Goal: Task Accomplishment & Management: Manage account settings

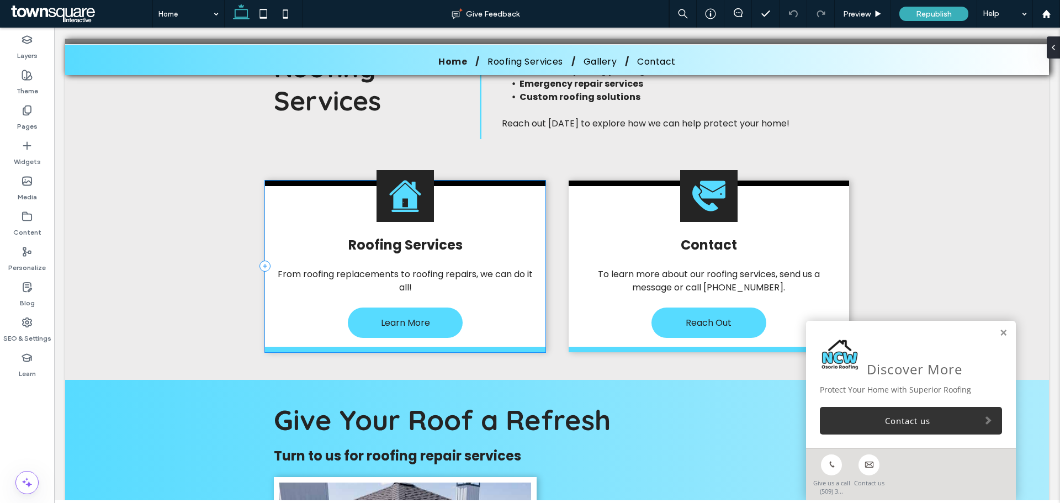
scroll to position [1027, 0]
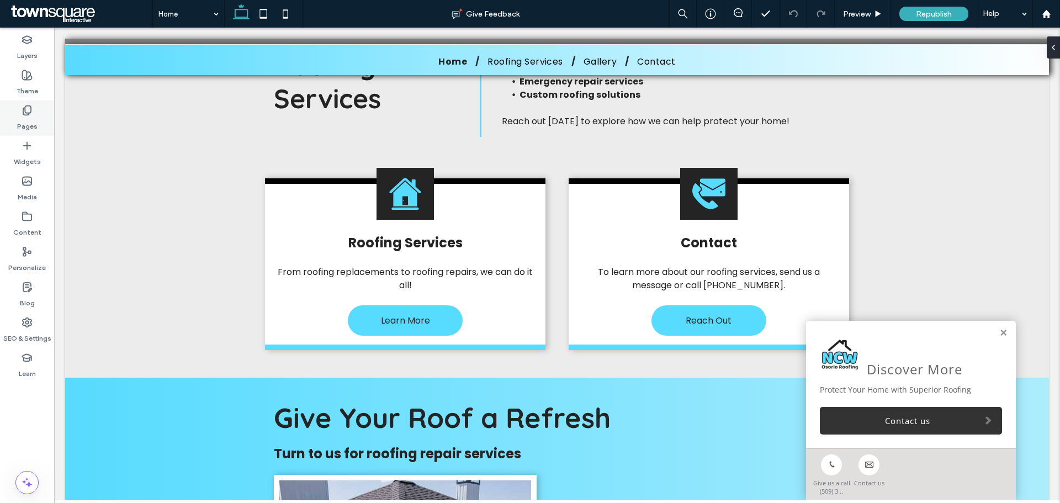
click at [30, 118] on label "Pages" at bounding box center [27, 123] width 20 height 15
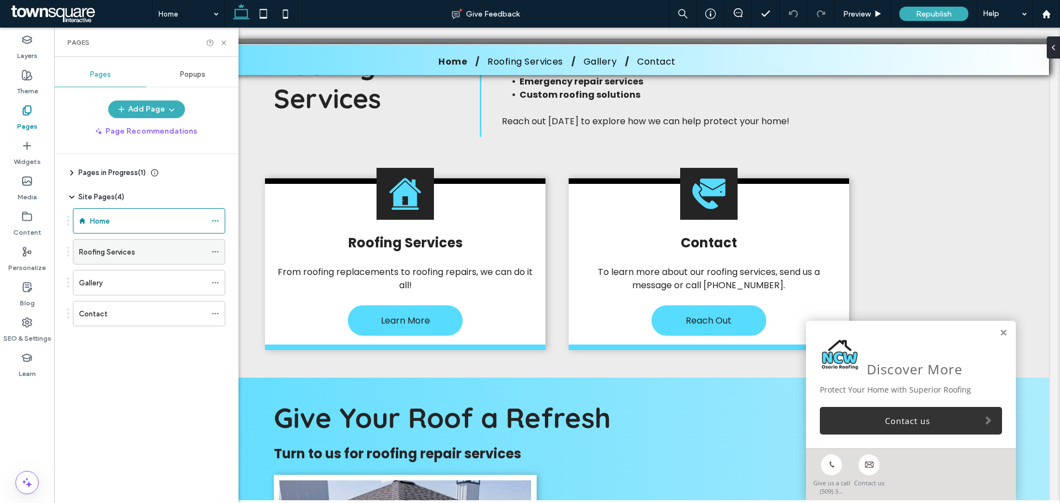
click at [98, 245] on div "Roofing Services" at bounding box center [142, 252] width 127 height 24
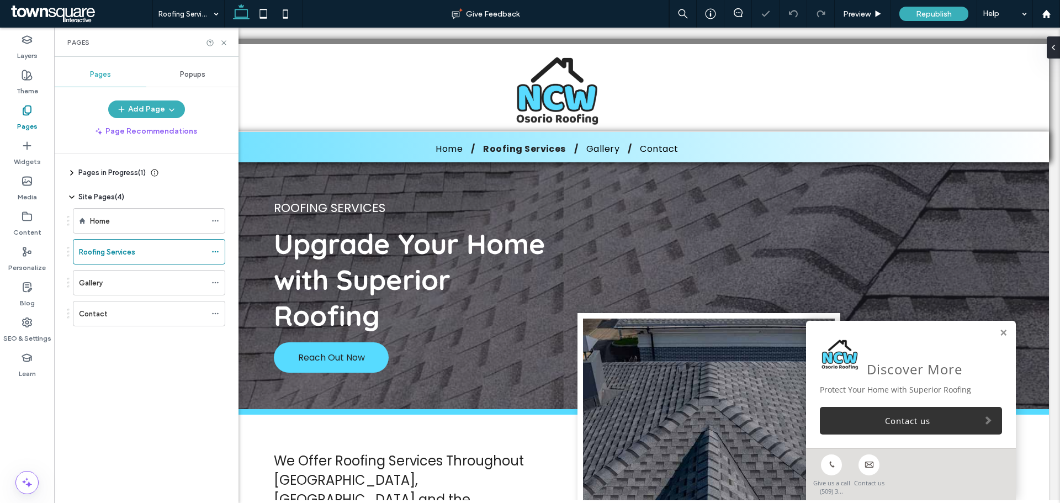
click at [72, 174] on use at bounding box center [72, 173] width 2 height 4
click at [72, 174] on use at bounding box center [72, 173] width 4 height 2
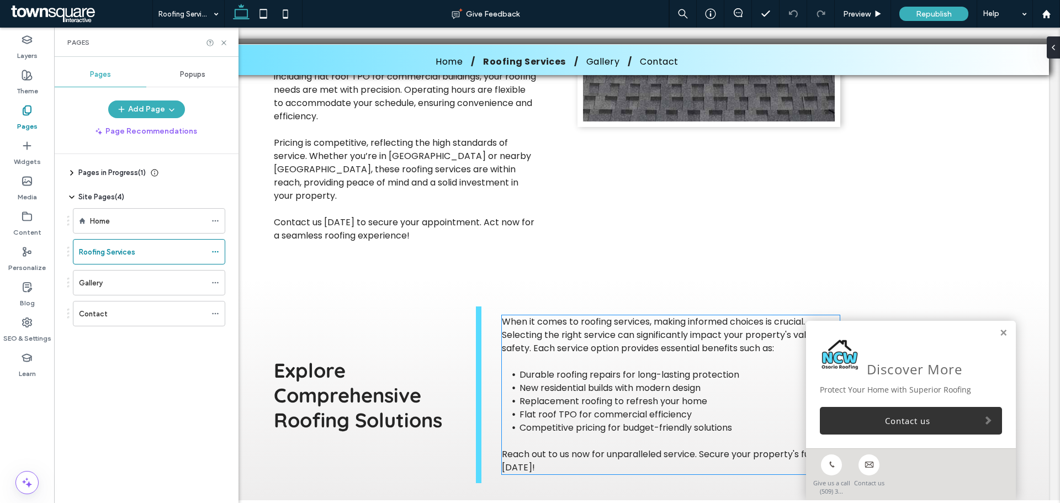
scroll to position [473, 0]
click at [989, 330] on div "Discover More Protect Your Home with Superior Roofing Contact us" at bounding box center [911, 385] width 210 height 128
click at [999, 333] on link at bounding box center [1003, 332] width 8 height 9
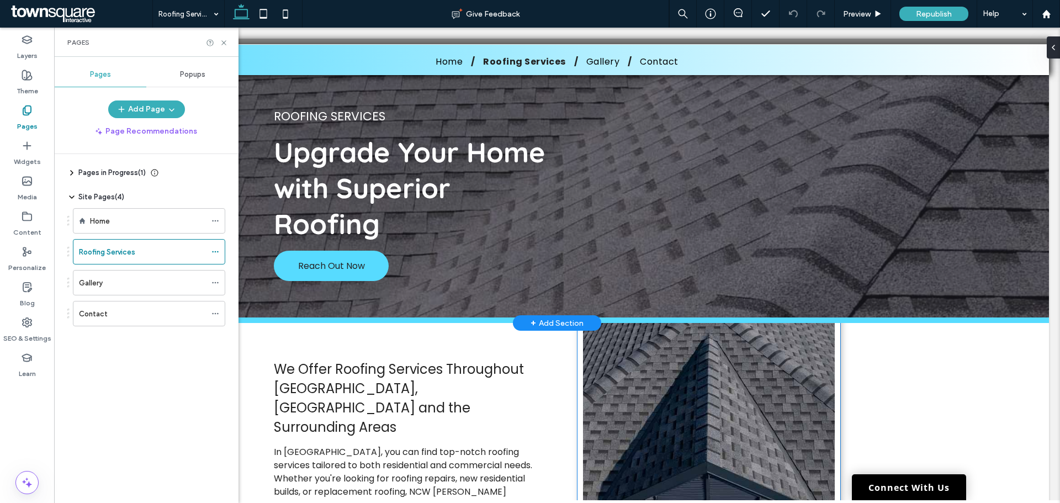
scroll to position [5, 0]
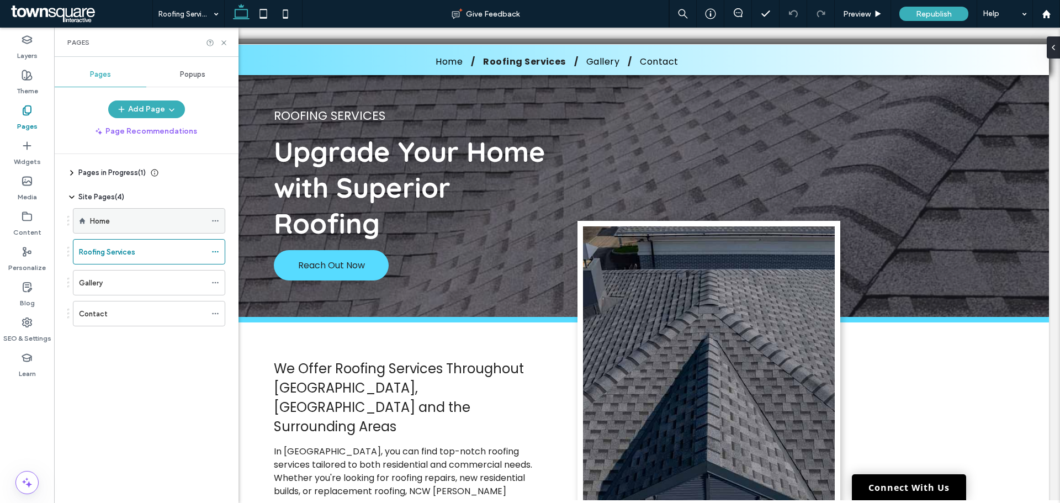
click at [135, 215] on div "Home" at bounding box center [148, 221] width 116 height 12
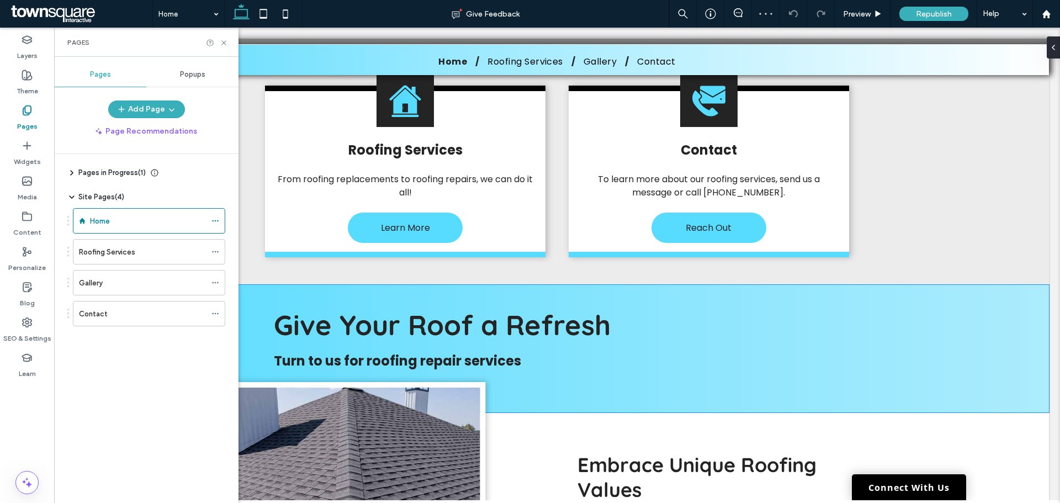
scroll to position [1035, 0]
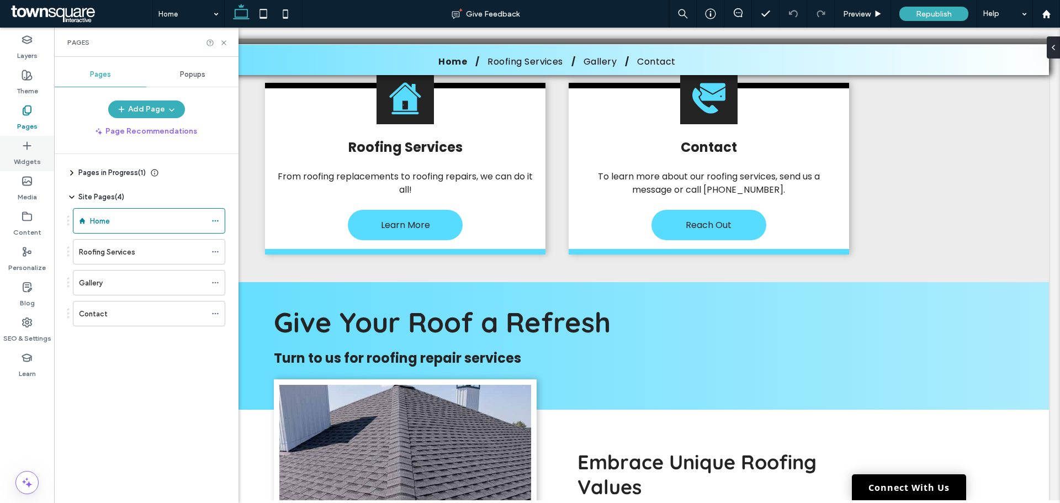
click at [5, 147] on div "Widgets" at bounding box center [27, 153] width 54 height 35
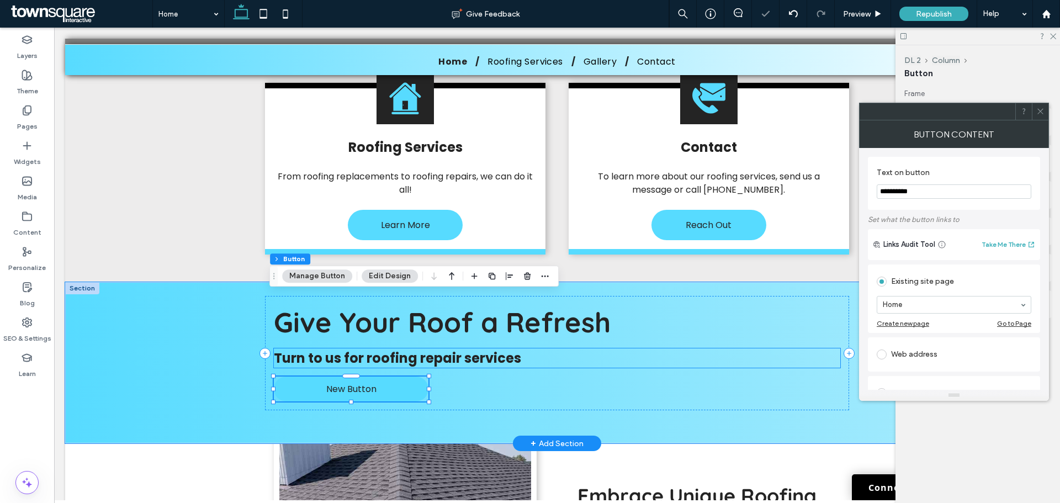
type input "**"
click at [843, 348] on icon at bounding box center [848, 353] width 11 height 11
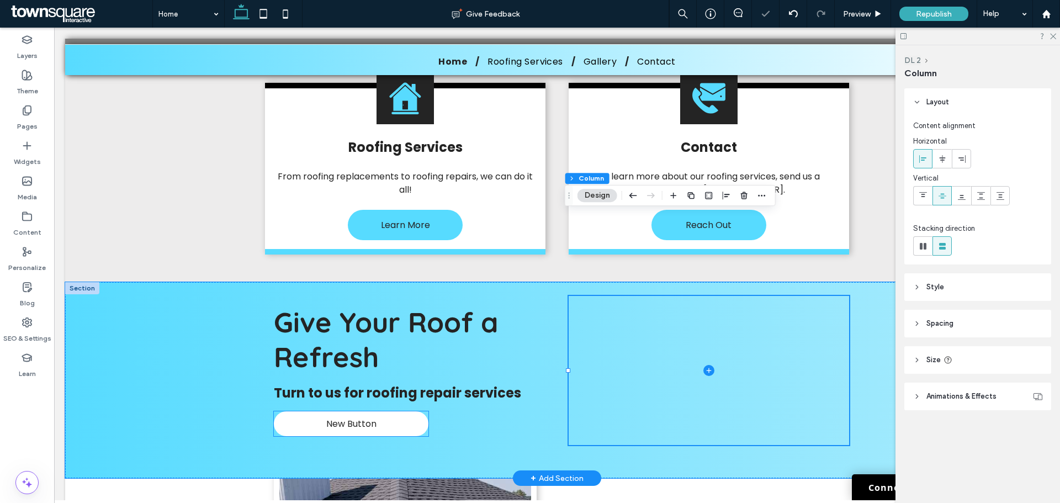
click at [396, 411] on link "New Button" at bounding box center [351, 423] width 155 height 25
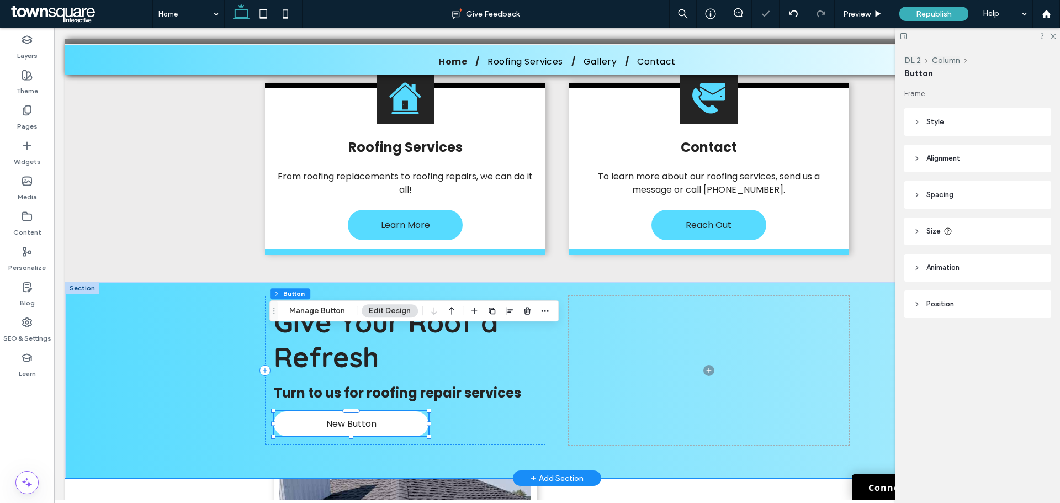
type input "**"
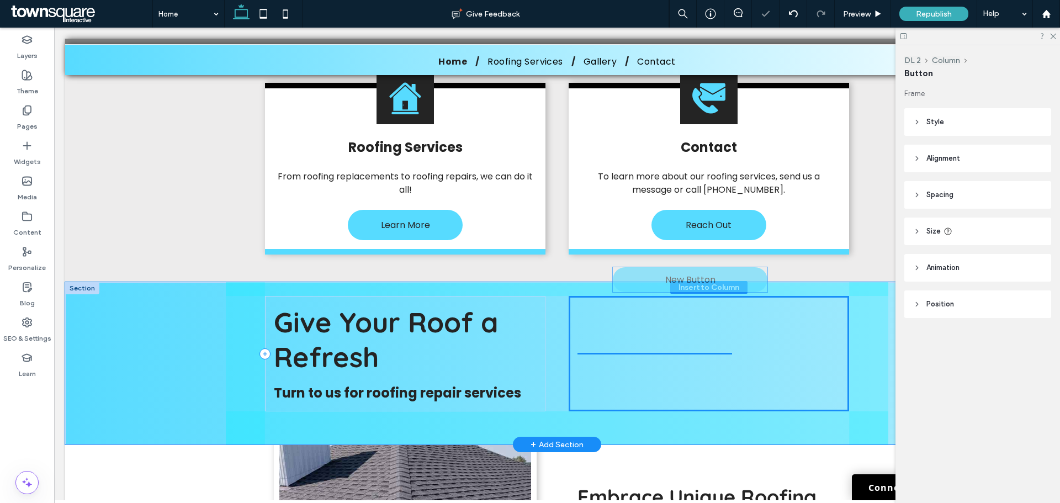
drag, startPoint x: 395, startPoint y: 348, endPoint x: 739, endPoint y: 286, distance: 348.9
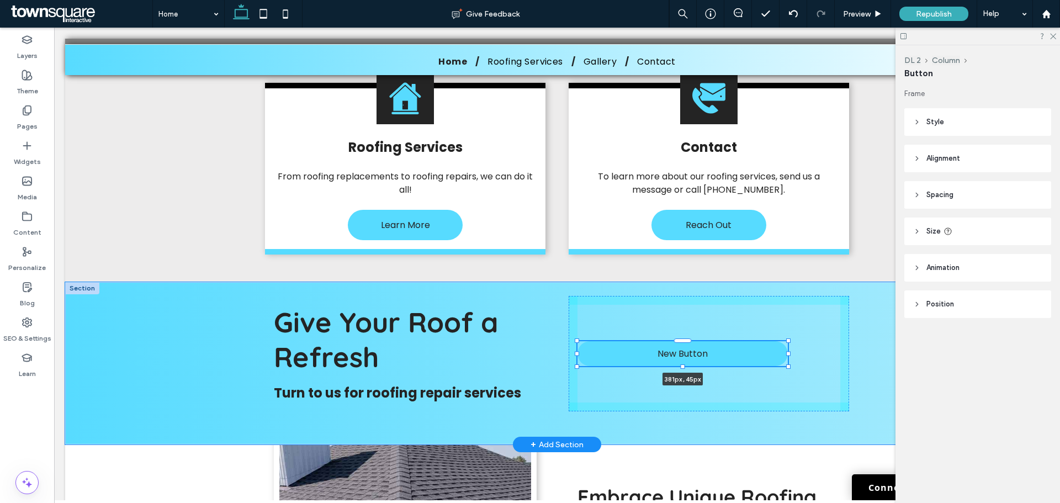
drag, startPoint x: 729, startPoint y: 272, endPoint x: 784, endPoint y: 278, distance: 54.9
click at [784, 282] on div "Give Your Roof a Refresh Turn to us for roofing repair services New Button 381p…" at bounding box center [557, 363] width 662 height 162
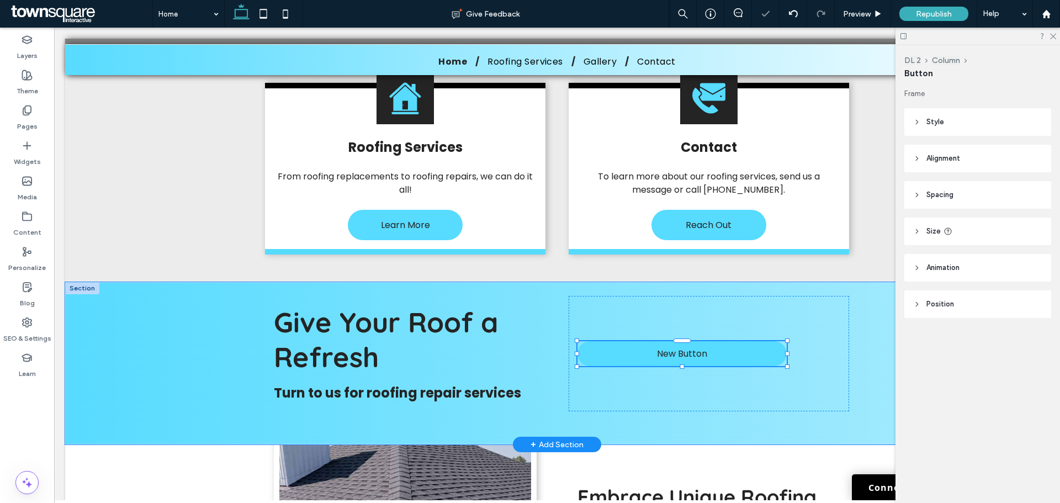
type input "***"
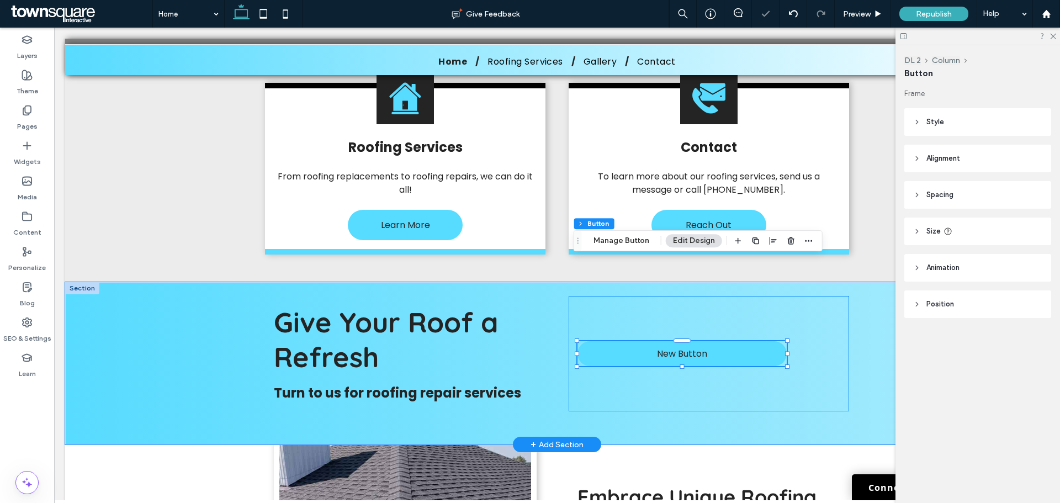
click at [789, 301] on div "New Button 379px , 45px" at bounding box center [709, 353] width 280 height 115
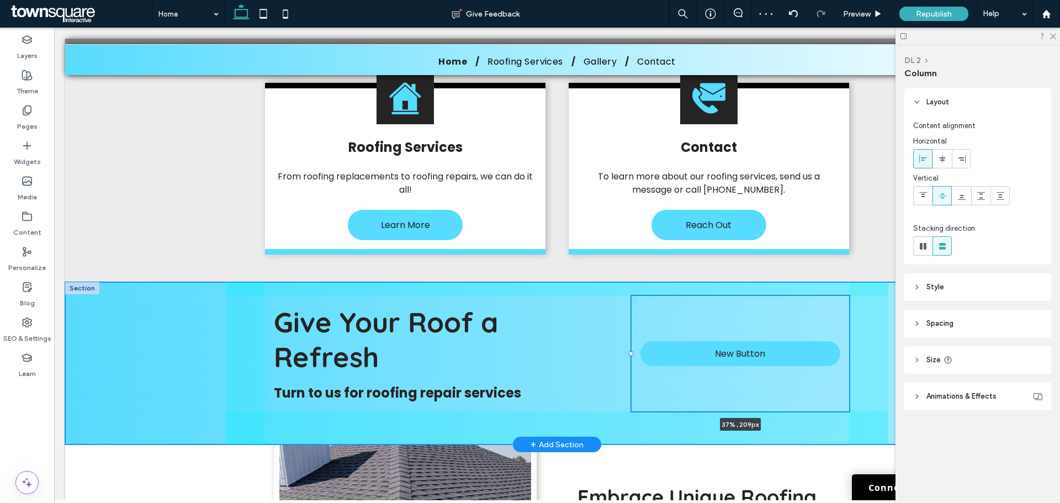
drag, startPoint x: 563, startPoint y: 272, endPoint x: 626, endPoint y: 273, distance: 62.9
click at [629, 352] on div at bounding box center [631, 354] width 4 height 4
type input "**"
type input "*****"
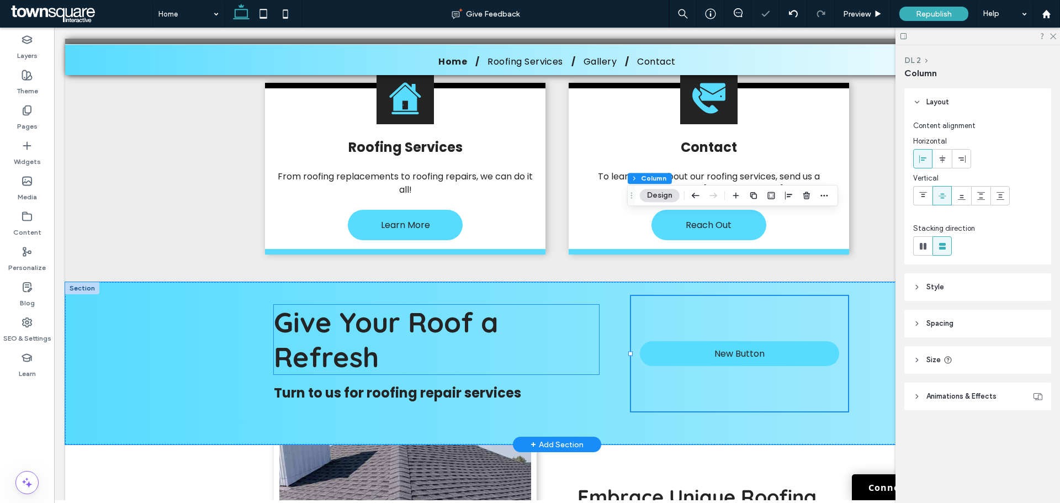
click at [540, 305] on h5 "Give Your Roof a Refresh" at bounding box center [436, 340] width 325 height 70
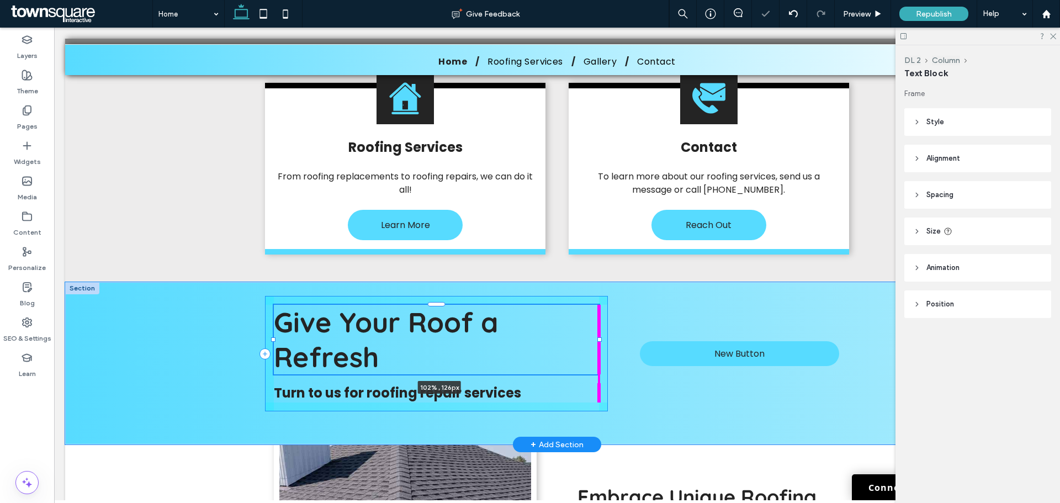
drag, startPoint x: 597, startPoint y: 258, endPoint x: 602, endPoint y: 258, distance: 5.5
click at [602, 282] on div "Give Your Roof a Refresh 102% , 126px Turn to us for roofing repair services Ne…" at bounding box center [557, 363] width 662 height 162
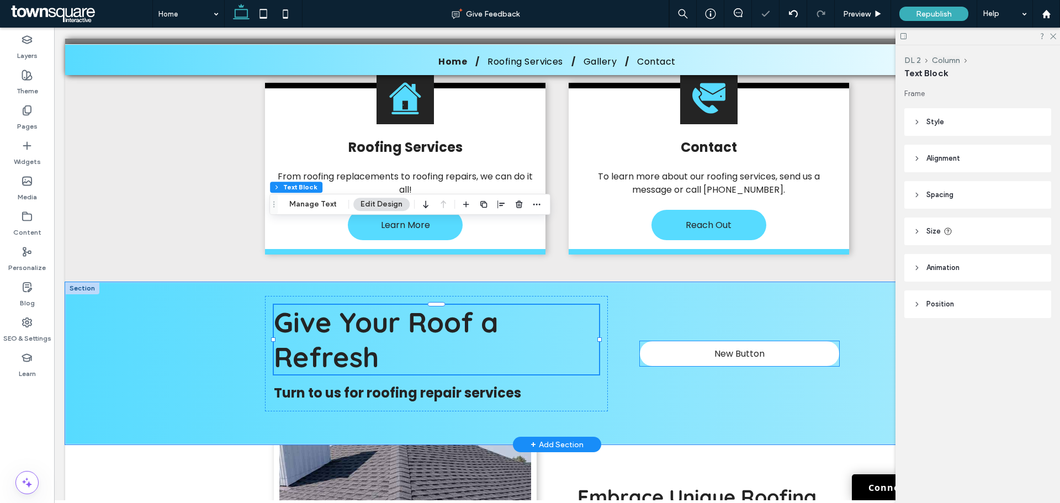
click at [699, 341] on link "New Button" at bounding box center [739, 353] width 199 height 25
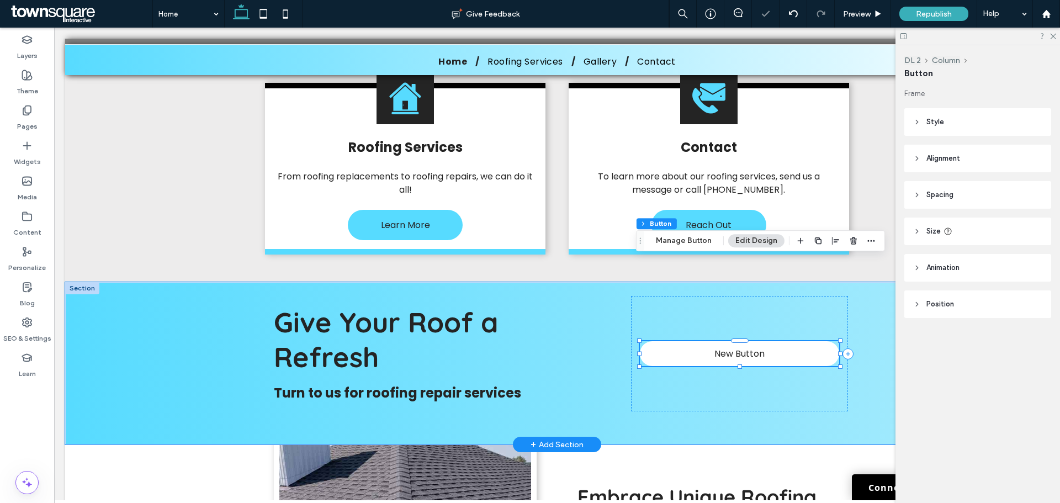
type input "**"
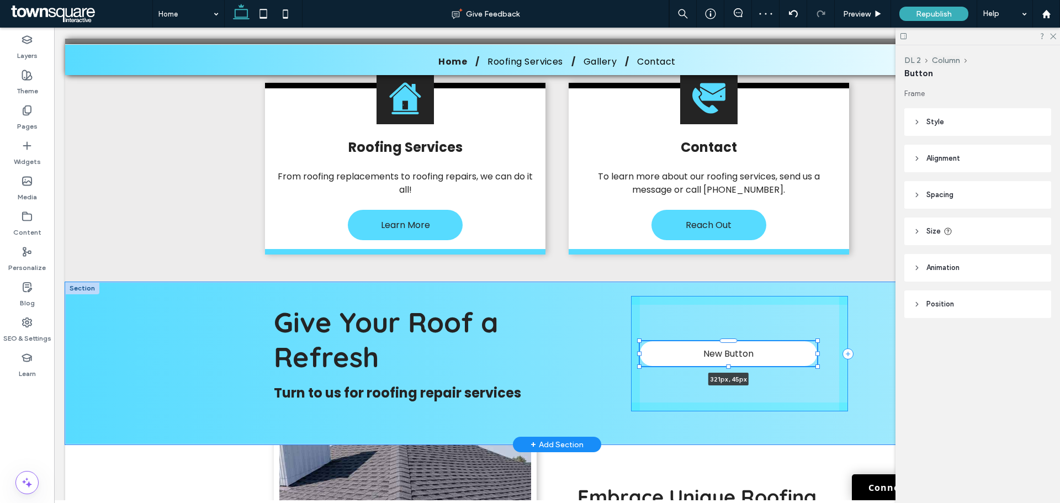
drag, startPoint x: 635, startPoint y: 269, endPoint x: 657, endPoint y: 268, distance: 22.7
click at [657, 282] on div "Give Your Roof a Refresh Turn to us for roofing repair services New Button 321p…" at bounding box center [557, 363] width 662 height 162
type input "***"
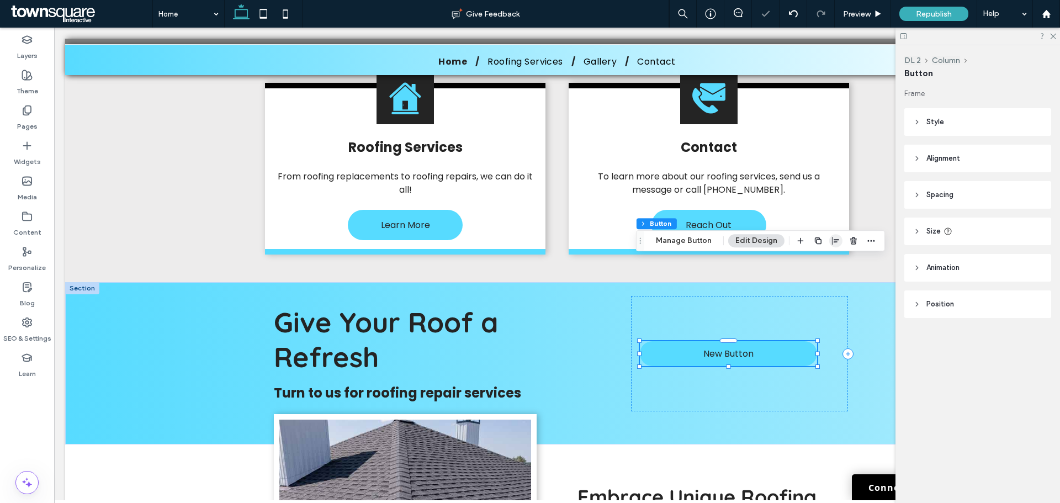
click at [837, 238] on icon "button" at bounding box center [835, 240] width 9 height 9
click at [840, 260] on icon "flex-end" at bounding box center [841, 262] width 9 height 9
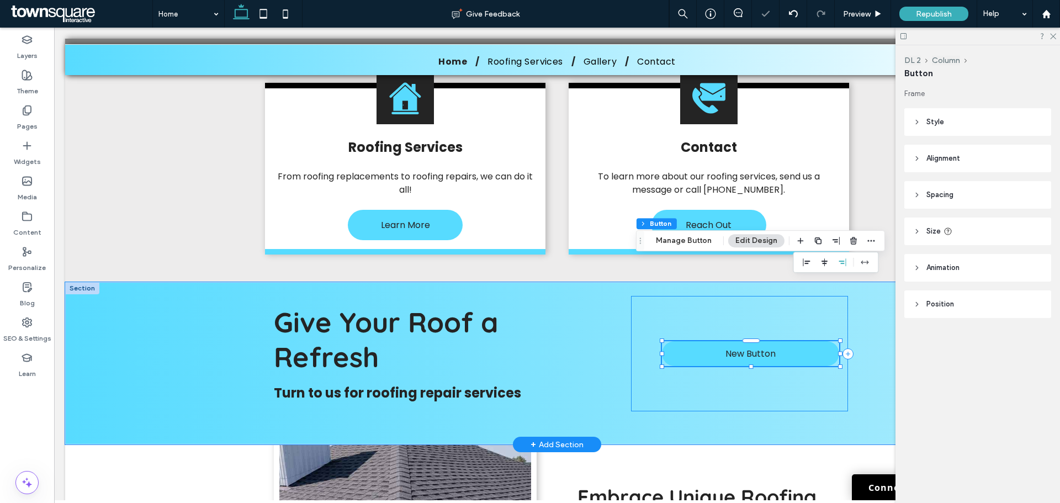
click at [760, 305] on div "New Button 321px , 45px" at bounding box center [739, 353] width 217 height 115
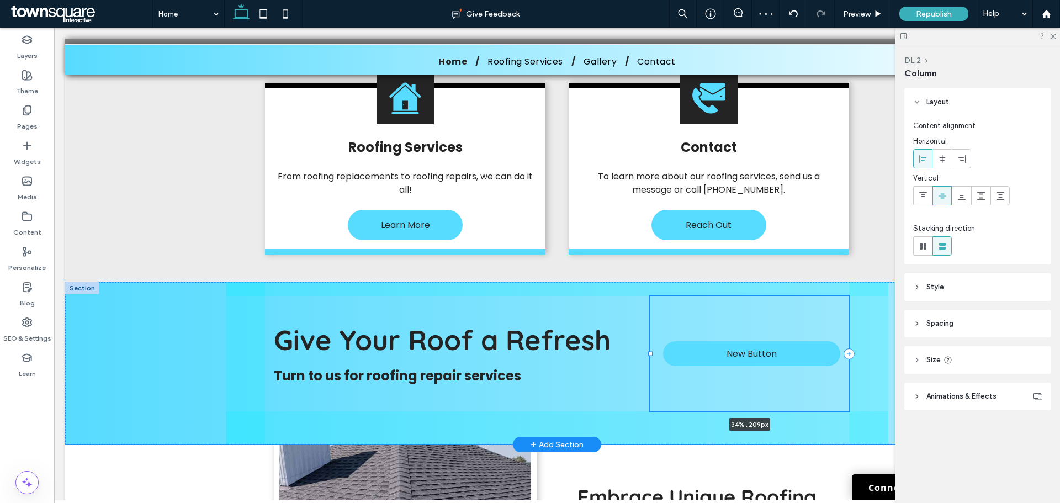
drag, startPoint x: 626, startPoint y: 271, endPoint x: 645, endPoint y: 274, distance: 19.1
click at [645, 282] on div "Give Your Roof a Refresh Turn to us for roofing repair services New Button 34% …" at bounding box center [557, 363] width 662 height 162
type input "**"
type input "*****"
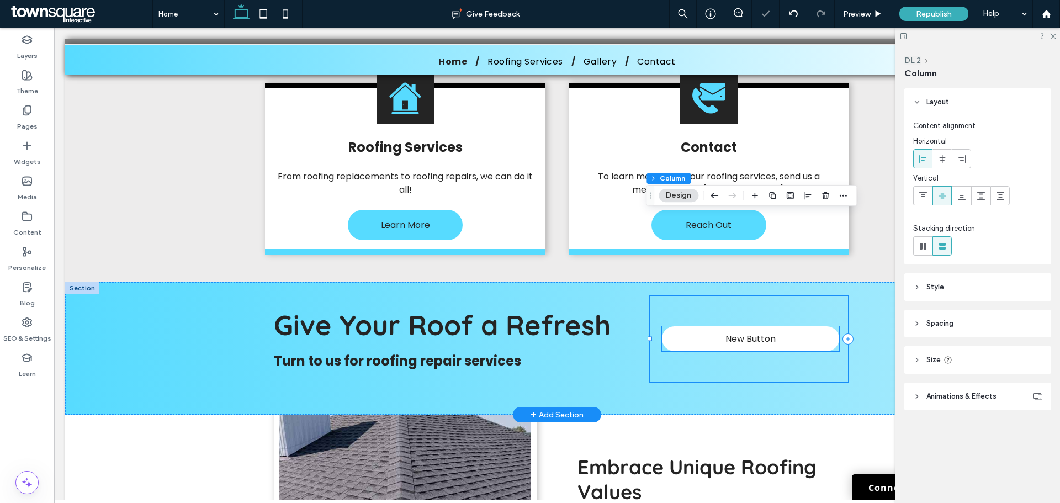
click at [745, 332] on span "New Button" at bounding box center [750, 339] width 50 height 14
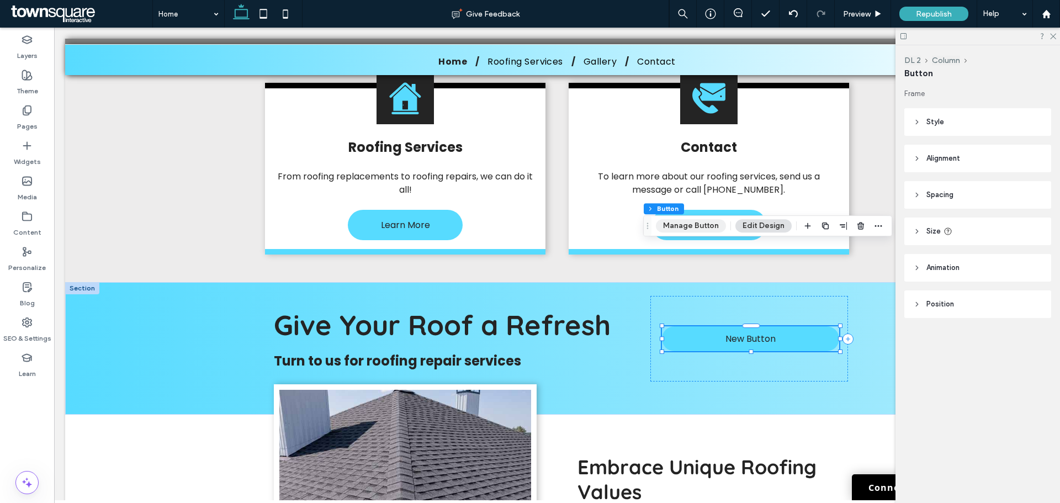
click at [702, 224] on button "Manage Button" at bounding box center [691, 225] width 70 height 13
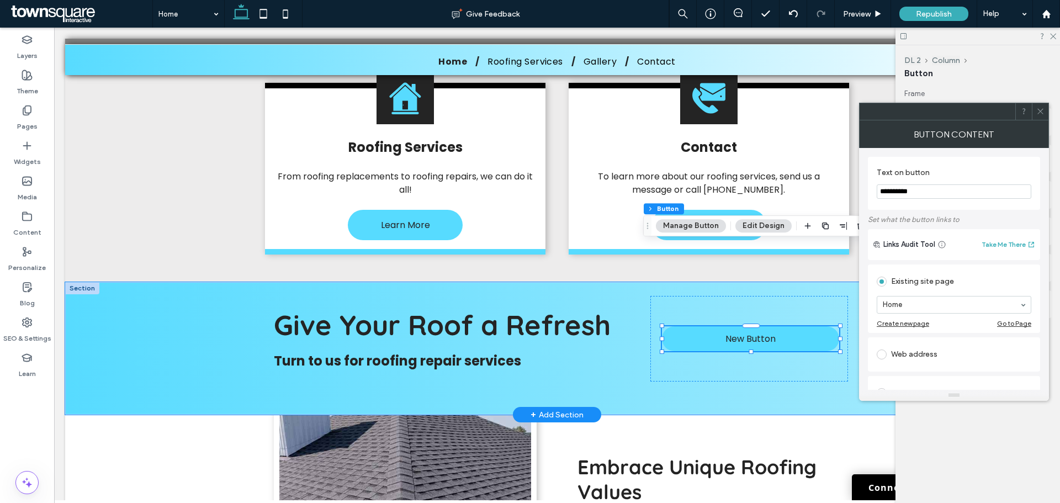
drag, startPoint x: 1012, startPoint y: 226, endPoint x: 837, endPoint y: 207, distance: 176.1
type input "*"
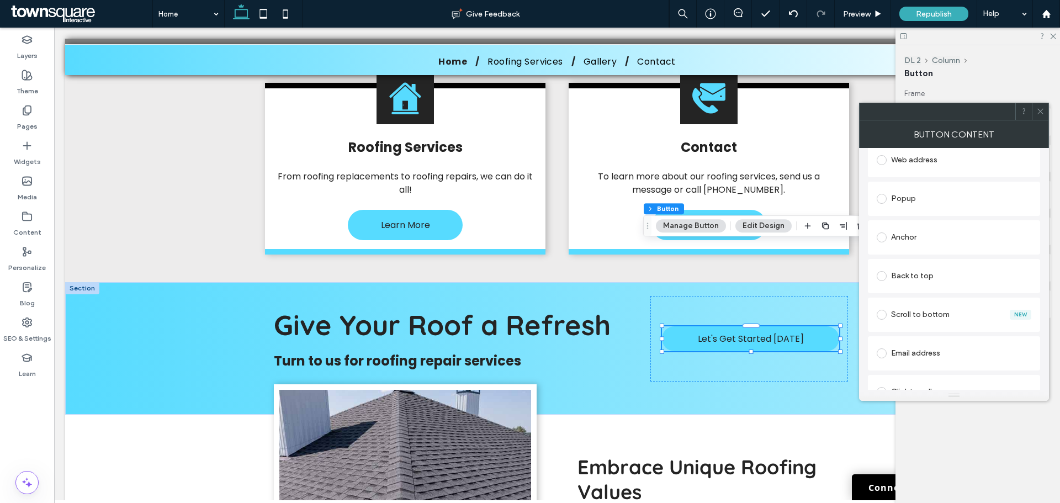
scroll to position [32, 0]
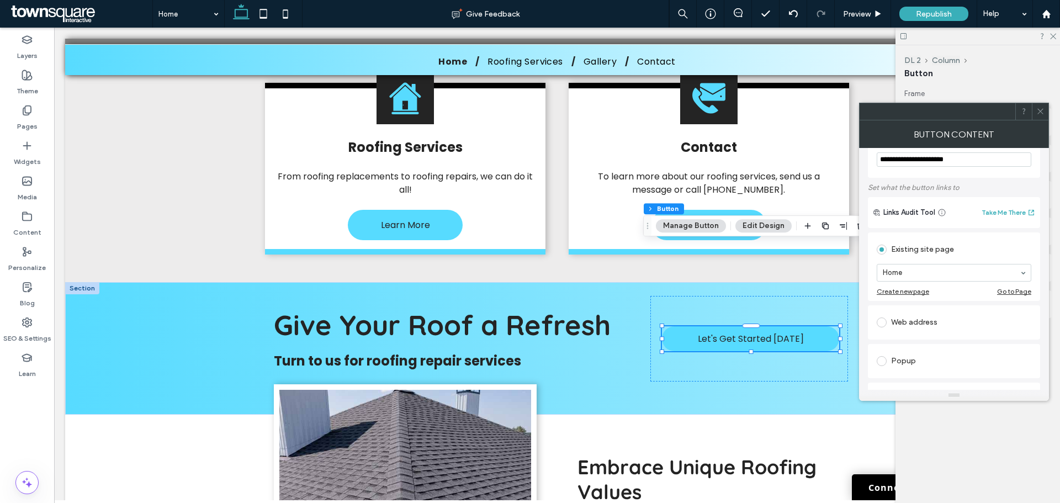
type input "**********"
click at [765, 226] on button "Edit Design" at bounding box center [763, 225] width 56 height 13
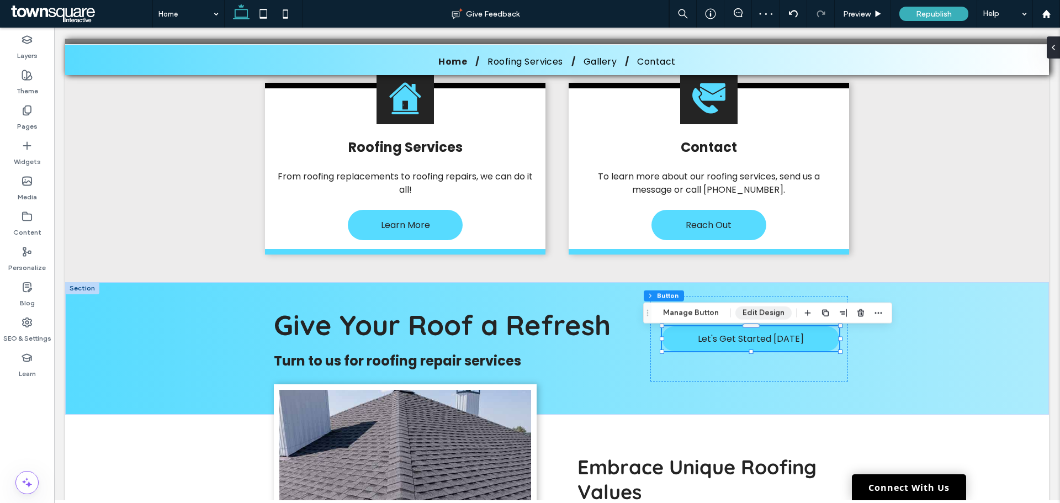
drag, startPoint x: 760, startPoint y: 309, endPoint x: 708, endPoint y: 282, distance: 59.0
click at [760, 309] on button "Edit Design" at bounding box center [763, 312] width 56 height 13
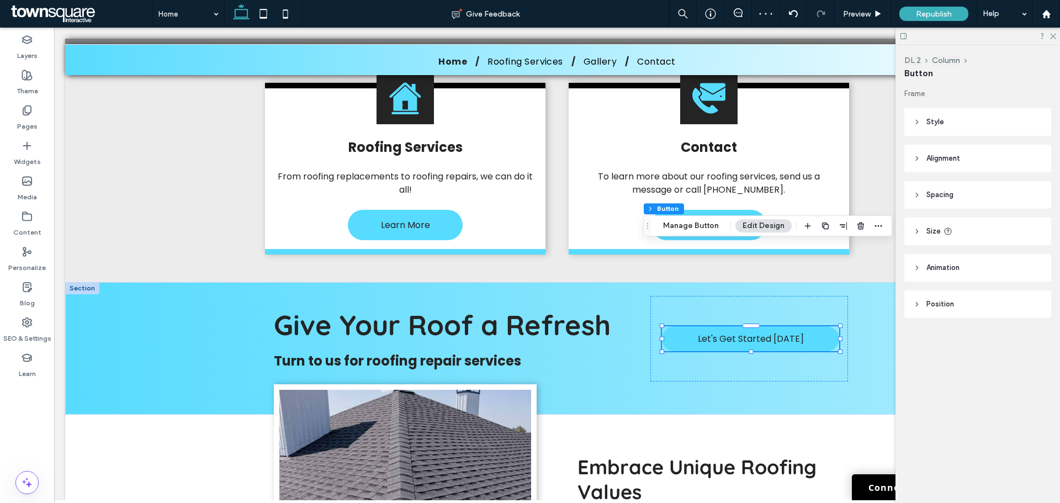
click at [952, 119] on header "Style" at bounding box center [977, 122] width 147 height 28
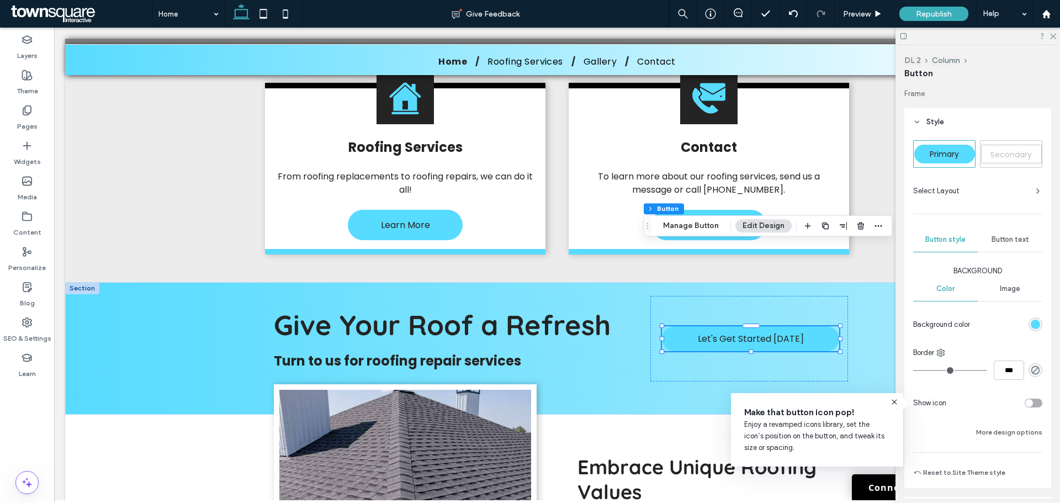
click at [999, 156] on span "Secondary" at bounding box center [1010, 154] width 41 height 11
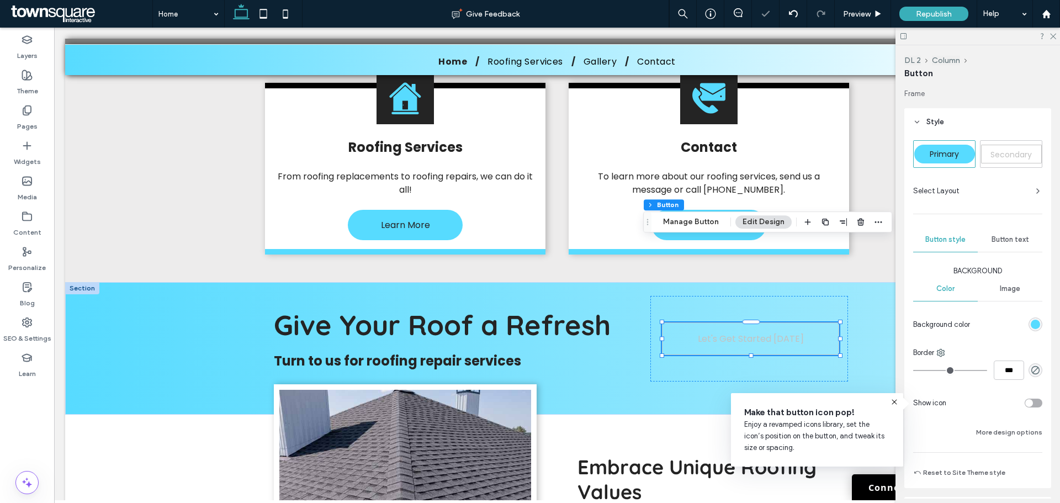
type input "*"
type input "***"
click at [943, 157] on span "Primary" at bounding box center [944, 153] width 29 height 11
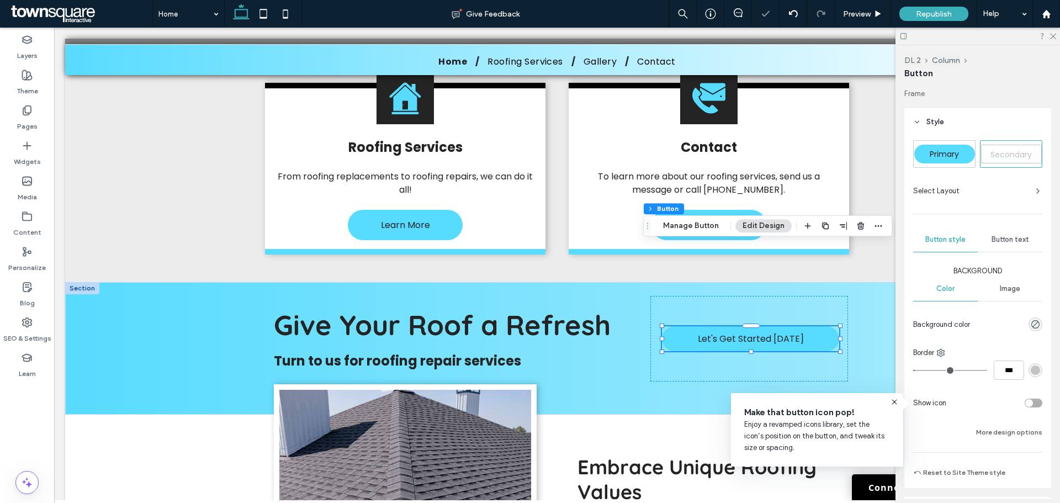
type input "*"
type input "***"
click at [1031, 325] on div "rgb(87, 219, 255)" at bounding box center [1035, 324] width 9 height 9
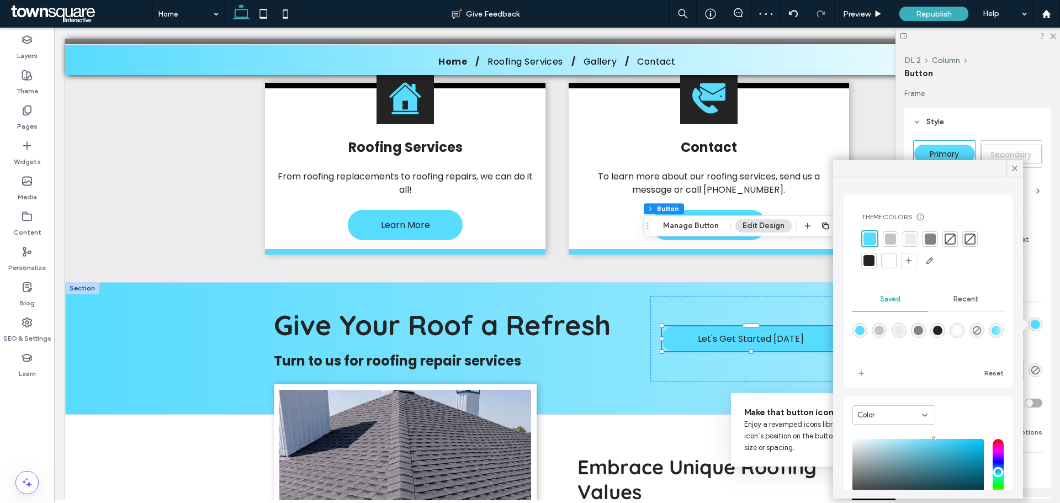
click at [889, 238] on div at bounding box center [890, 239] width 11 height 11
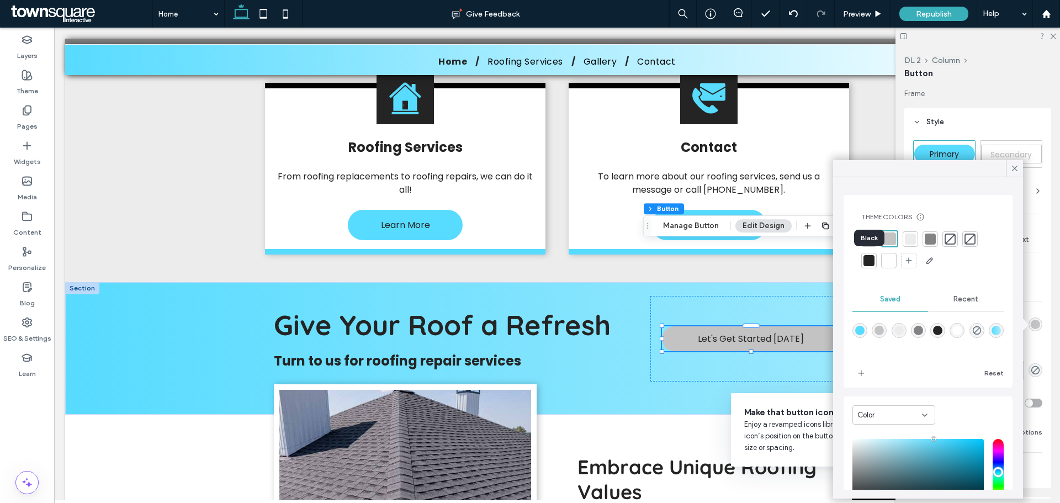
click at [871, 266] on div at bounding box center [868, 260] width 11 height 11
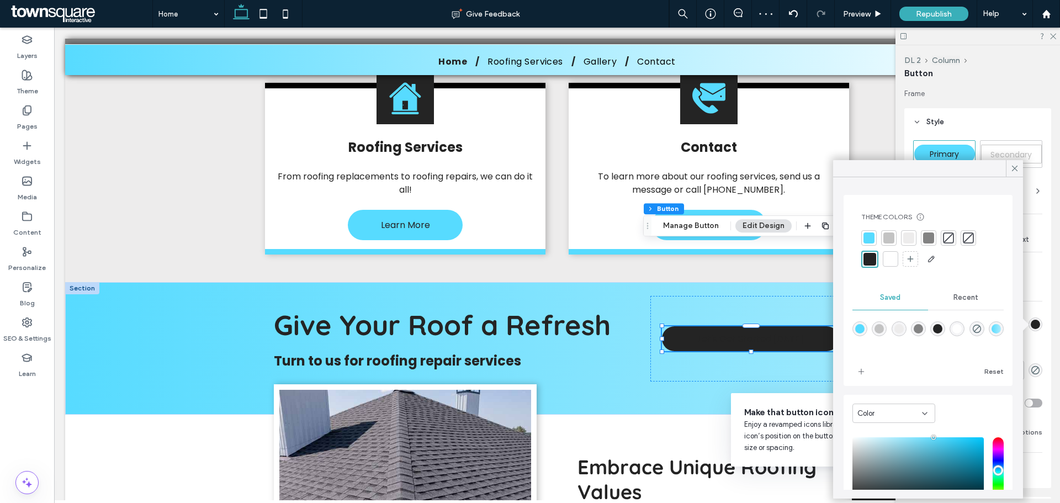
click at [889, 259] on div at bounding box center [890, 258] width 11 height 11
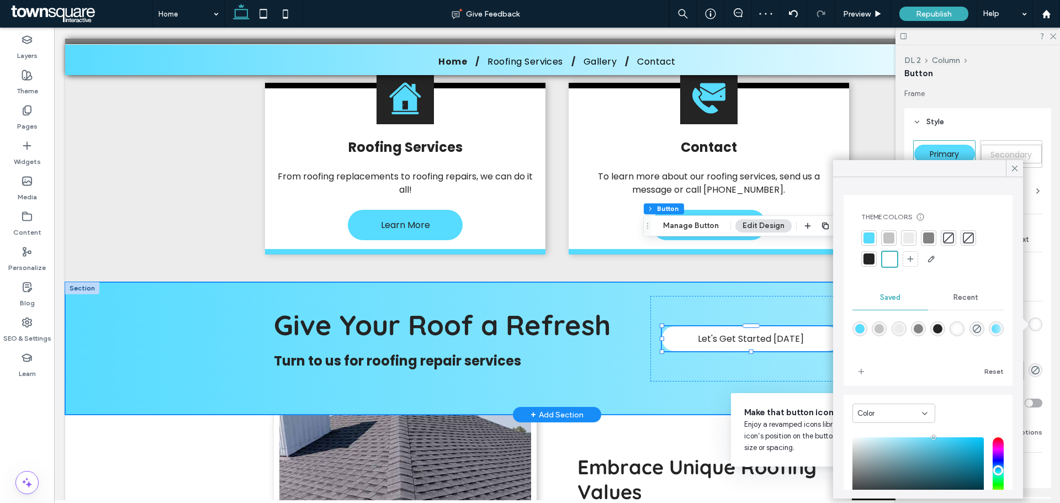
click at [740, 316] on div "Give Your Roof a Refresh Turn to us for roofing repair services Let's Get Start…" at bounding box center [557, 348] width 662 height 132
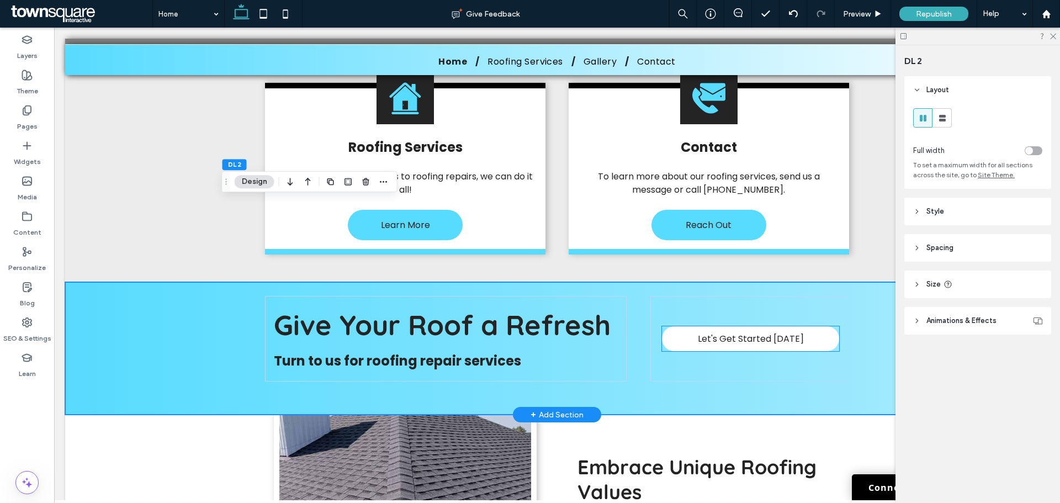
click at [803, 326] on link "Let's Get Started Today" at bounding box center [750, 338] width 177 height 25
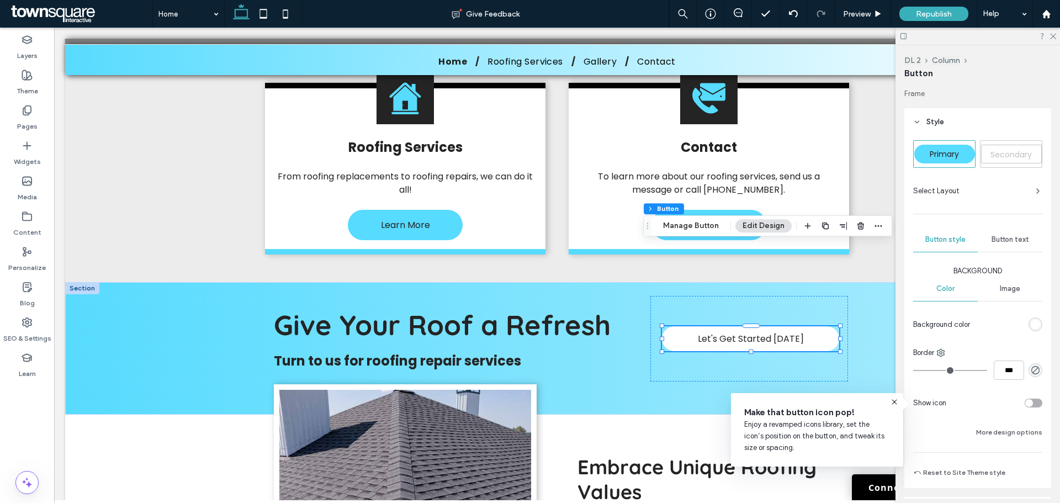
click at [1009, 247] on div "Button text" at bounding box center [1010, 239] width 65 height 24
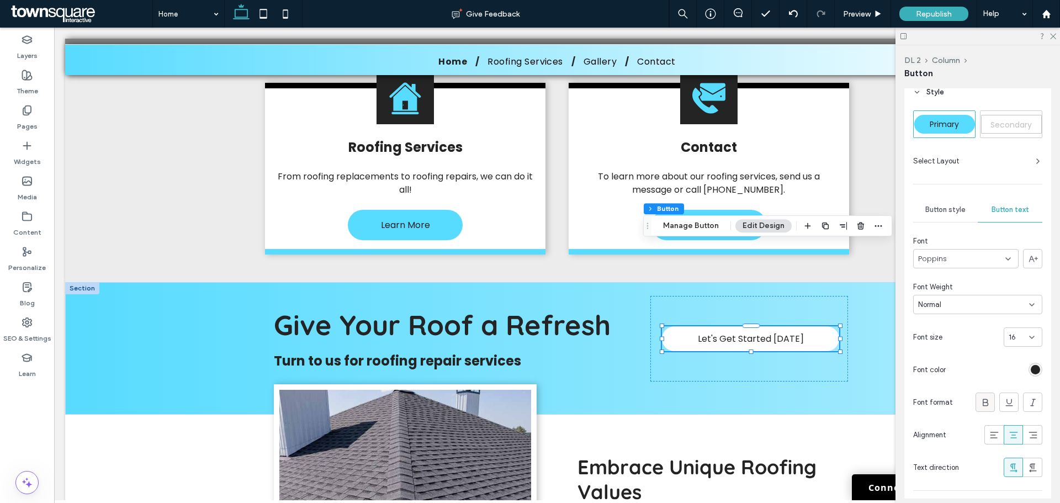
scroll to position [55, 0]
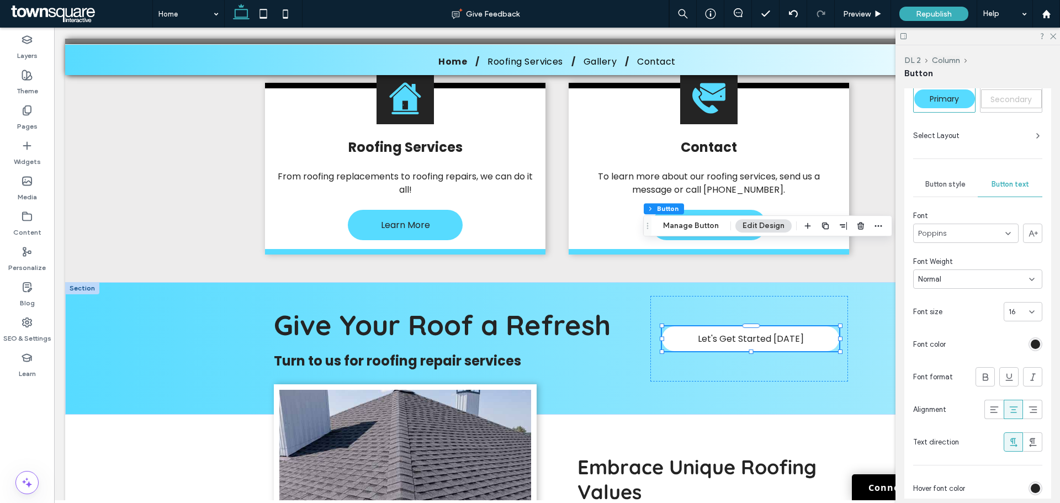
click at [1009, 306] on span "16" at bounding box center [1012, 311] width 7 height 11
click at [1016, 408] on div "18" at bounding box center [1018, 410] width 38 height 19
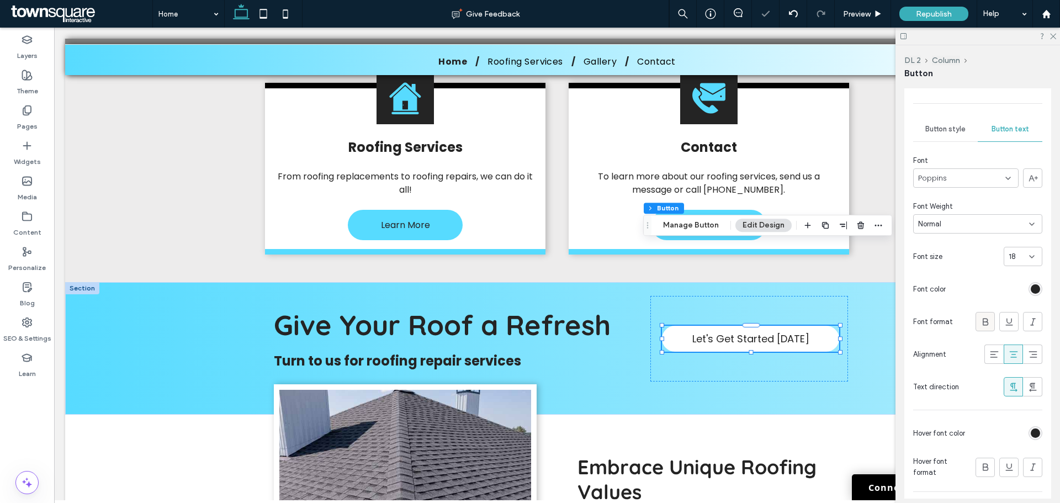
click at [982, 320] on icon at bounding box center [985, 321] width 11 height 11
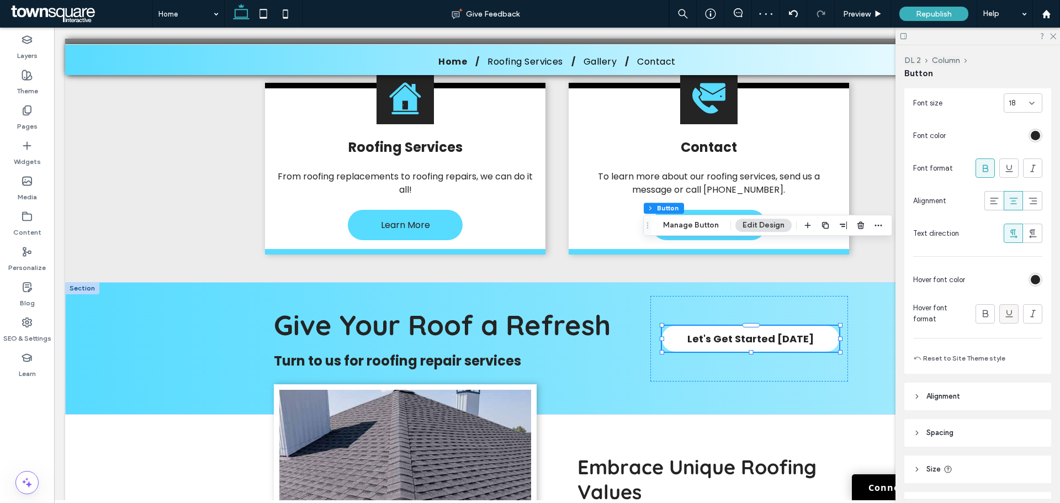
scroll to position [331, 0]
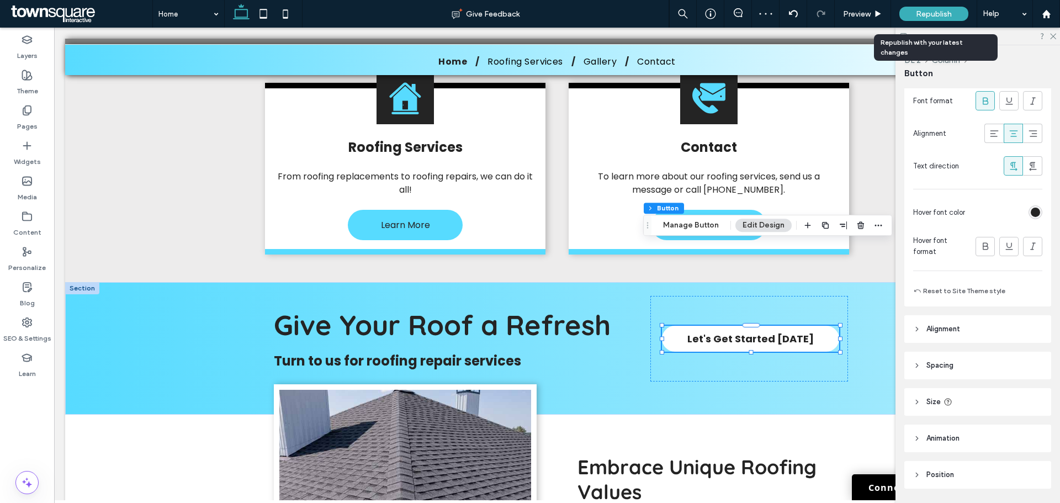
click at [927, 15] on span "Republish" at bounding box center [934, 13] width 36 height 9
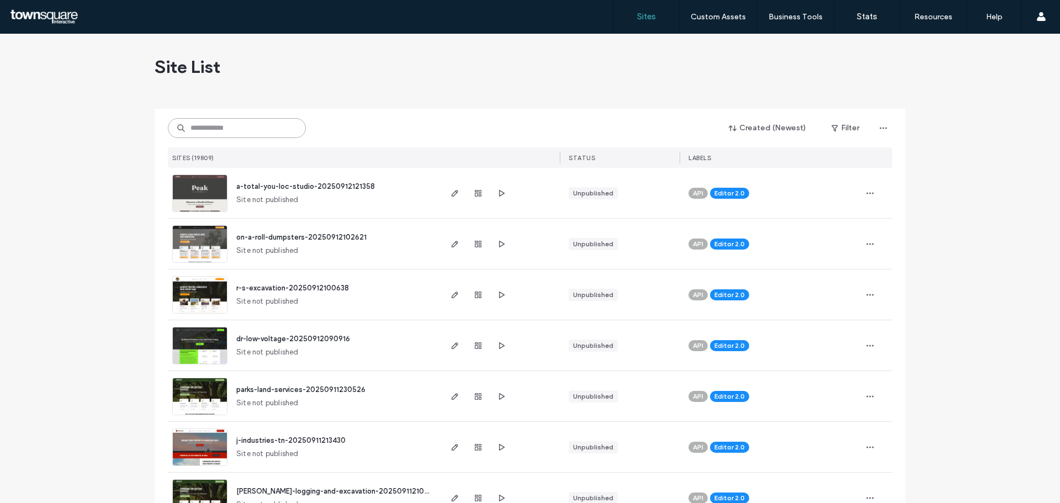
click at [235, 136] on input at bounding box center [237, 128] width 138 height 20
paste input "**********"
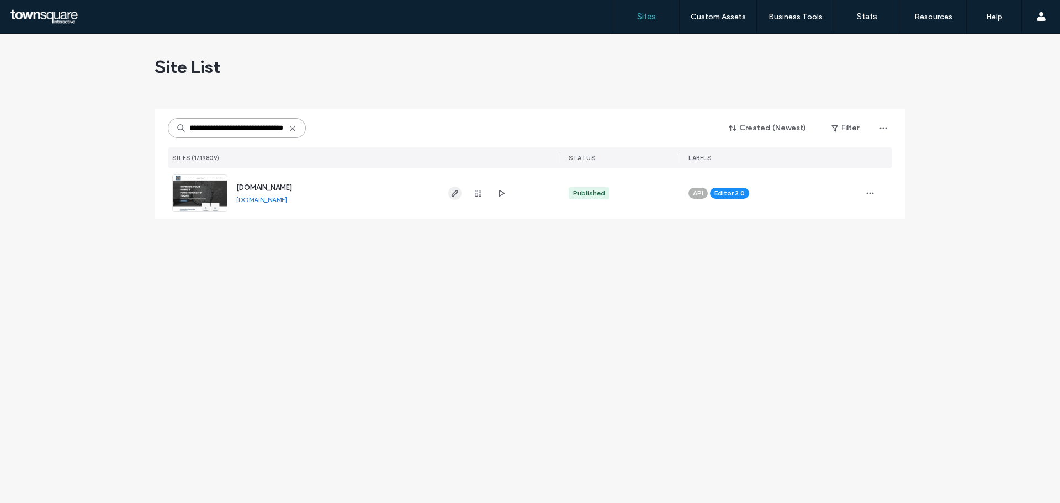
type input "**********"
click at [449, 192] on span "button" at bounding box center [454, 193] width 13 height 13
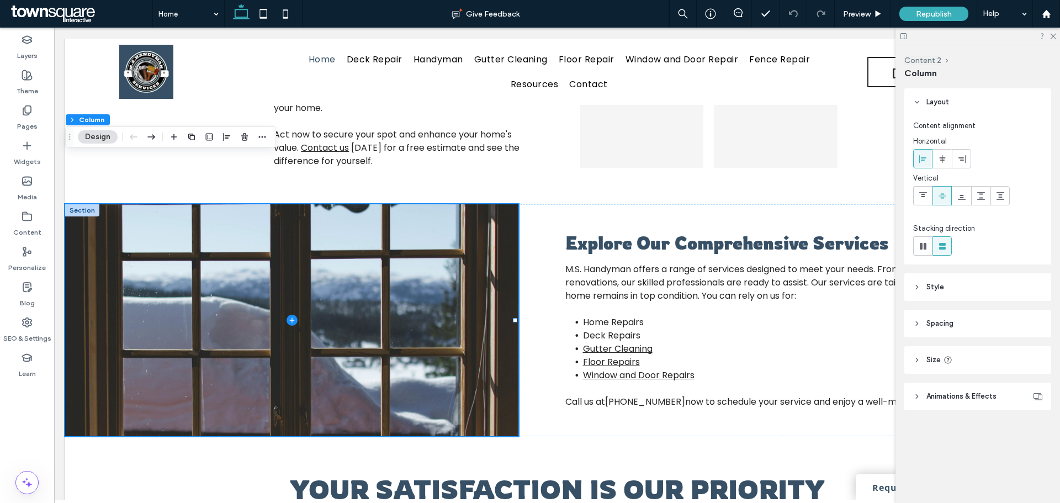
click at [103, 132] on button "Design" at bounding box center [98, 136] width 40 height 13
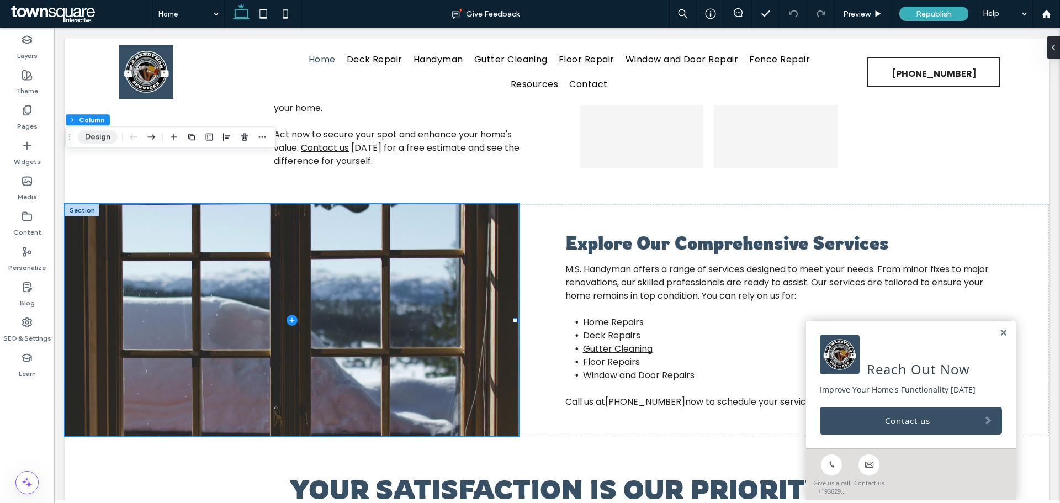
click at [98, 141] on button "Design" at bounding box center [98, 136] width 40 height 13
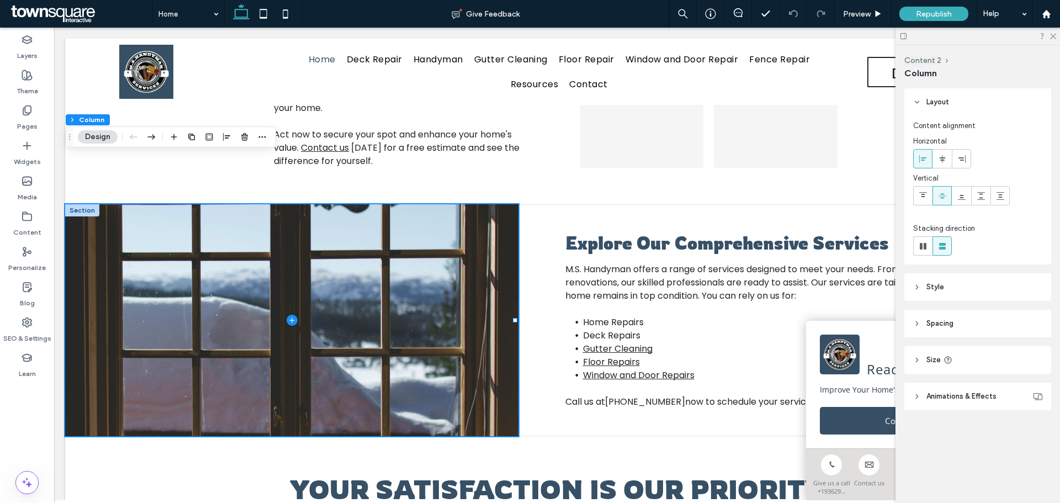
click at [955, 392] on span "Animations & Effects" at bounding box center [961, 396] width 70 height 11
click at [949, 292] on header "Style" at bounding box center [977, 286] width 147 height 28
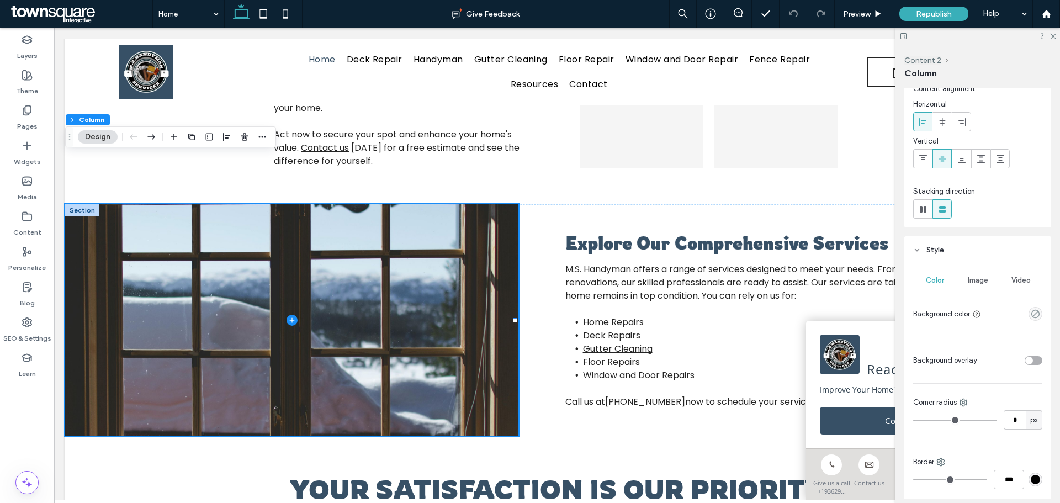
scroll to position [57, 0]
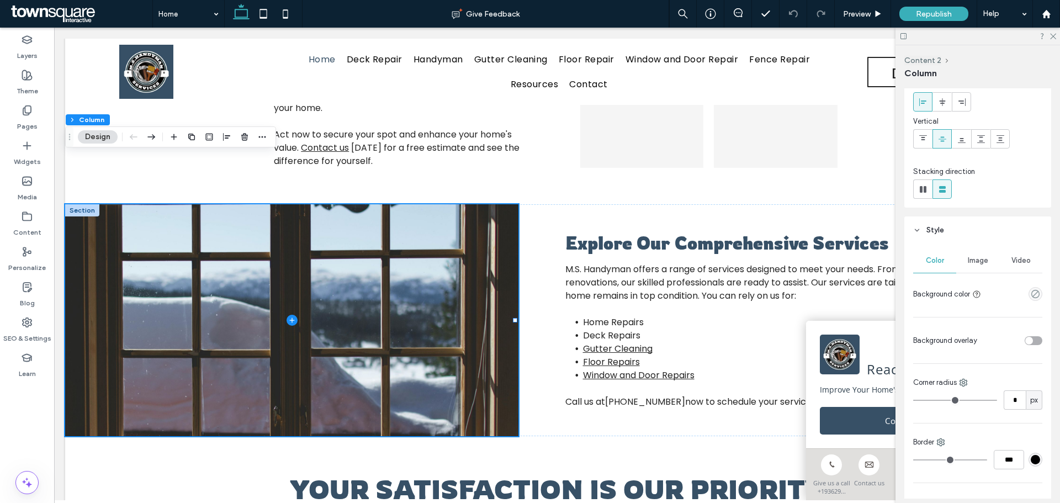
click at [988, 263] on div "Image" at bounding box center [977, 260] width 43 height 24
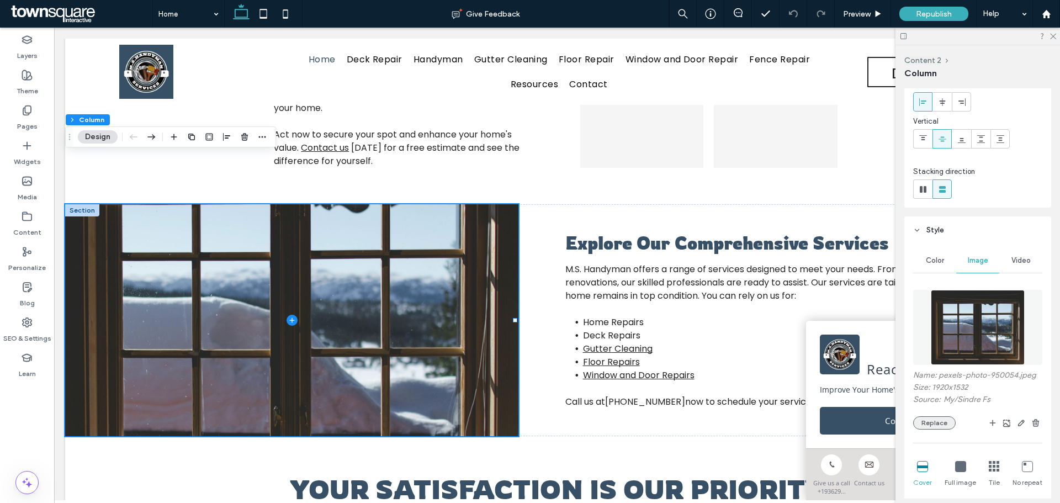
click at [919, 425] on button "Replace" at bounding box center [934, 422] width 43 height 13
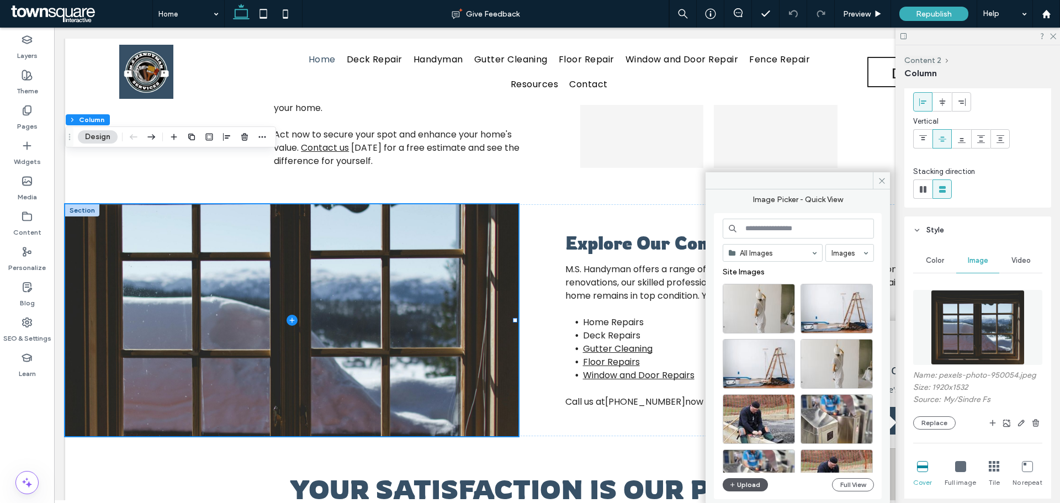
click at [738, 485] on button "Upload" at bounding box center [745, 484] width 45 height 13
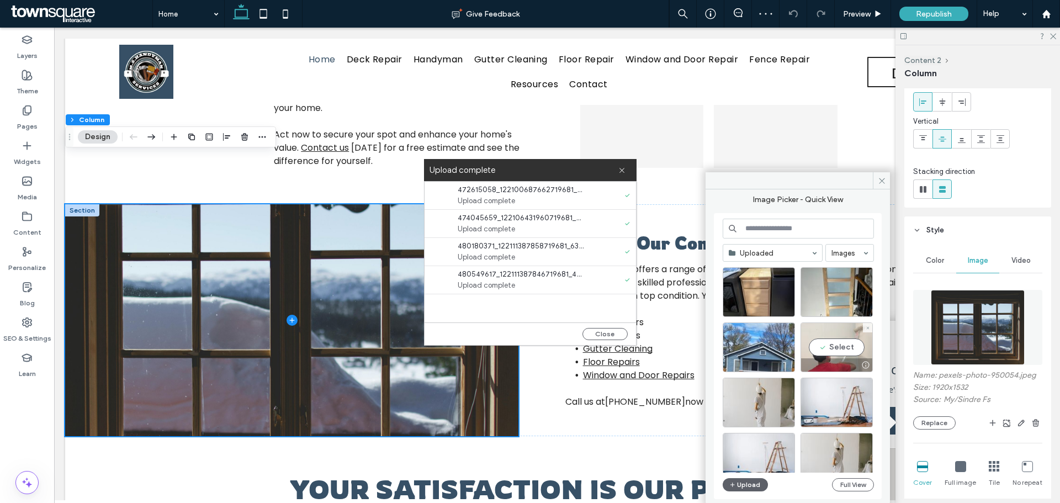
click at [836, 338] on div "Select" at bounding box center [836, 347] width 72 height 50
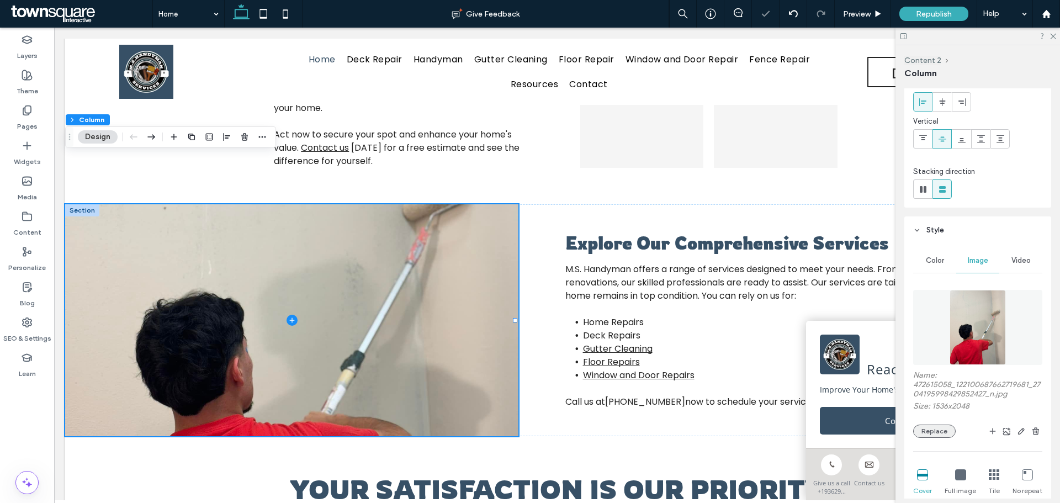
click at [926, 435] on button "Replace" at bounding box center [934, 431] width 43 height 13
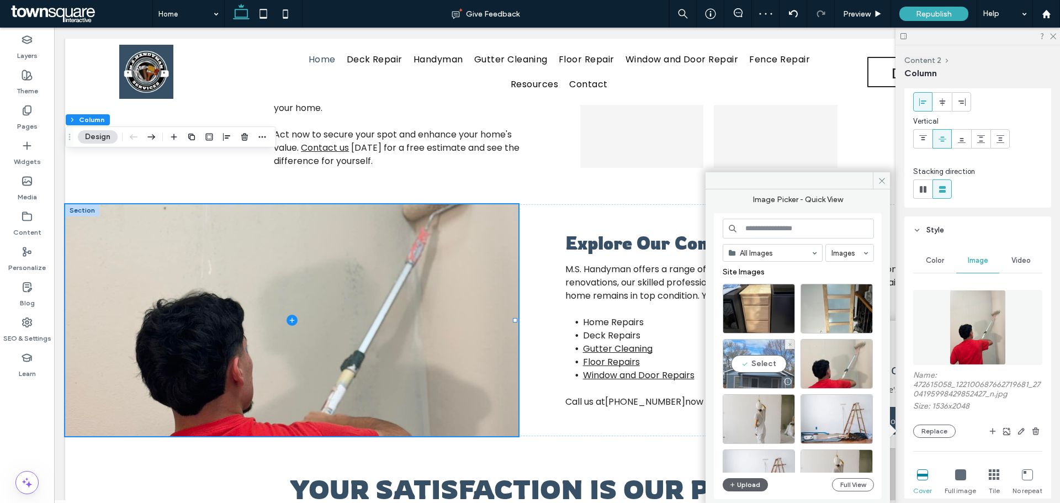
click at [768, 361] on div "Select" at bounding box center [759, 364] width 72 height 50
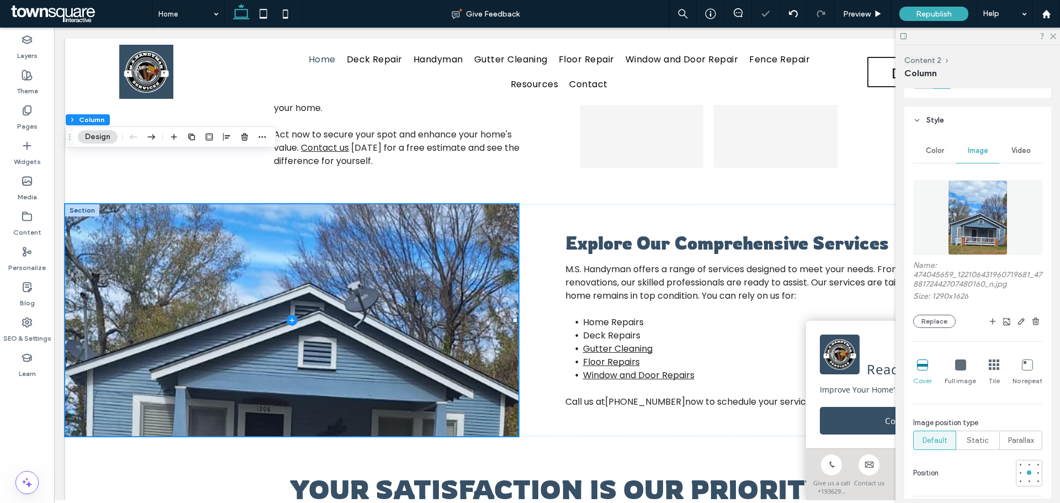
scroll to position [167, 0]
click at [957, 374] on div "Full image" at bounding box center [960, 371] width 31 height 35
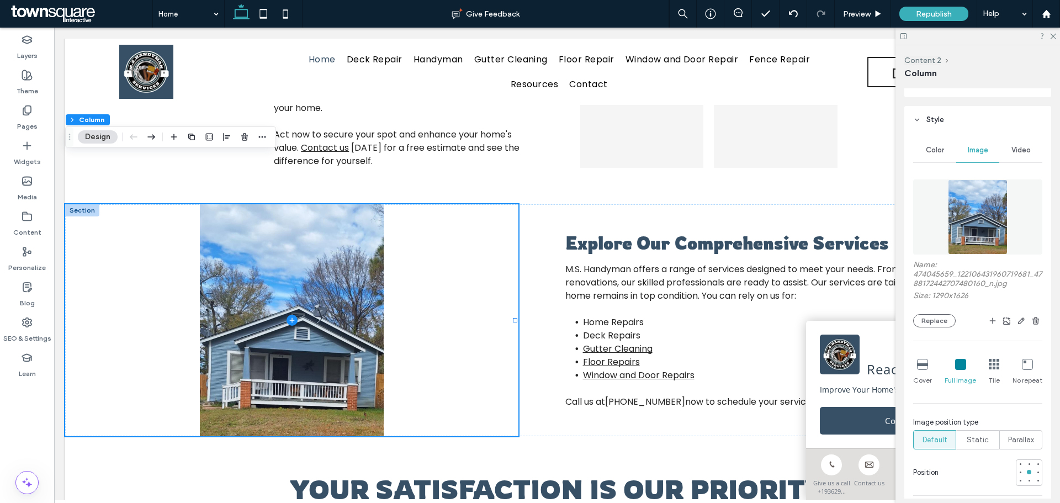
click at [919, 368] on icon at bounding box center [922, 364] width 11 height 11
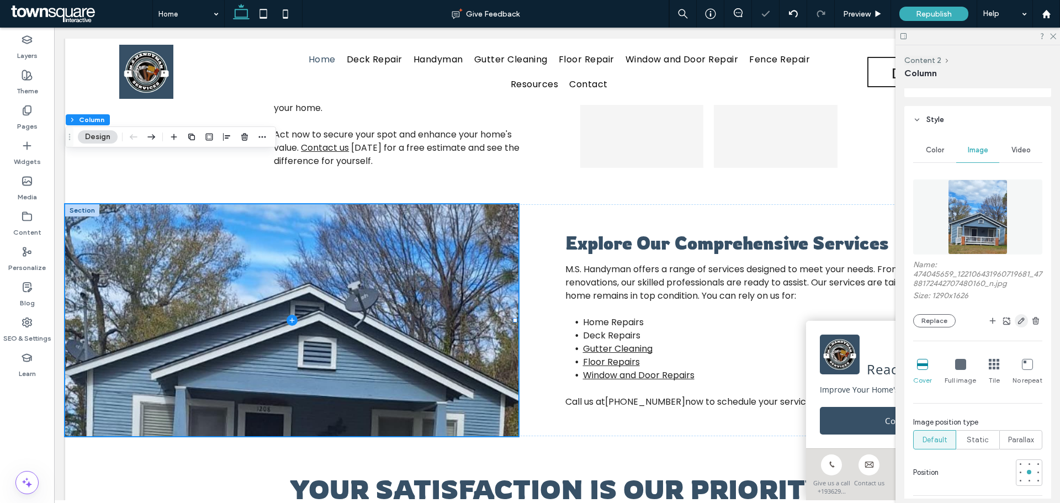
click at [1017, 322] on icon "button" at bounding box center [1021, 320] width 9 height 9
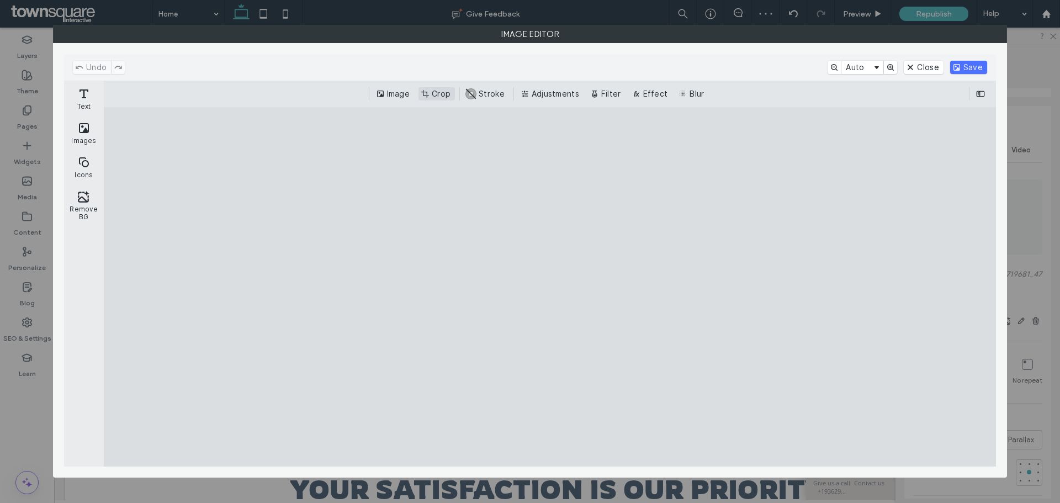
click at [421, 91] on button "Crop" at bounding box center [436, 93] width 36 height 13
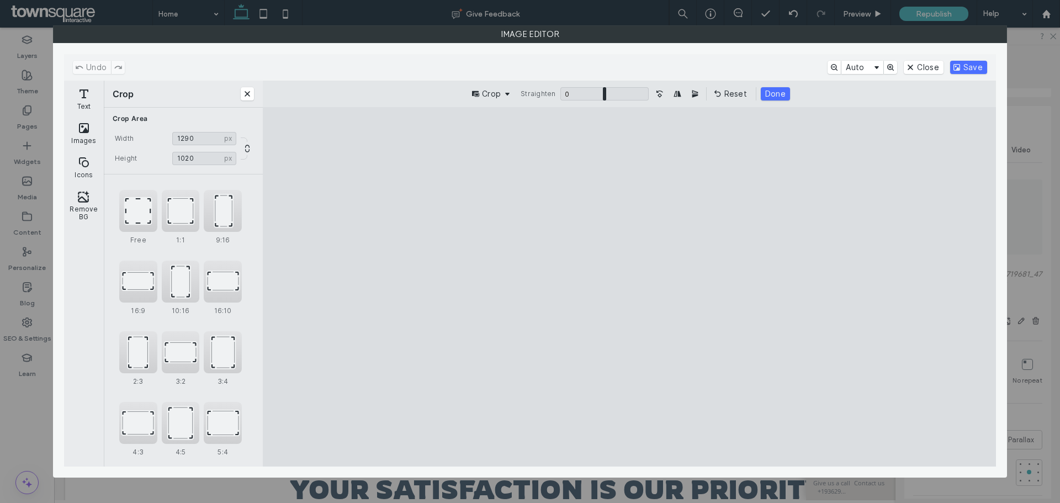
type input "****"
drag, startPoint x: 633, startPoint y: 146, endPoint x: 627, endPoint y: 250, distance: 104.5
click at [629, 286] on cesdk-canvas "Editor canvas" at bounding box center [629, 286] width 0 height 0
click at [961, 68] on button "Save" at bounding box center [968, 67] width 37 height 13
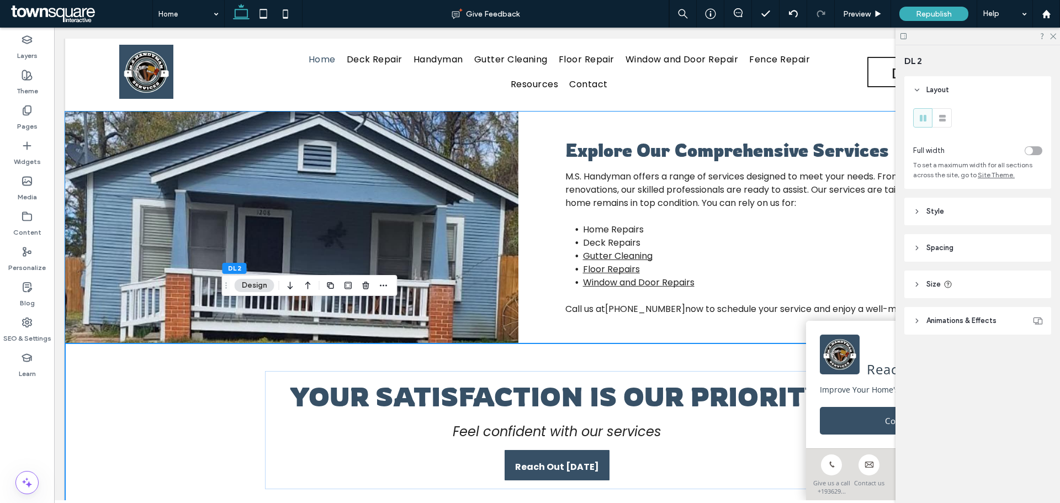
scroll to position [867, 0]
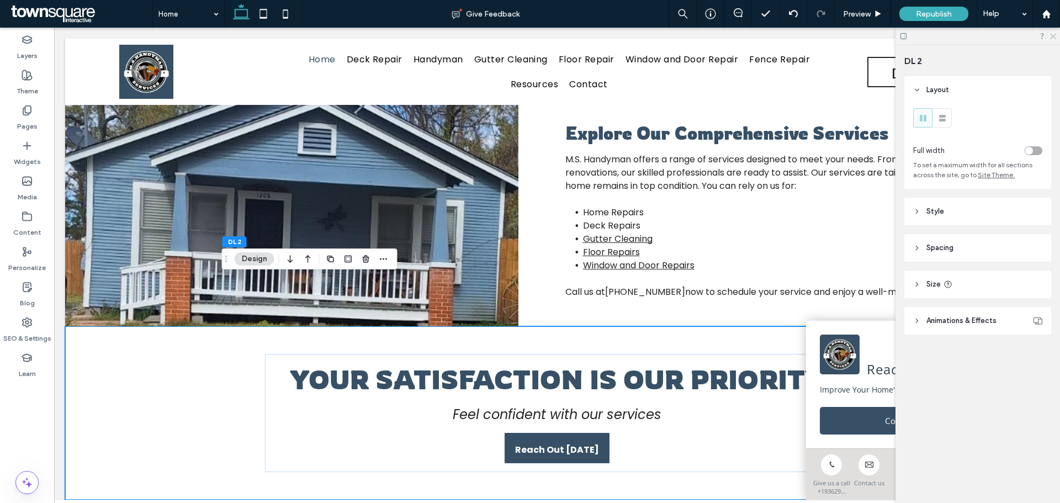
click at [1055, 36] on icon at bounding box center [1052, 35] width 7 height 7
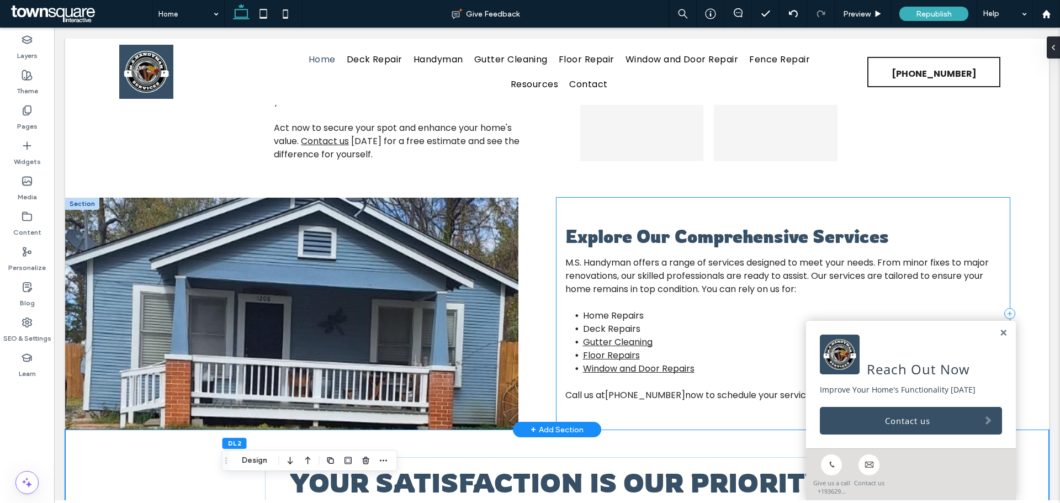
scroll to position [646, 0]
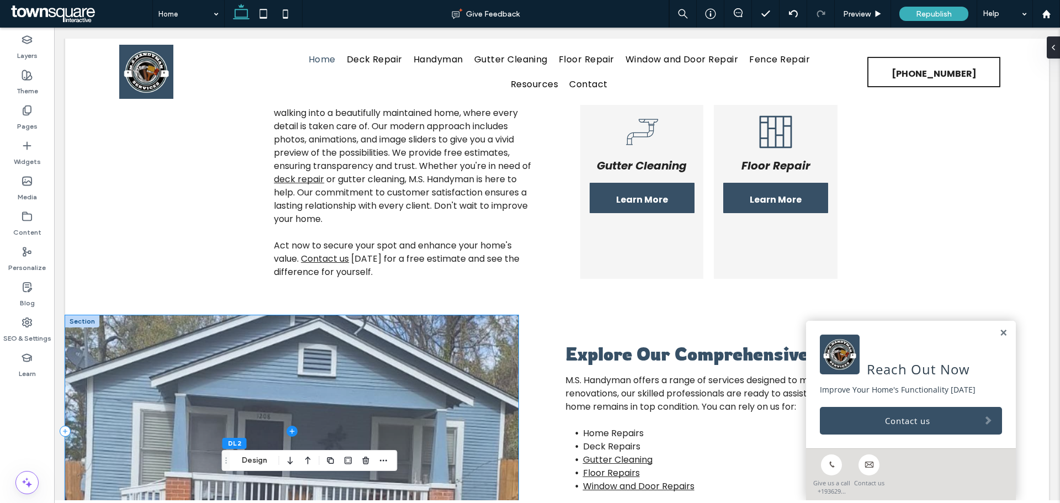
click at [422, 315] on span at bounding box center [291, 431] width 453 height 232
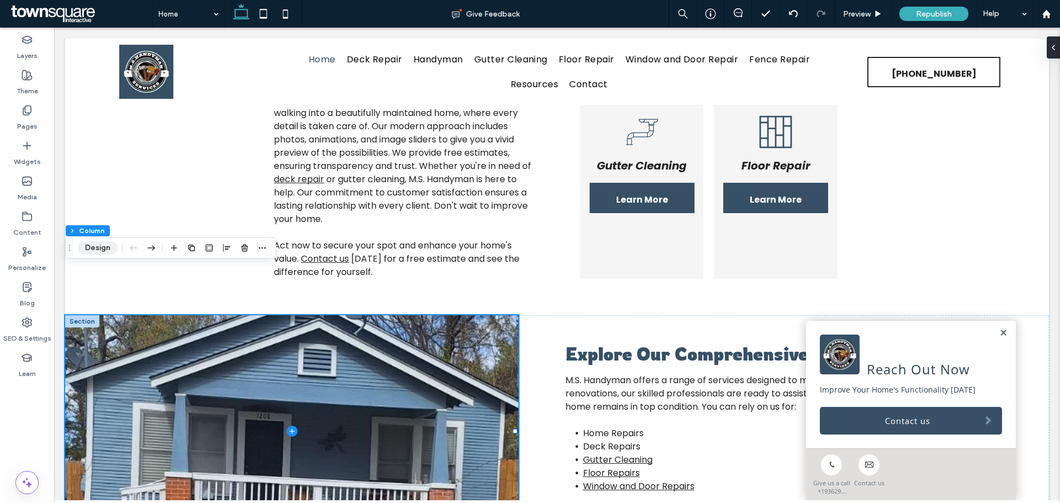
click at [105, 247] on button "Design" at bounding box center [98, 247] width 40 height 13
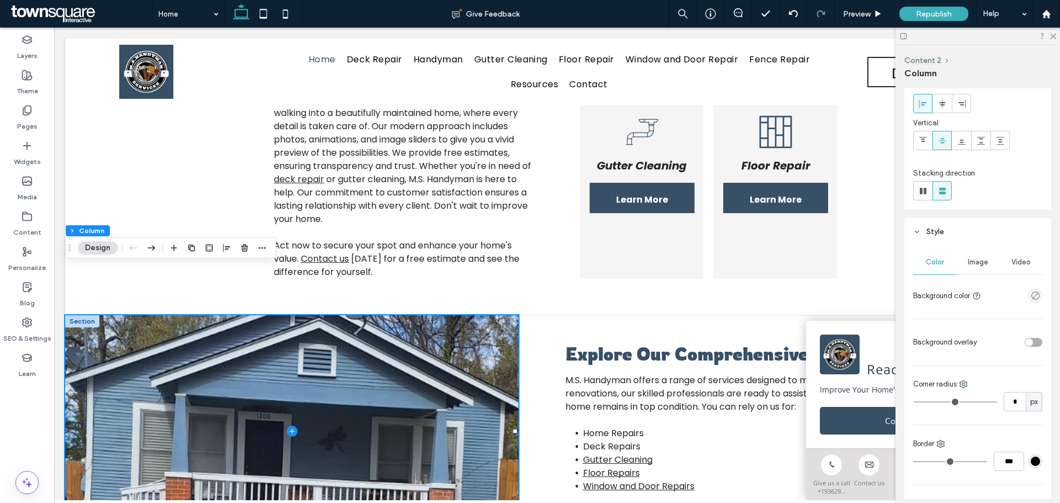
click at [977, 267] on div "Image" at bounding box center [977, 262] width 43 height 24
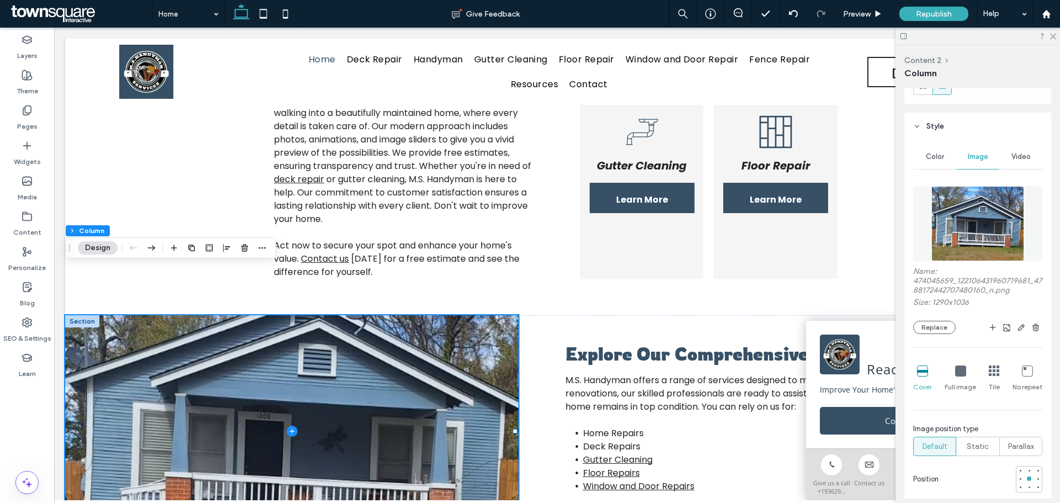
scroll to position [166, 0]
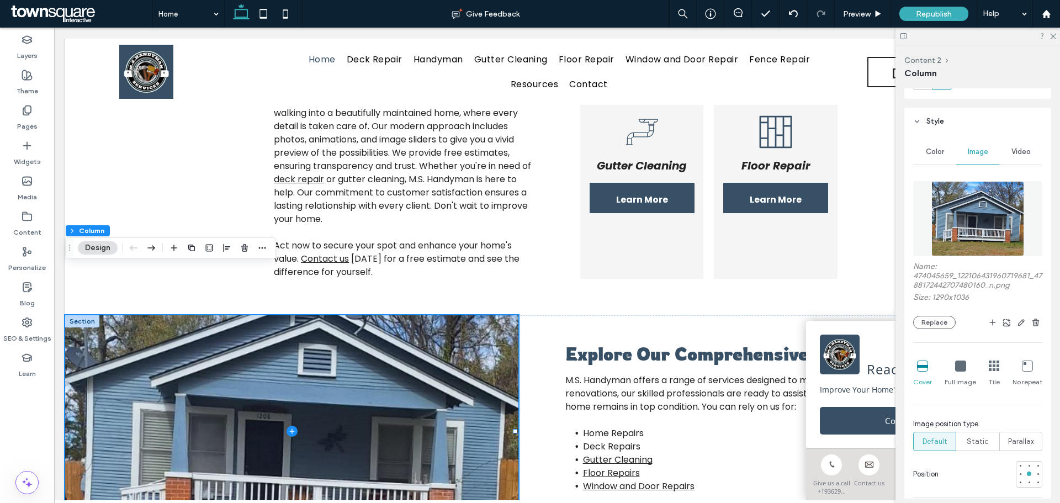
click at [956, 326] on div at bounding box center [999, 322] width 87 height 13
click at [946, 326] on button "Replace" at bounding box center [934, 322] width 43 height 13
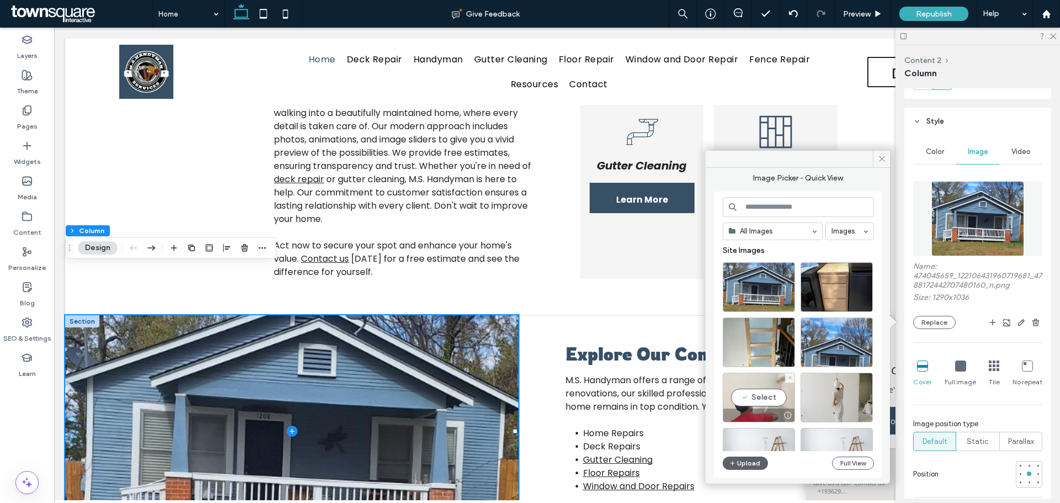
click at [757, 391] on div "Select" at bounding box center [759, 398] width 72 height 50
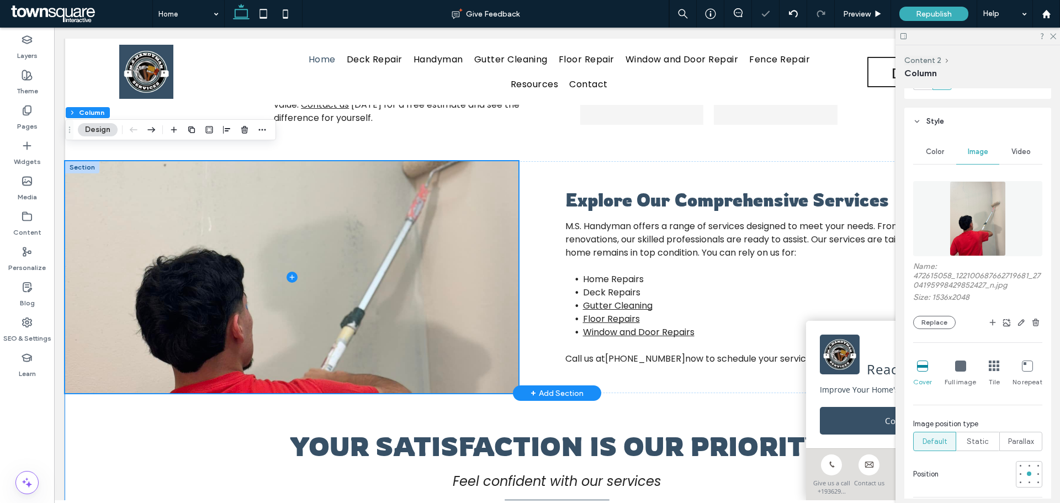
scroll to position [811, 0]
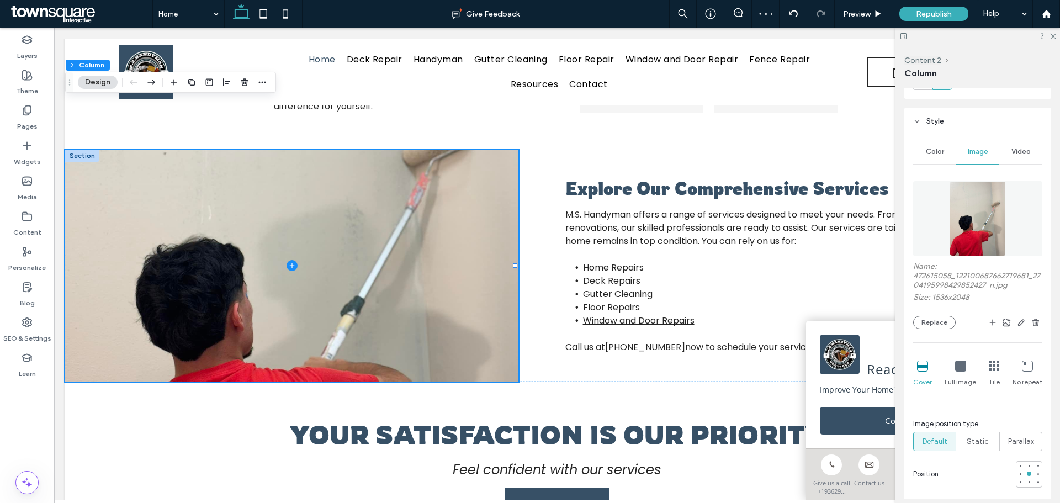
click at [958, 368] on icon at bounding box center [960, 365] width 11 height 11
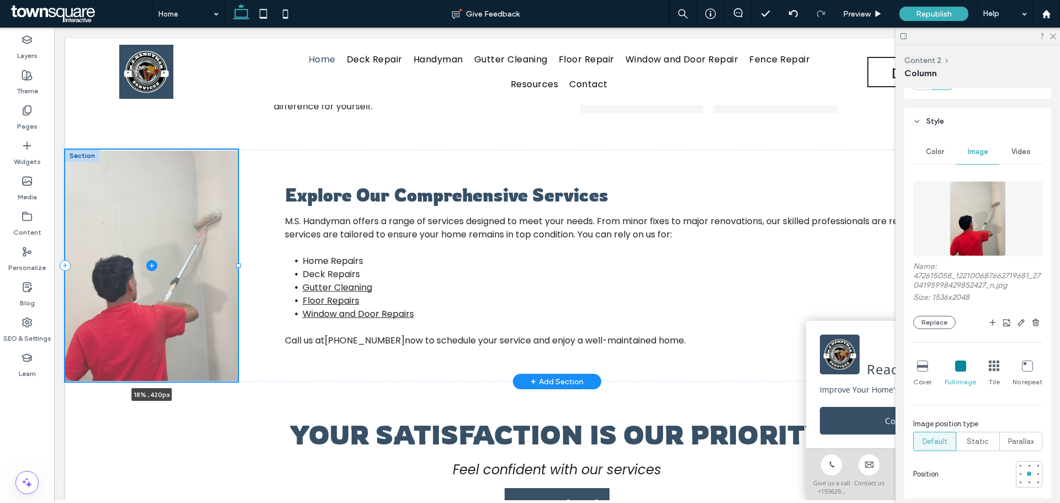
drag, startPoint x: 514, startPoint y: 217, endPoint x: 237, endPoint y: 262, distance: 280.2
click at [66, 150] on div at bounding box center [65, 150] width 1 height 1
type input "**"
type input "*****"
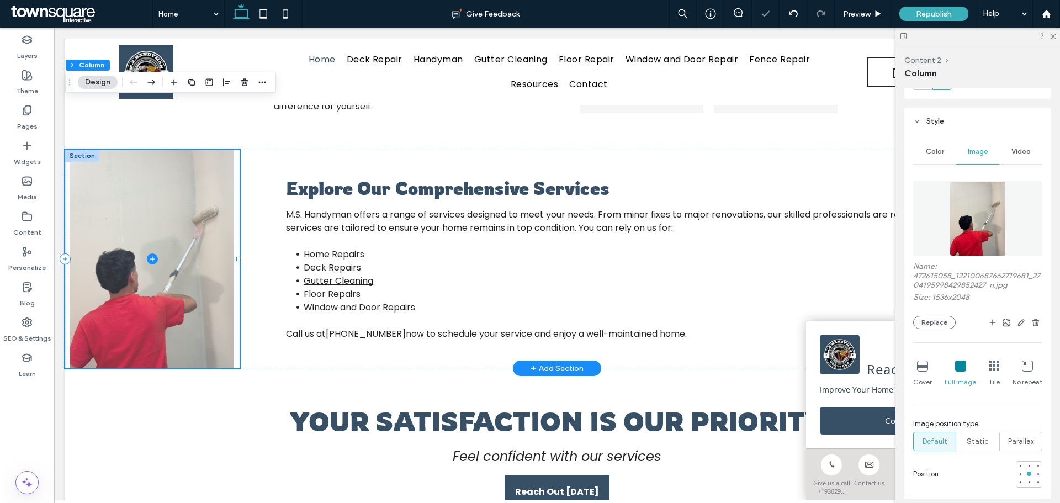
click at [181, 247] on span at bounding box center [152, 259] width 174 height 219
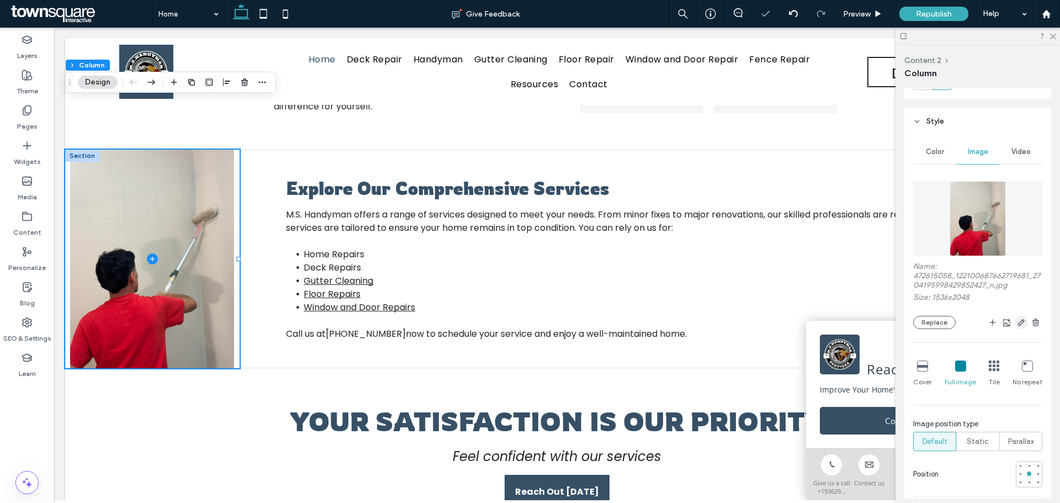
click at [1015, 321] on span "button" at bounding box center [1021, 322] width 13 height 13
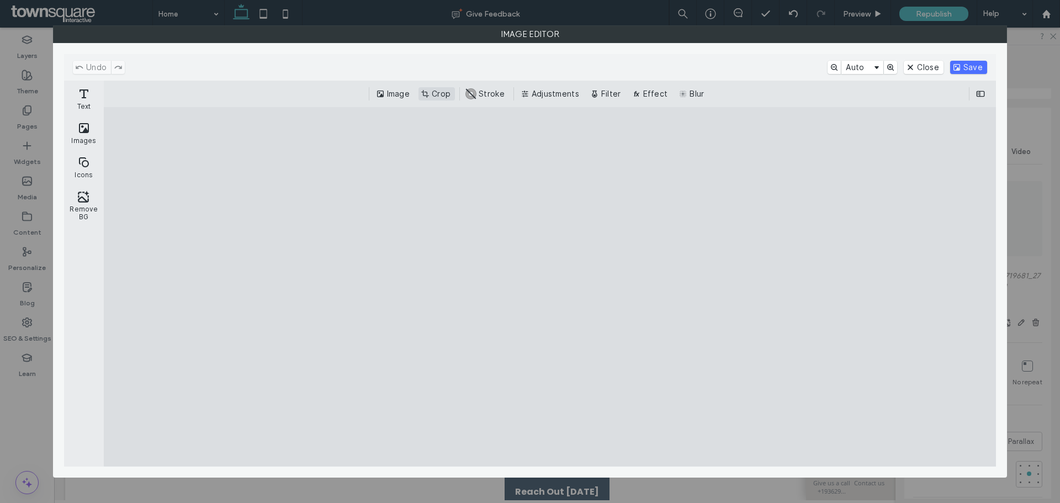
click at [437, 89] on button "Crop" at bounding box center [436, 93] width 36 height 13
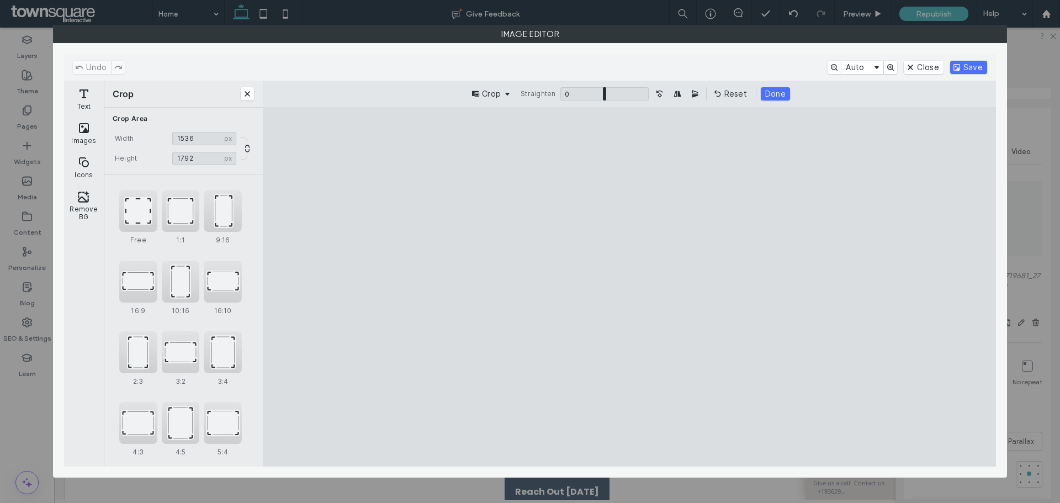
type input "****"
drag, startPoint x: 635, startPoint y: 146, endPoint x: 628, endPoint y: 192, distance: 46.5
click at [629, 286] on cesdk-canvas "Editor canvas" at bounding box center [629, 286] width 0 height 0
click at [962, 61] on button "Save" at bounding box center [968, 67] width 37 height 13
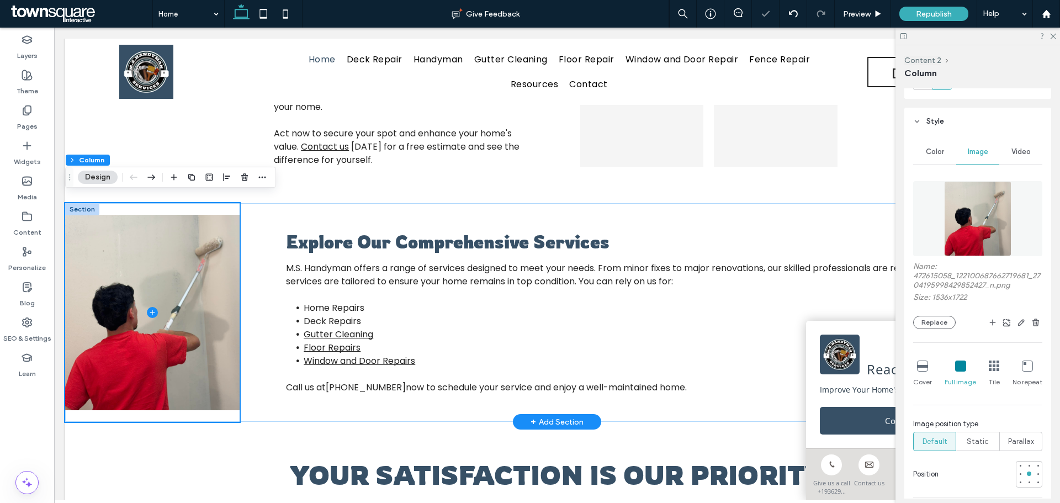
scroll to position [701, 0]
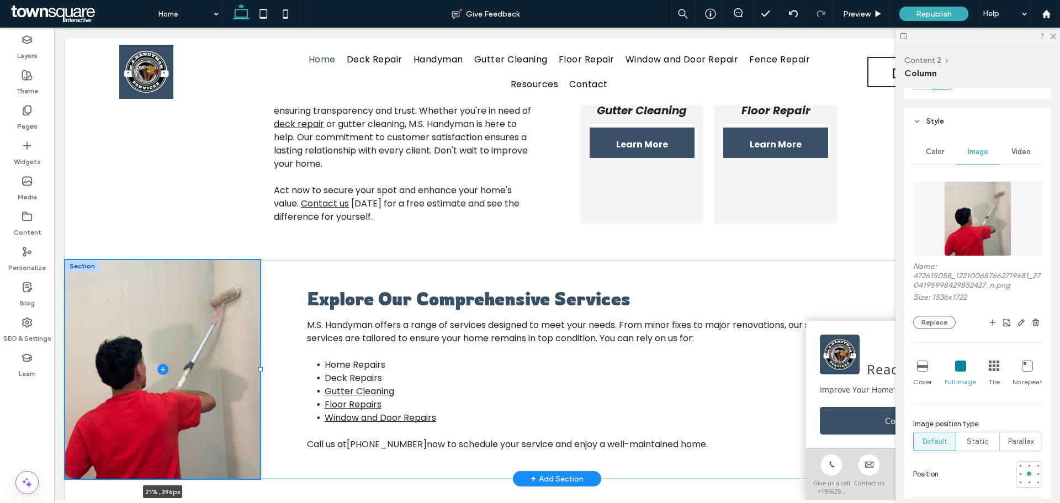
drag, startPoint x: 237, startPoint y: 320, endPoint x: 259, endPoint y: 331, distance: 24.7
click at [259, 331] on div "Explore Our Comprehensive Services ﻿ M.S. Handyman offers a range of services d…" at bounding box center [557, 369] width 984 height 219
type input "**"
type input "*****"
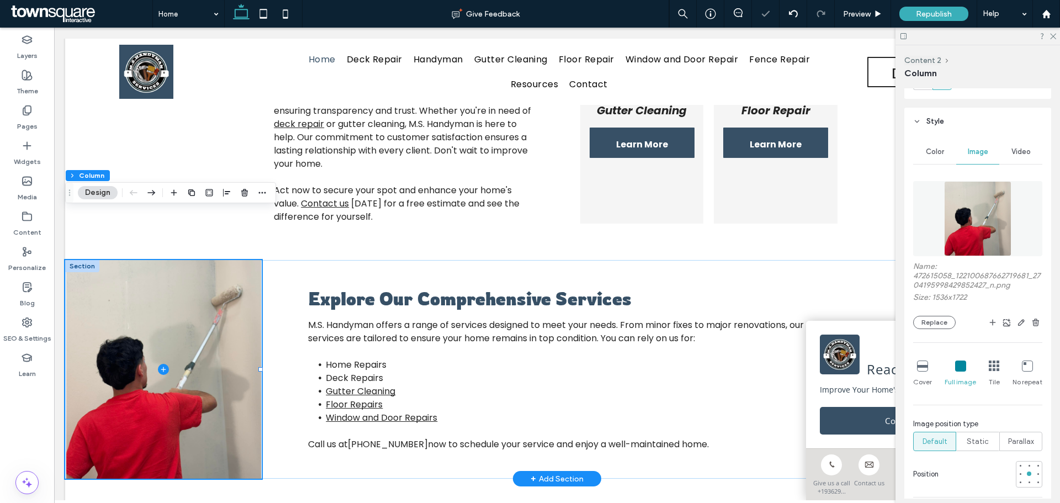
click at [277, 337] on div "Explore Our Comprehensive Services ﻿ M.S. Handyman offers a range of services d…" at bounding box center [557, 369] width 984 height 219
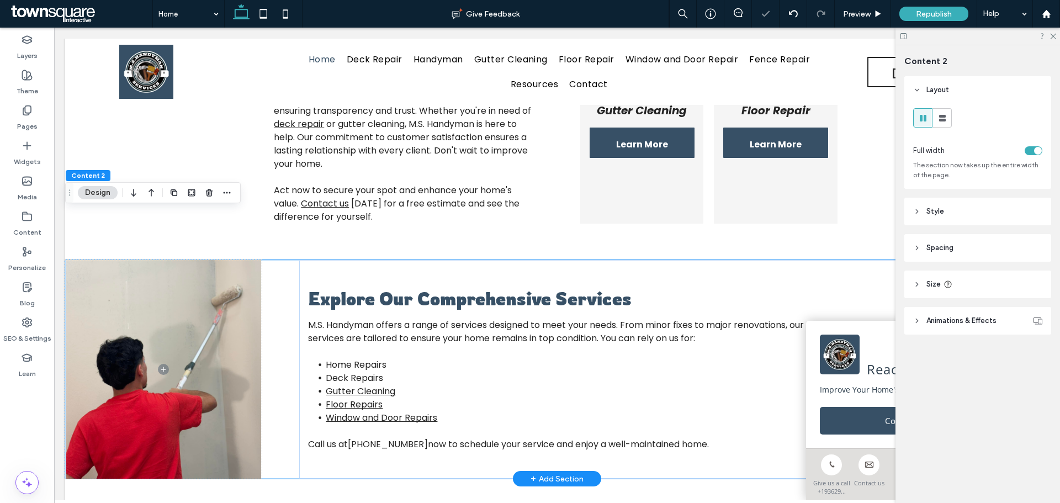
click at [288, 347] on div "Explore Our Comprehensive Services ﻿ M.S. Handyman offers a range of services d…" at bounding box center [557, 369] width 984 height 219
click at [279, 337] on div "Explore Our Comprehensive Services ﻿ M.S. Handyman offers a range of services d…" at bounding box center [557, 369] width 984 height 219
click at [305, 331] on div "Explore Our Comprehensive Services ﻿ M.S. Handyman offers a range of services d…" at bounding box center [654, 369] width 710 height 219
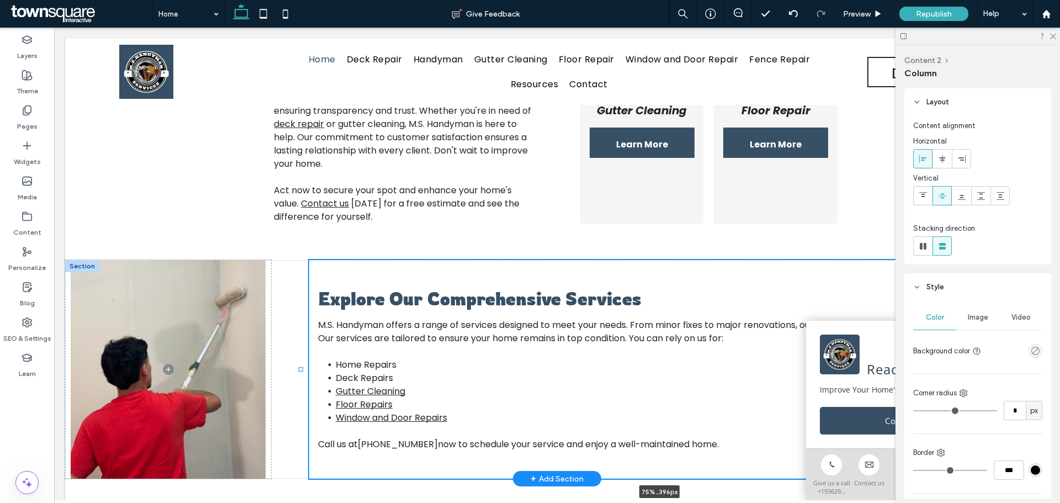
drag, startPoint x: 295, startPoint y: 320, endPoint x: 299, endPoint y: 327, distance: 8.4
click at [299, 327] on div "Explore Our Comprehensive Services ﻿ M.S. Handyman offers a range of services d…" at bounding box center [557, 369] width 984 height 219
type input "*****"
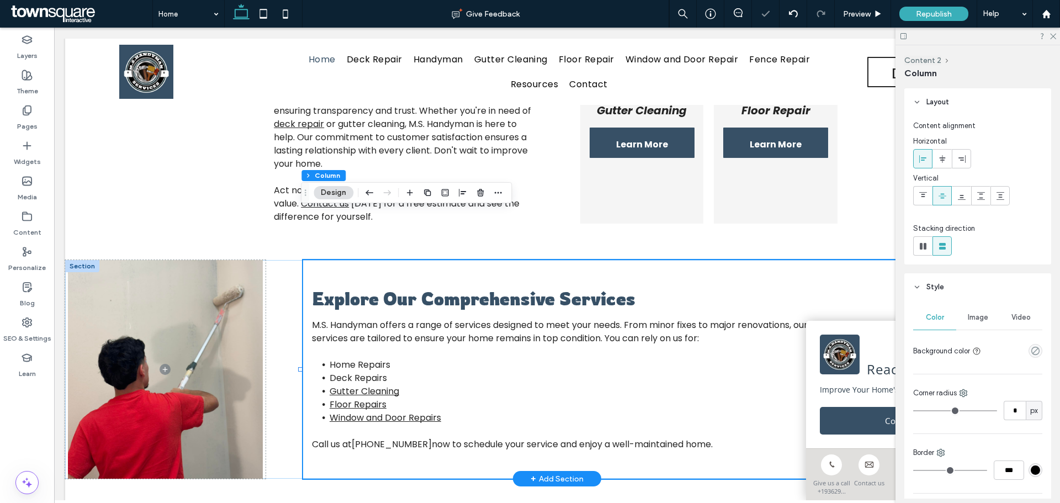
click at [263, 342] on span at bounding box center [165, 369] width 200 height 219
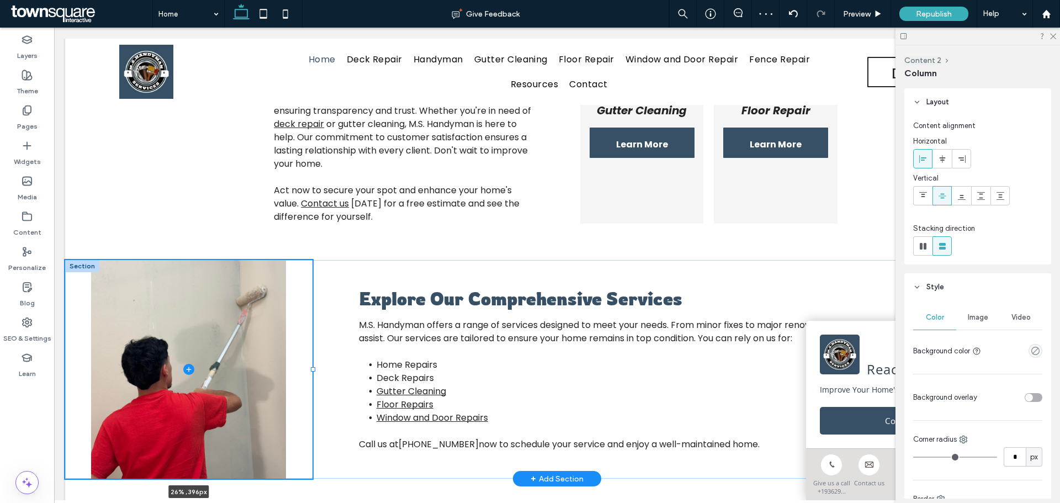
drag, startPoint x: 264, startPoint y: 321, endPoint x: 313, endPoint y: 336, distance: 50.8
click at [313, 336] on div "Explore Our Comprehensive Services ﻿ M.S. Handyman offers a range of services d…" at bounding box center [557, 369] width 984 height 219
type input "**"
type input "*****"
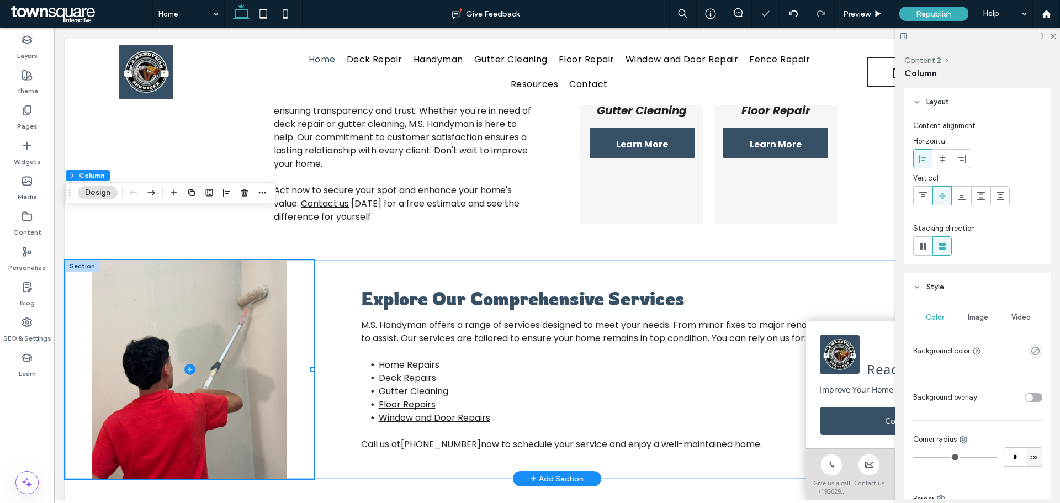
click at [334, 342] on div "Explore Our Comprehensive Services ﻿ M.S. Handyman offers a range of services d…" at bounding box center [557, 369] width 984 height 219
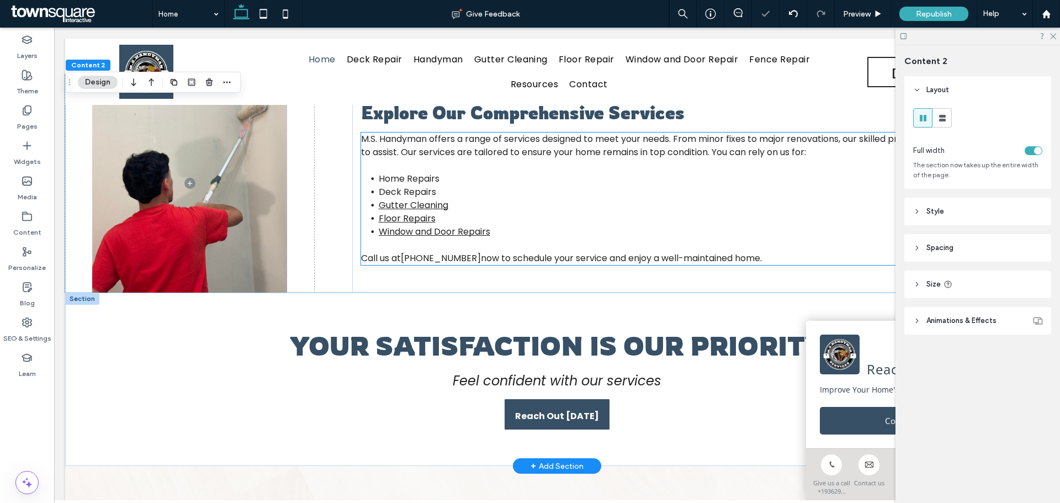
scroll to position [922, 0]
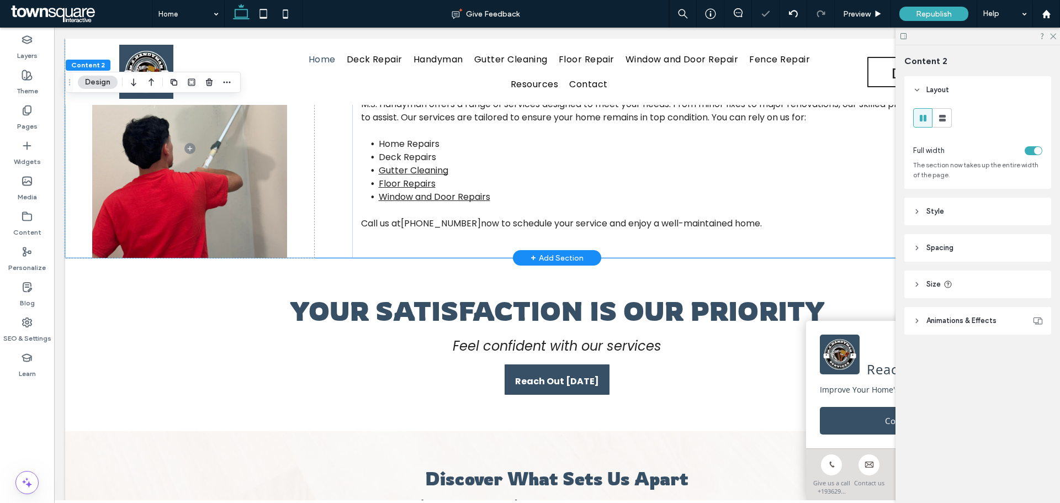
click at [327, 149] on div "Explore Our Comprehensive Services ﻿ M.S. Handyman offers a range of services d…" at bounding box center [557, 148] width 984 height 219
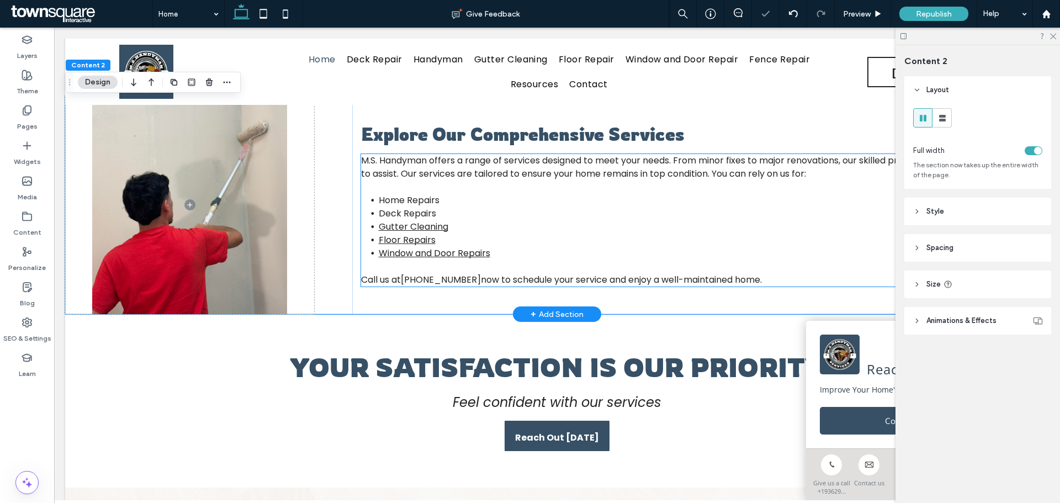
scroll to position [756, 0]
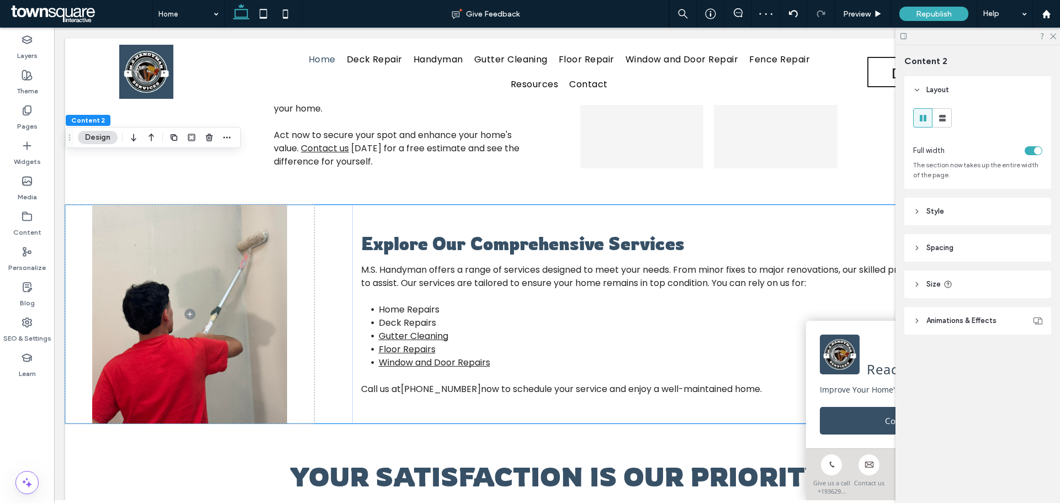
click at [932, 252] on span "Spacing" at bounding box center [939, 247] width 27 height 11
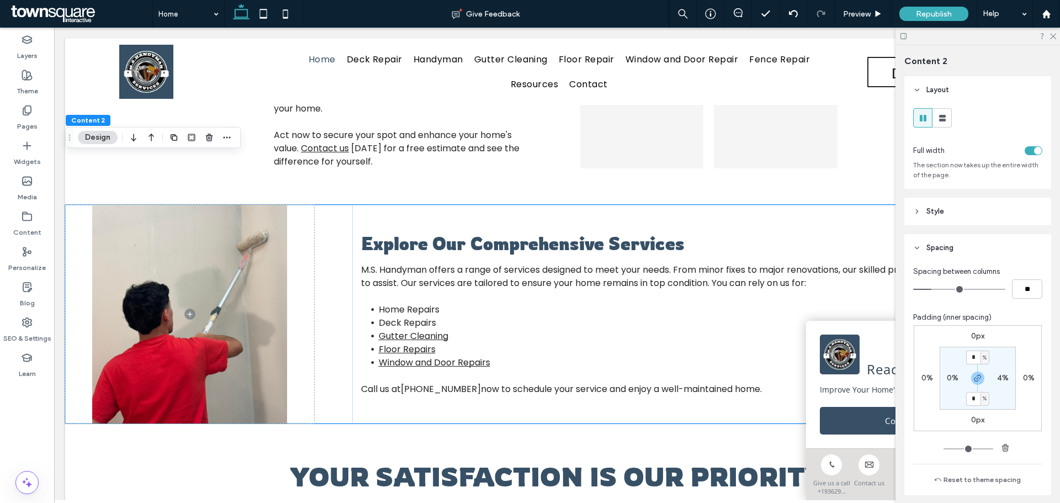
click at [1001, 380] on label "4%" at bounding box center [1003, 377] width 12 height 9
type input "*"
click at [998, 381] on input "*" at bounding box center [998, 378] width 14 height 14
type input "*"
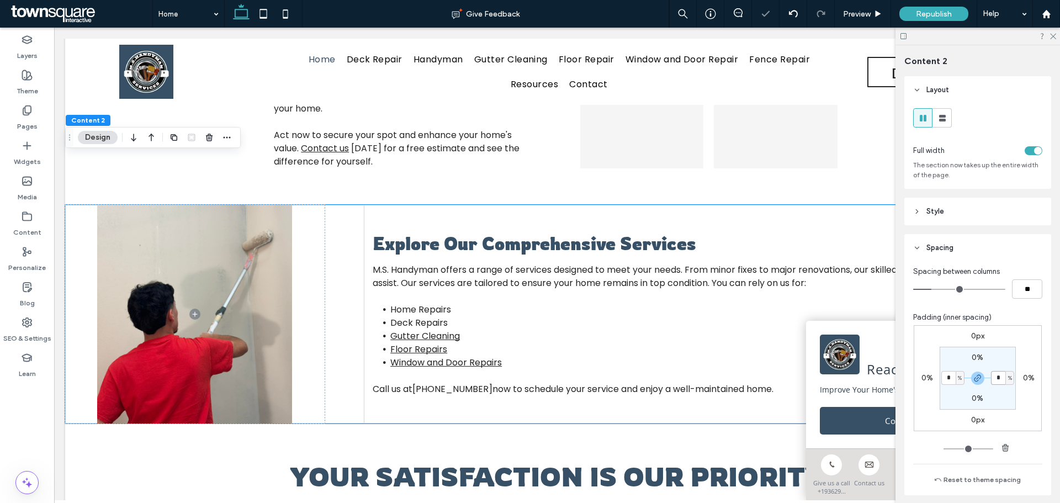
type input "*"
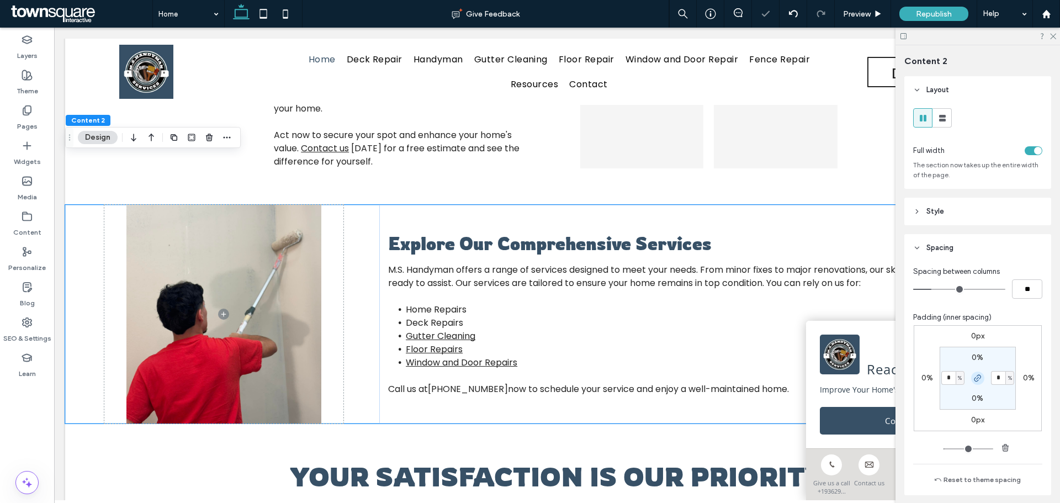
click at [975, 383] on span "button" at bounding box center [977, 378] width 13 height 13
click at [947, 376] on label "4%" at bounding box center [953, 377] width 12 height 9
type input "*"
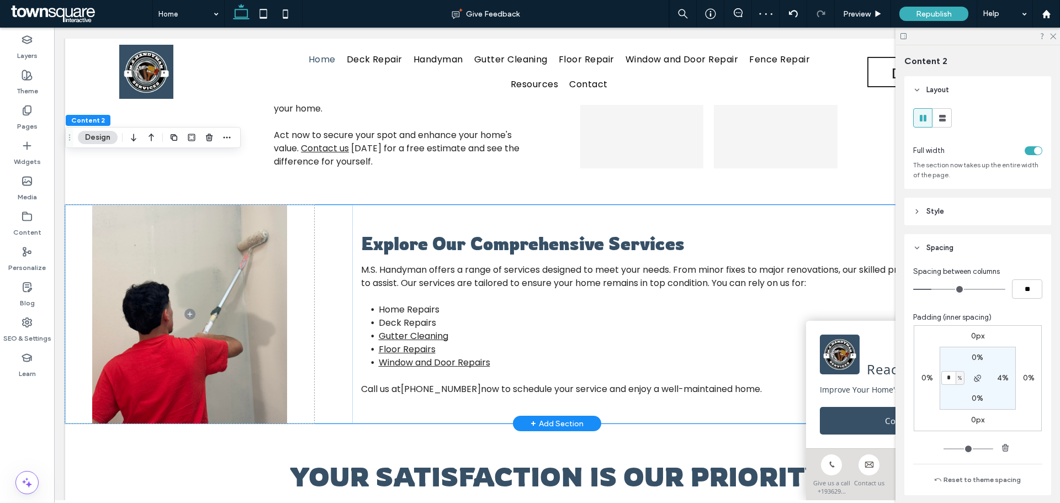
click at [325, 312] on div "Explore Our Comprehensive Services ﻿ M.S. Handyman offers a range of services d…" at bounding box center [557, 314] width 984 height 219
type input "*"
type input "**"
type input "*"
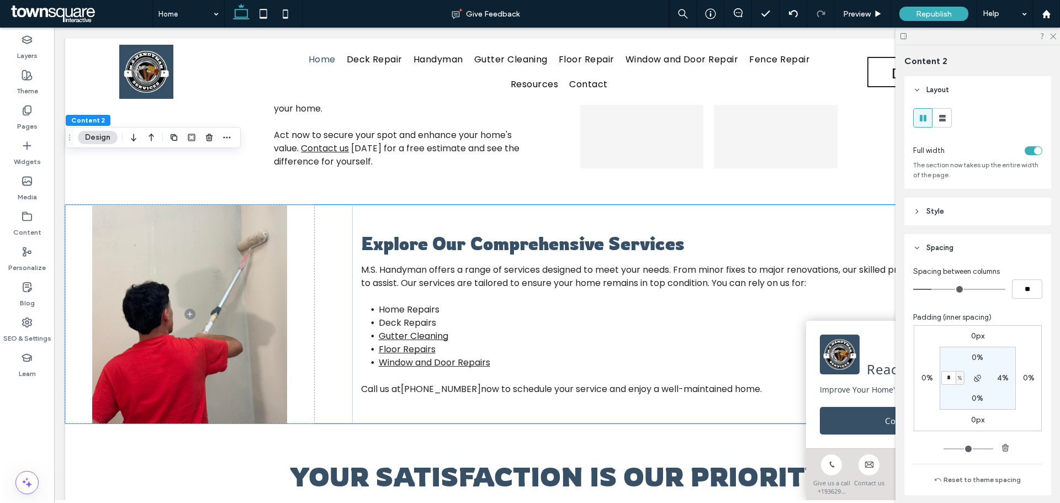
type input "**"
type input "*"
type input "**"
drag, startPoint x: 934, startPoint y: 289, endPoint x: 922, endPoint y: 288, distance: 11.6
type input "*"
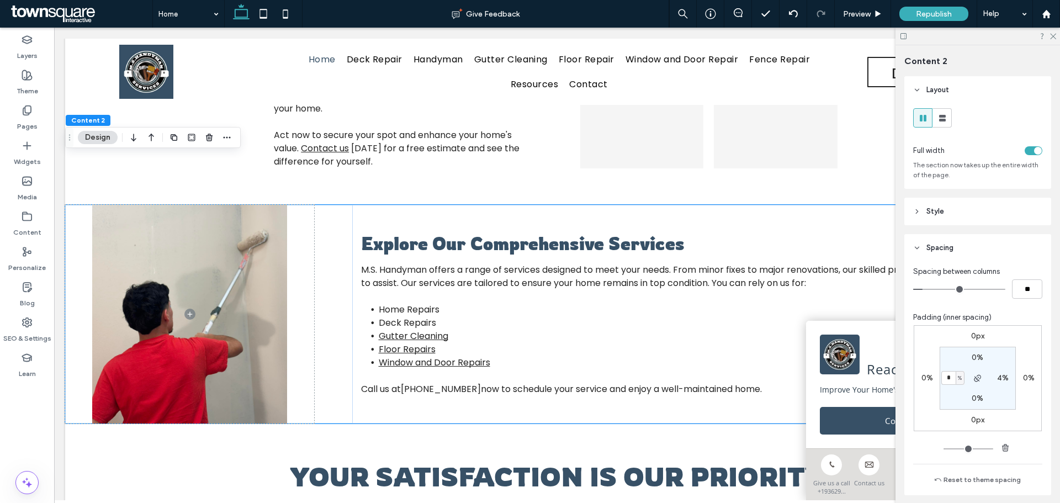
click at [922, 289] on input "range" at bounding box center [959, 289] width 92 height 1
type input "***"
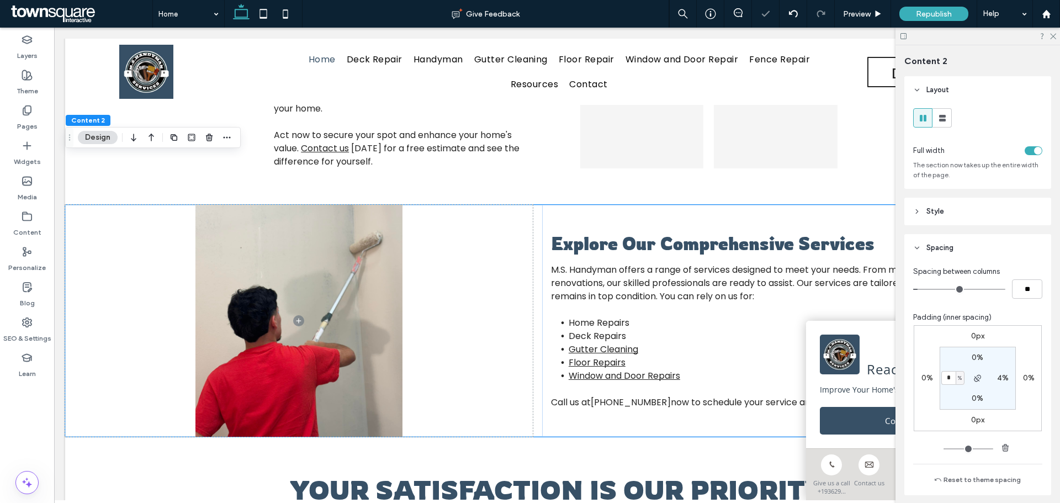
type input "*"
type input "**"
type input "*"
type input "**"
type input "*"
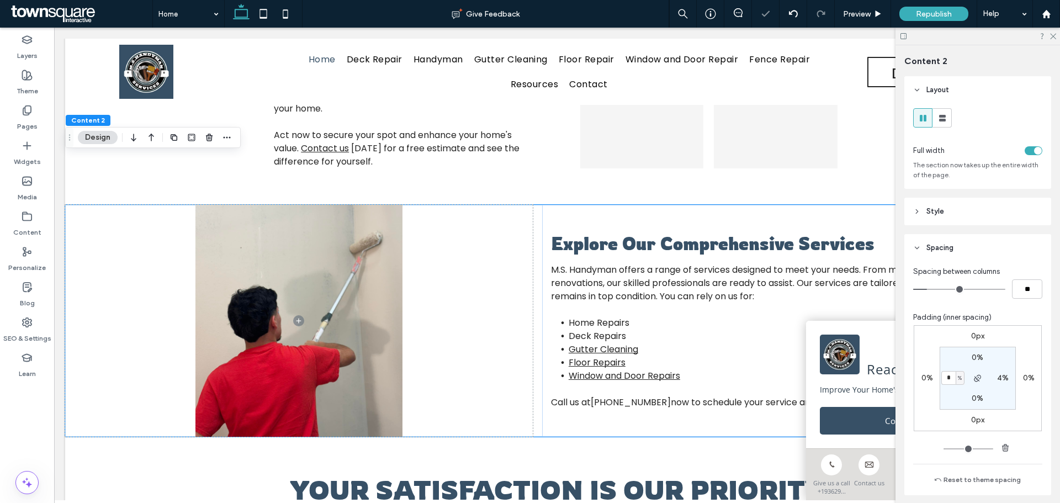
type input "**"
drag, startPoint x: 922, startPoint y: 289, endPoint x: 932, endPoint y: 288, distance: 10.0
type input "*"
click at [932, 289] on input "range" at bounding box center [959, 289] width 92 height 1
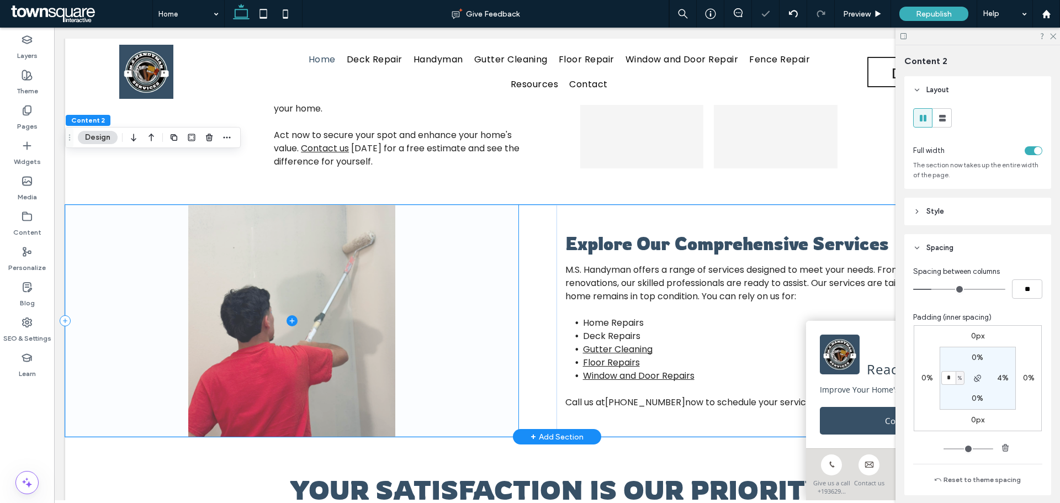
click at [476, 307] on span at bounding box center [291, 321] width 453 height 232
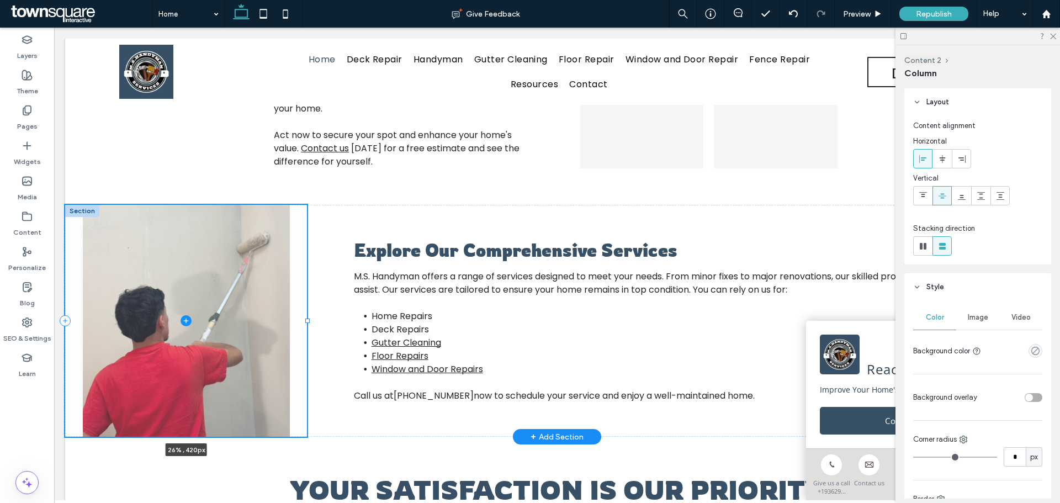
drag, startPoint x: 513, startPoint y: 270, endPoint x: 306, endPoint y: 333, distance: 216.7
click at [306, 333] on div "Explore Our Comprehensive Services ﻿ M.S. Handyman offers a range of services d…" at bounding box center [557, 321] width 984 height 232
type input "**"
type input "*****"
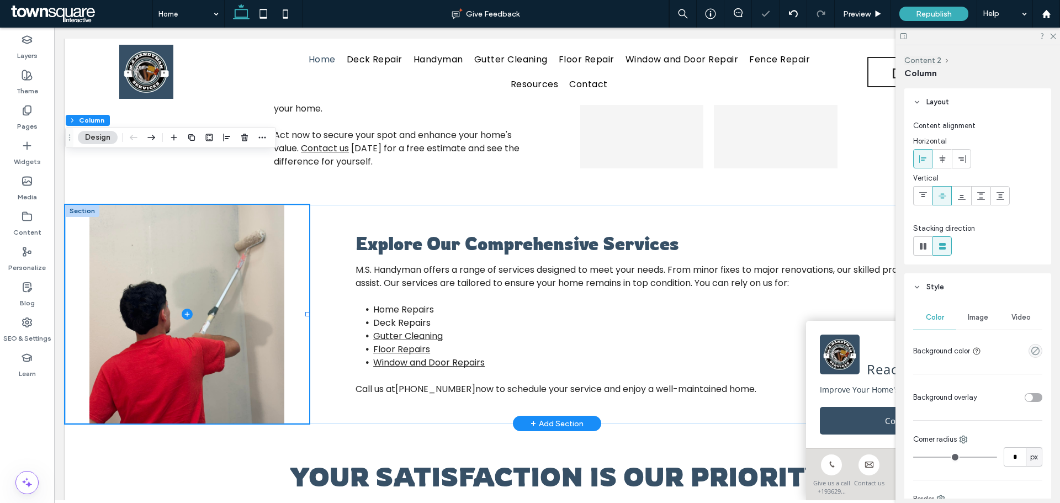
click at [332, 306] on div "Explore Our Comprehensive Services ﻿ M.S. Handyman offers a range of services d…" at bounding box center [557, 314] width 984 height 219
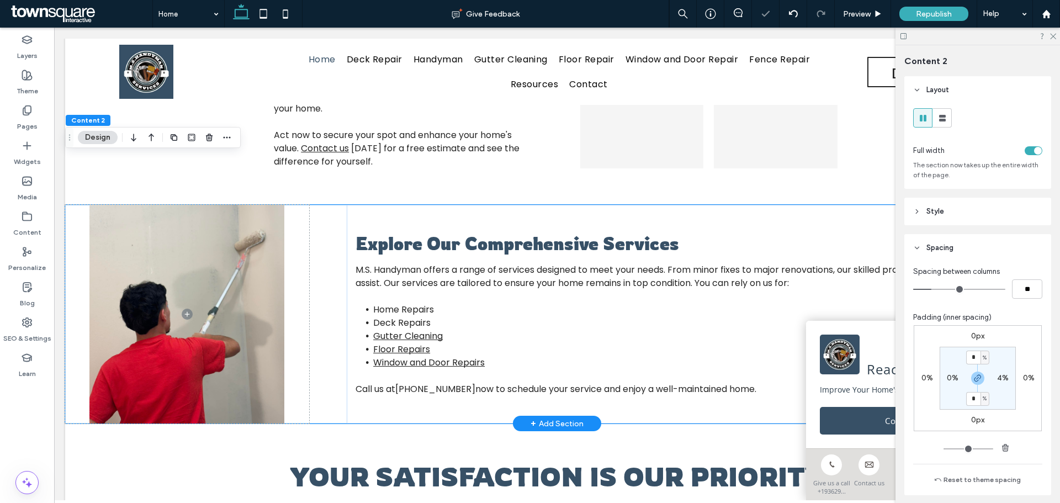
click at [335, 300] on div "Explore Our Comprehensive Services ﻿ M.S. Handyman offers a range of services d…" at bounding box center [557, 314] width 984 height 219
click at [333, 267] on div "Explore Our Comprehensive Services ﻿ M.S. Handyman offers a range of services d…" at bounding box center [557, 314] width 984 height 219
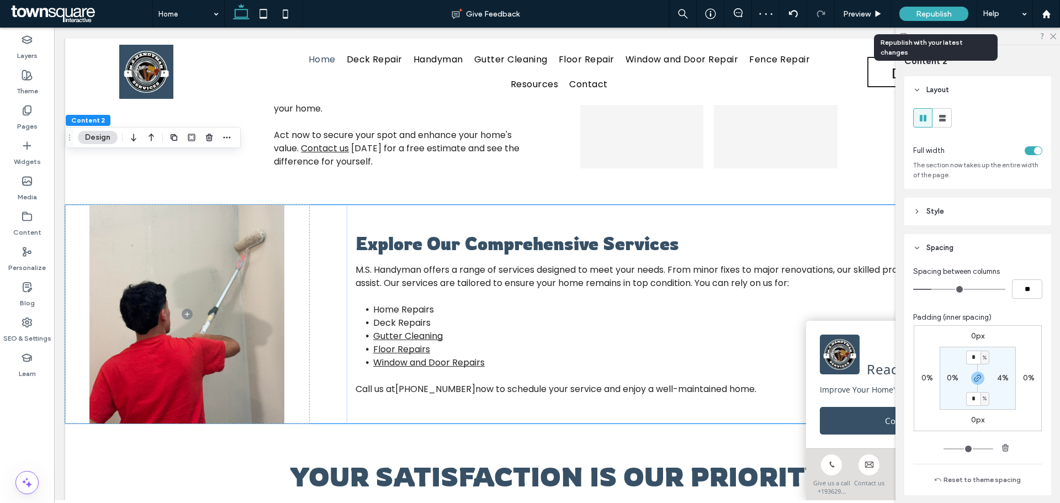
click at [946, 7] on div "Republish" at bounding box center [933, 14] width 69 height 14
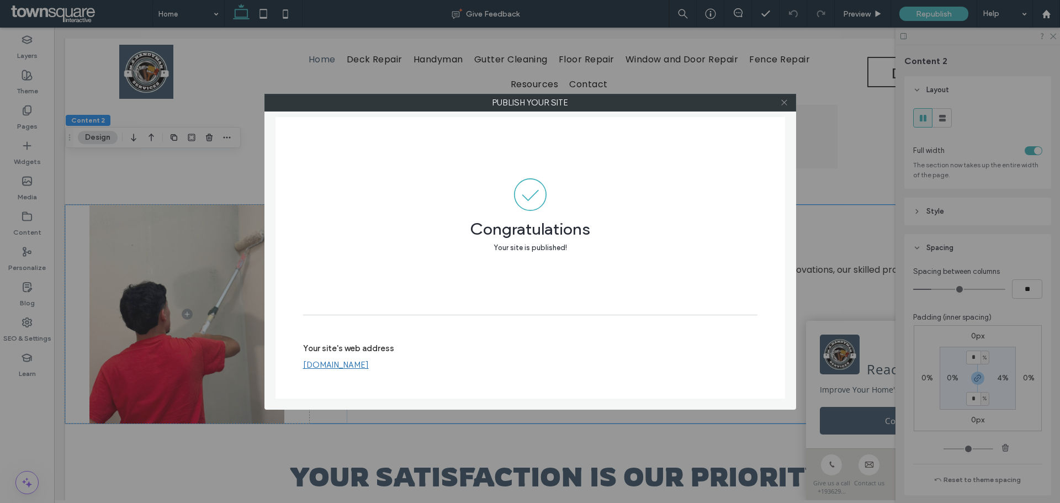
click at [782, 103] on icon at bounding box center [784, 102] width 8 height 8
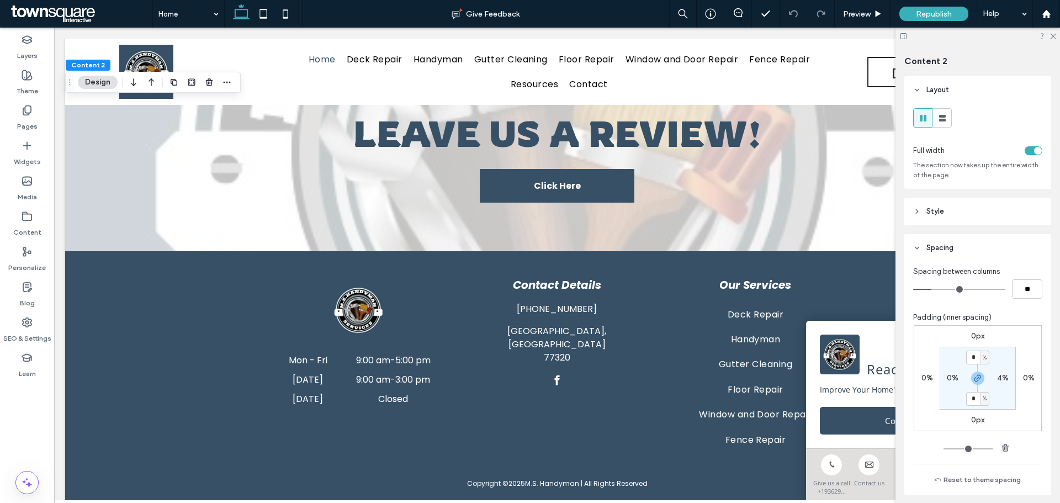
scroll to position [1474, 0]
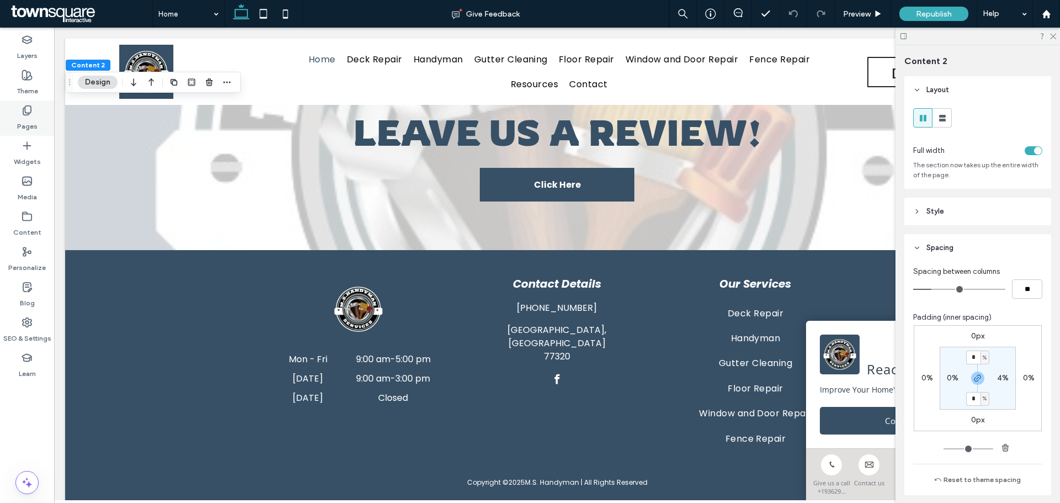
click at [28, 121] on label "Pages" at bounding box center [27, 123] width 20 height 15
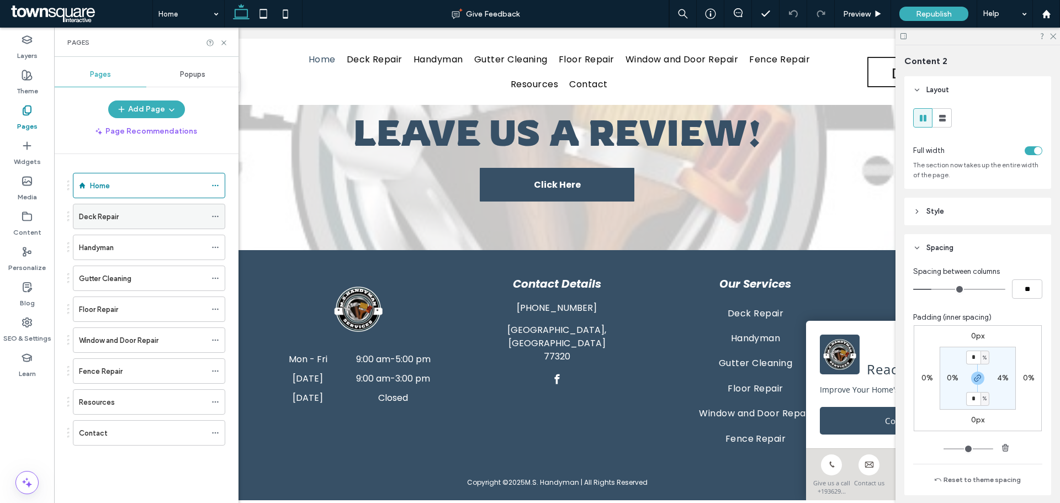
click at [195, 222] on div "Deck Repair" at bounding box center [142, 217] width 127 height 12
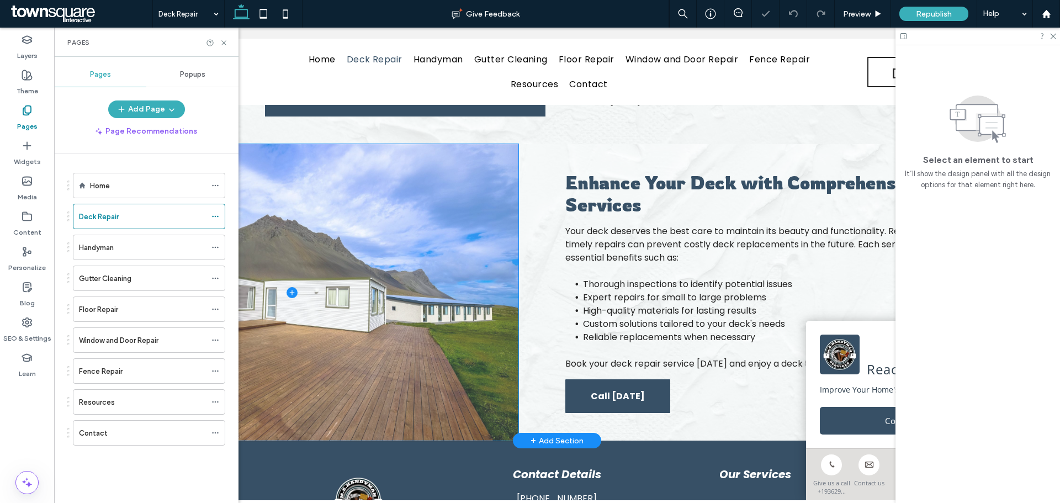
scroll to position [276, 0]
click at [383, 300] on span at bounding box center [291, 292] width 453 height 296
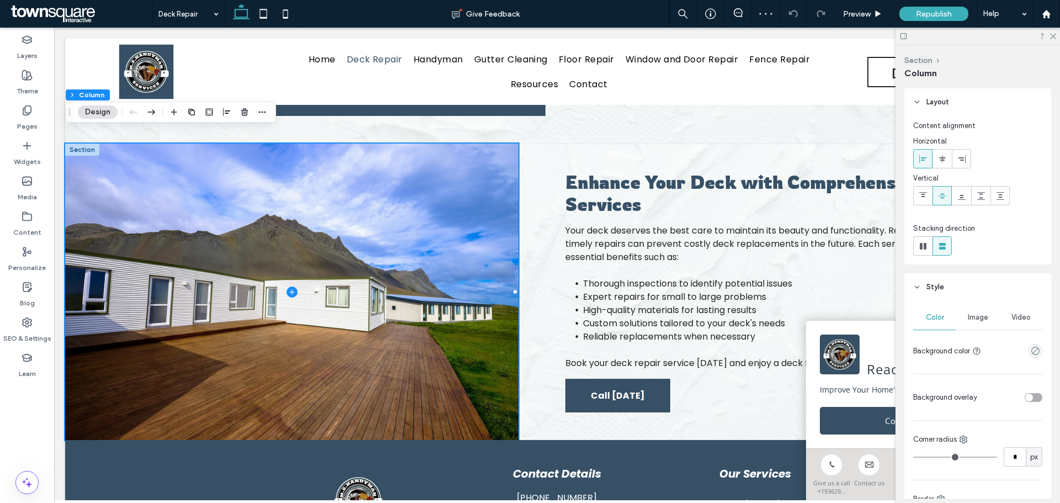
click at [969, 315] on span "Image" at bounding box center [978, 317] width 20 height 9
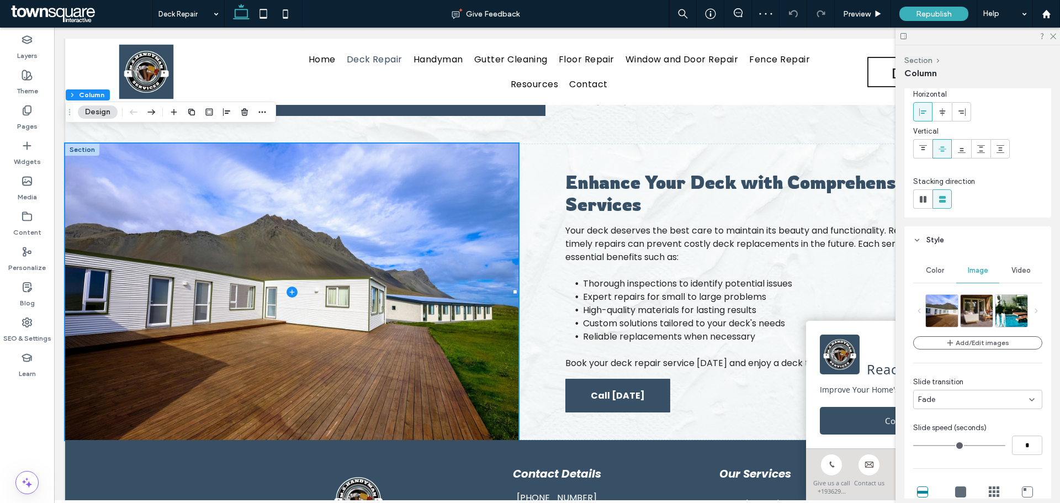
scroll to position [110, 0]
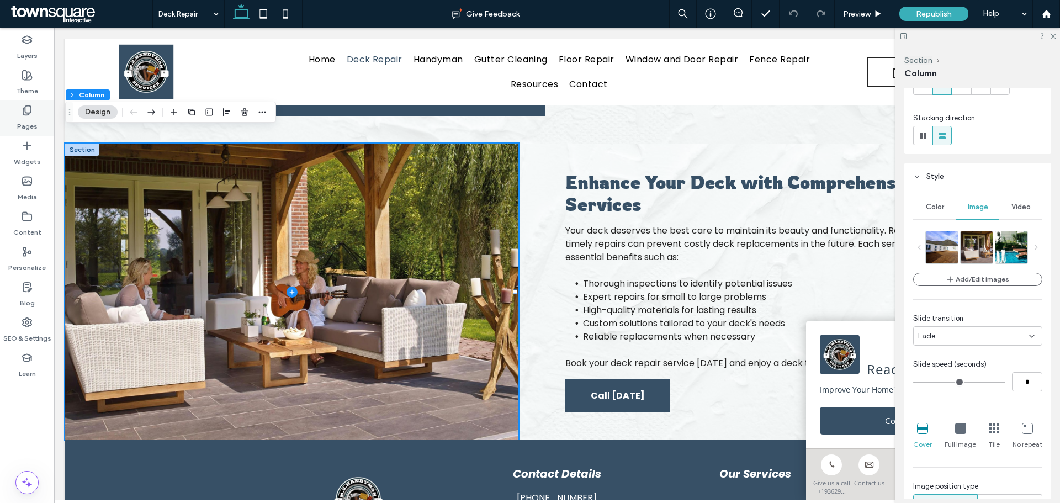
click at [38, 118] on div "Pages" at bounding box center [27, 117] width 54 height 35
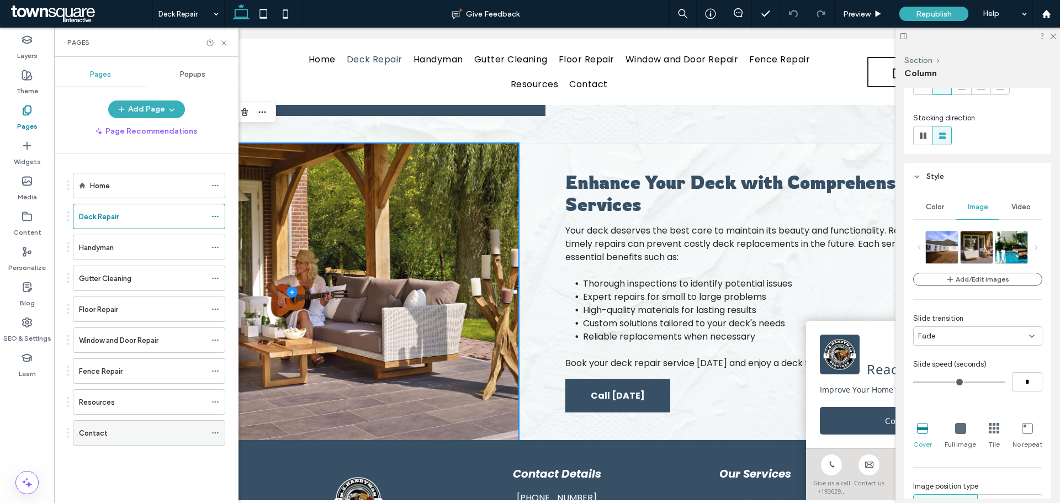
click at [163, 437] on div "Contact" at bounding box center [142, 433] width 127 height 12
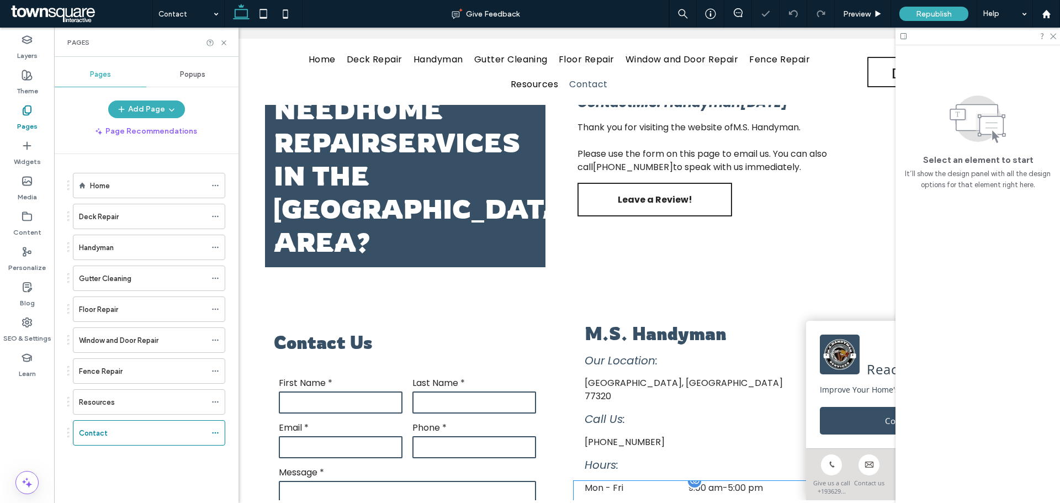
scroll to position [276, 0]
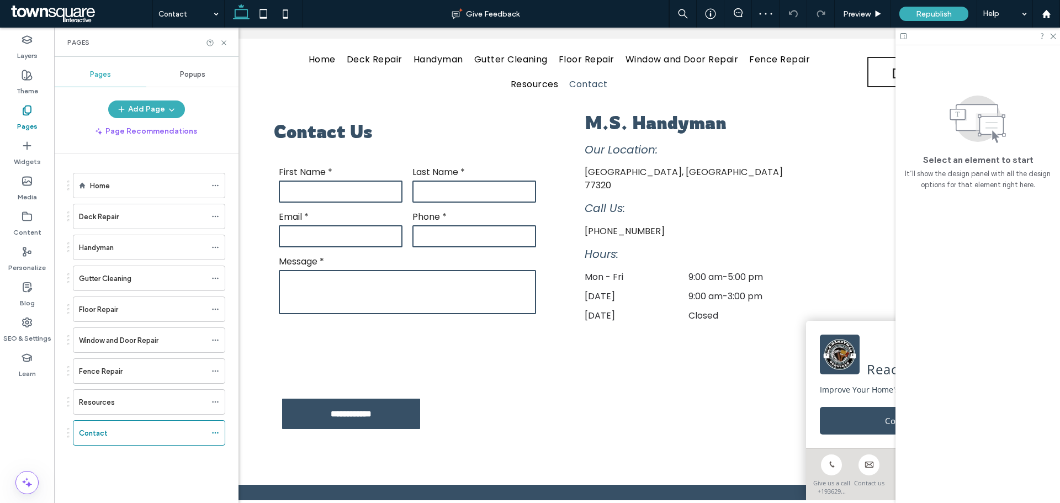
click at [1056, 38] on div at bounding box center [977, 36] width 165 height 17
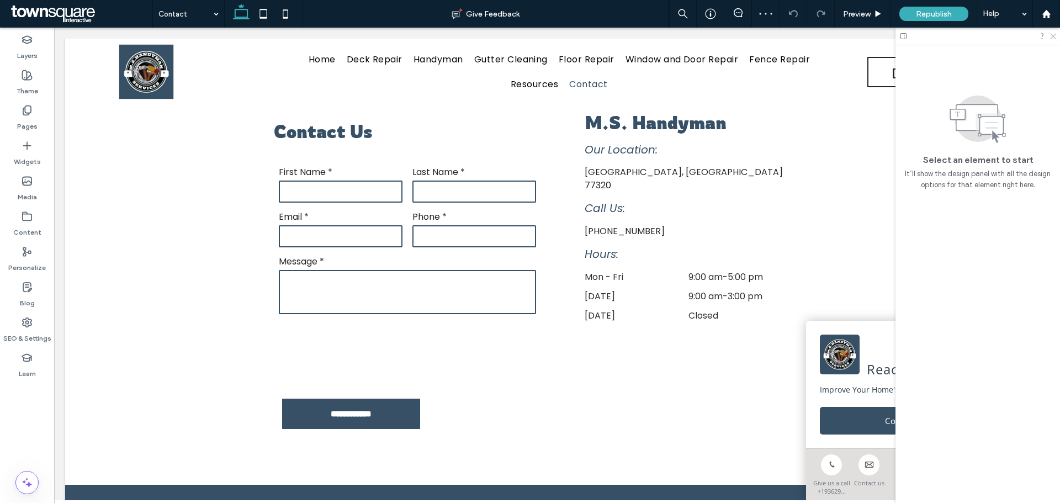
click at [1053, 38] on icon at bounding box center [1052, 35] width 7 height 7
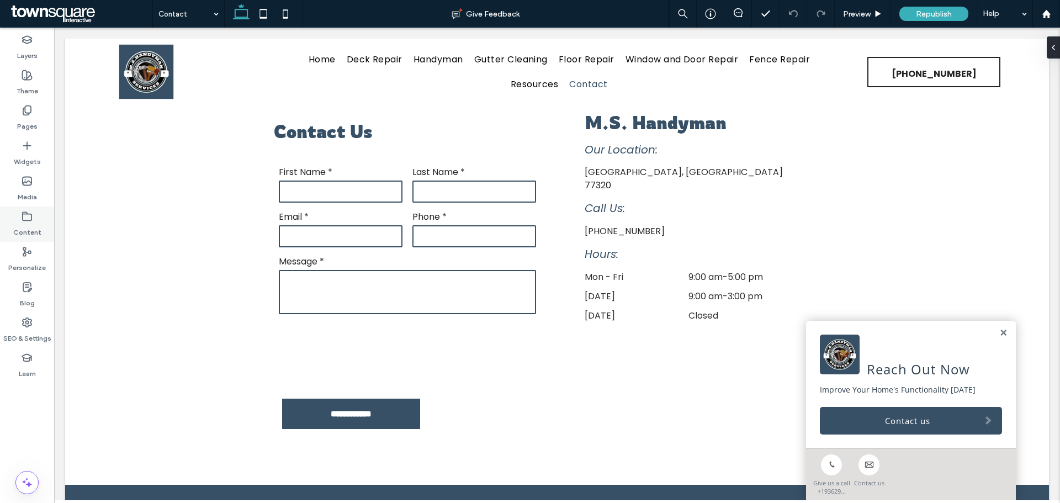
click at [20, 221] on div "Content" at bounding box center [27, 223] width 54 height 35
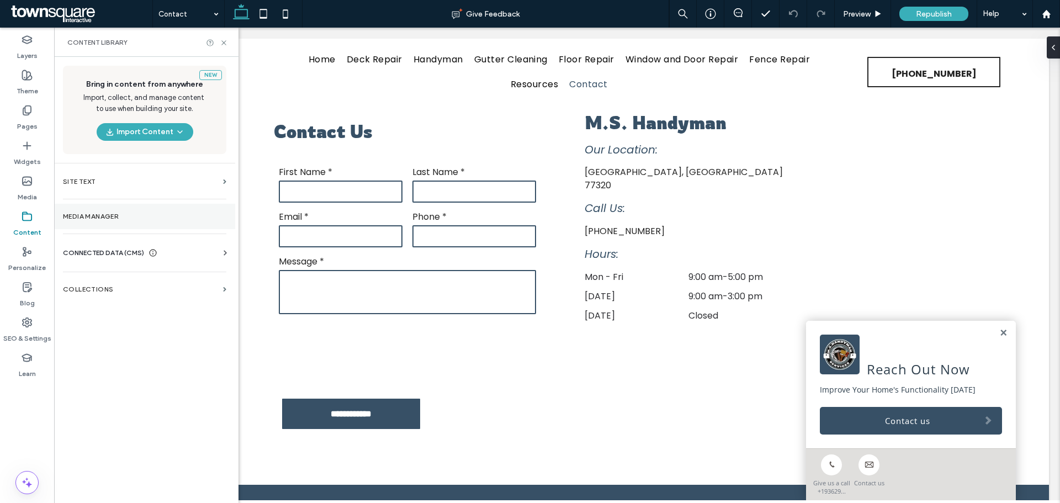
click at [84, 219] on label "Media Manager" at bounding box center [144, 217] width 163 height 8
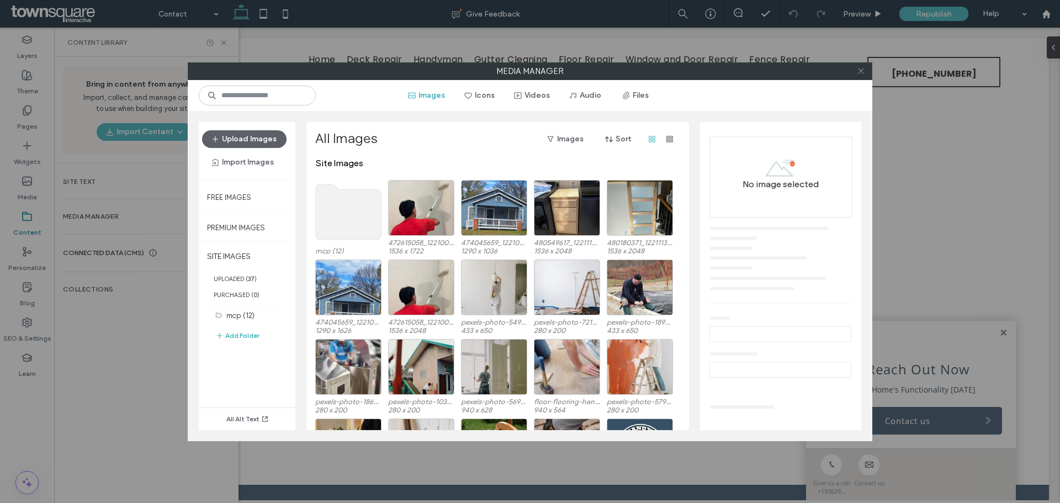
click at [859, 68] on icon at bounding box center [861, 71] width 8 height 8
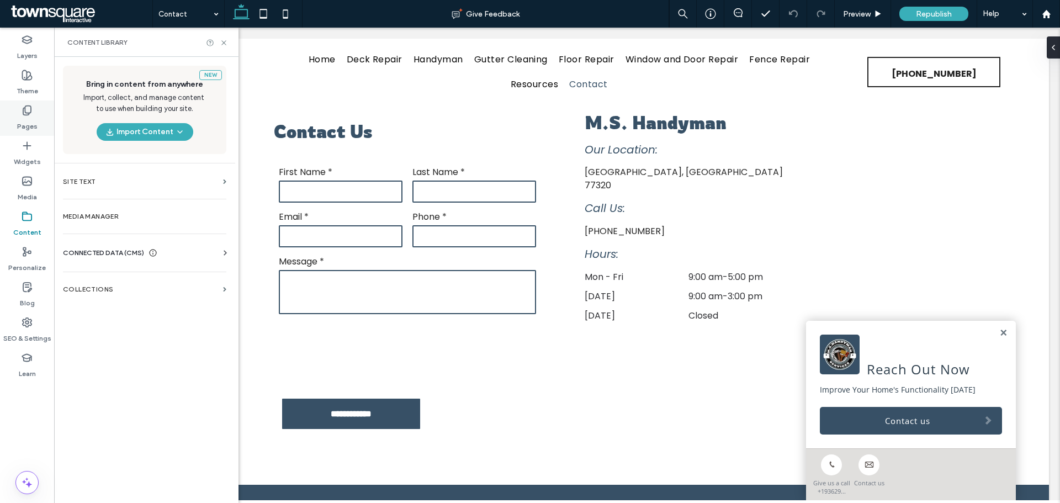
click at [26, 111] on icon at bounding box center [27, 110] width 11 height 11
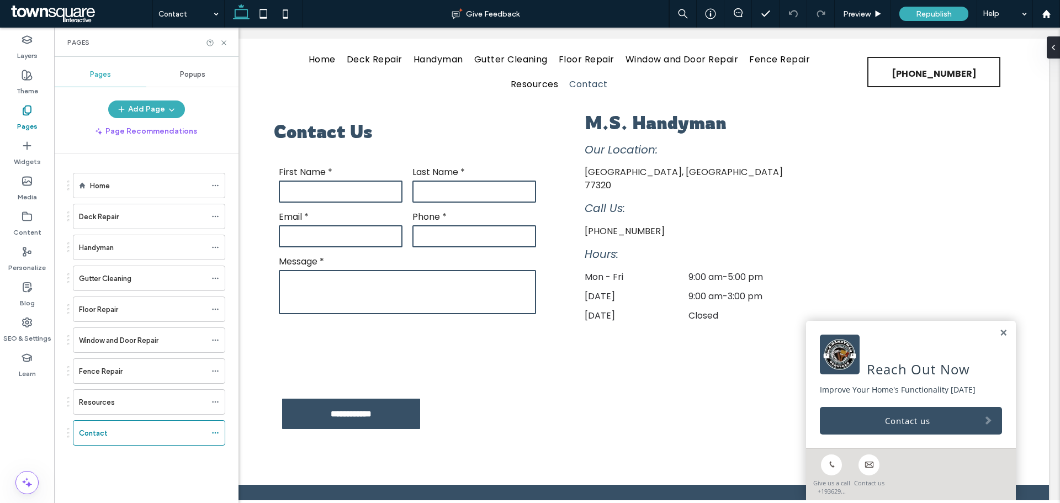
click at [91, 243] on label "Handyman" at bounding box center [96, 247] width 35 height 19
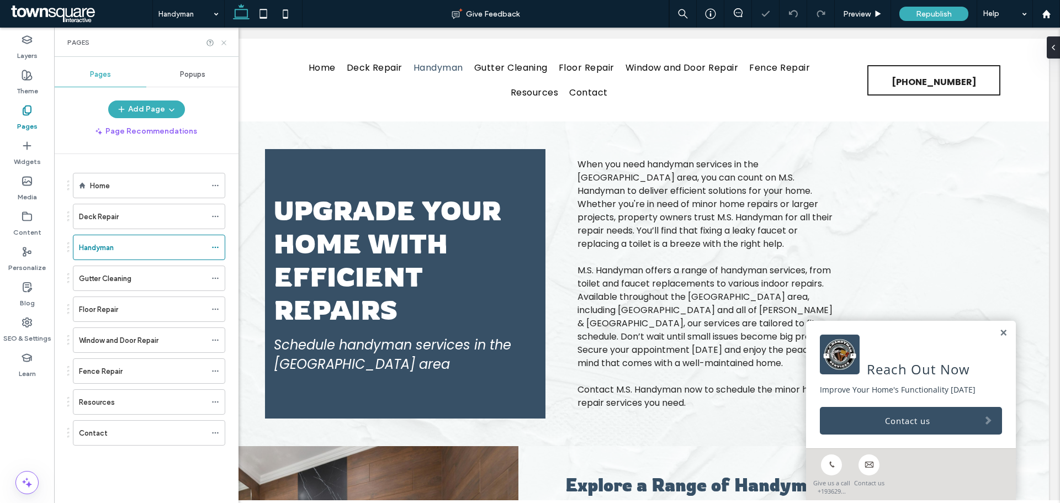
click at [225, 44] on use at bounding box center [223, 42] width 4 height 4
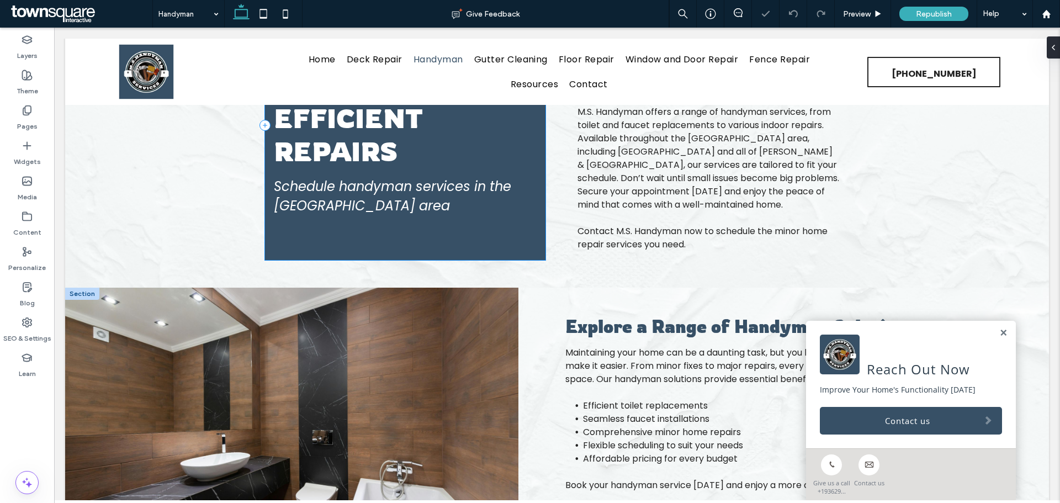
scroll to position [276, 0]
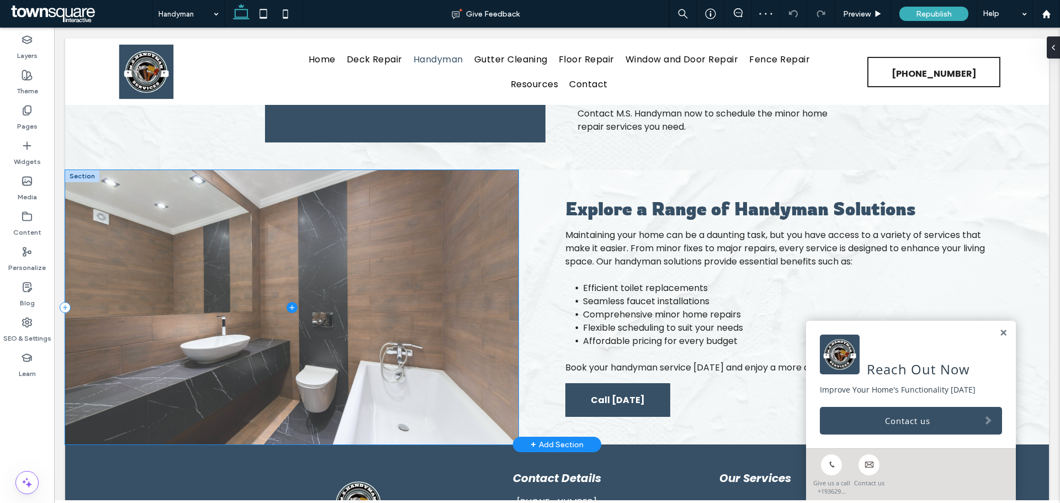
click at [453, 270] on span at bounding box center [291, 307] width 453 height 274
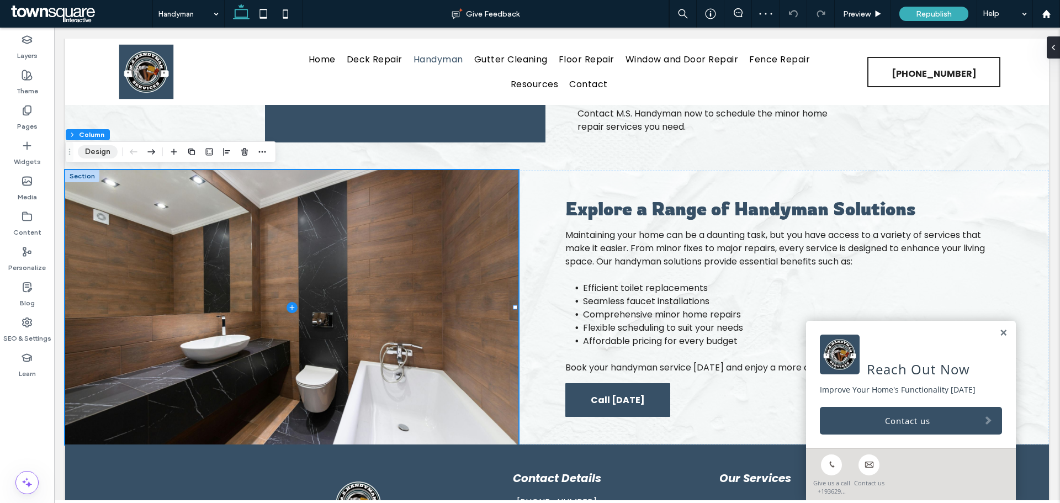
click at [94, 149] on button "Design" at bounding box center [98, 151] width 40 height 13
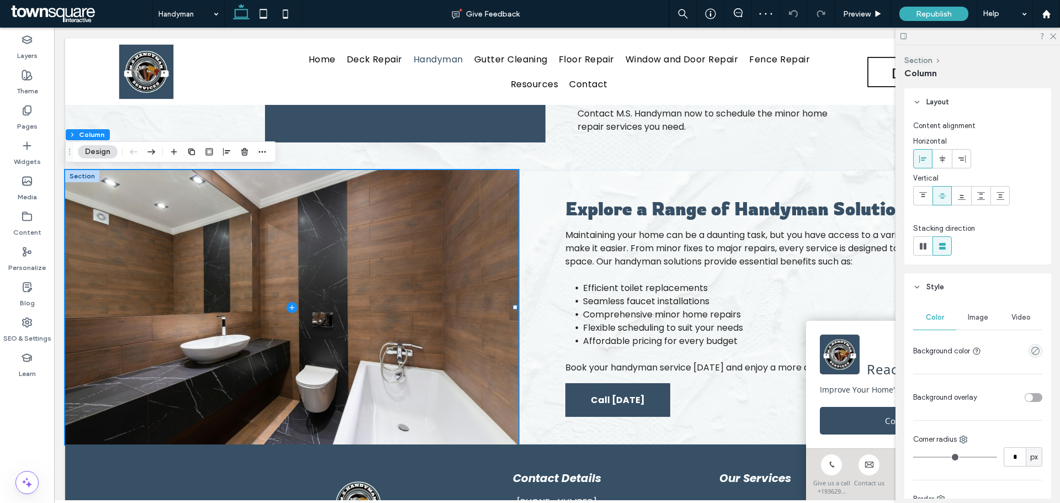
scroll to position [259, 0]
click at [985, 322] on div "Image" at bounding box center [977, 317] width 43 height 24
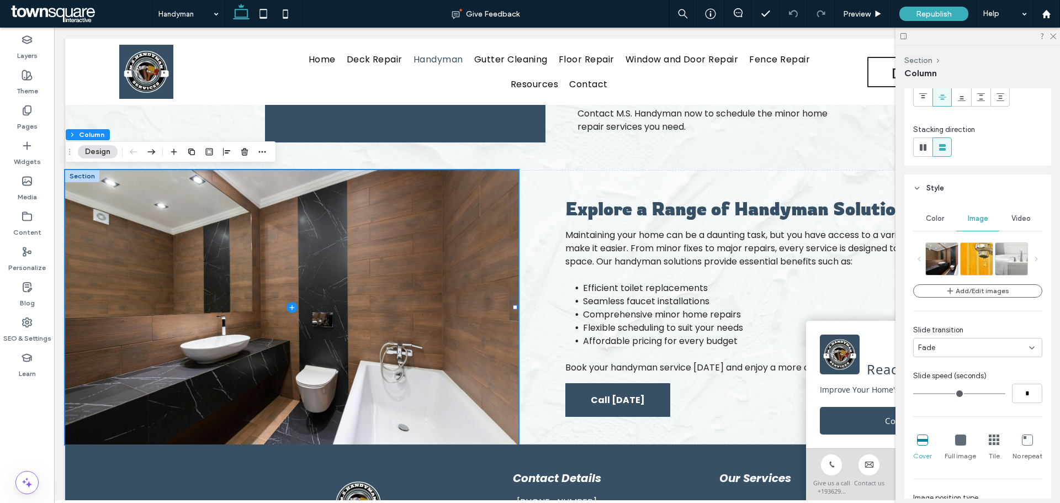
scroll to position [110, 0]
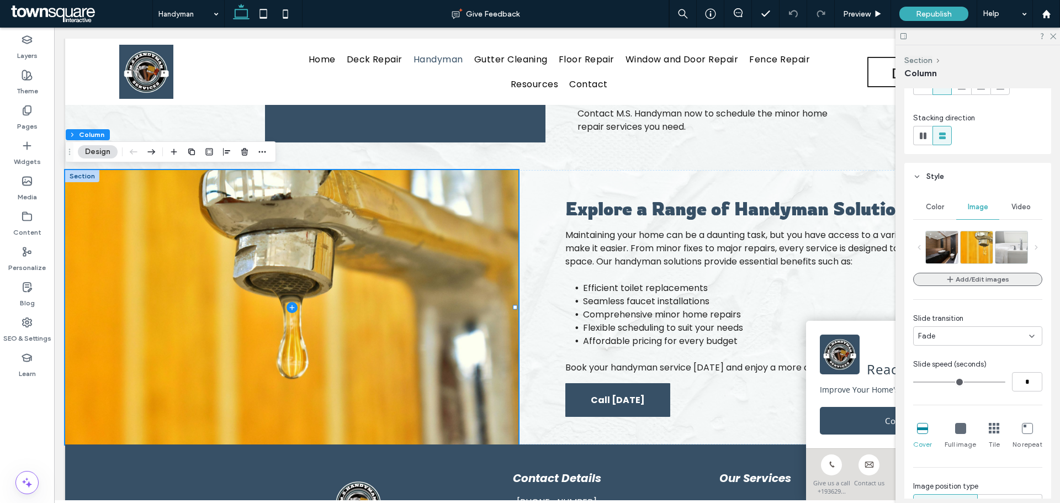
click at [989, 283] on button "Add/Edit images" at bounding box center [977, 279] width 129 height 13
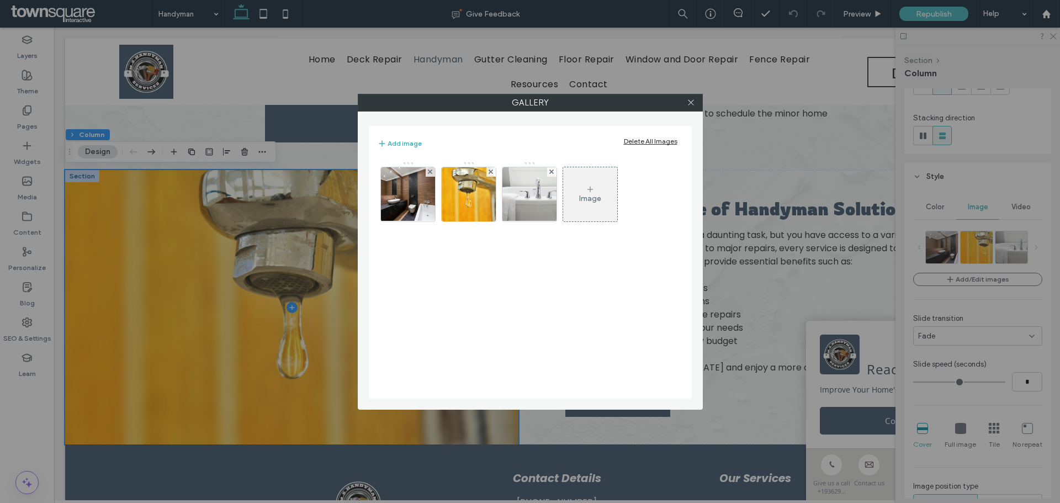
click at [602, 208] on div "Image" at bounding box center [590, 194] width 54 height 52
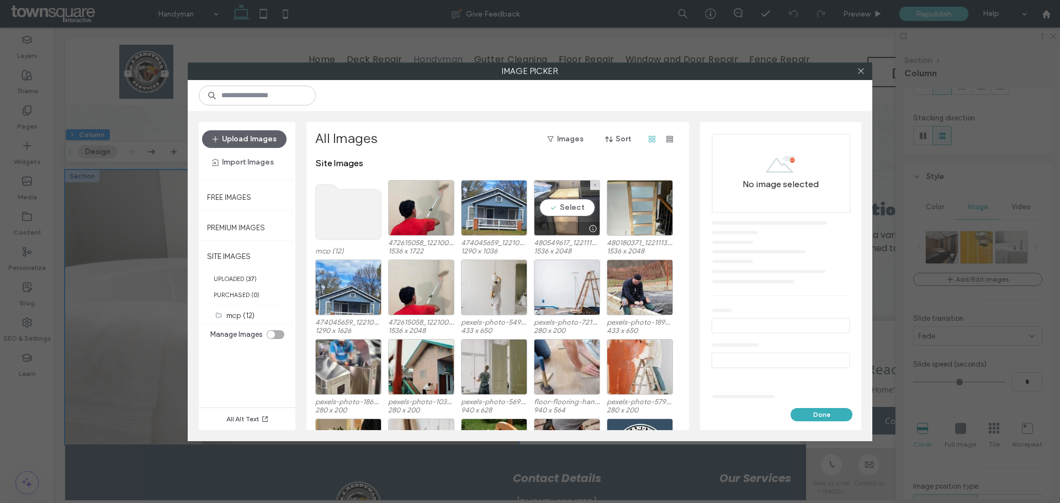
click at [574, 208] on div "Select" at bounding box center [567, 208] width 66 height 56
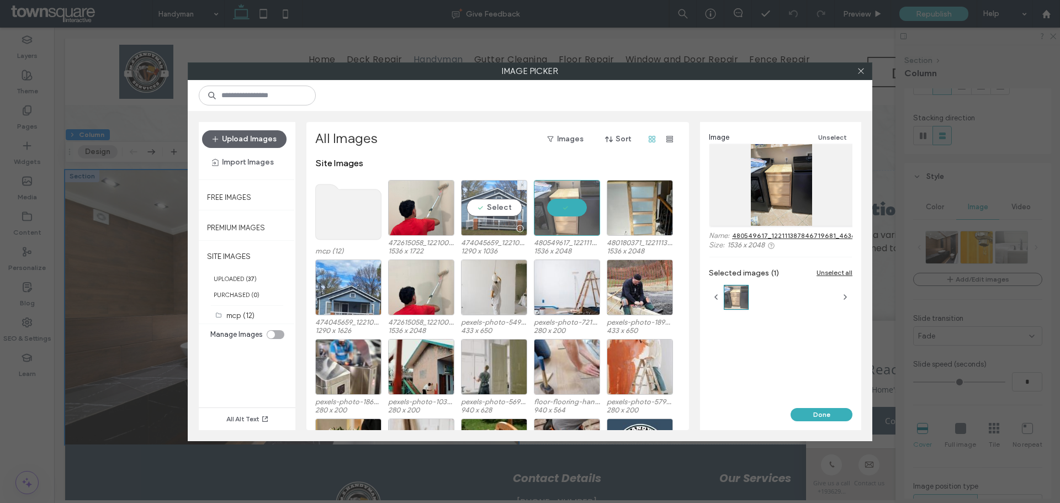
click at [506, 205] on div "Select" at bounding box center [494, 208] width 66 height 56
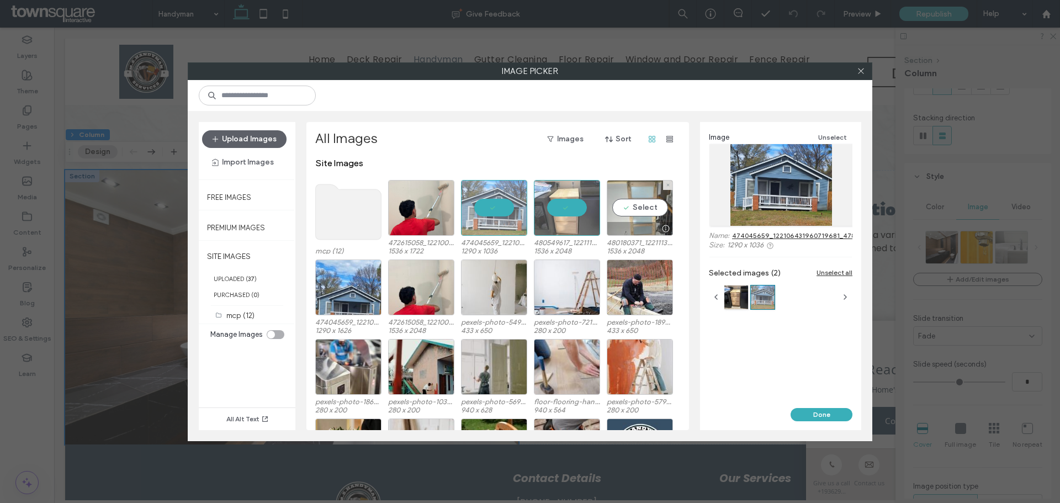
click at [656, 205] on div "Select" at bounding box center [640, 208] width 66 height 56
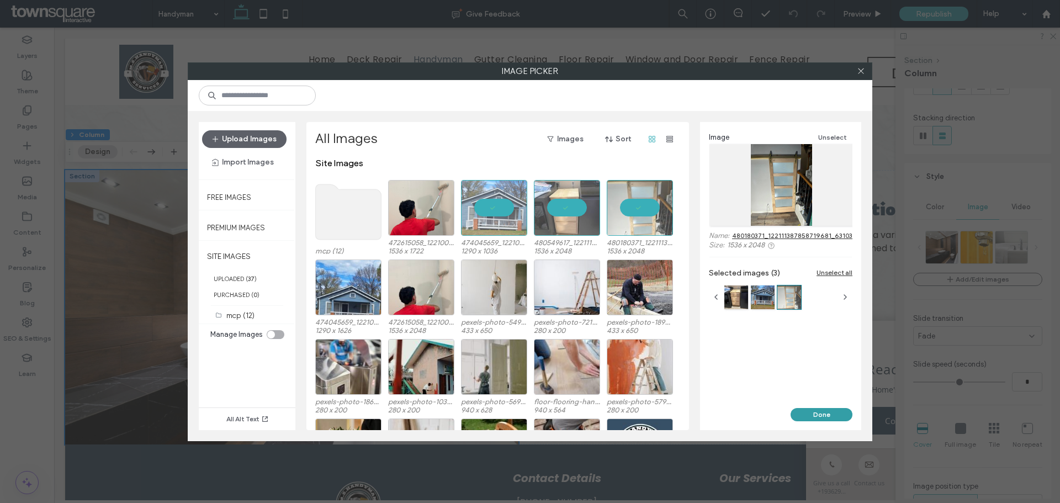
click at [816, 420] on button "Done" at bounding box center [821, 414] width 62 height 13
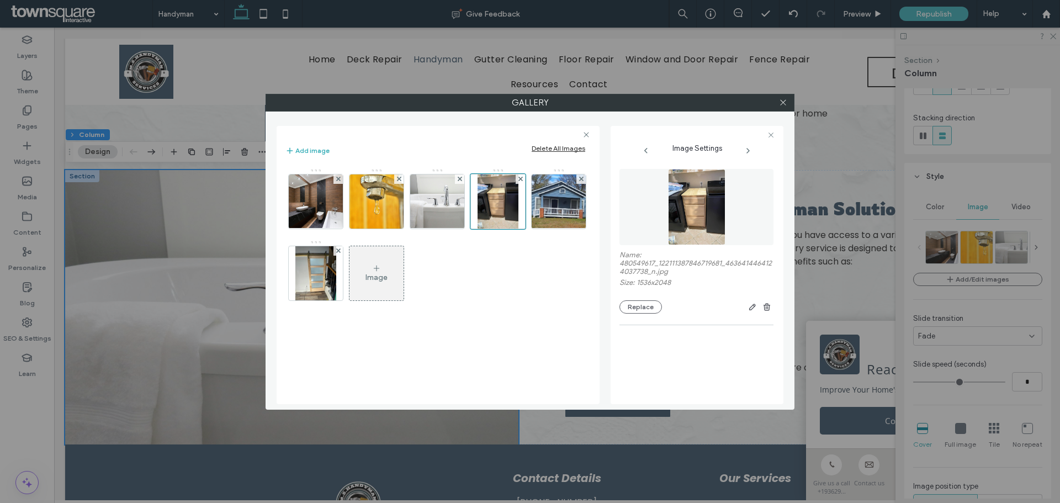
click at [787, 102] on div at bounding box center [782, 102] width 17 height 17
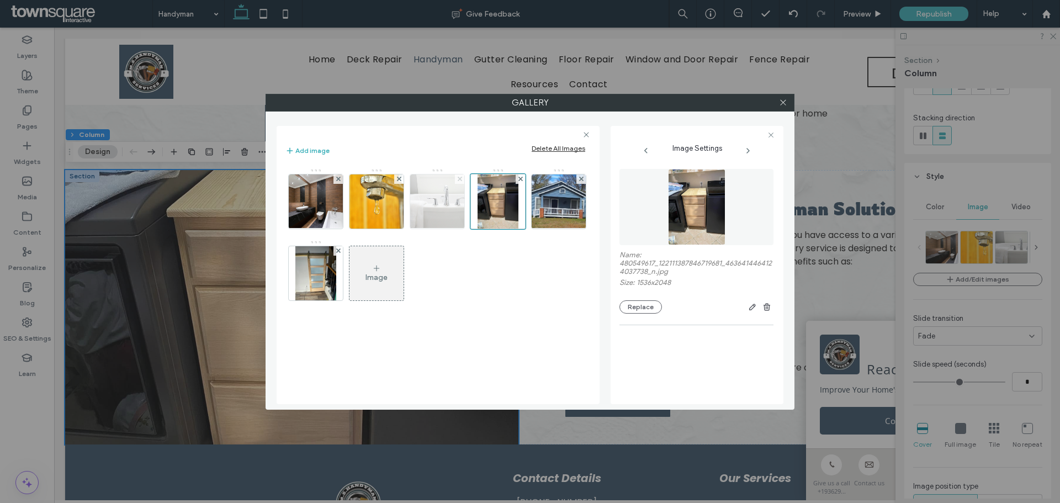
click at [460, 177] on icon at bounding box center [460, 179] width 4 height 4
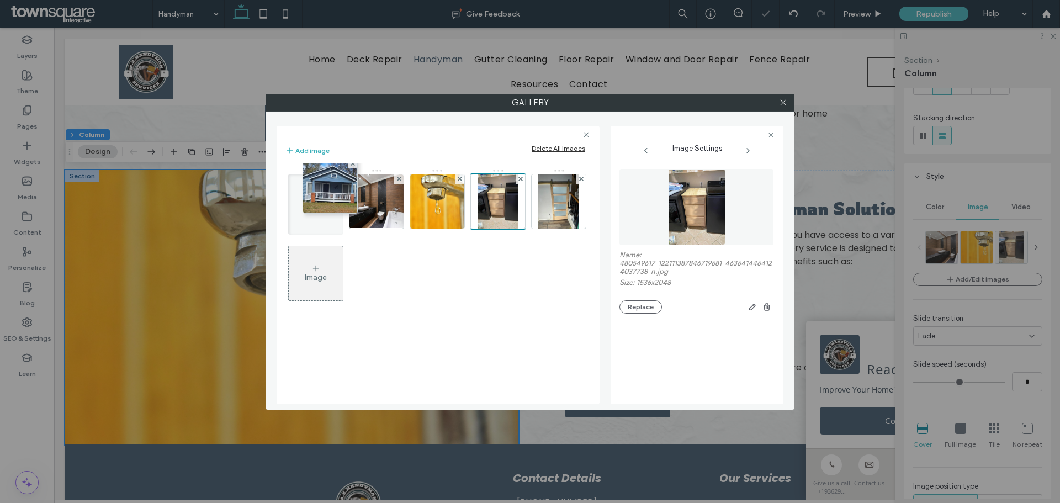
drag, startPoint x: 485, startPoint y: 201, endPoint x: 313, endPoint y: 189, distance: 172.7
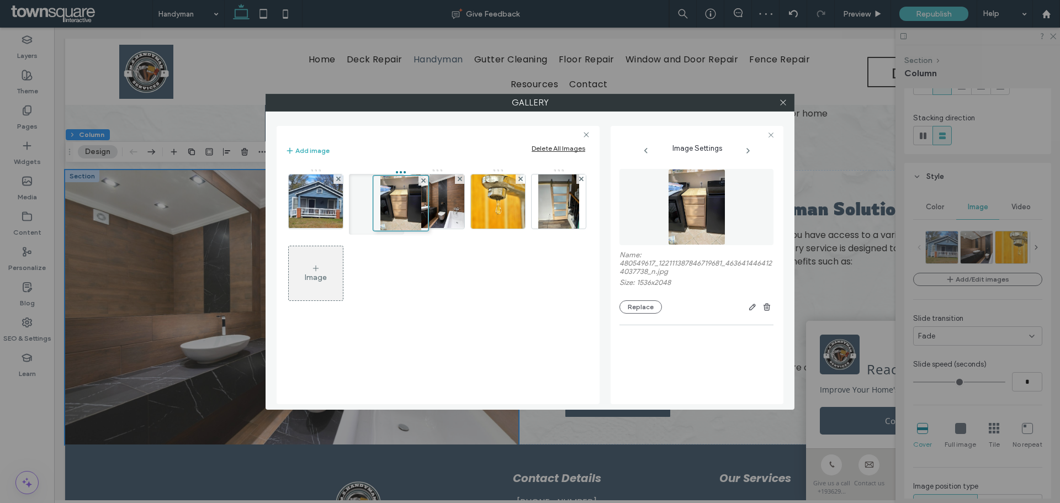
drag, startPoint x: 501, startPoint y: 210, endPoint x: 393, endPoint y: 213, distance: 108.2
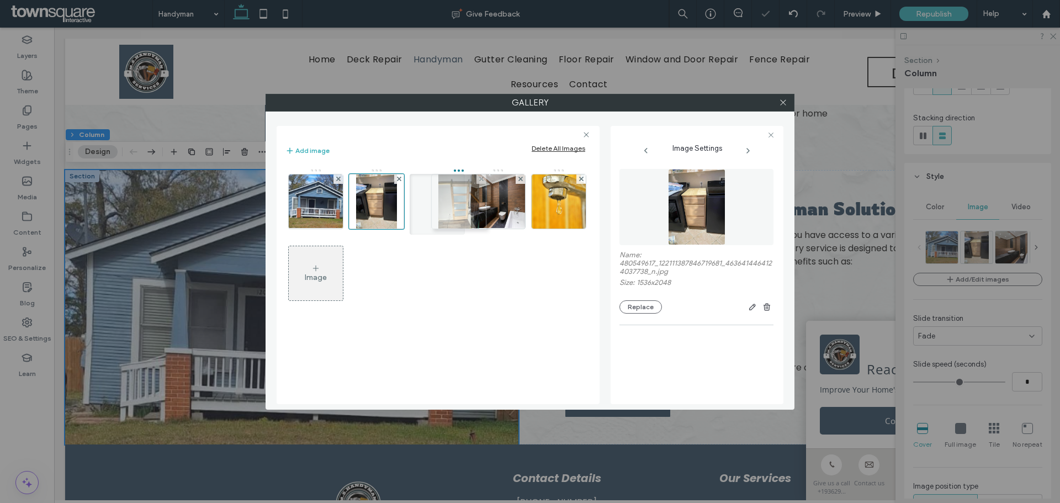
drag, startPoint x: 551, startPoint y: 219, endPoint x: 432, endPoint y: 218, distance: 119.2
click at [786, 104] on icon at bounding box center [783, 102] width 8 height 8
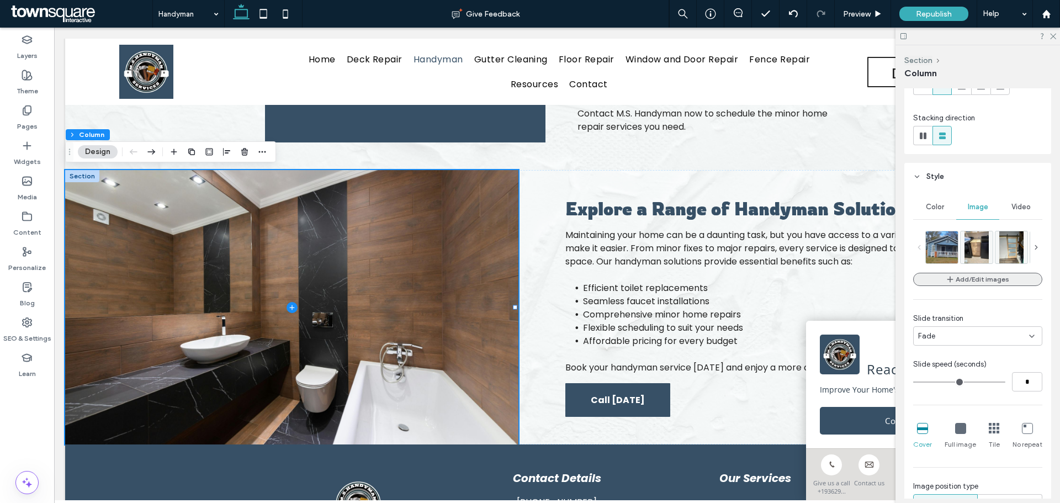
click at [974, 279] on button "Add/Edit images" at bounding box center [977, 279] width 129 height 13
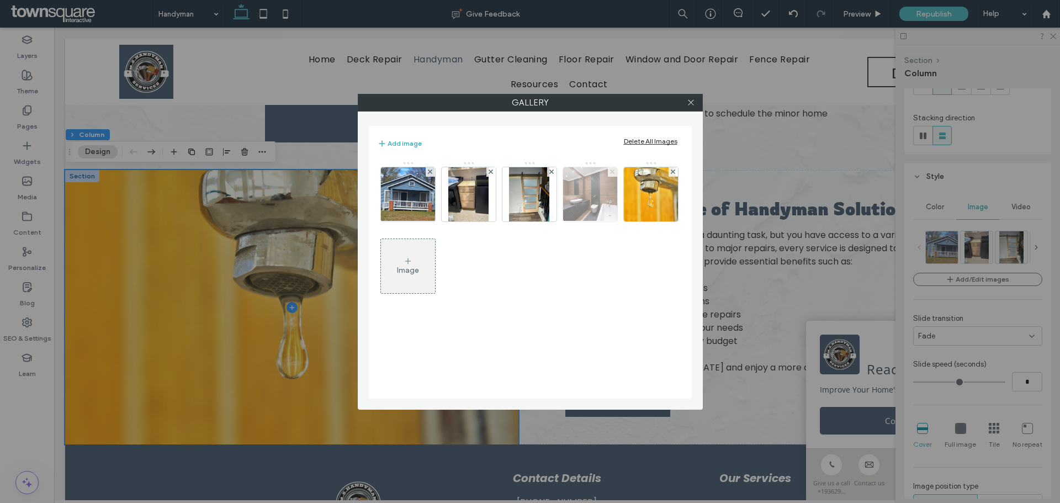
click at [610, 173] on icon at bounding box center [612, 171] width 4 height 4
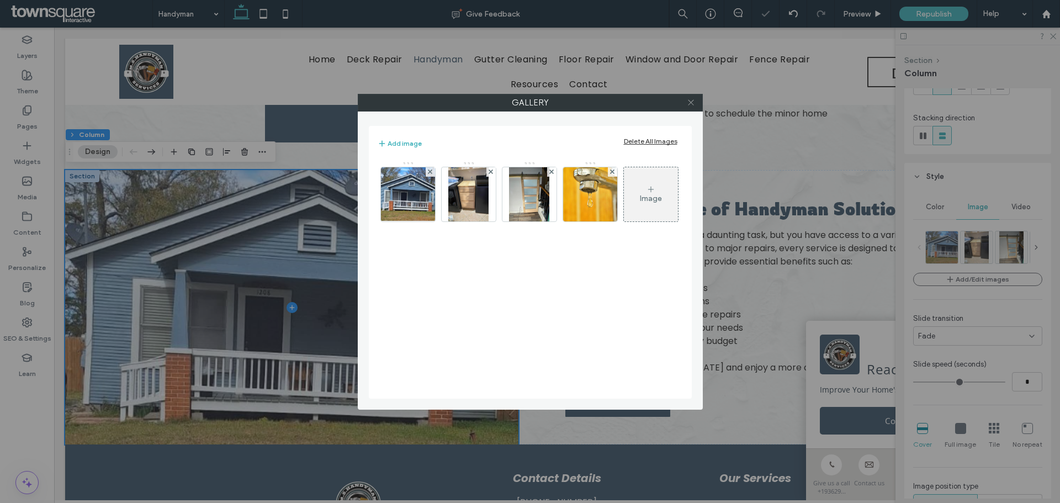
click at [694, 103] on icon at bounding box center [691, 102] width 8 height 8
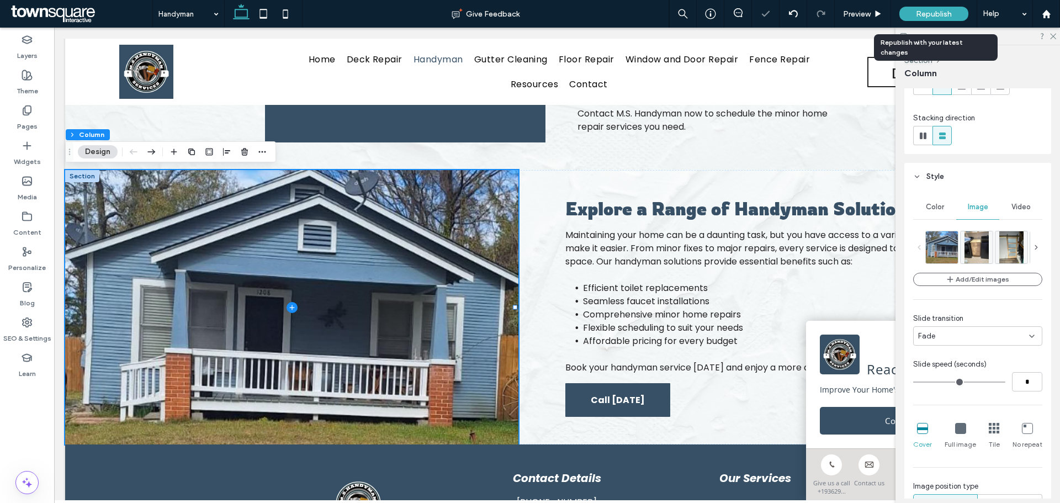
click at [956, 17] on div "Republish" at bounding box center [933, 14] width 69 height 14
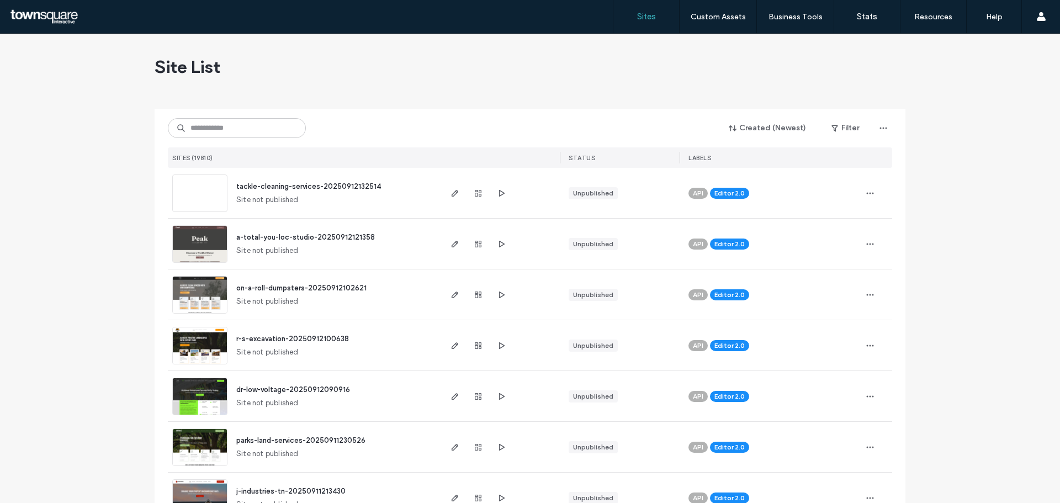
drag, startPoint x: 0, startPoint y: 0, endPoint x: 219, endPoint y: 119, distance: 249.0
click at [219, 119] on input at bounding box center [237, 128] width 138 height 20
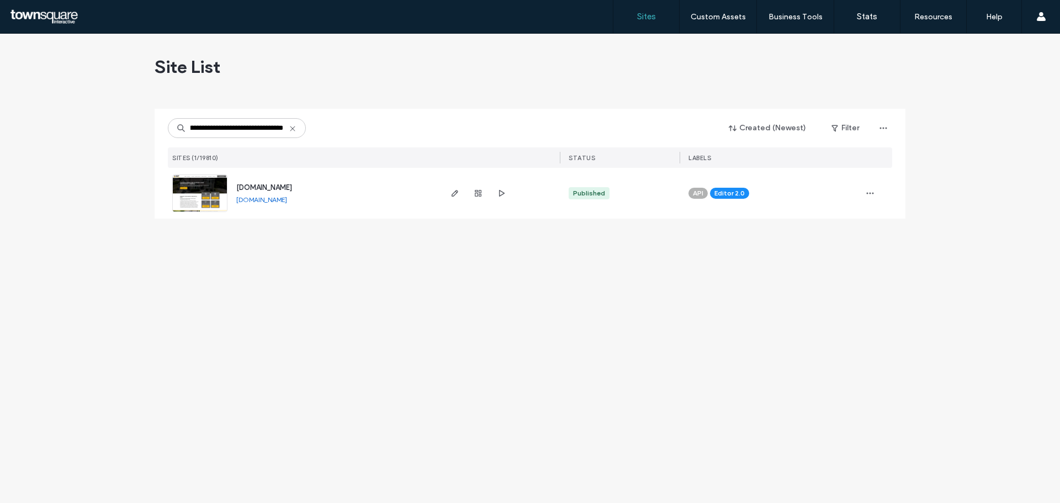
type input "**********"
click at [447, 192] on div at bounding box center [499, 193] width 120 height 51
click at [453, 194] on use "button" at bounding box center [455, 193] width 7 height 7
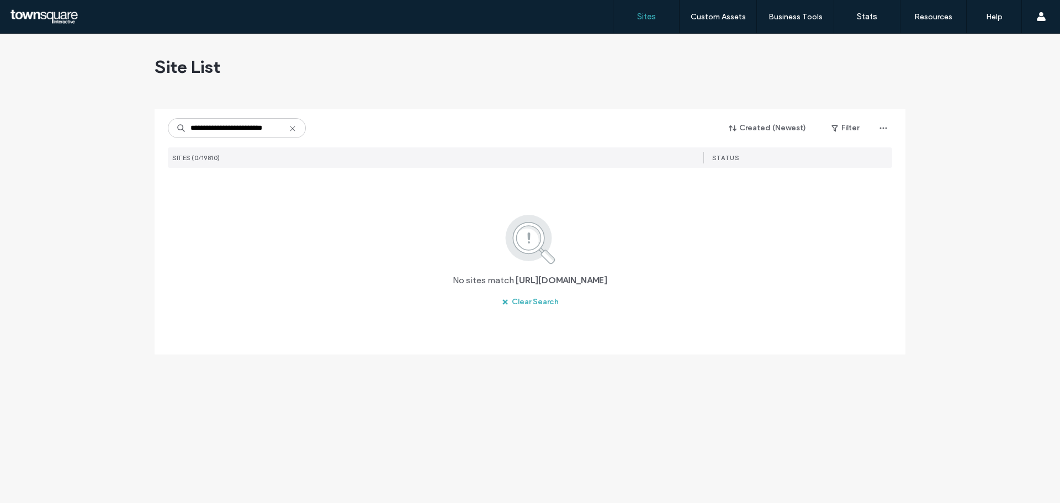
scroll to position [0, 2]
type input "**********"
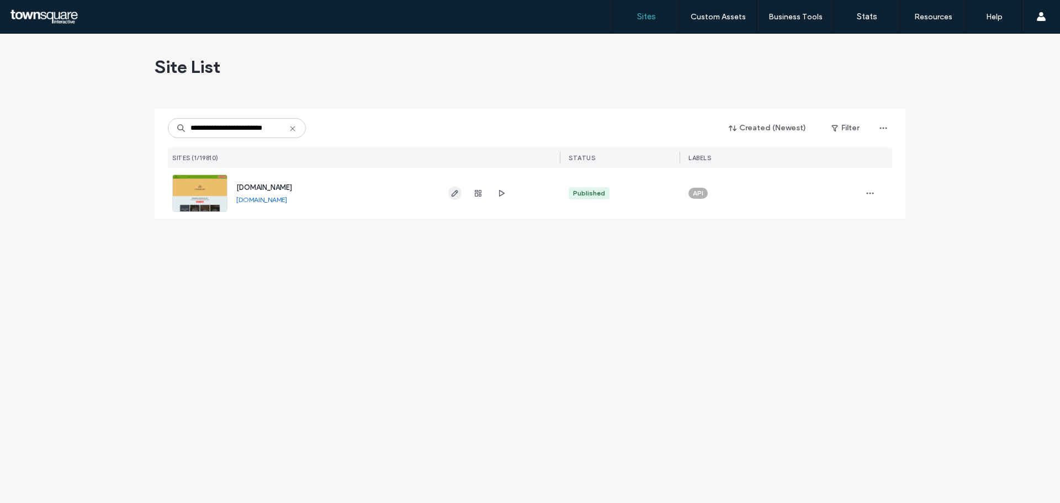
click at [457, 192] on icon "button" at bounding box center [454, 193] width 9 height 9
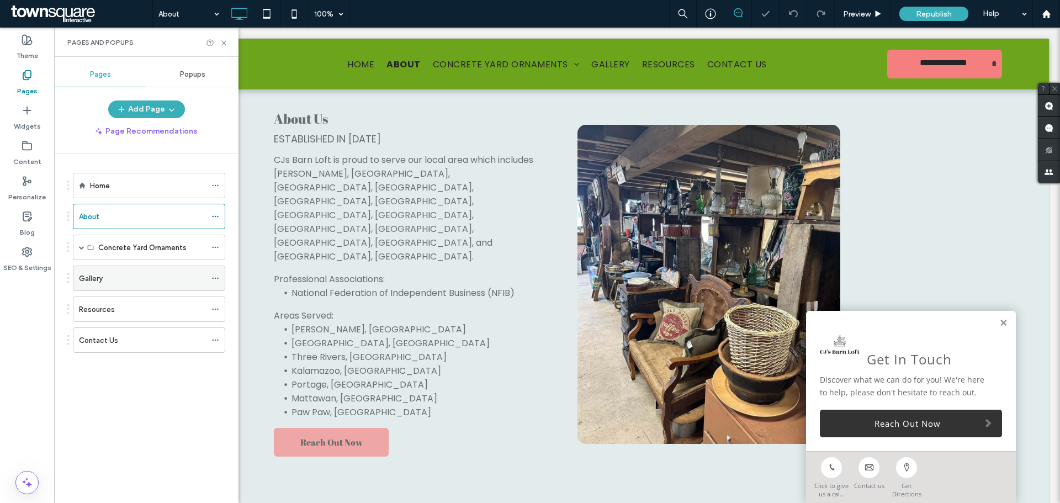
click at [143, 278] on div "Gallery" at bounding box center [142, 279] width 127 height 12
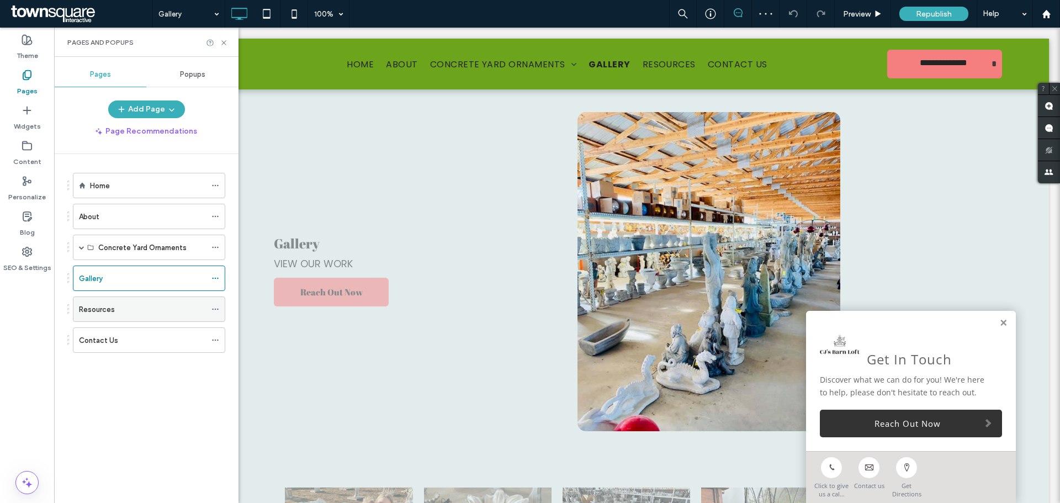
click at [128, 306] on div "Resources" at bounding box center [142, 310] width 127 height 12
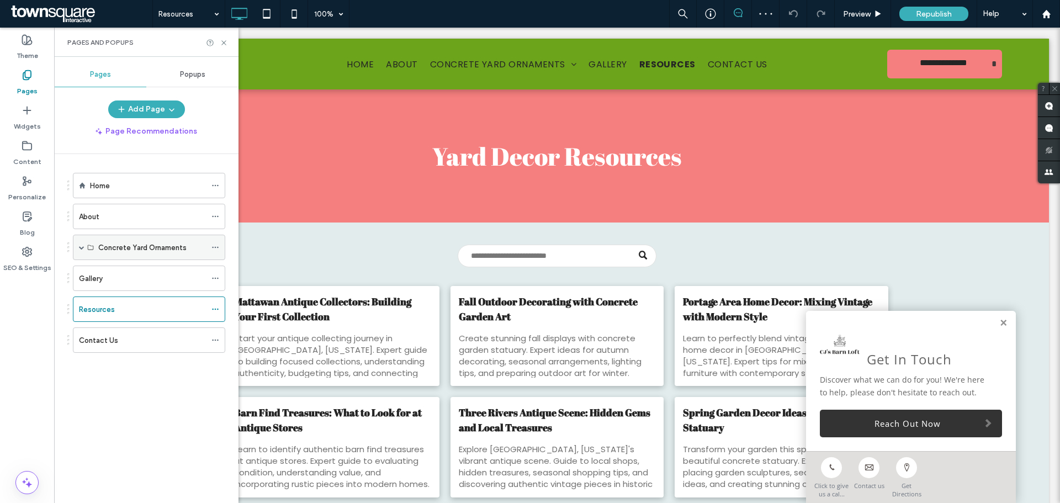
click at [123, 245] on label "Concrete Yard Ornaments" at bounding box center [142, 247] width 88 height 19
click at [79, 245] on span at bounding box center [82, 248] width 6 height 6
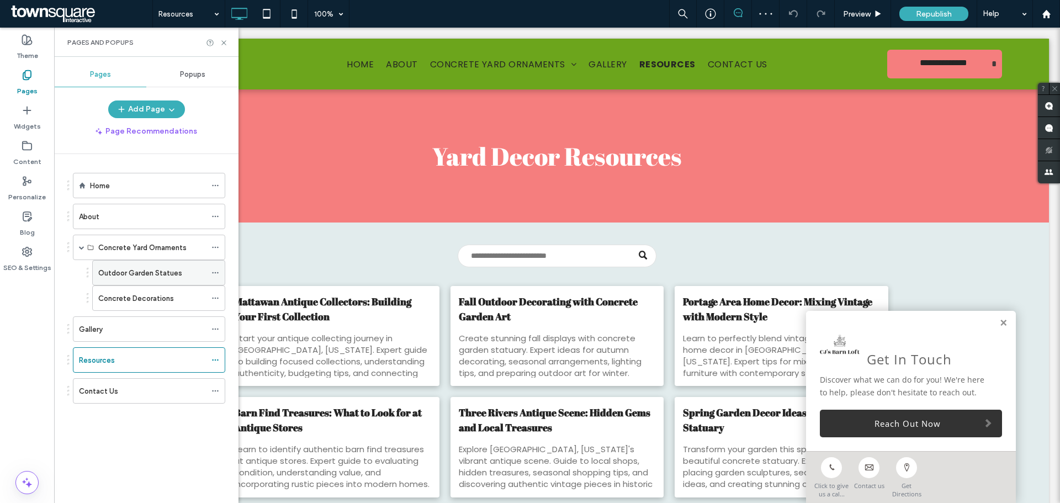
click at [122, 273] on label "Outdoor Garden Statues" at bounding box center [140, 272] width 84 height 19
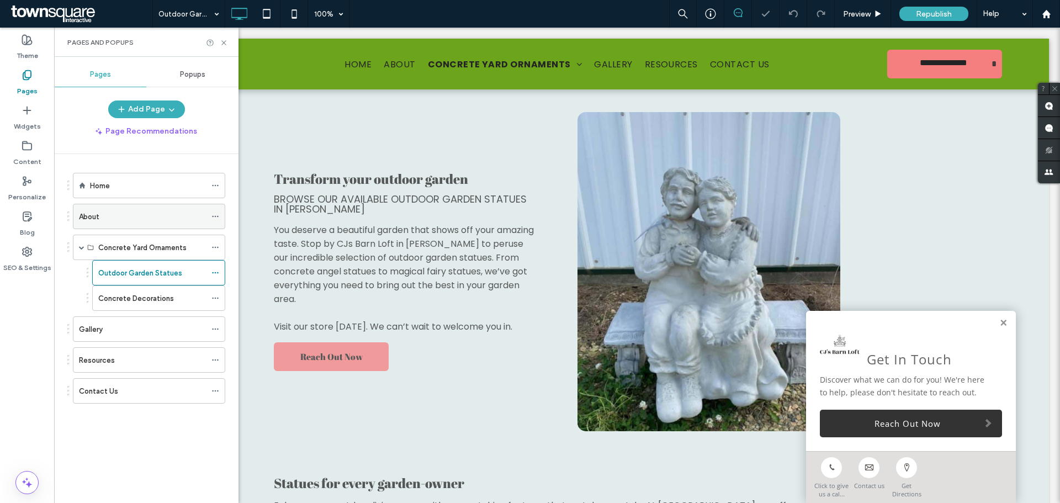
click at [217, 216] on icon at bounding box center [215, 217] width 8 height 8
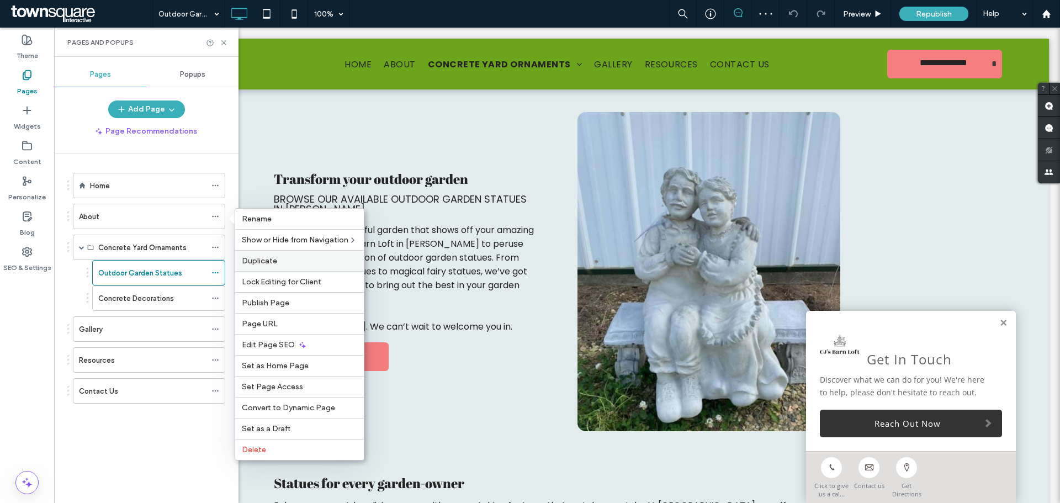
click at [263, 257] on span "Duplicate" at bounding box center [259, 260] width 35 height 9
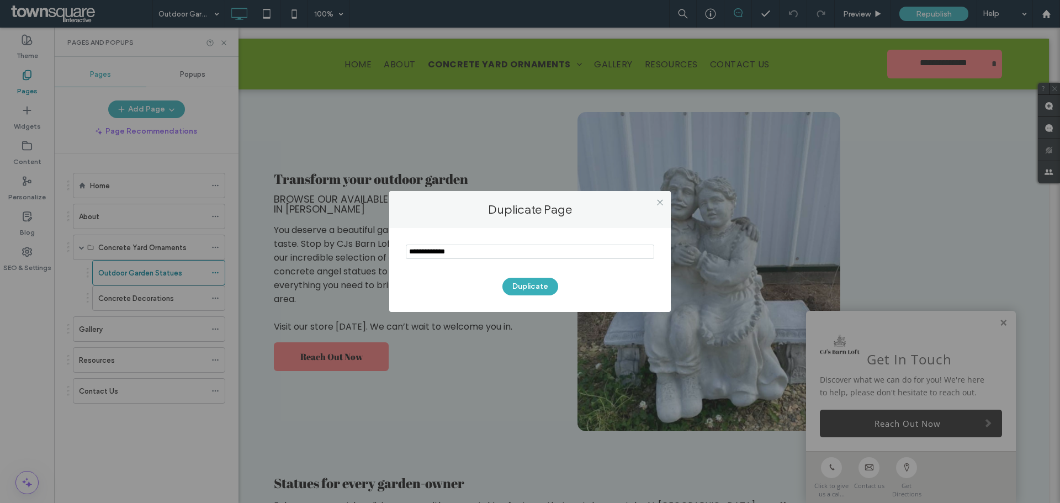
drag, startPoint x: 529, startPoint y: 258, endPoint x: 401, endPoint y: 235, distance: 130.6
click at [401, 238] on div "Duplicate" at bounding box center [530, 270] width 282 height 84
type input "**********"
click at [519, 285] on button "Duplicate" at bounding box center [530, 287] width 56 height 18
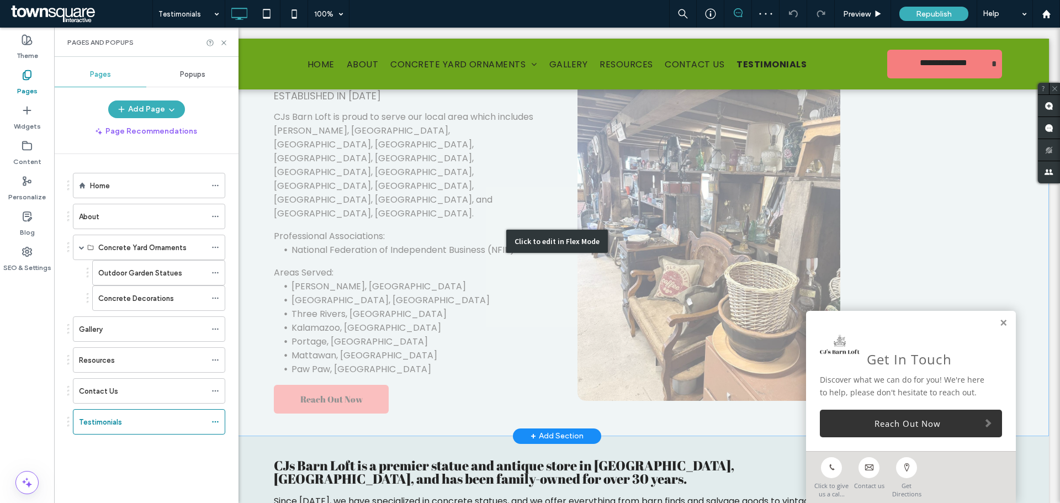
scroll to position [55, 0]
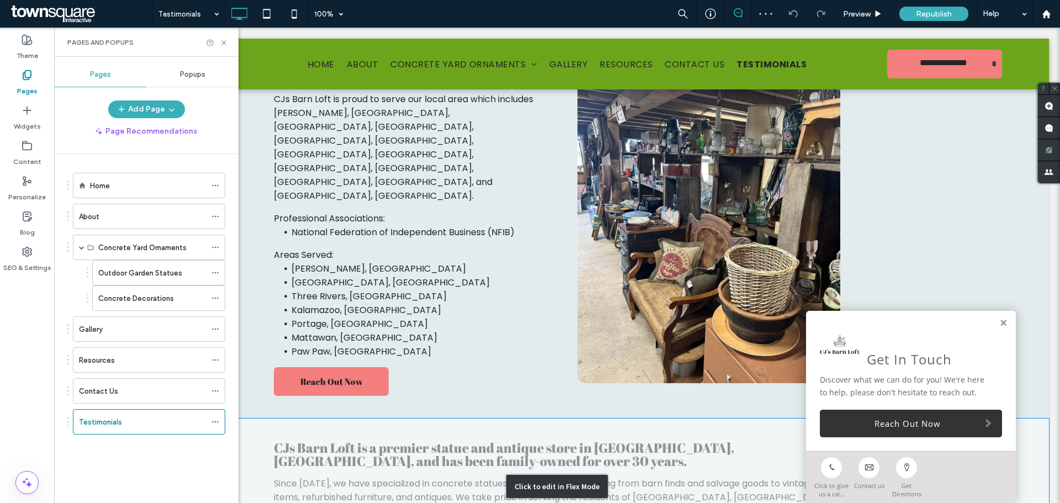
click at [257, 437] on div "Click to edit in Flex Mode" at bounding box center [557, 486] width 984 height 136
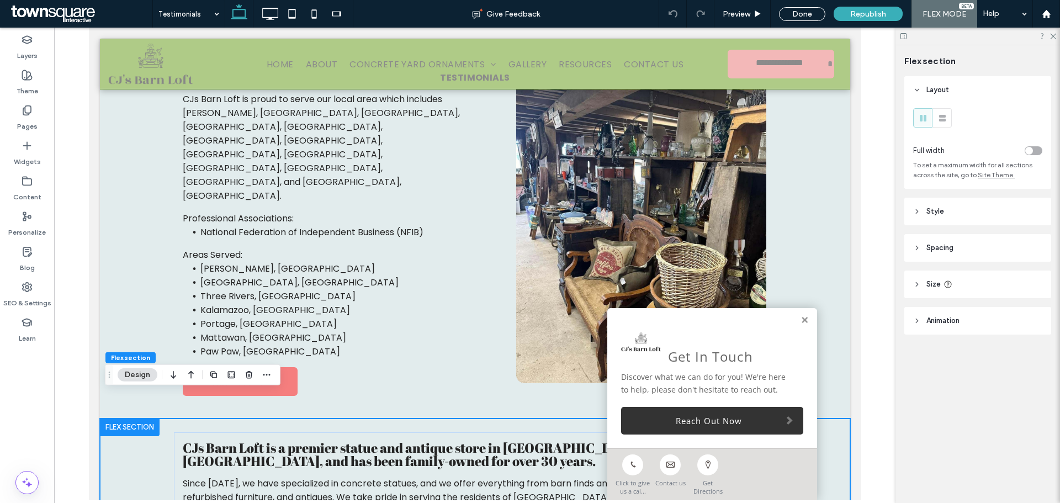
click at [805, 320] on div "Get In Touch Discover what we can do for you! We're here to help, please don't …" at bounding box center [712, 378] width 210 height 140
click at [800, 316] on link at bounding box center [804, 320] width 8 height 9
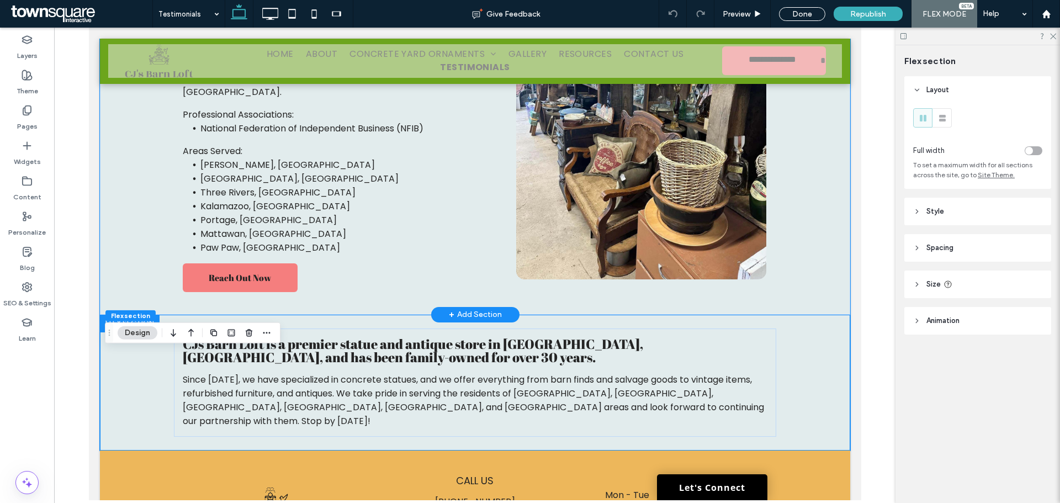
scroll to position [221, 0]
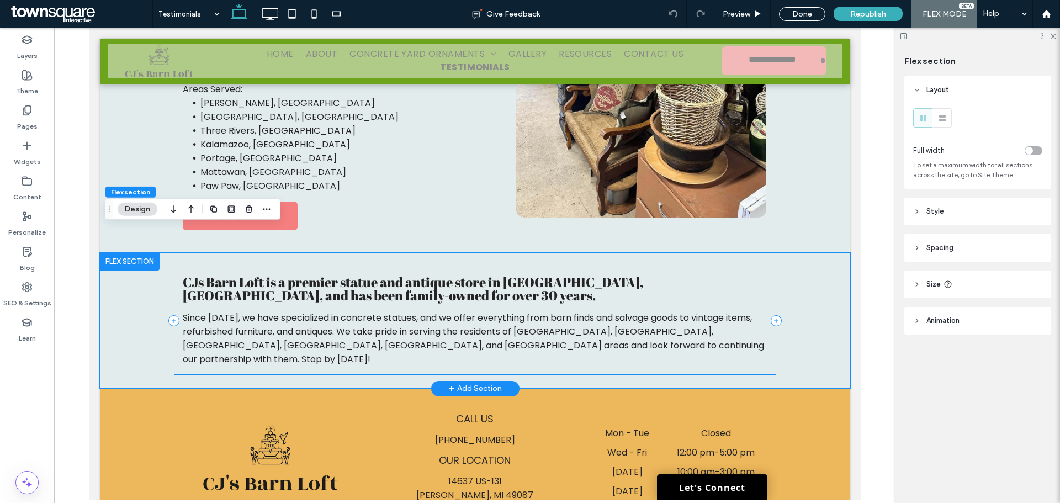
click at [769, 282] on div "CJs Barn Loft is a premier statue and antique store in Schoolcraft, MI, and has…" at bounding box center [474, 321] width 602 height 108
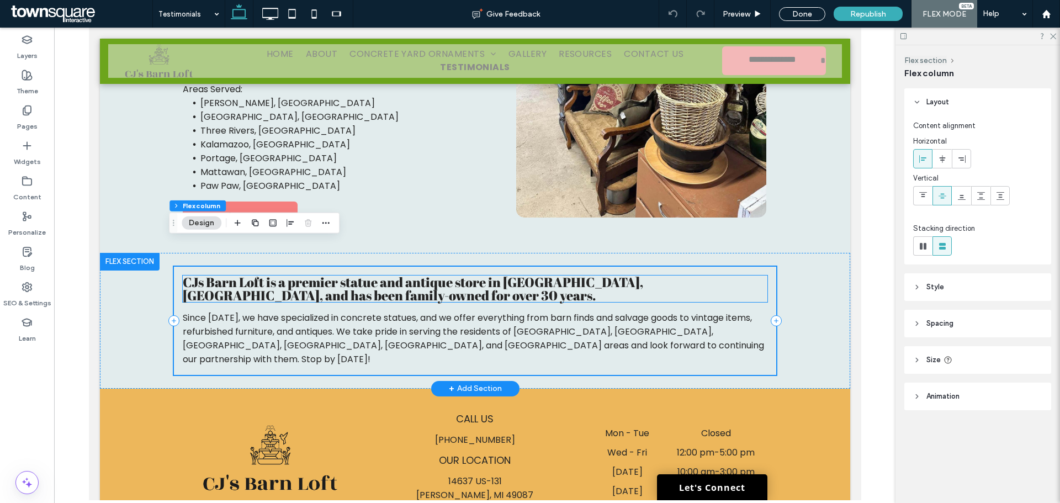
click at [335, 275] on h3 "CJs Barn Loft is a premier statue and antique store in Schoolcraft, MI, and has…" at bounding box center [474, 288] width 585 height 26
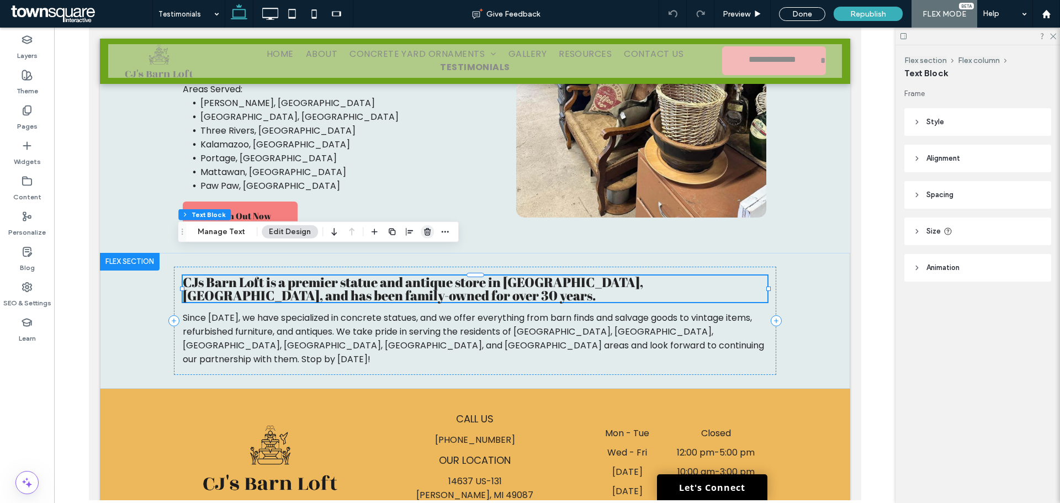
drag, startPoint x: 428, startPoint y: 230, endPoint x: 316, endPoint y: 233, distance: 112.1
click at [428, 230] on use "button" at bounding box center [427, 231] width 7 height 7
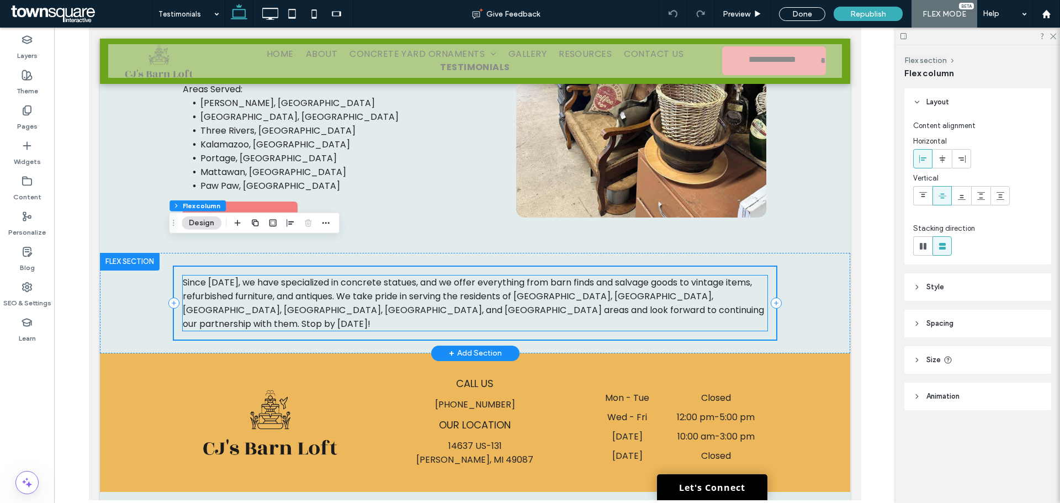
click at [388, 276] on span "Since 2020, we have specialized in concrete statues, and we offer everything fr…" at bounding box center [472, 303] width 581 height 54
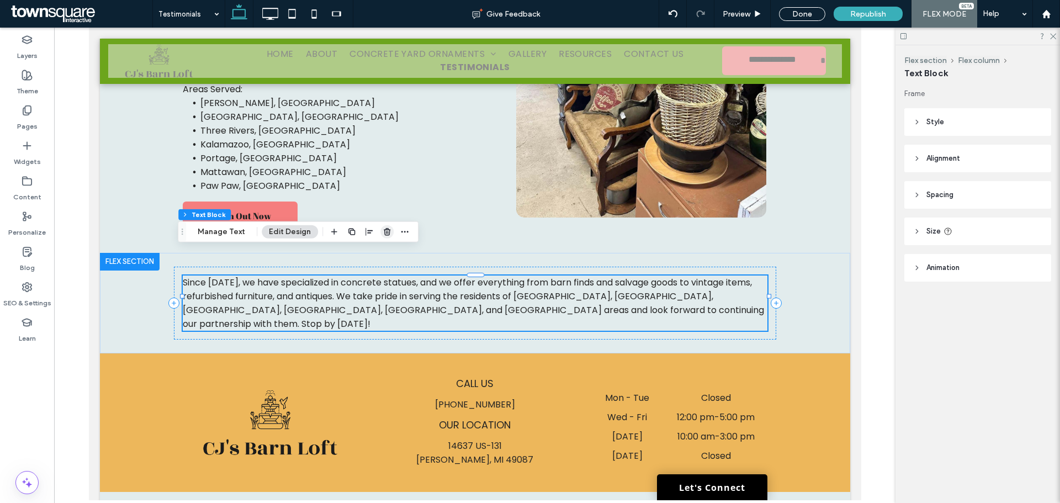
click at [390, 225] on span "button" at bounding box center [386, 231] width 13 height 13
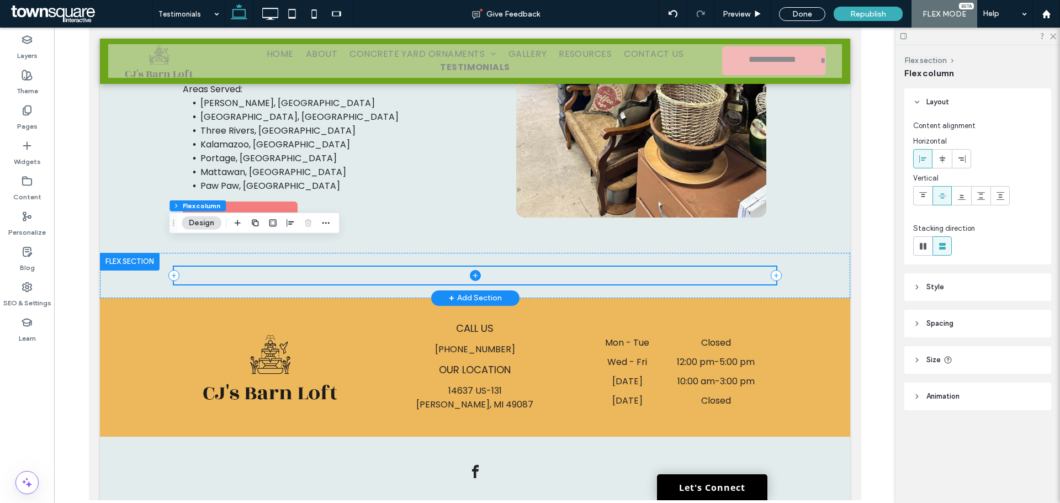
click at [469, 270] on icon at bounding box center [474, 275] width 11 height 11
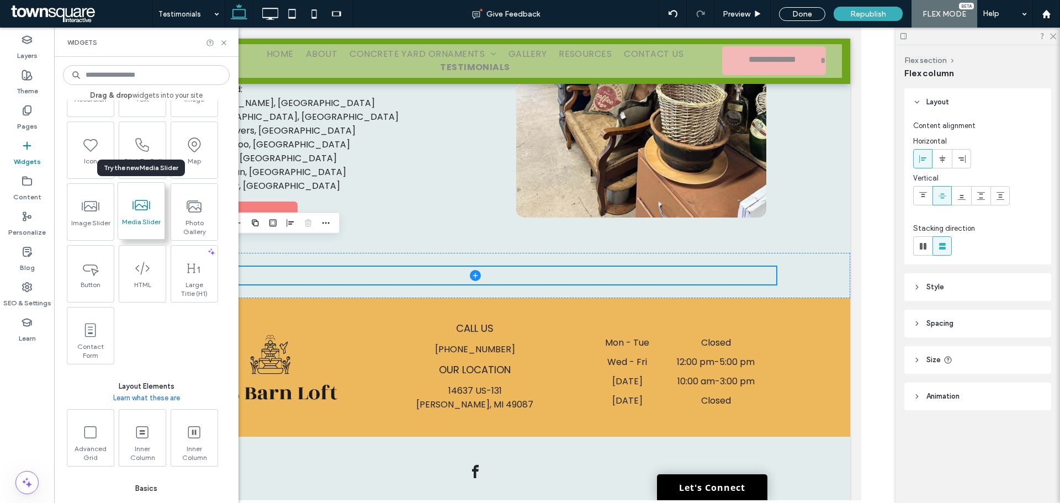
click at [131, 206] on span at bounding box center [141, 205] width 46 height 25
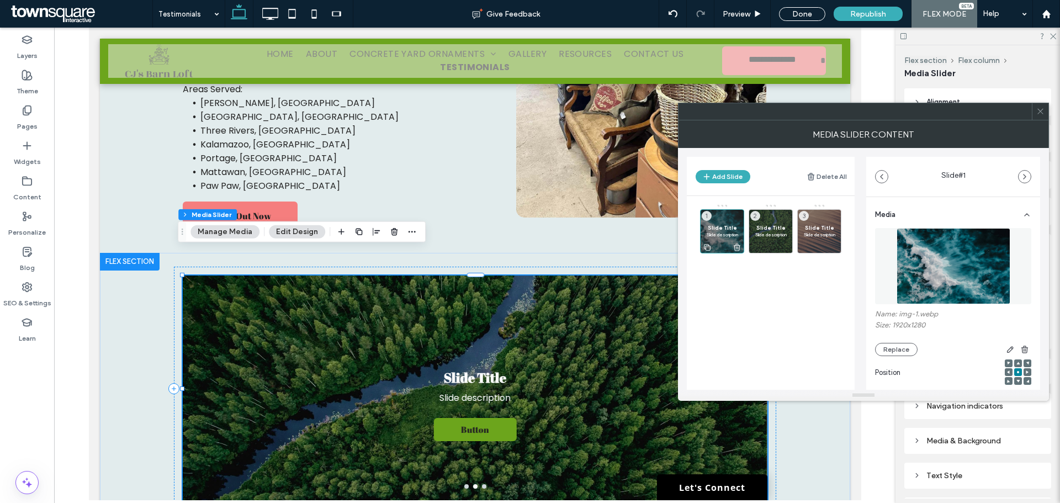
click at [721, 233] on p "Slide description" at bounding box center [722, 234] width 32 height 7
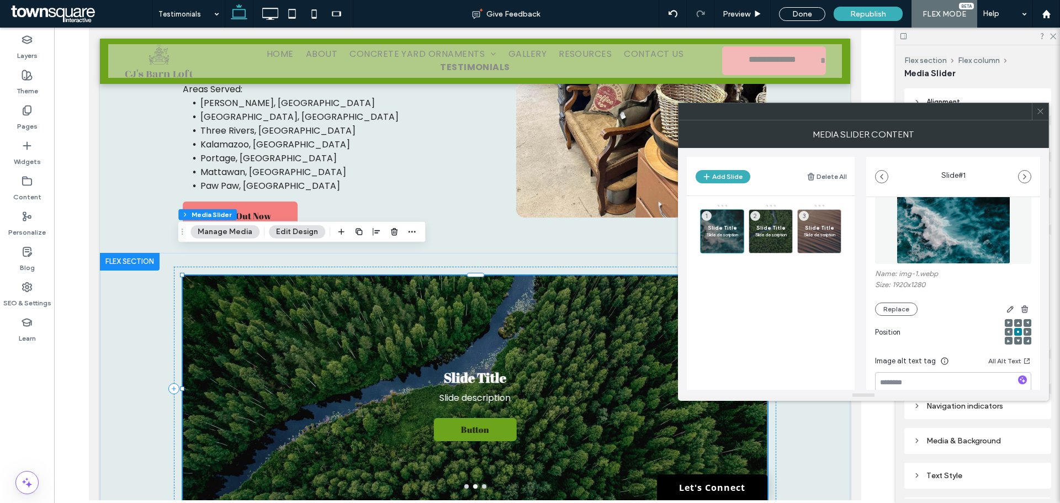
scroll to position [110, 0]
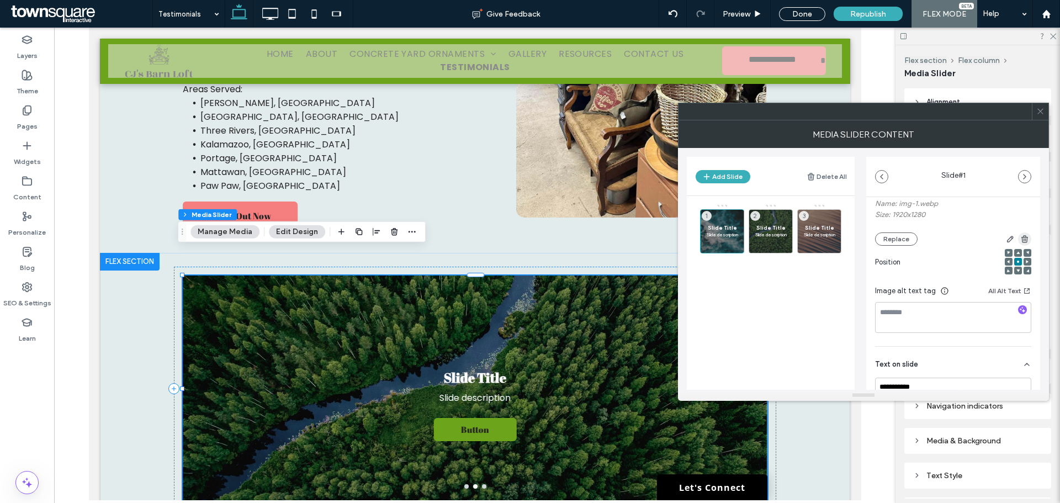
click at [1021, 241] on icon "button" at bounding box center [1024, 239] width 9 height 9
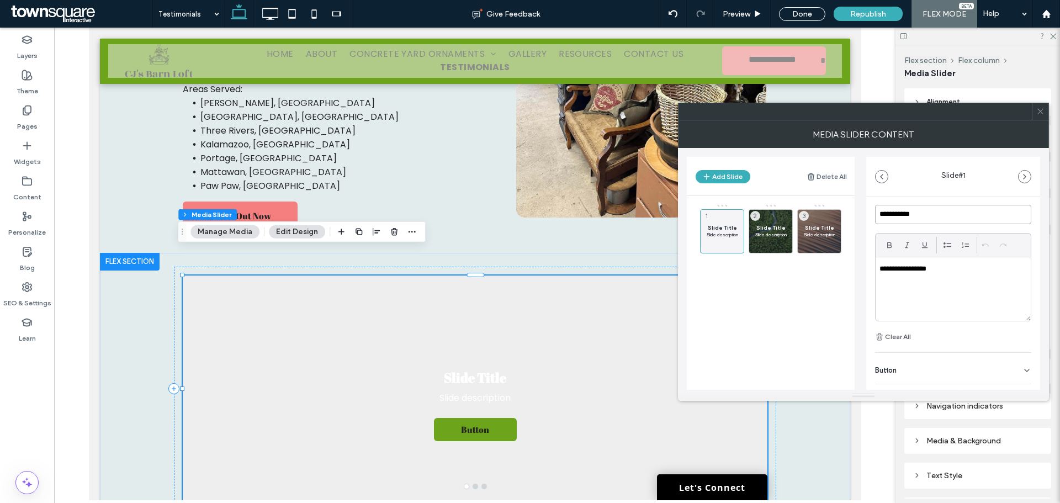
drag, startPoint x: 920, startPoint y: 215, endPoint x: 857, endPoint y: 207, distance: 62.9
click at [857, 207] on div "**********" at bounding box center [863, 269] width 353 height 242
click at [913, 278] on div "**********" at bounding box center [953, 290] width 155 height 63
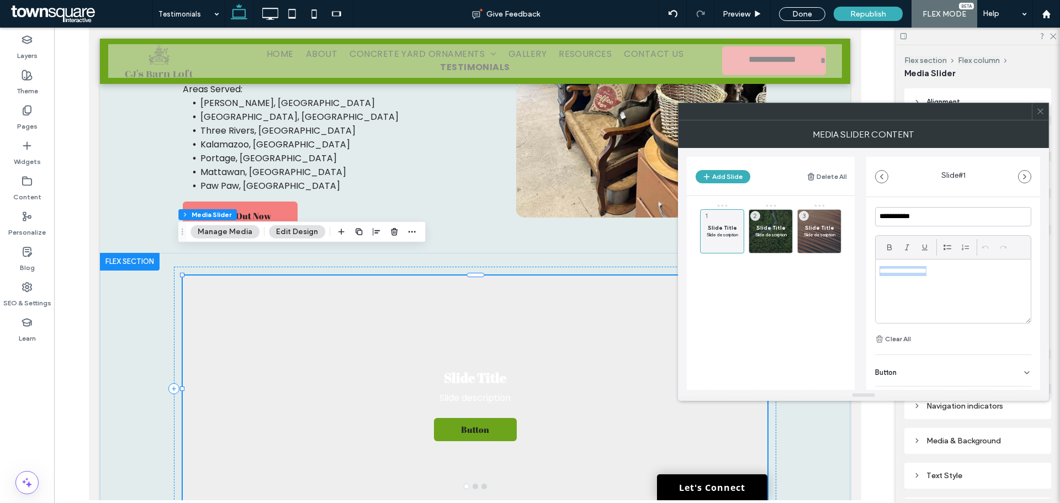
click at [913, 278] on div "**********" at bounding box center [953, 290] width 155 height 63
paste div
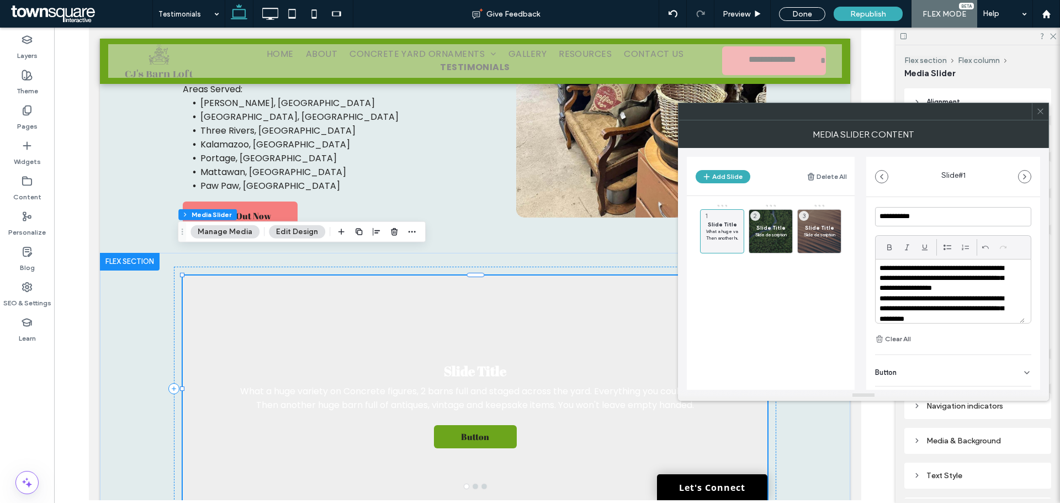
click at [880, 270] on p "**********" at bounding box center [945, 278] width 133 height 30
click at [880, 300] on p "**********" at bounding box center [945, 309] width 133 height 30
click at [908, 316] on p "**********" at bounding box center [945, 286] width 133 height 61
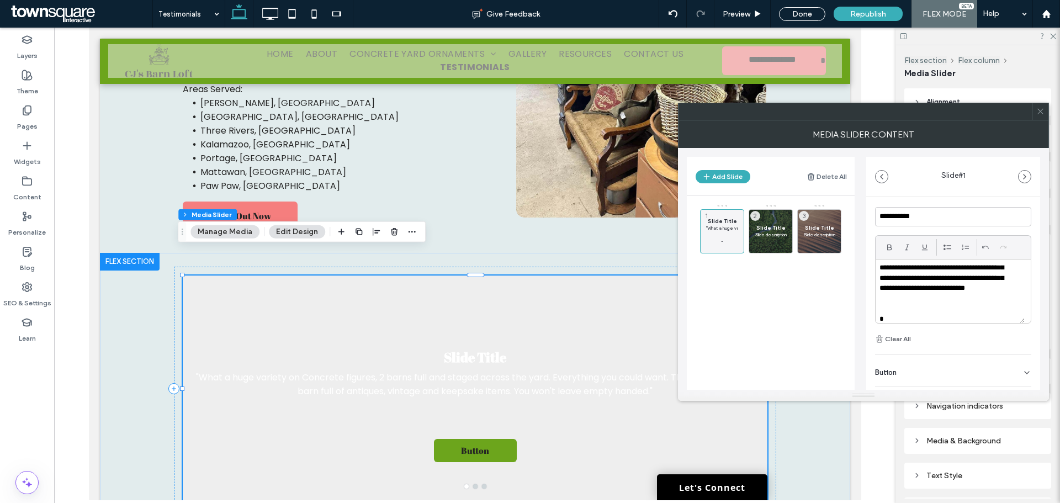
scroll to position [24, 0]
click at [909, 215] on input "**********" at bounding box center [953, 216] width 156 height 19
paste input
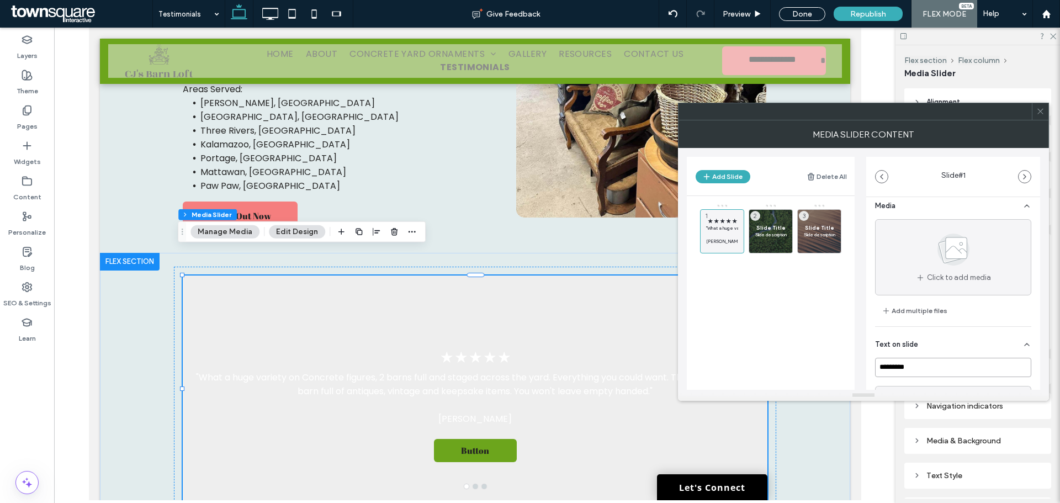
scroll to position [0, 0]
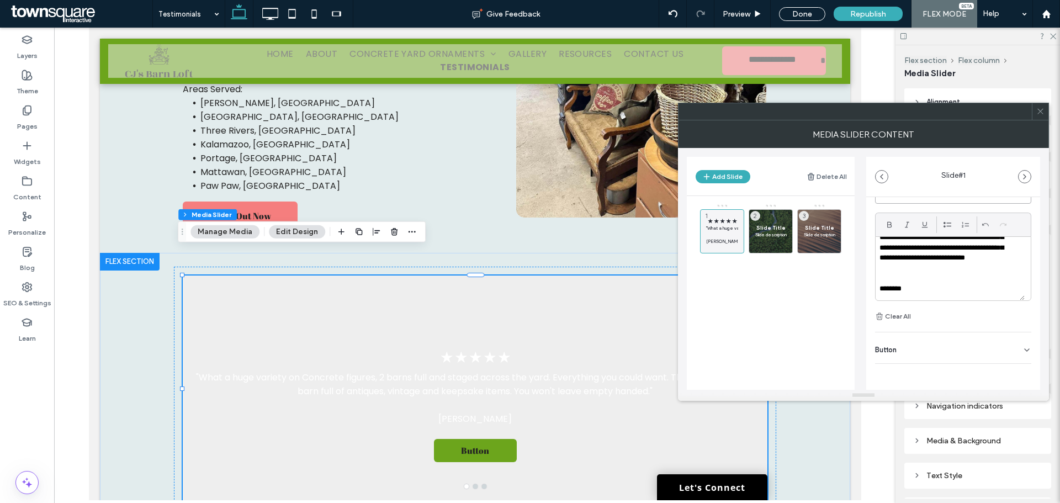
type input "*********"
click at [1004, 342] on div "Button" at bounding box center [953, 347] width 156 height 31
click at [1011, 367] on button at bounding box center [1021, 372] width 20 height 19
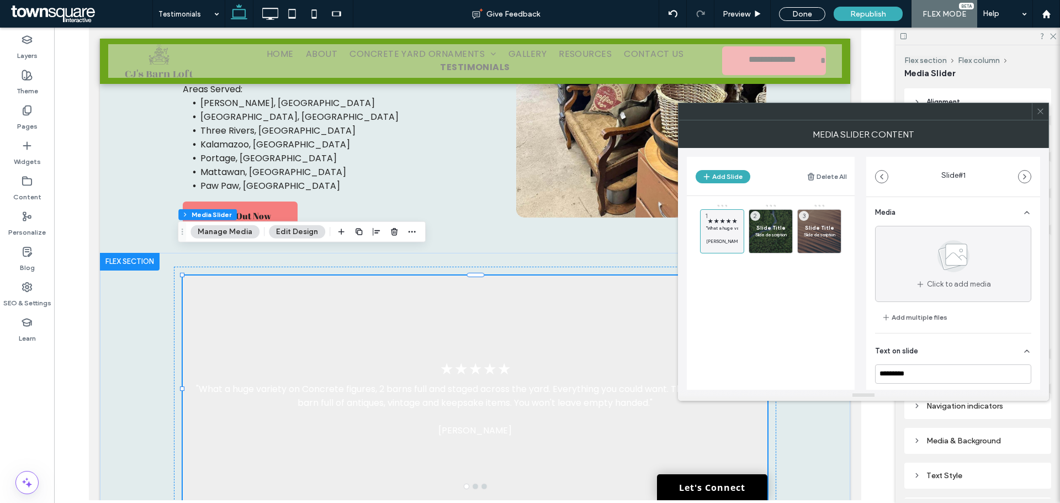
scroll to position [0, 0]
click at [291, 231] on button "Edit Design" at bounding box center [297, 231] width 56 height 13
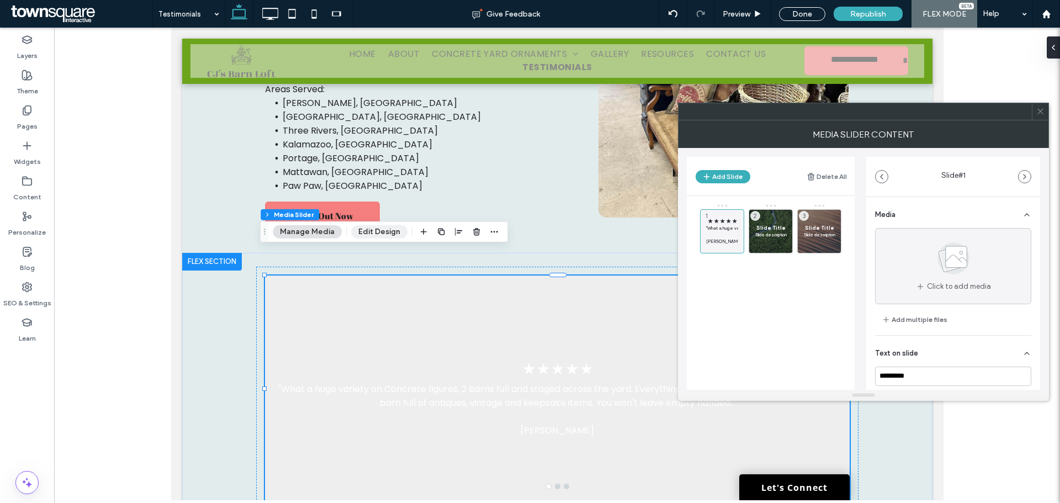
click at [359, 231] on button "Edit Design" at bounding box center [379, 231] width 56 height 13
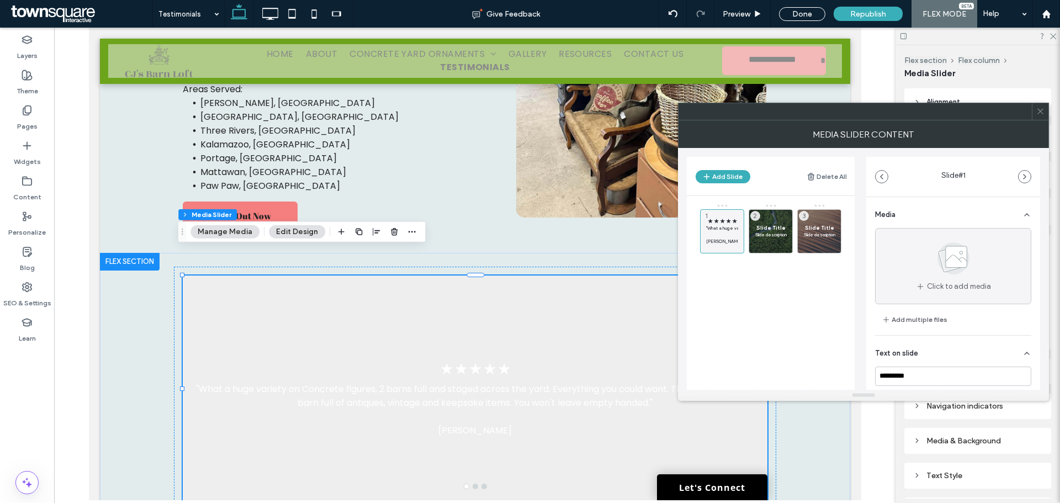
click at [1044, 112] on icon at bounding box center [1040, 111] width 8 height 8
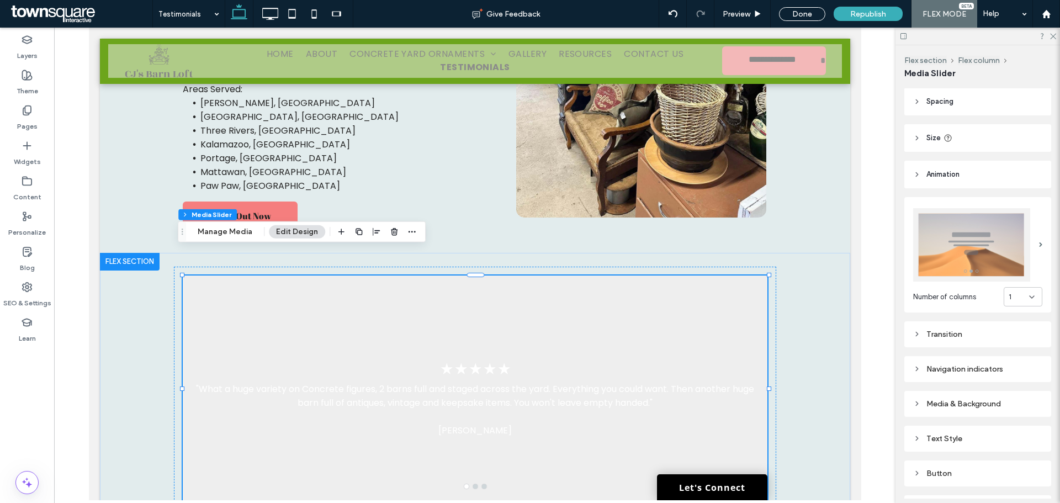
scroll to position [100, 0]
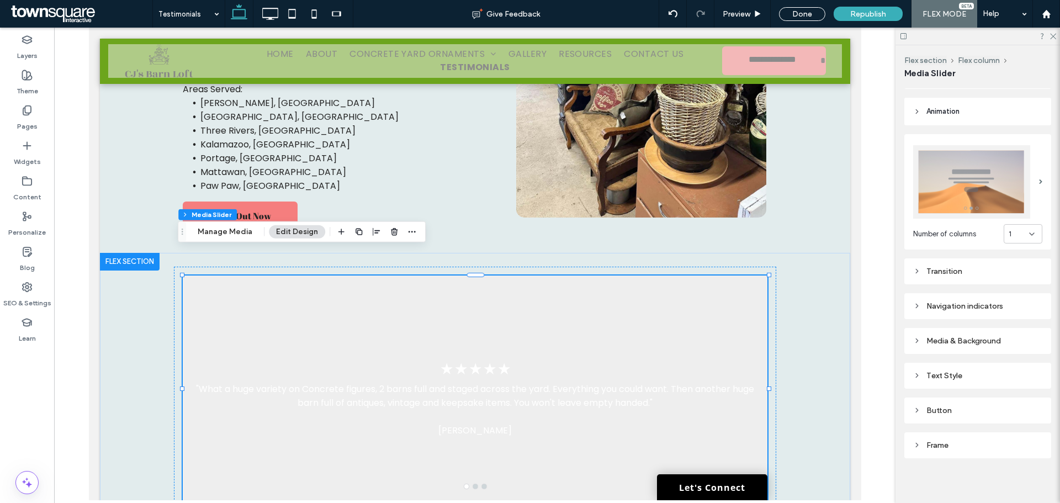
click at [962, 341] on div "Media & Background" at bounding box center [977, 340] width 129 height 9
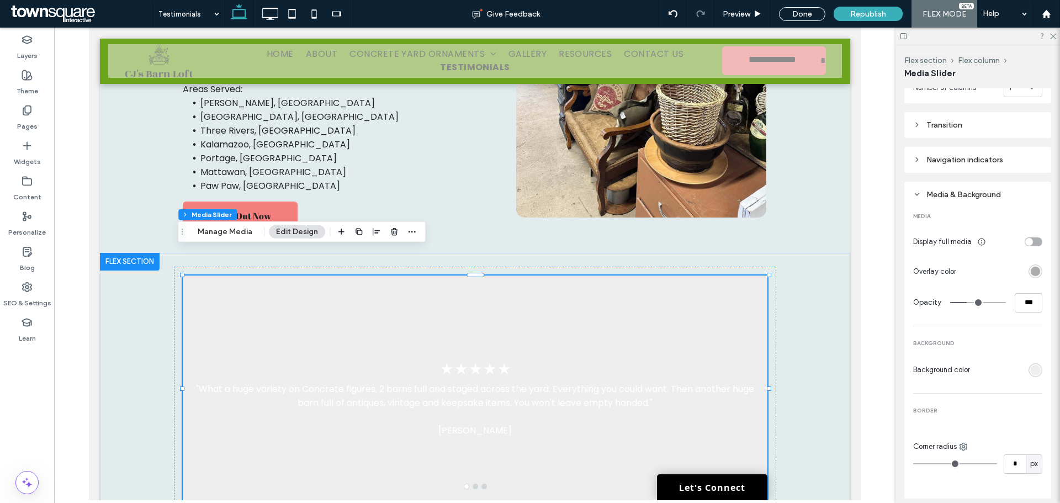
scroll to position [266, 0]
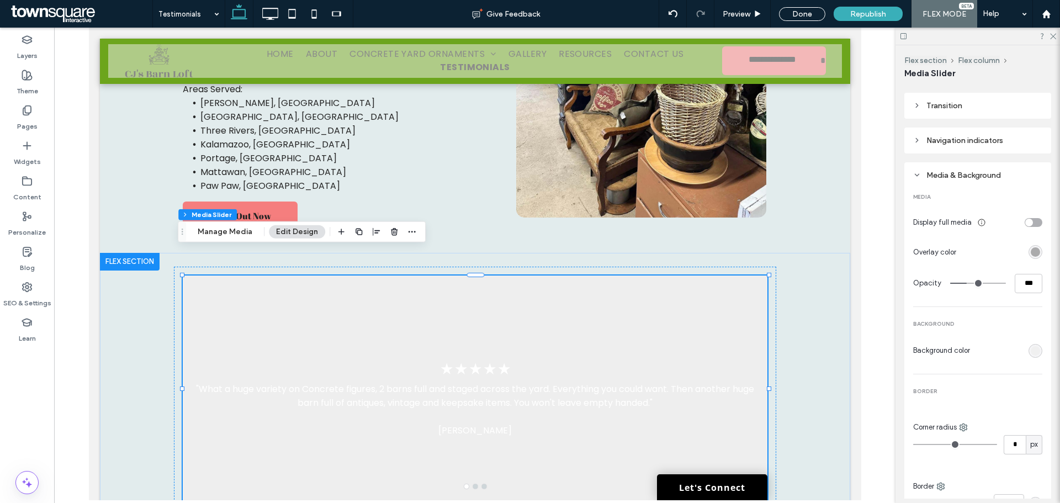
click at [1031, 346] on div "rgb(238, 238, 238)" at bounding box center [1035, 350] width 9 height 9
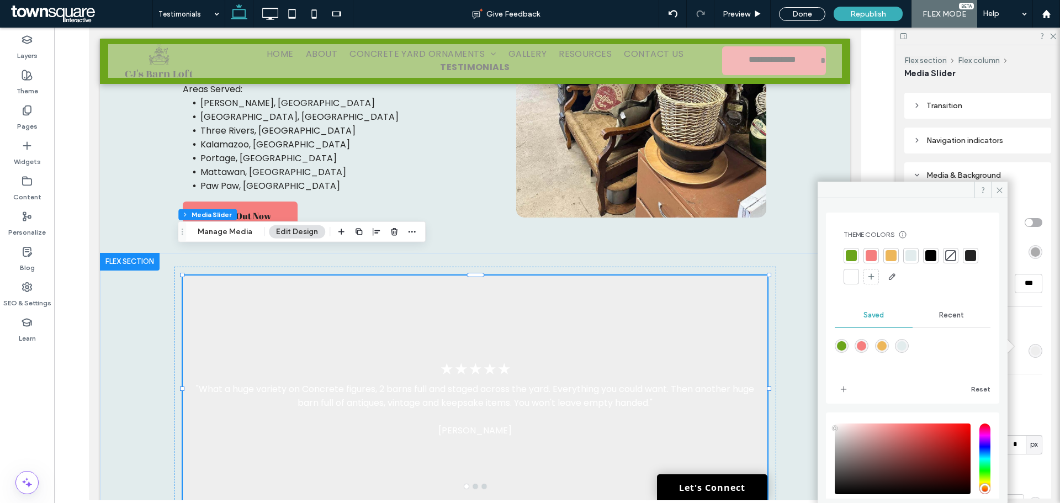
click at [851, 250] on div at bounding box center [851, 255] width 11 height 11
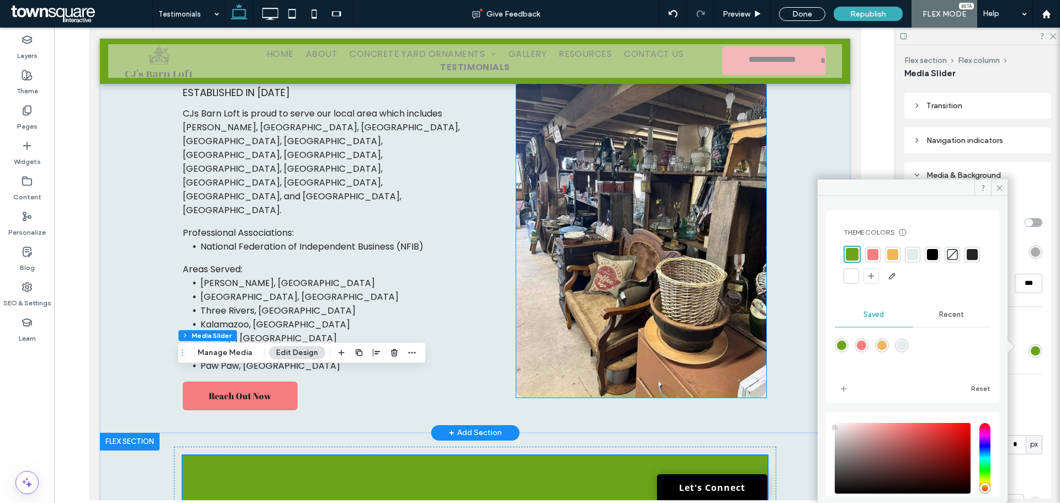
scroll to position [110, 0]
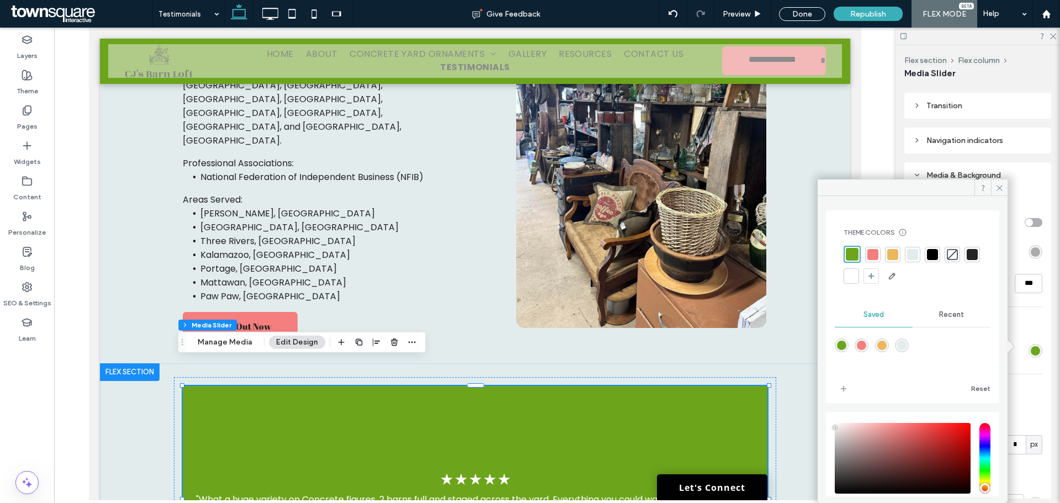
click at [870, 250] on div at bounding box center [872, 254] width 11 height 11
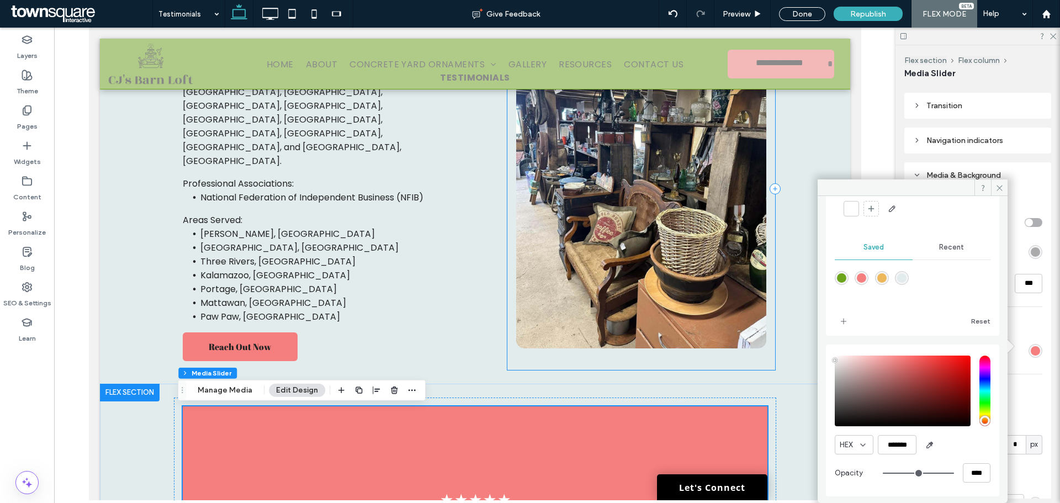
scroll to position [221, 0]
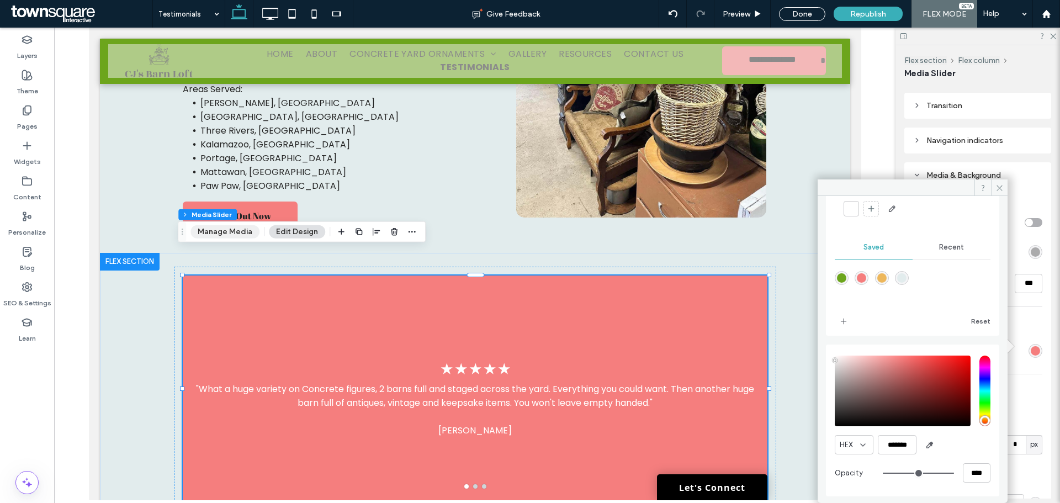
click at [224, 227] on button "Manage Media" at bounding box center [224, 231] width 69 height 13
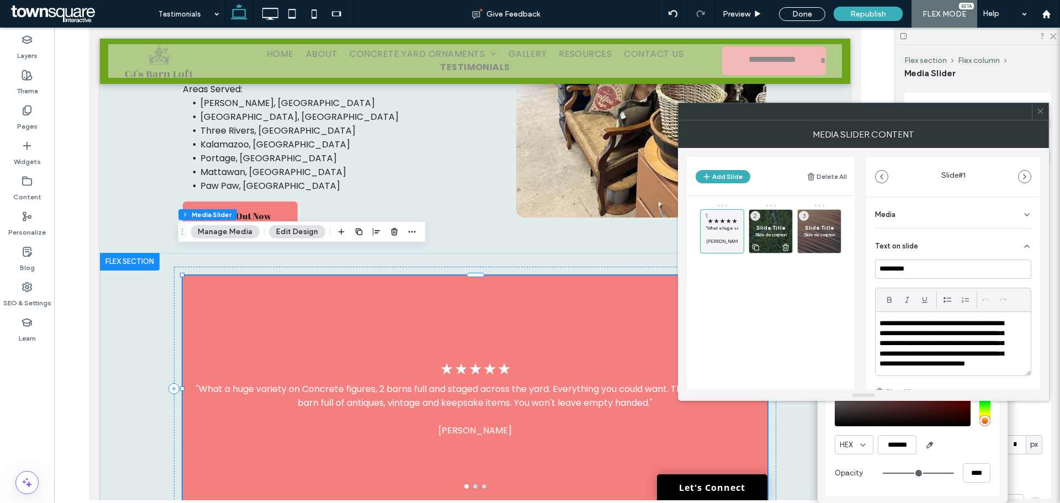
click at [783, 247] on use at bounding box center [785, 246] width 7 height 7
click at [829, 245] on div at bounding box center [819, 247] width 43 height 12
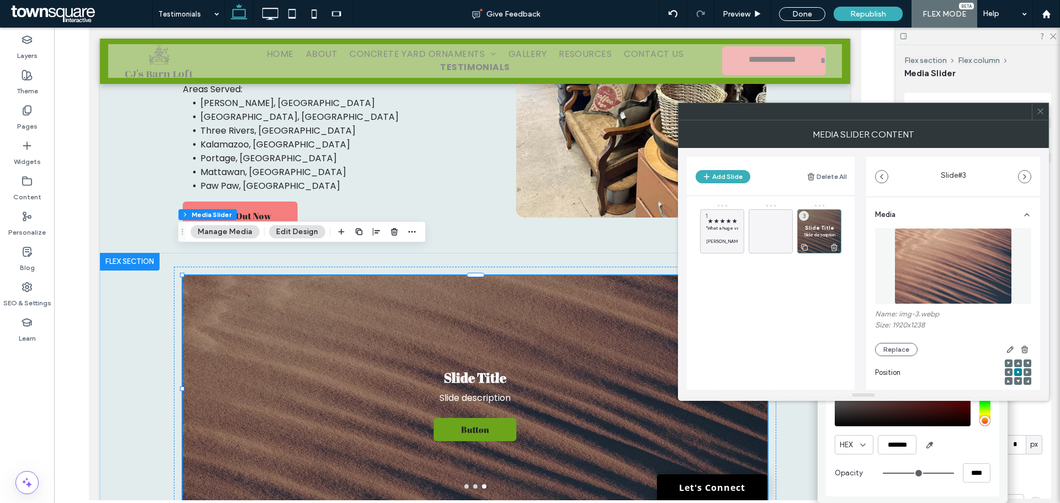
click at [839, 251] on div at bounding box center [819, 247] width 43 height 12
click at [835, 248] on use at bounding box center [834, 246] width 7 height 7
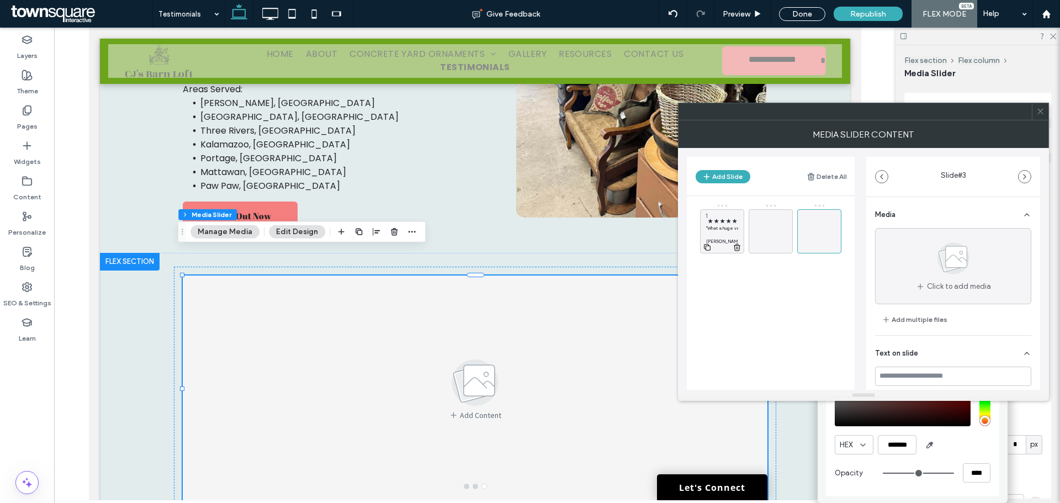
click at [708, 248] on icon at bounding box center [707, 247] width 9 height 10
drag, startPoint x: 724, startPoint y: 293, endPoint x: 770, endPoint y: 245, distance: 66.4
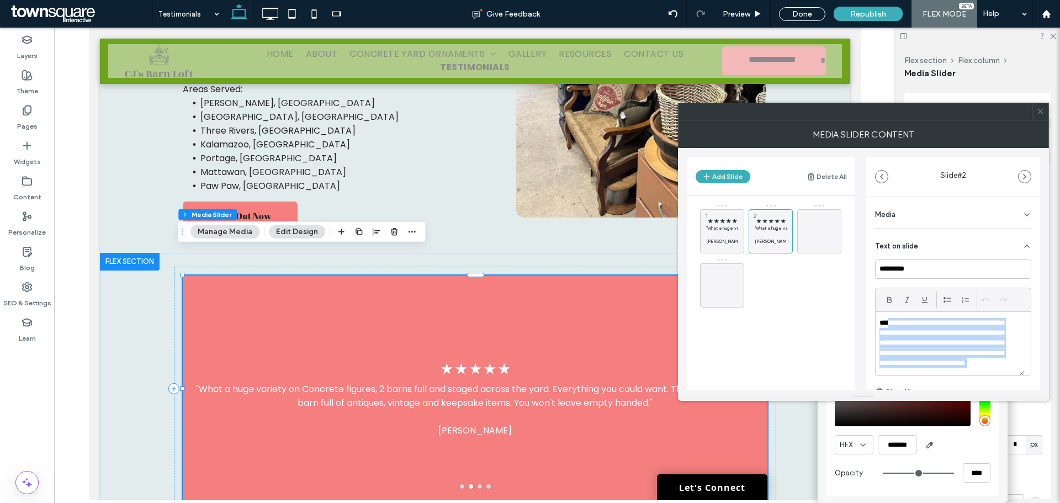
scroll to position [0, 0]
drag, startPoint x: 906, startPoint y: 349, endPoint x: 885, endPoint y: 319, distance: 36.5
click at [885, 319] on div "**********" at bounding box center [950, 343] width 149 height 63
paste div
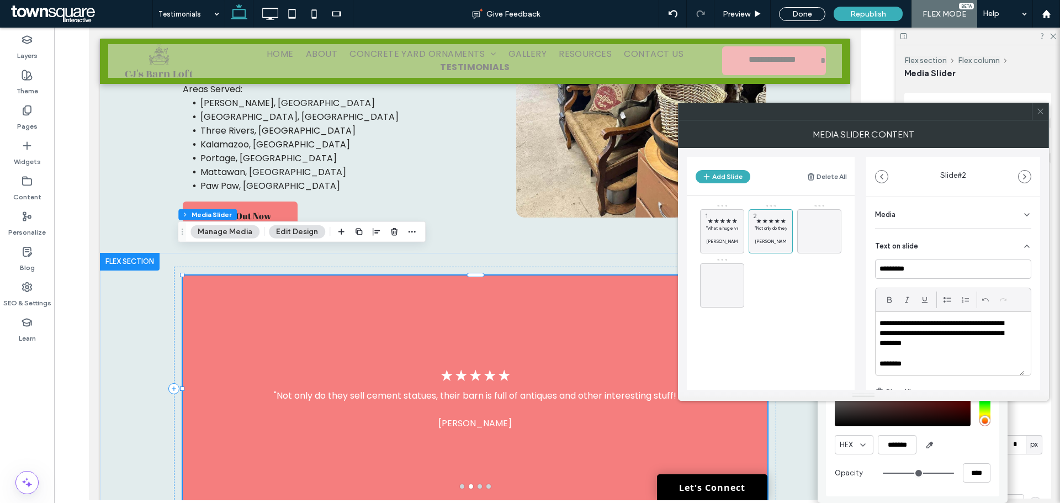
click at [941, 342] on p "**********" at bounding box center [945, 334] width 133 height 30
drag, startPoint x: 911, startPoint y: 364, endPoint x: 862, endPoint y: 362, distance: 49.7
click at [862, 362] on div "**********" at bounding box center [863, 269] width 353 height 242
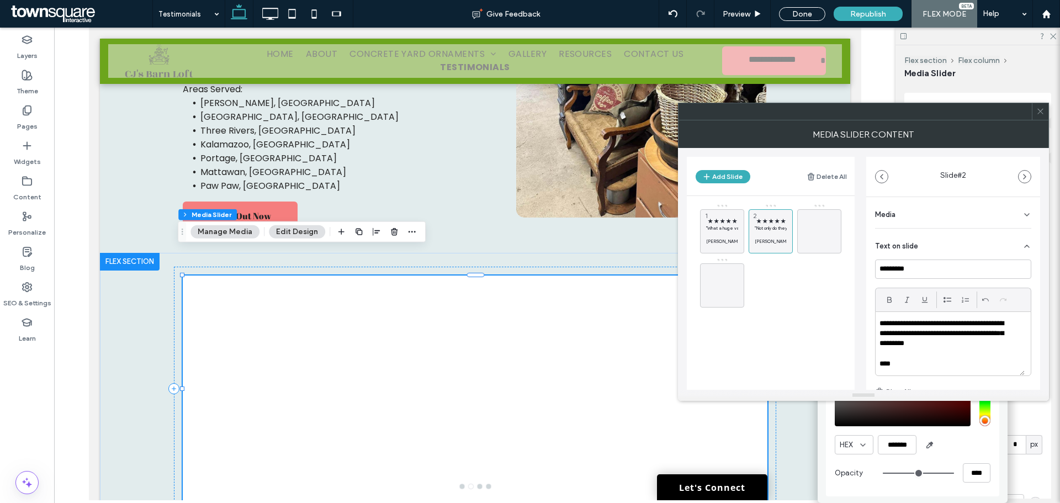
scroll to position [1, 0]
click at [720, 218] on span "★ ★ ★ ★ ★" at bounding box center [722, 220] width 32 height 7
click at [767, 224] on span "★ ★ ★ ★ ★" at bounding box center [771, 220] width 32 height 7
click at [1047, 111] on div at bounding box center [1040, 111] width 17 height 17
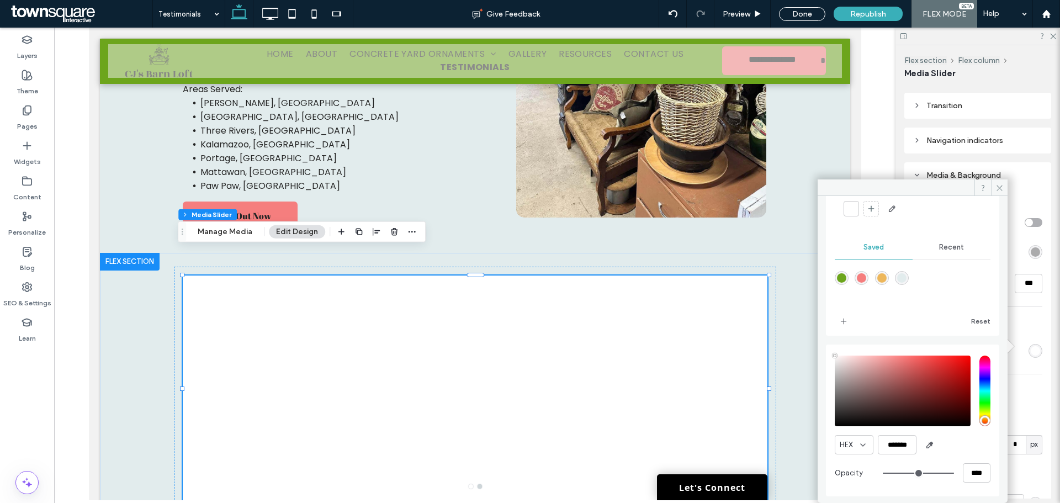
click at [866, 278] on div "rgba(245,126,126,1)" at bounding box center [861, 277] width 9 height 9
type input "*******"
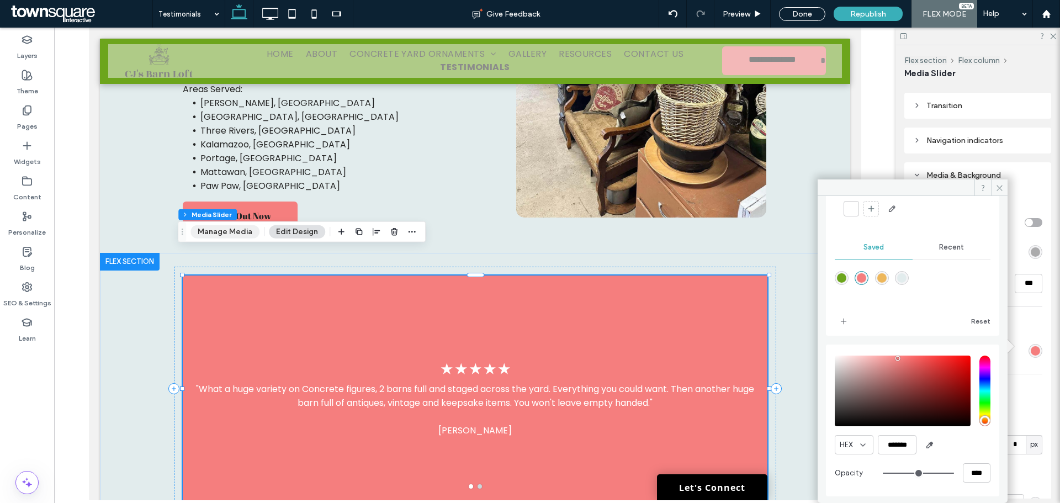
click at [204, 229] on button "Manage Media" at bounding box center [224, 231] width 69 height 13
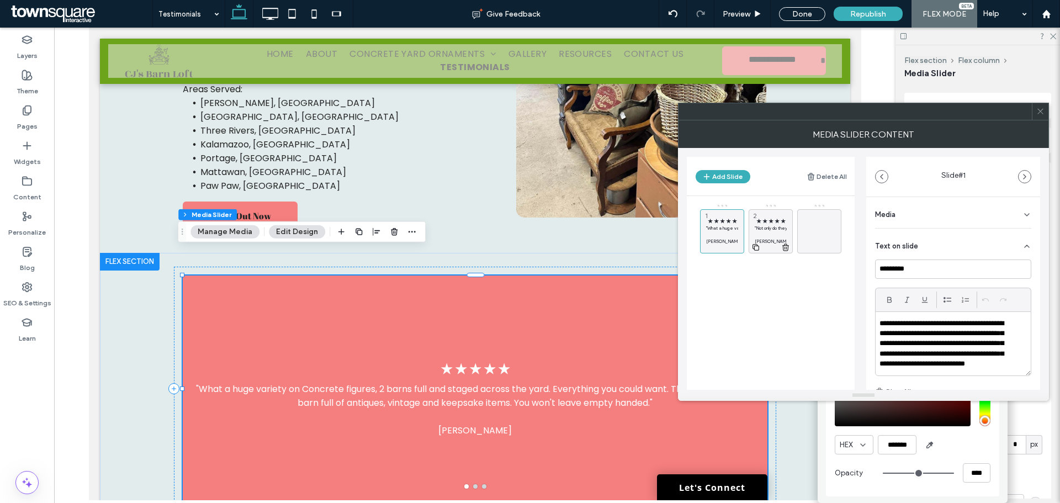
click at [758, 250] on use at bounding box center [755, 247] width 7 height 7
drag, startPoint x: 721, startPoint y: 285, endPoint x: 815, endPoint y: 227, distance: 111.1
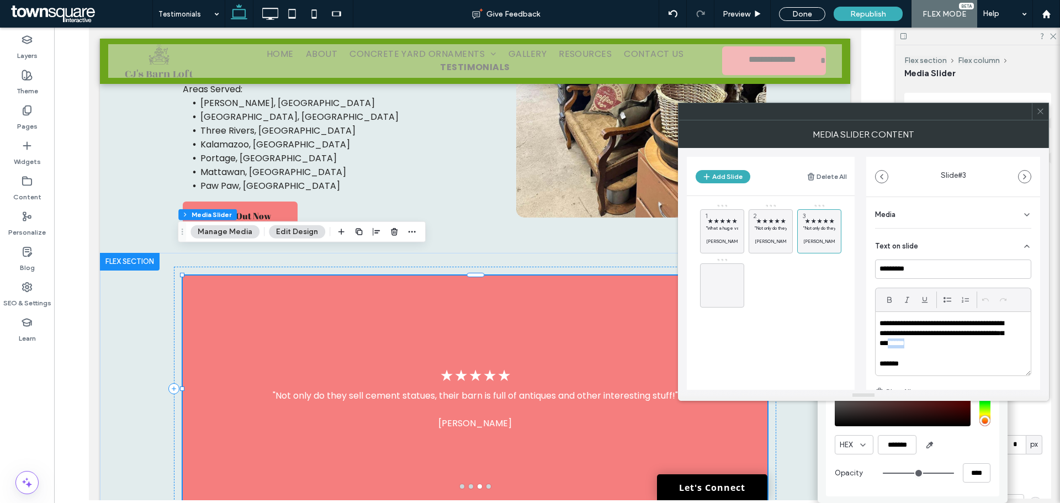
drag, startPoint x: 931, startPoint y: 343, endPoint x: 916, endPoint y: 344, distance: 14.9
click at [916, 344] on p "**********" at bounding box center [945, 334] width 133 height 30
drag, startPoint x: 930, startPoint y: 347, endPoint x: 884, endPoint y: 326, distance: 50.2
click at [884, 326] on p "**********" at bounding box center [945, 334] width 133 height 30
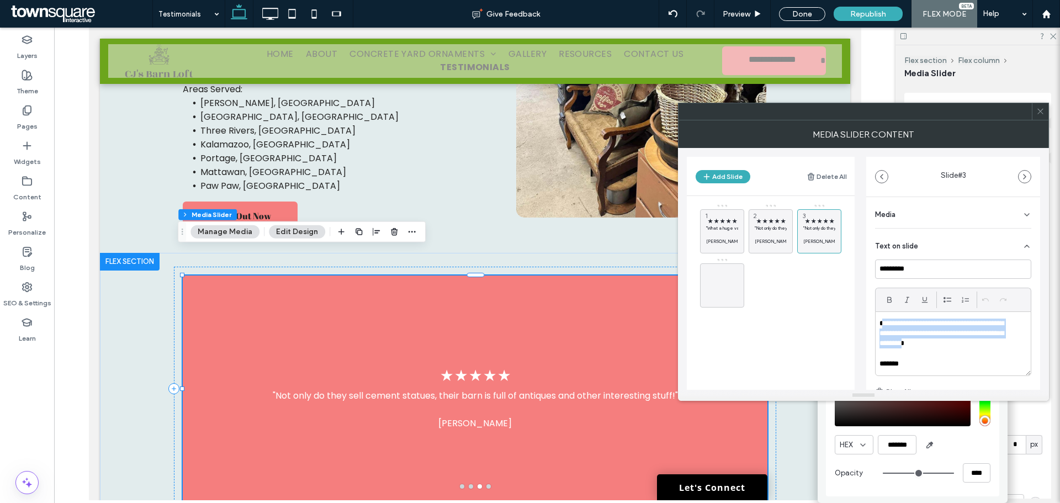
paste div
drag, startPoint x: 900, startPoint y: 353, endPoint x: 869, endPoint y: 353, distance: 30.9
click at [869, 353] on div "**********" at bounding box center [953, 351] width 174 height 308
click at [805, 248] on icon at bounding box center [804, 247] width 9 height 10
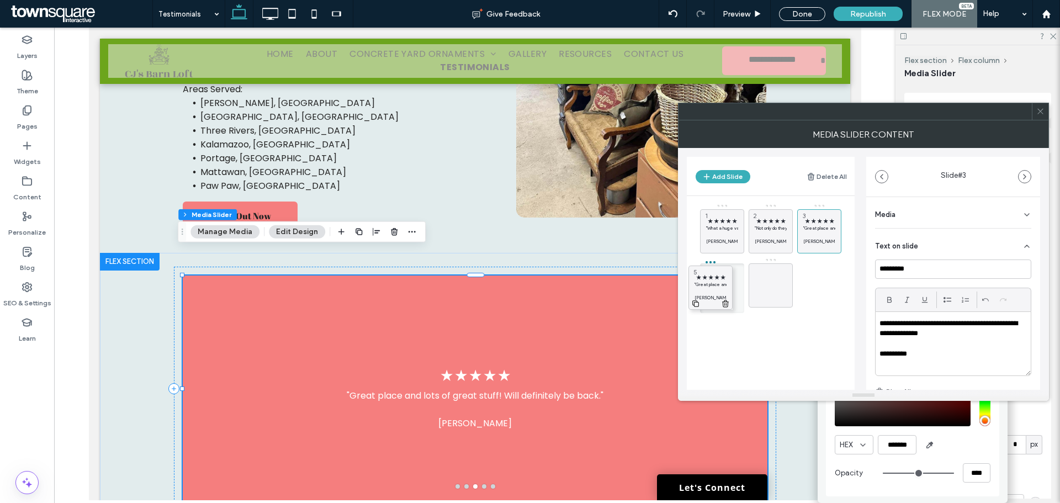
drag, startPoint x: 772, startPoint y: 277, endPoint x: 712, endPoint y: 278, distance: 60.2
drag, startPoint x: 937, startPoint y: 332, endPoint x: 882, endPoint y: 322, distance: 55.5
click at [882, 322] on p "**********" at bounding box center [949, 329] width 141 height 20
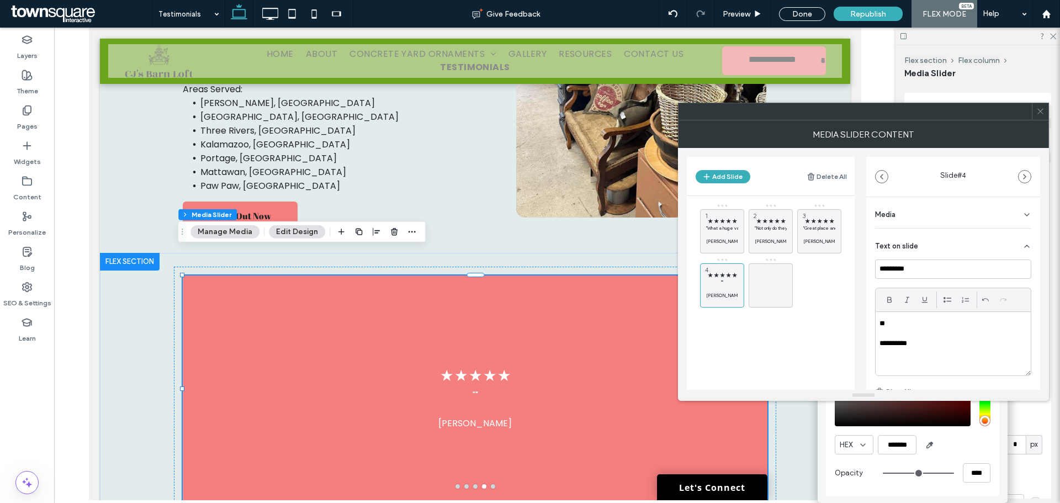
paste div
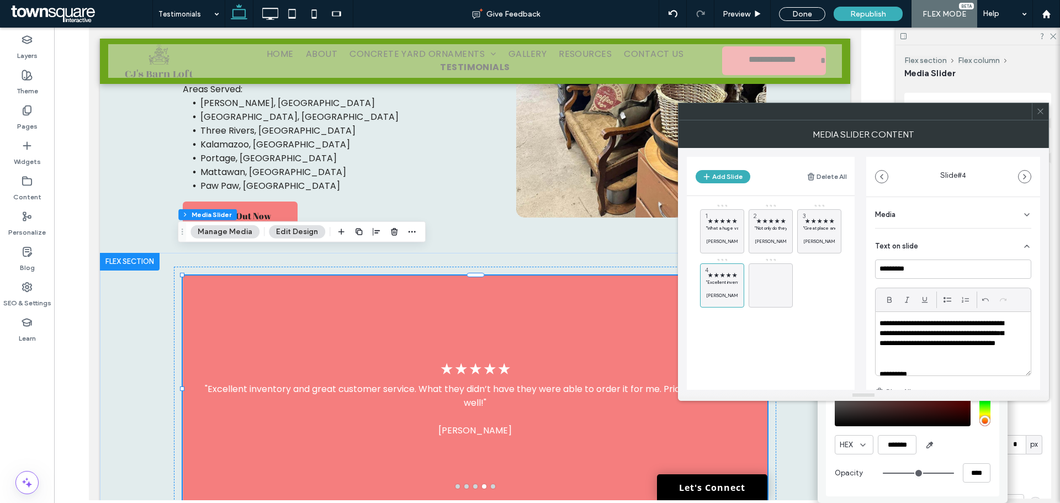
scroll to position [10, 0]
drag, startPoint x: 914, startPoint y: 363, endPoint x: 881, endPoint y: 364, distance: 33.2
click at [881, 364] on p "**********" at bounding box center [945, 364] width 133 height 10
click at [707, 301] on icon at bounding box center [707, 301] width 9 height 10
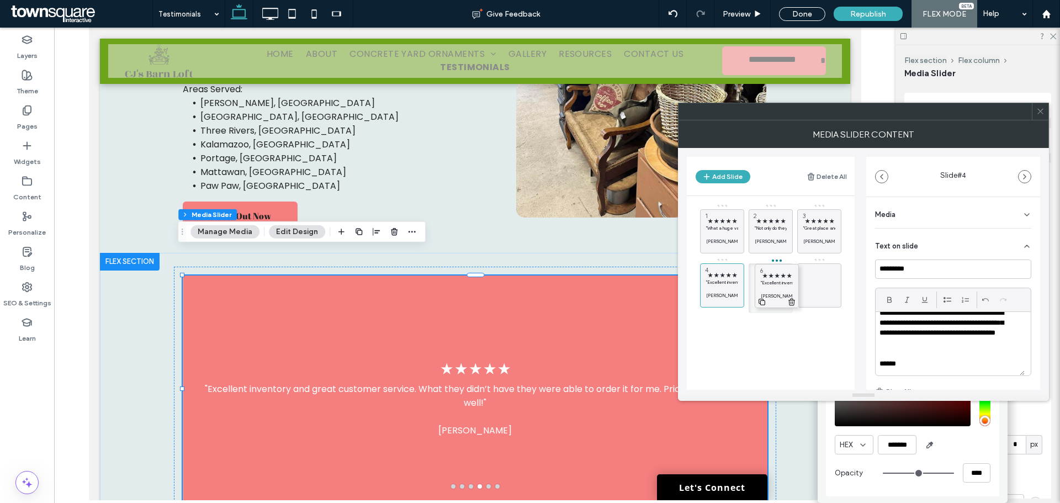
drag, startPoint x: 806, startPoint y: 282, endPoint x: 762, endPoint y: 280, distance: 44.2
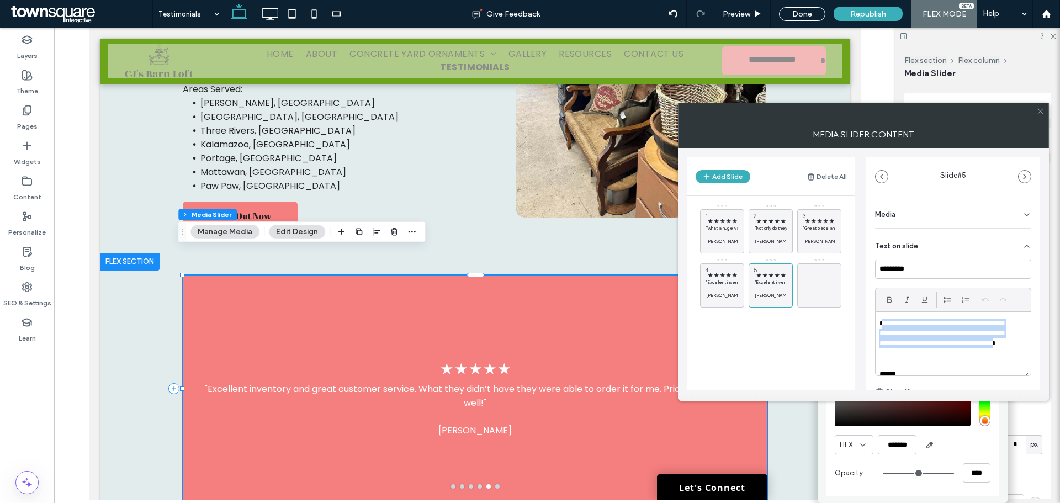
drag, startPoint x: 894, startPoint y: 353, endPoint x: 882, endPoint y: 321, distance: 34.2
click at [882, 321] on p "**********" at bounding box center [945, 339] width 133 height 41
paste div
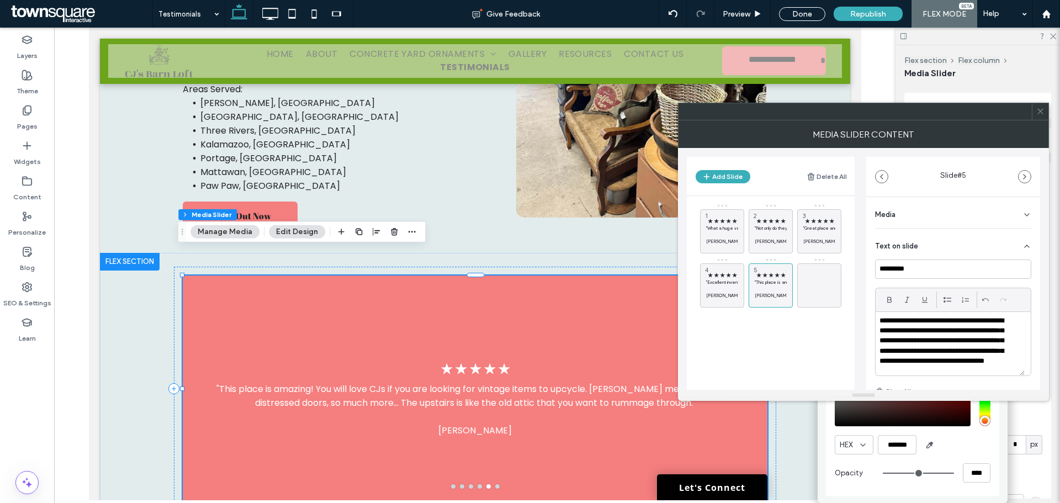
scroll to position [31, 0]
drag, startPoint x: 891, startPoint y: 363, endPoint x: 868, endPoint y: 362, distance: 23.2
click at [868, 362] on div "**********" at bounding box center [953, 351] width 174 height 308
click at [756, 300] on icon at bounding box center [755, 301] width 9 height 10
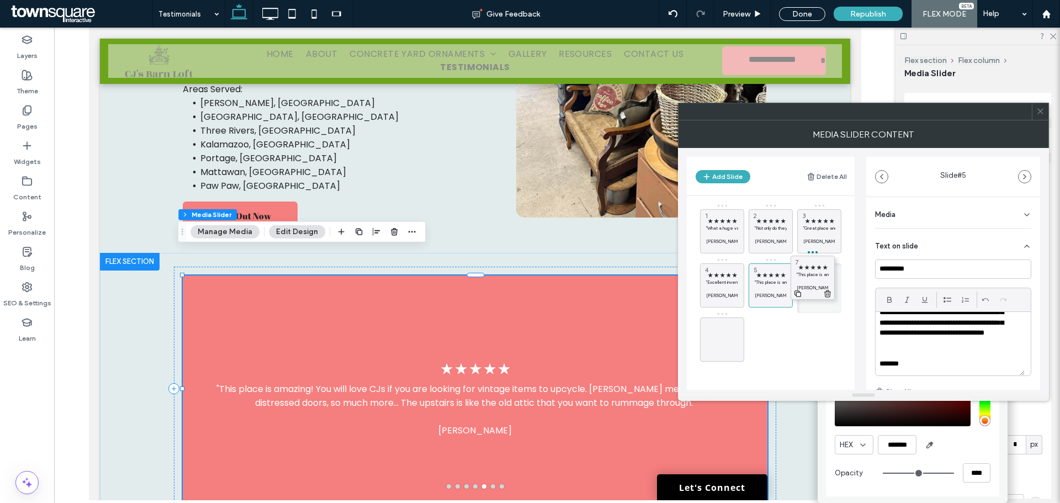
drag, startPoint x: 734, startPoint y: 332, endPoint x: 825, endPoint y: 270, distance: 109.6
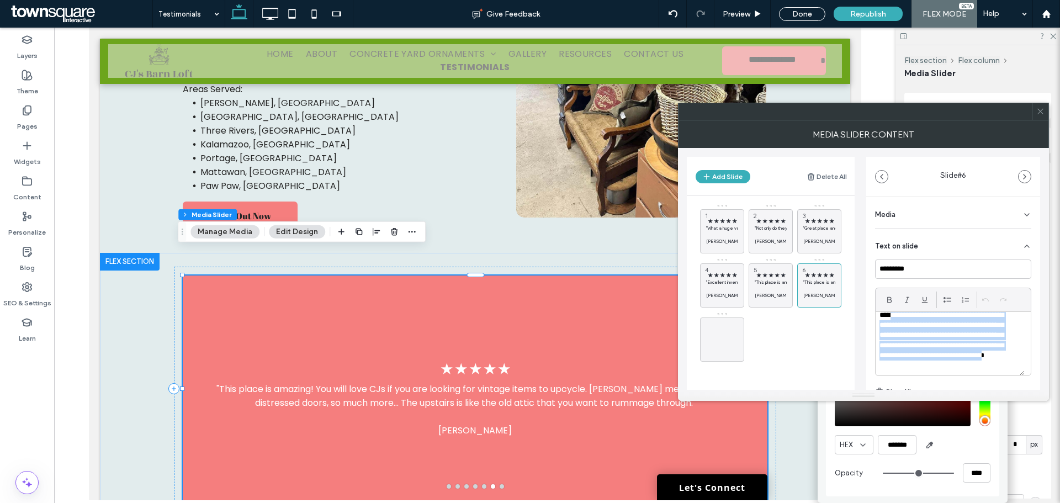
scroll to position [0, 0]
drag, startPoint x: 946, startPoint y: 347, endPoint x: 883, endPoint y: 319, distance: 68.7
click at [883, 319] on p "**********" at bounding box center [945, 349] width 133 height 61
paste div
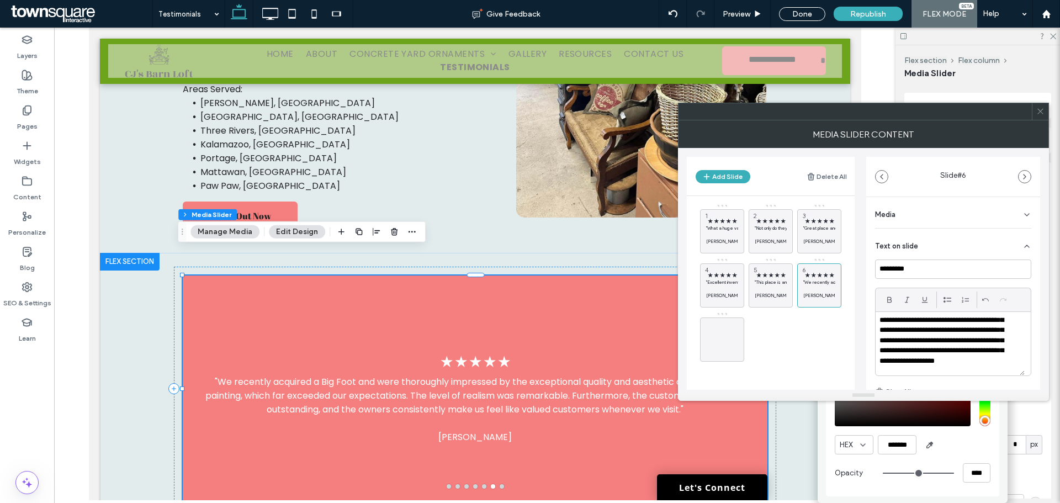
scroll to position [61, 0]
drag, startPoint x: 903, startPoint y: 364, endPoint x: 867, endPoint y: 363, distance: 35.9
click at [867, 363] on div "**********" at bounding box center [953, 351] width 174 height 308
click at [1038, 112] on icon at bounding box center [1040, 111] width 8 height 8
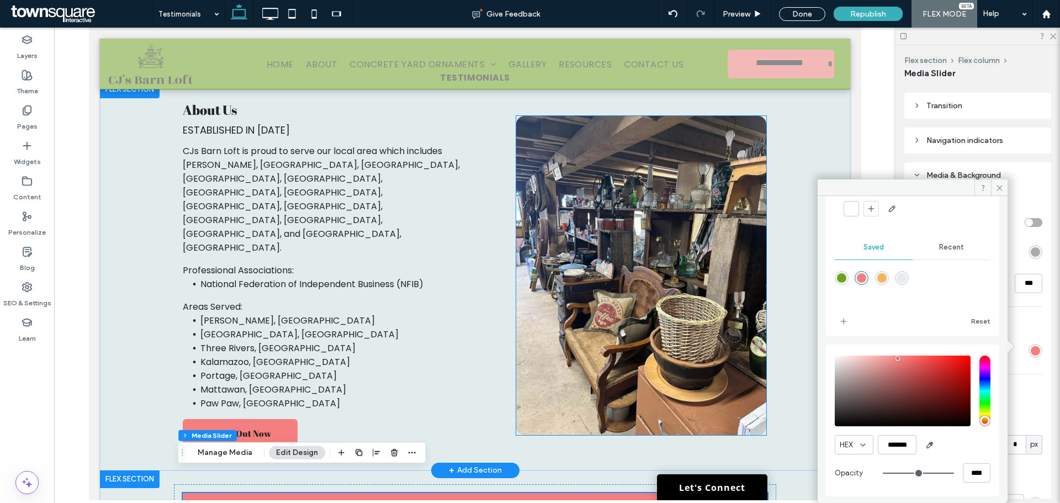
scroll to position [0, 0]
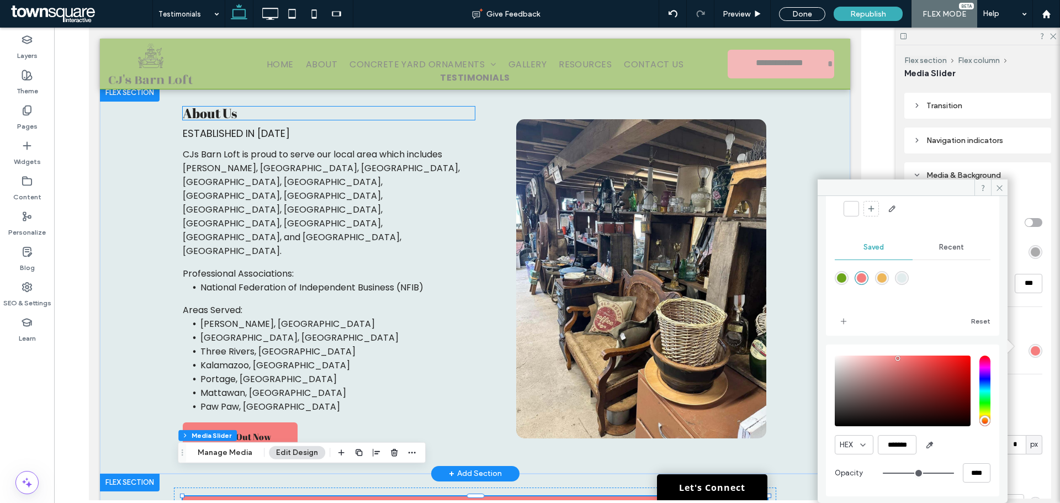
click at [221, 122] on span "About Us" at bounding box center [209, 113] width 54 height 18
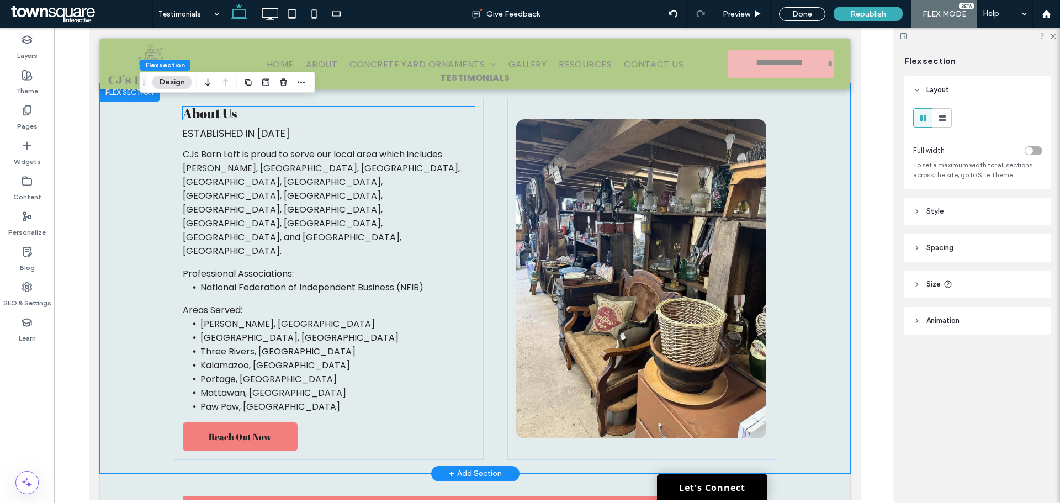
click at [221, 122] on span "About Us" at bounding box center [209, 113] width 54 height 18
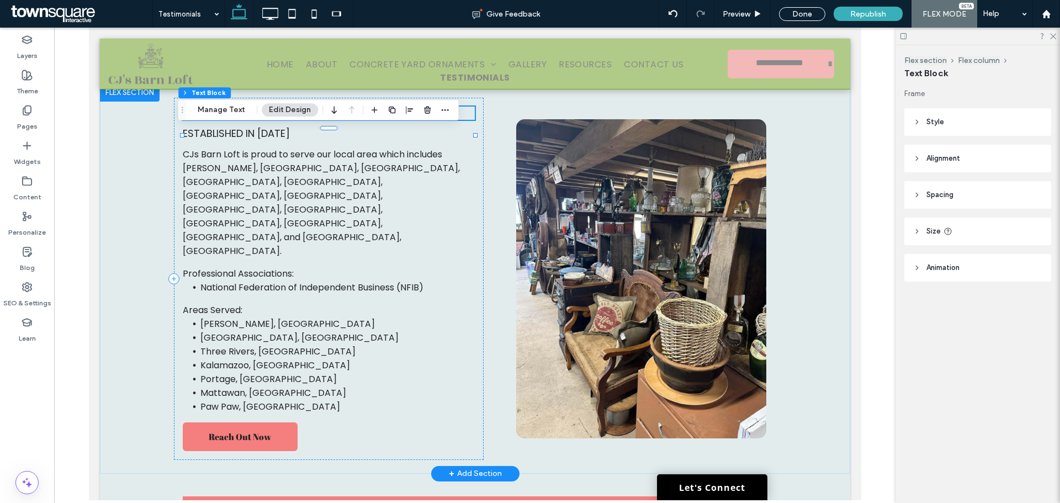
click at [221, 122] on span "About Us" at bounding box center [209, 113] width 54 height 18
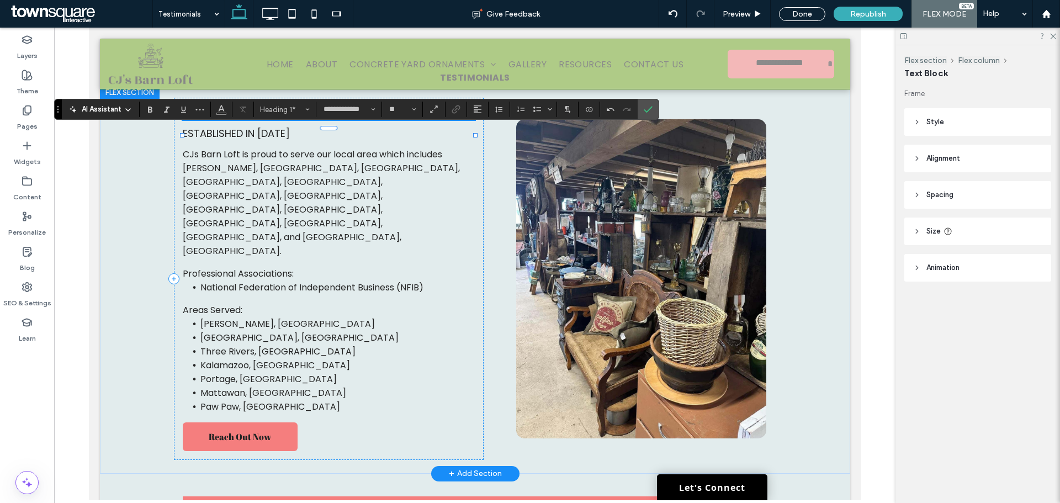
type input "**"
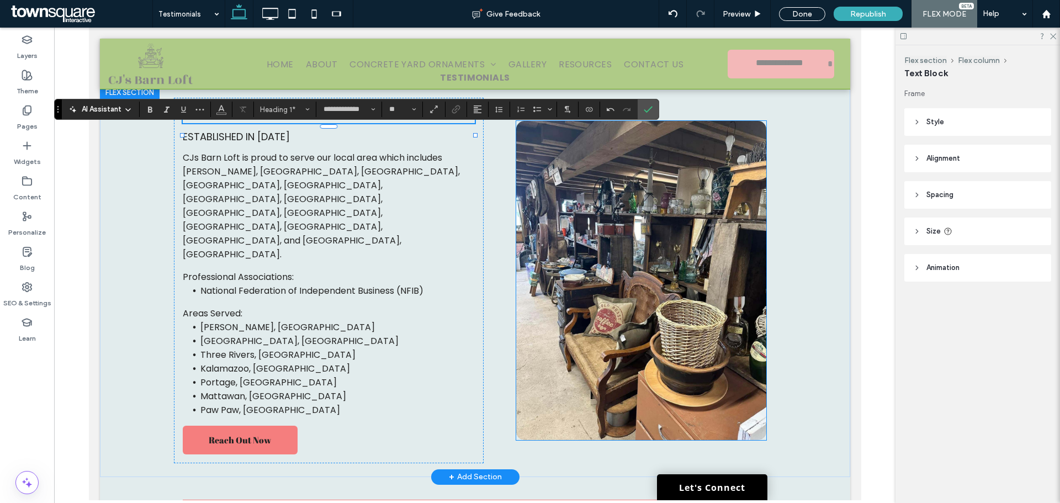
click at [610, 213] on img at bounding box center [641, 280] width 250 height 319
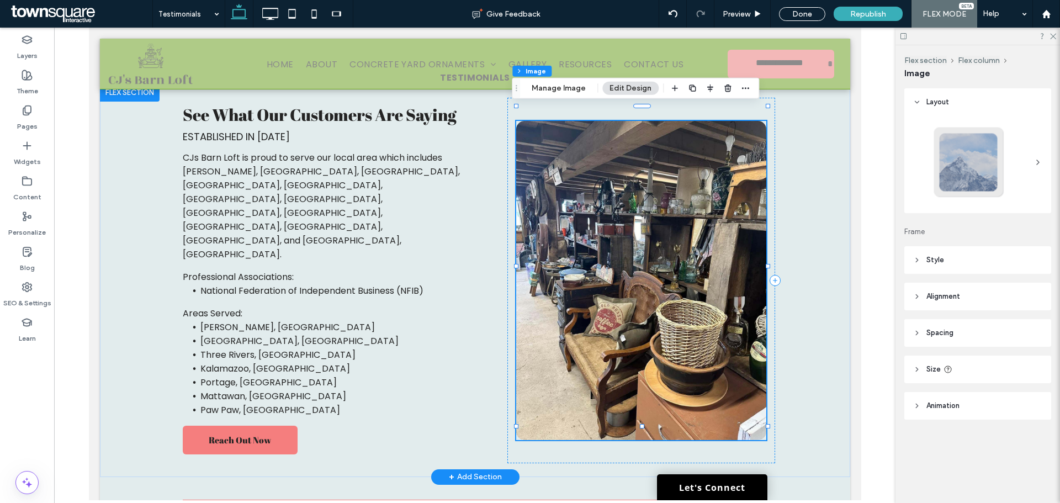
type input "**"
click at [723, 89] on icon "button" at bounding box center [727, 88] width 9 height 9
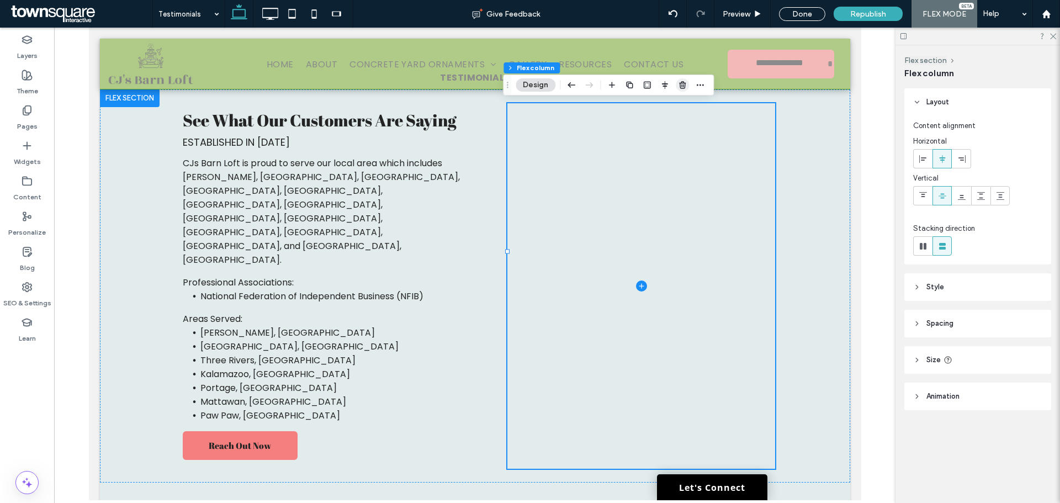
click at [682, 89] on span "button" at bounding box center [682, 84] width 13 height 13
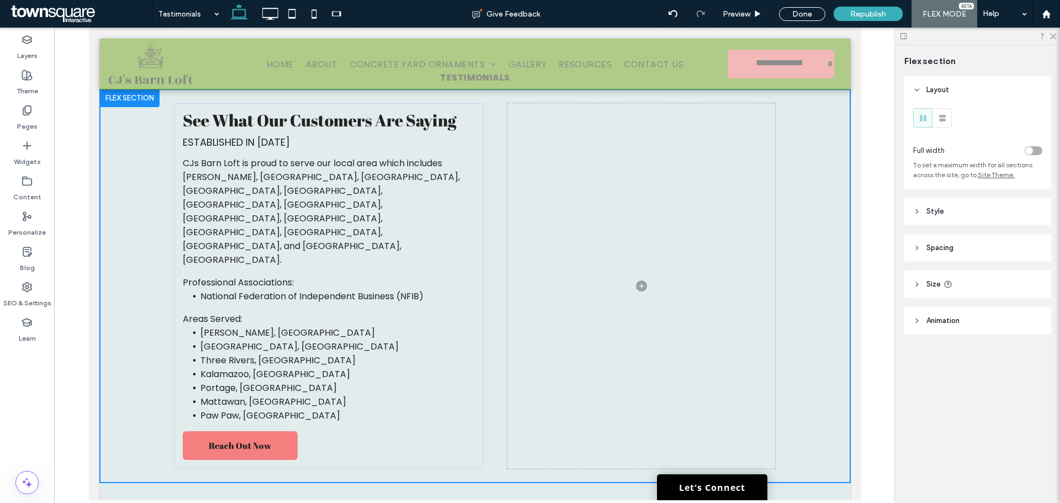
type input "***"
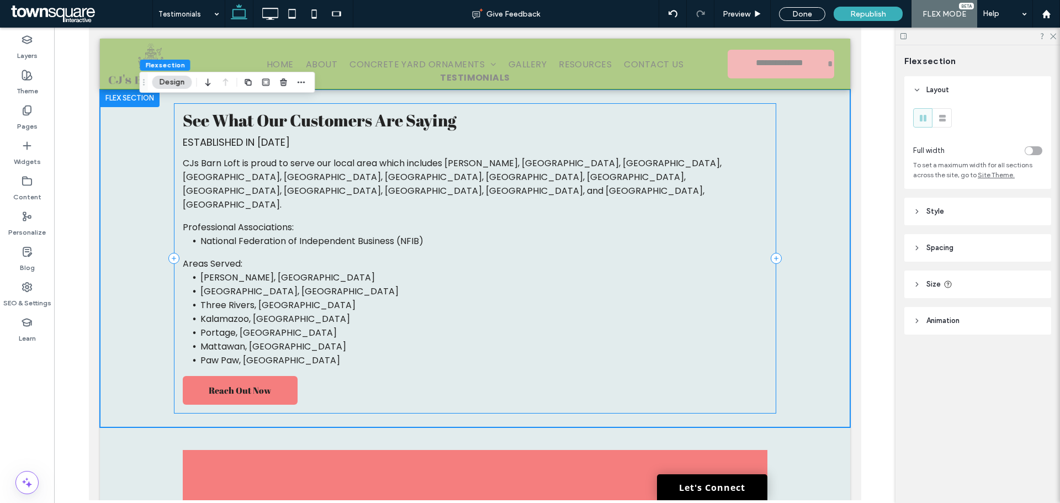
click at [512, 150] on div "See What Our Customers Are Saying Established in 2020 CJs Barn Loft is proud to…" at bounding box center [474, 258] width 602 height 310
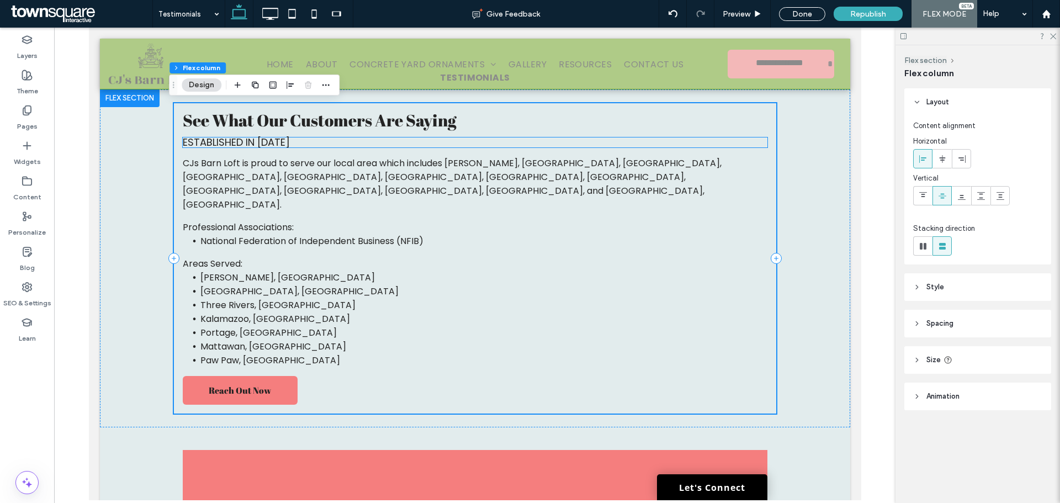
click at [514, 140] on h2 "Established in 2020" at bounding box center [474, 142] width 585 height 10
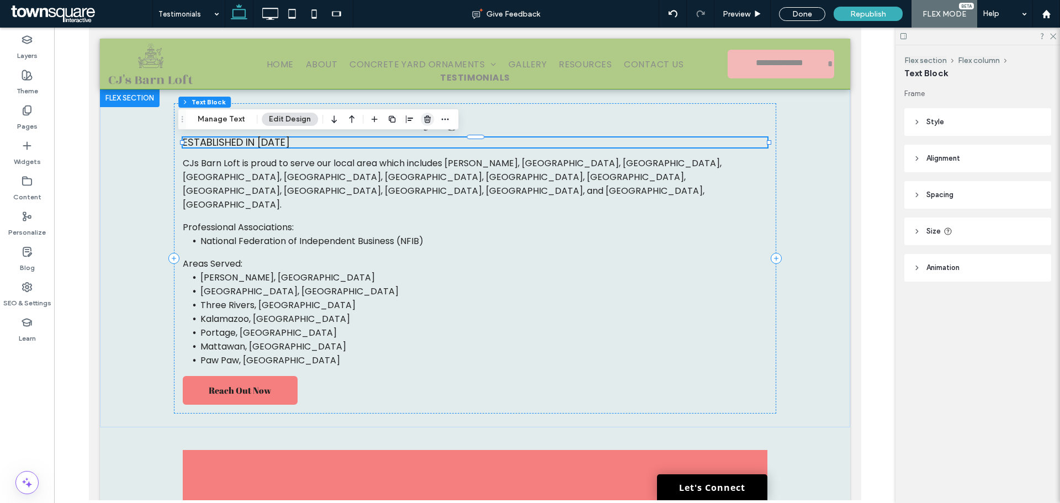
drag, startPoint x: 427, startPoint y: 116, endPoint x: 344, endPoint y: 110, distance: 83.0
click at [427, 116] on use "button" at bounding box center [427, 118] width 7 height 7
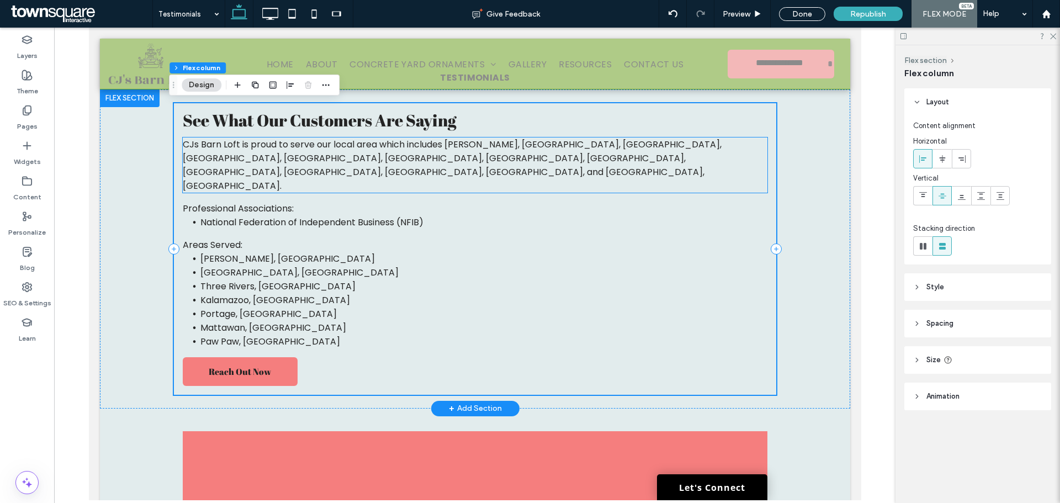
click at [440, 150] on span "CJs Barn Loft is proud to serve our local area which includes Schoolcraft, MI, …" at bounding box center [451, 165] width 539 height 54
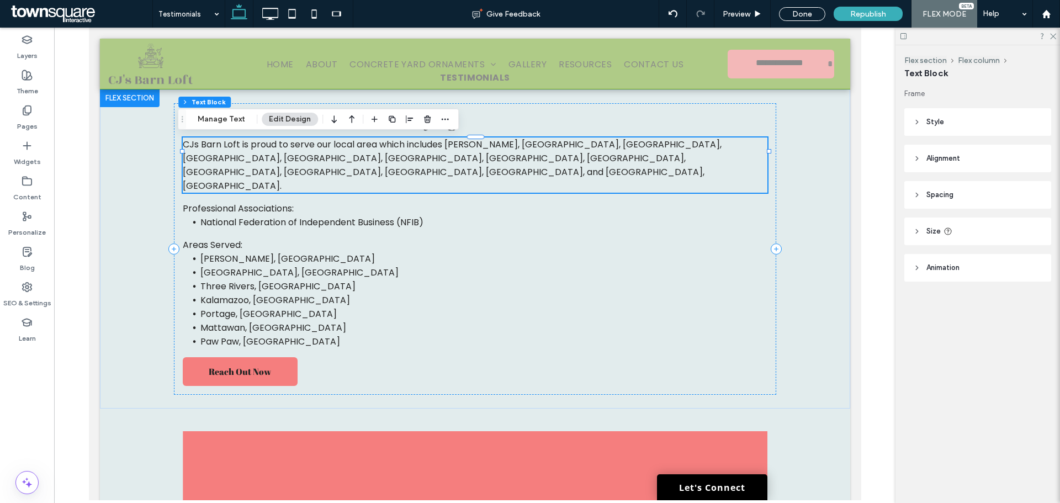
click at [433, 123] on div at bounding box center [410, 119] width 84 height 20
click at [433, 122] on div at bounding box center [410, 119] width 84 height 20
drag, startPoint x: 430, startPoint y: 122, endPoint x: 349, endPoint y: 150, distance: 85.4
click at [430, 122] on span "button" at bounding box center [427, 119] width 13 height 13
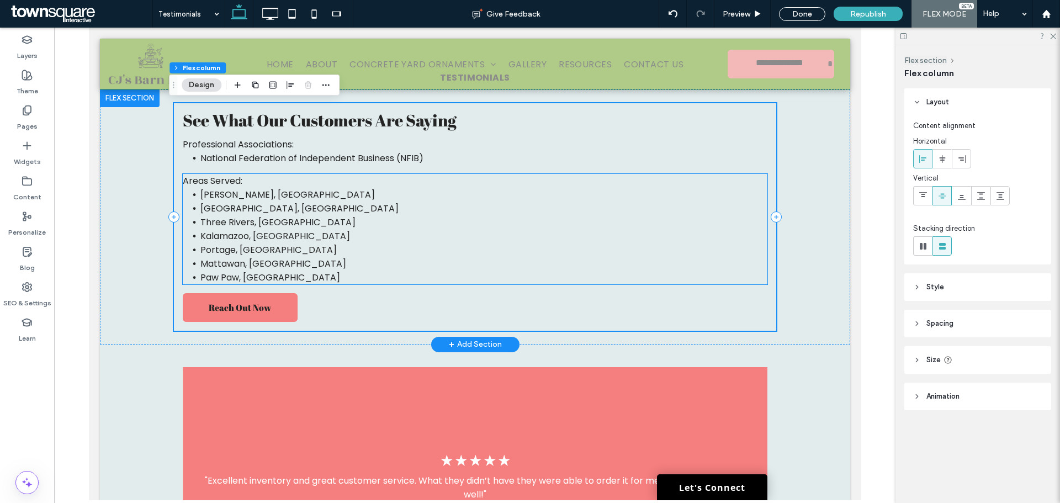
click at [443, 190] on li "Schoolcraft, MI" at bounding box center [483, 195] width 567 height 14
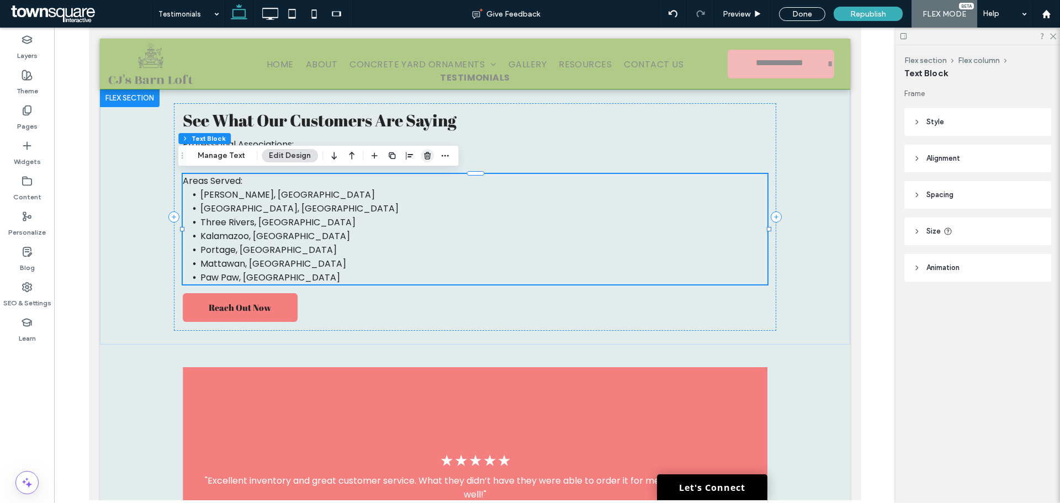
click at [426, 157] on use "button" at bounding box center [427, 155] width 7 height 7
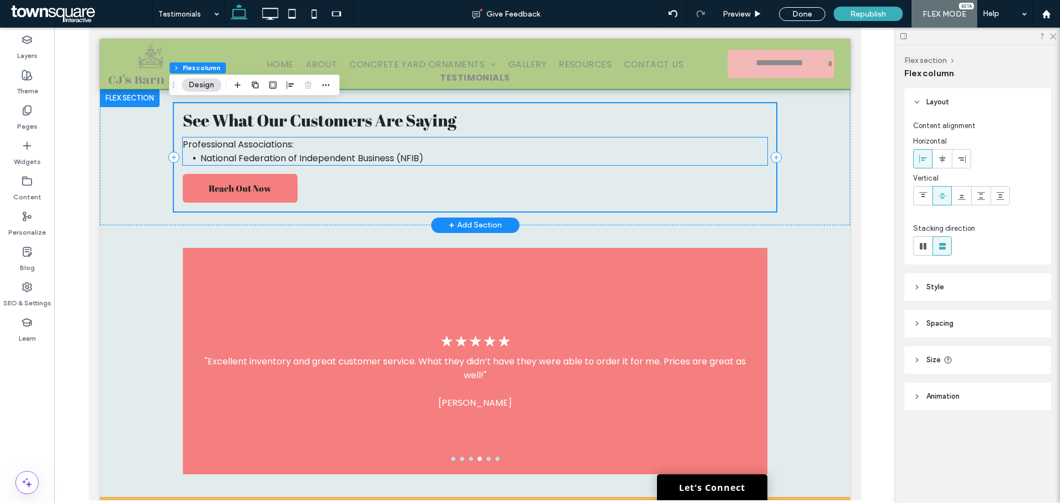
click at [426, 149] on p "Professional Associations:" at bounding box center [474, 144] width 585 height 14
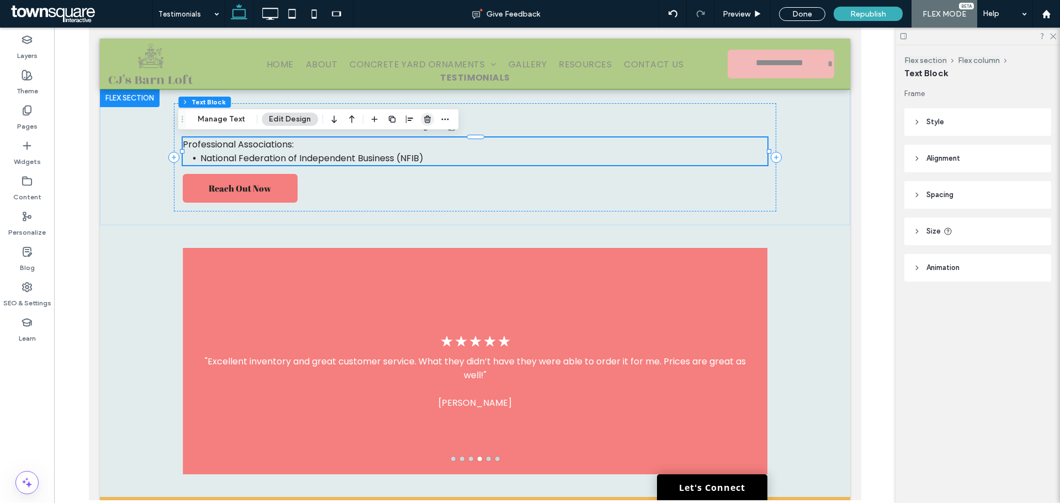
click at [427, 120] on icon "button" at bounding box center [427, 119] width 9 height 9
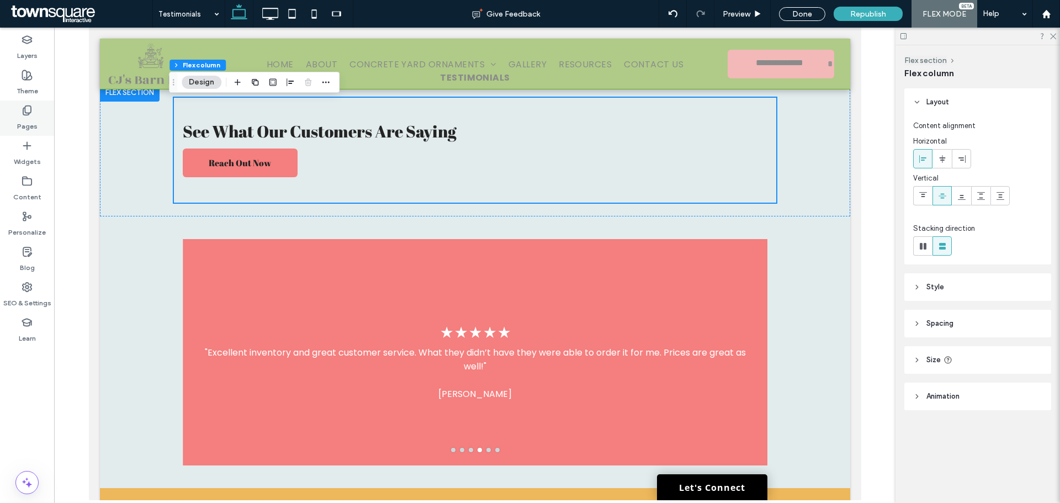
click at [32, 118] on label "Pages" at bounding box center [27, 123] width 20 height 15
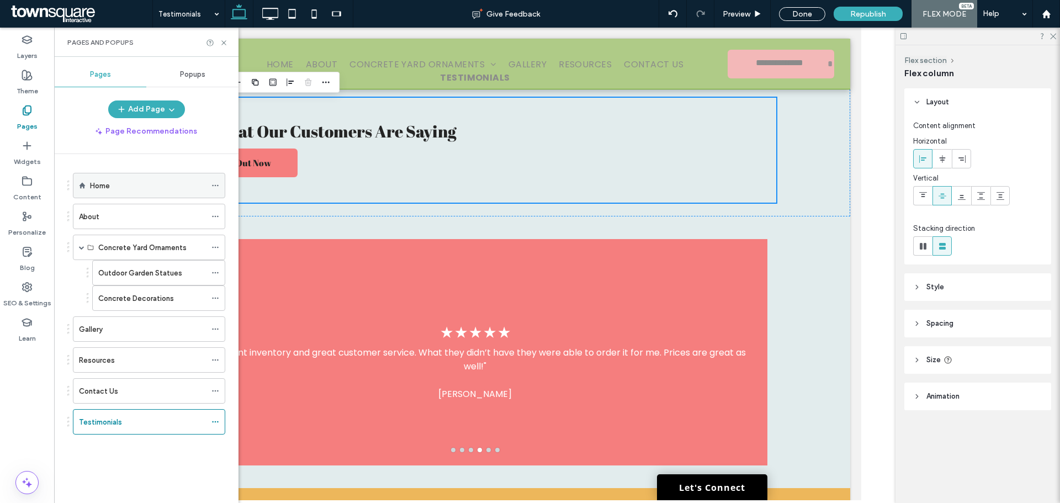
click at [92, 176] on div "Home" at bounding box center [148, 185] width 116 height 24
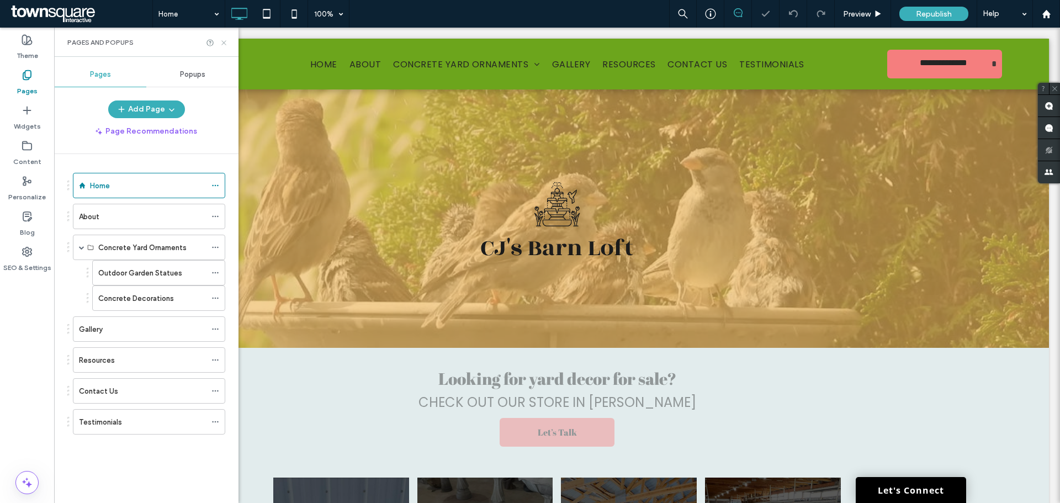
drag, startPoint x: 224, startPoint y: 44, endPoint x: 171, endPoint y: 26, distance: 55.3
click at [224, 44] on icon at bounding box center [224, 43] width 8 height 8
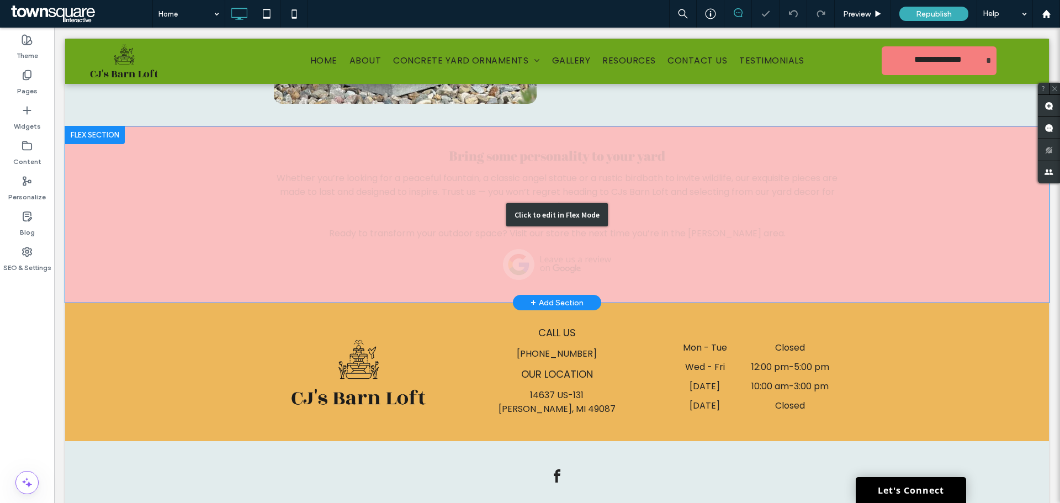
scroll to position [1433, 0]
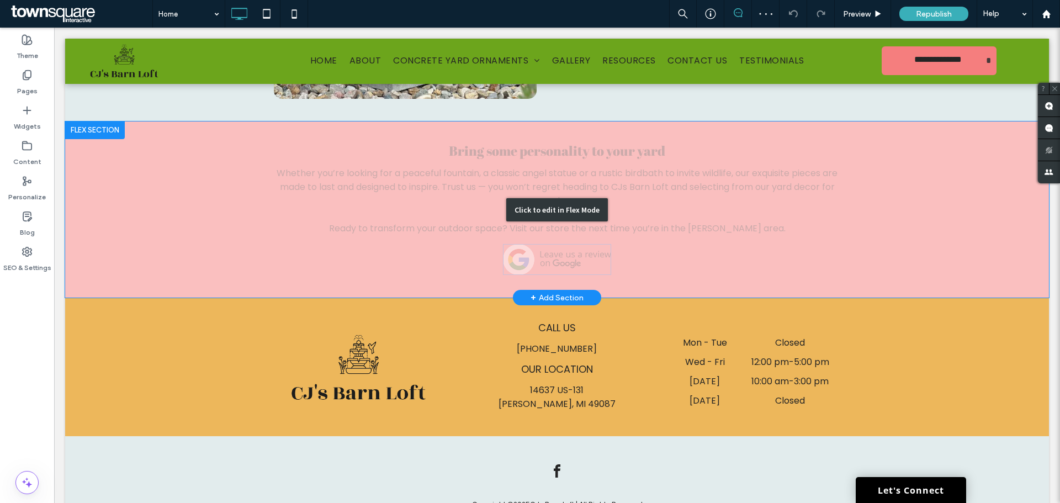
click at [510, 266] on div "Click to edit in Flex Mode" at bounding box center [557, 209] width 984 height 177
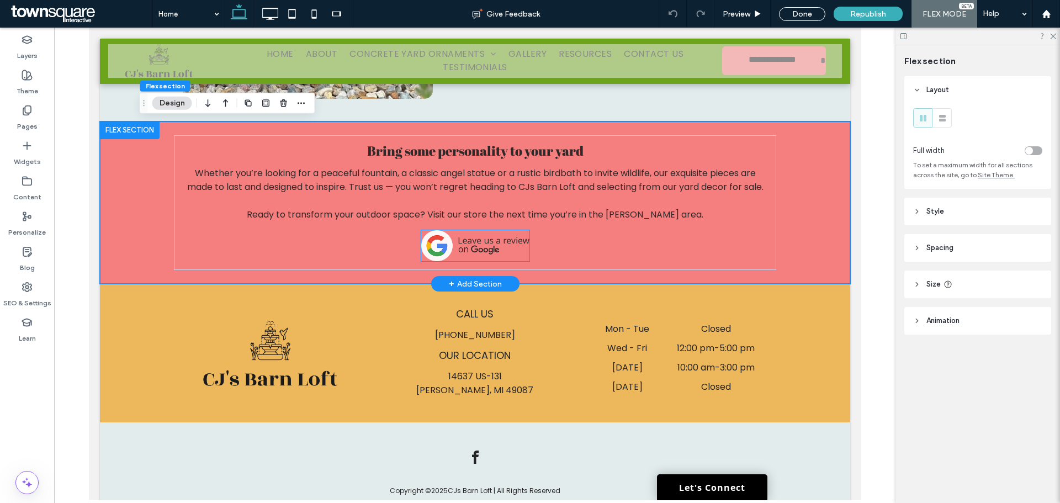
click at [489, 250] on img at bounding box center [475, 245] width 108 height 31
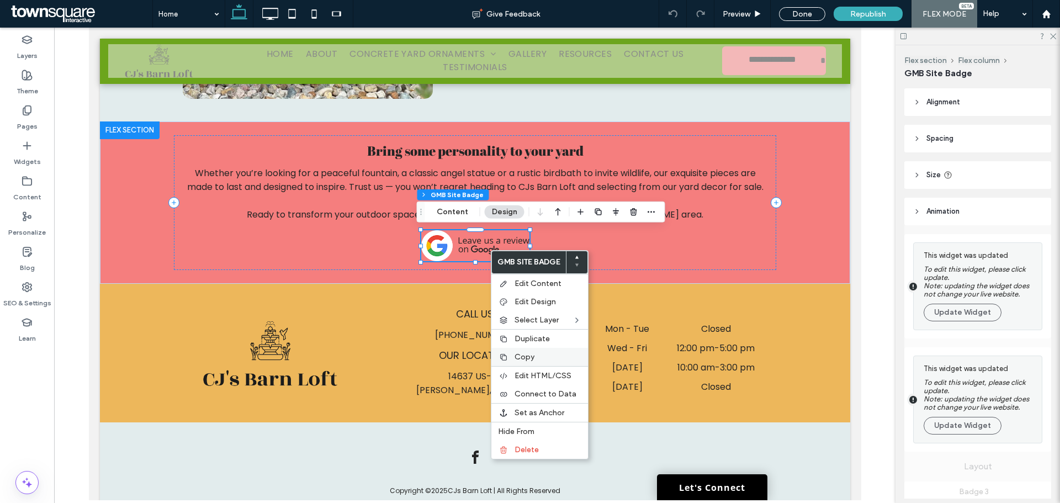
click at [512, 358] on div "Copy" at bounding box center [539, 357] width 97 height 18
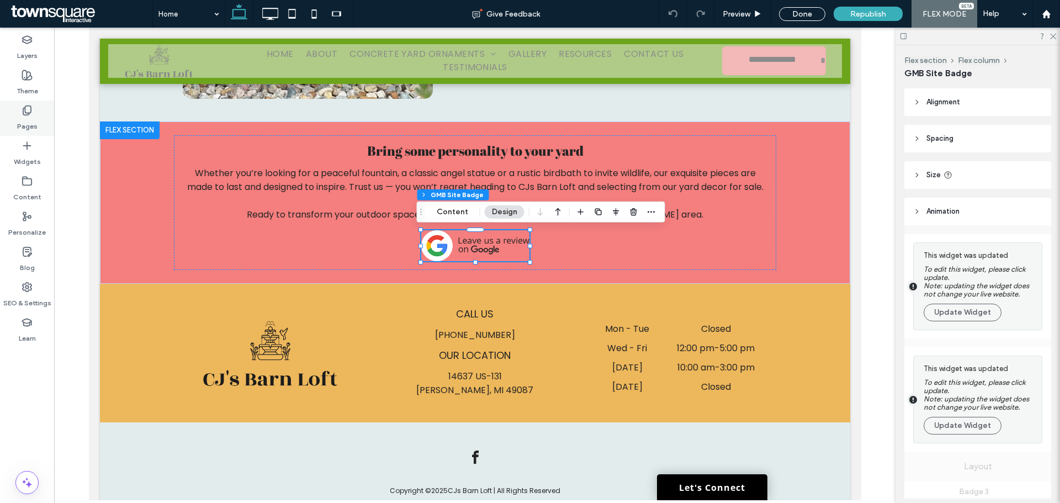
click at [21, 103] on div "Pages" at bounding box center [27, 117] width 54 height 35
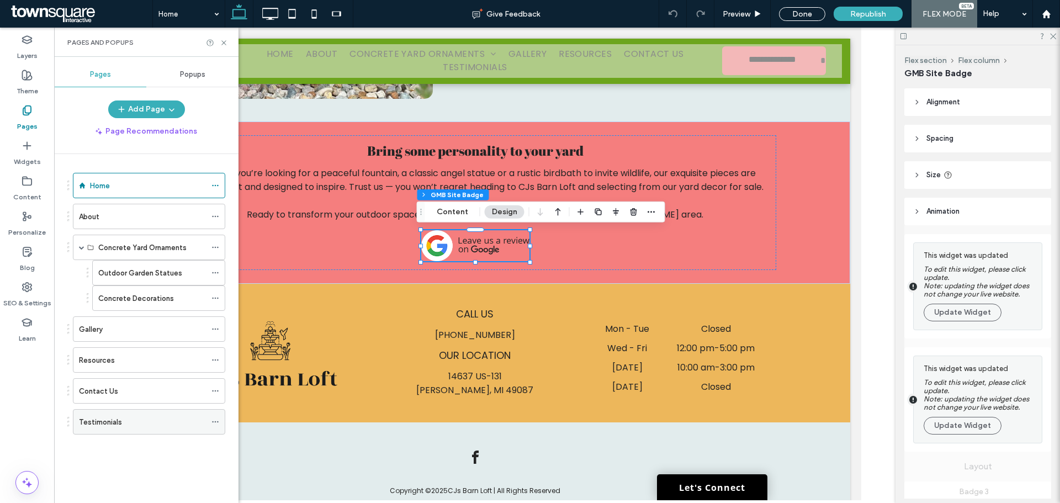
click at [118, 434] on div "Testimonials" at bounding box center [149, 421] width 152 height 25
click at [119, 430] on div "Testimonials" at bounding box center [142, 422] width 127 height 24
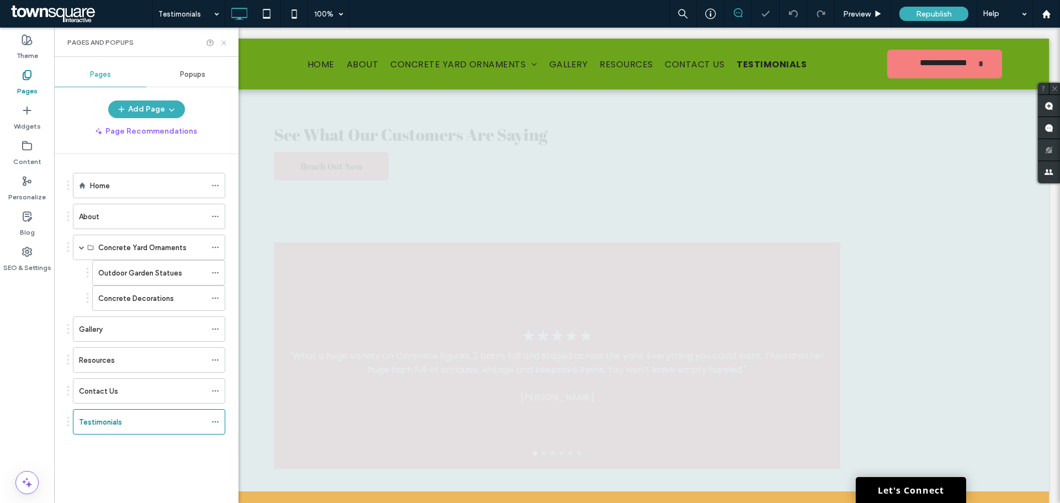
click at [225, 42] on icon at bounding box center [224, 43] width 8 height 8
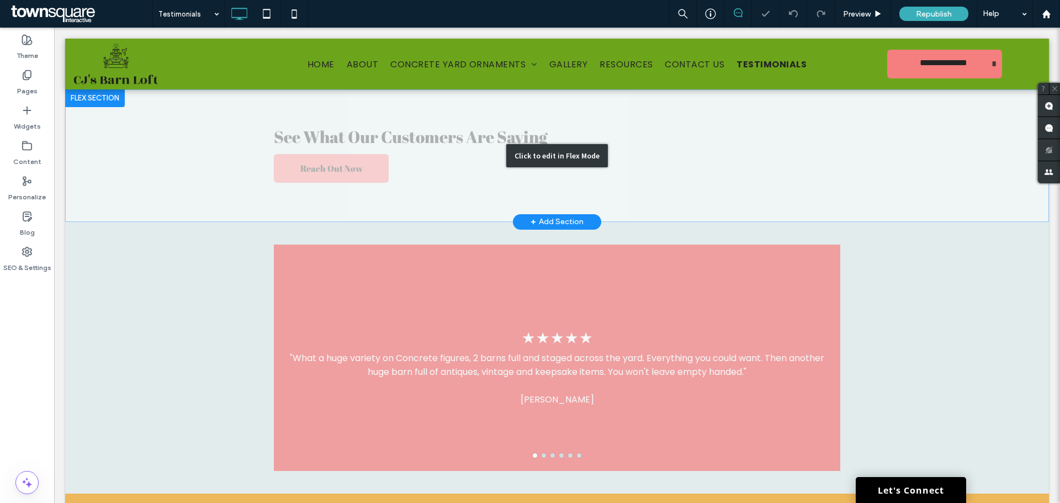
click at [359, 163] on div "Click to edit in Flex Mode" at bounding box center [557, 155] width 984 height 132
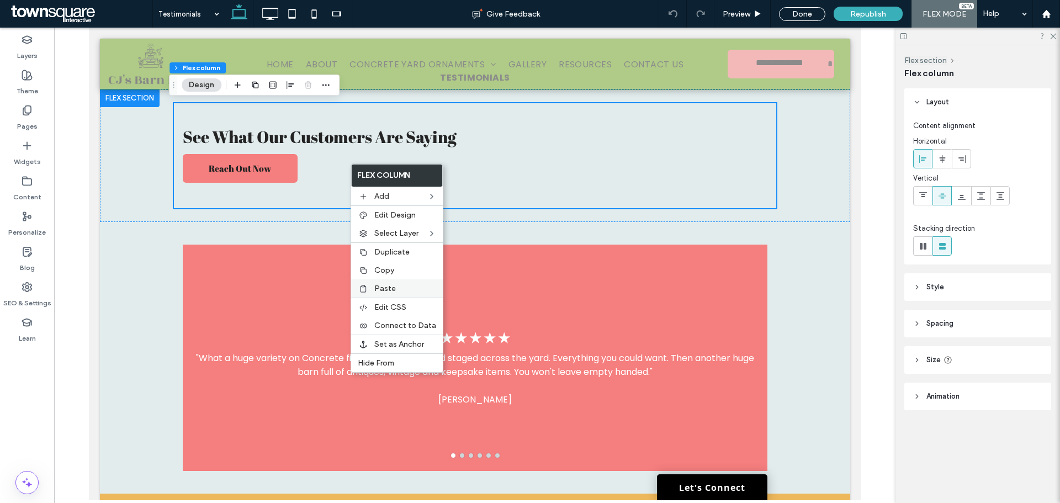
click at [392, 284] on span "Paste" at bounding box center [385, 288] width 22 height 9
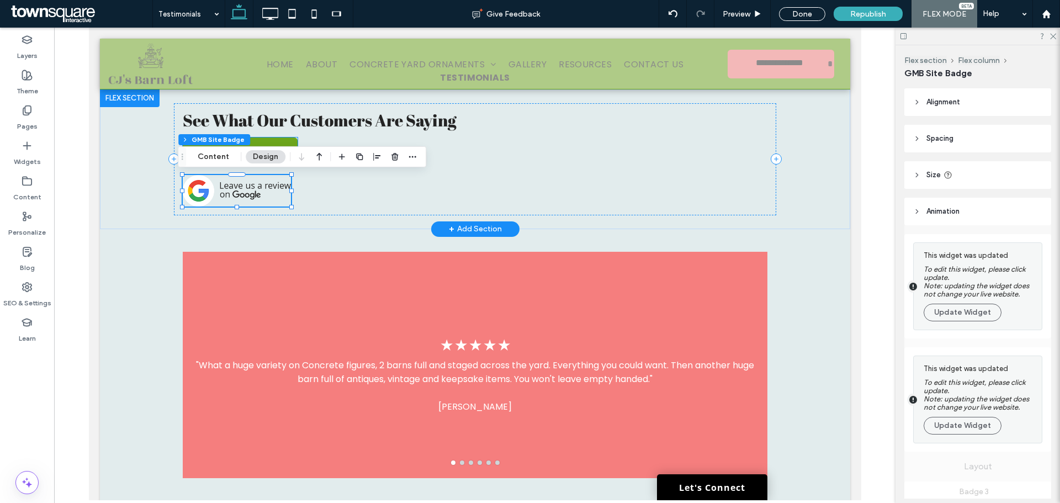
click at [263, 142] on span "Reach Out Now" at bounding box center [239, 151] width 70 height 23
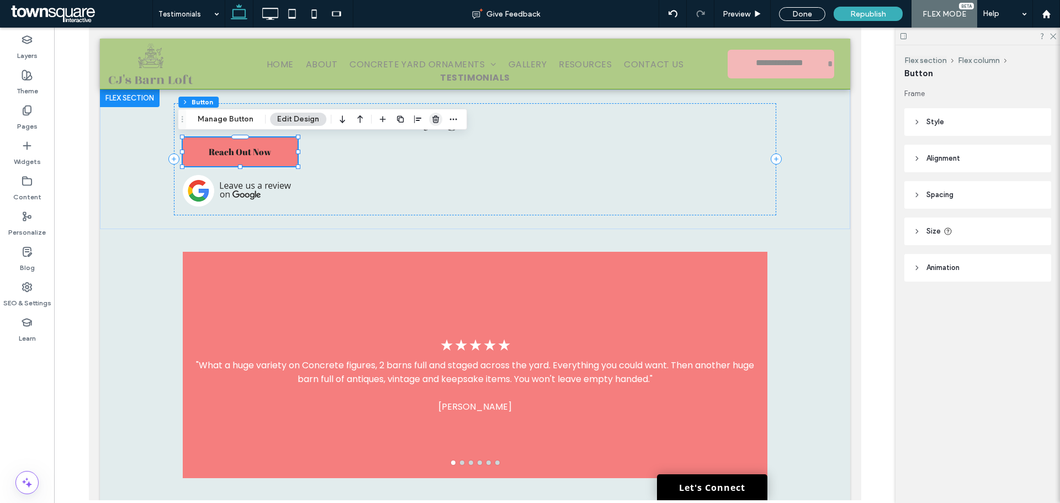
click at [431, 120] on icon "button" at bounding box center [435, 119] width 9 height 9
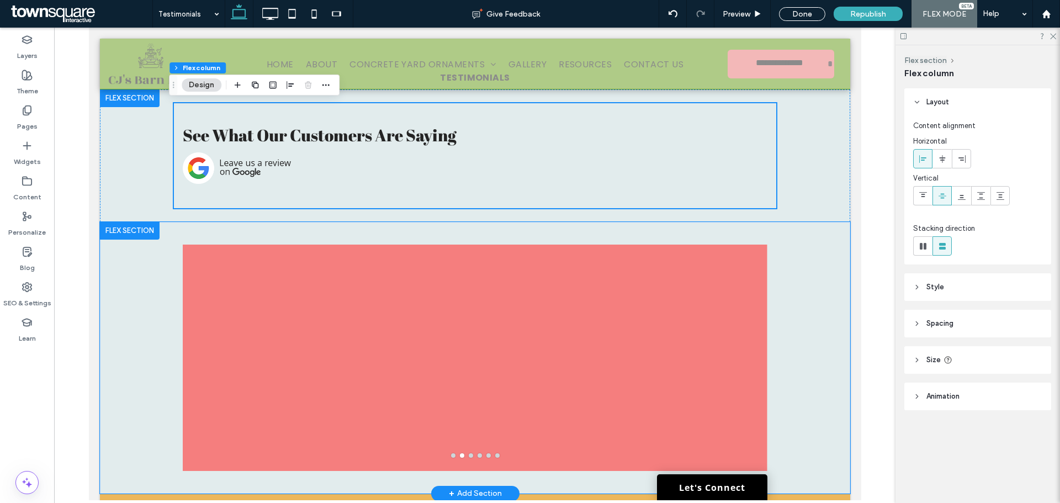
click at [144, 271] on div "★ ★ ★ ★ ★ "What a huge variety on Concrete figures, 2 barns full and staged acr…" at bounding box center [475, 358] width 662 height 272
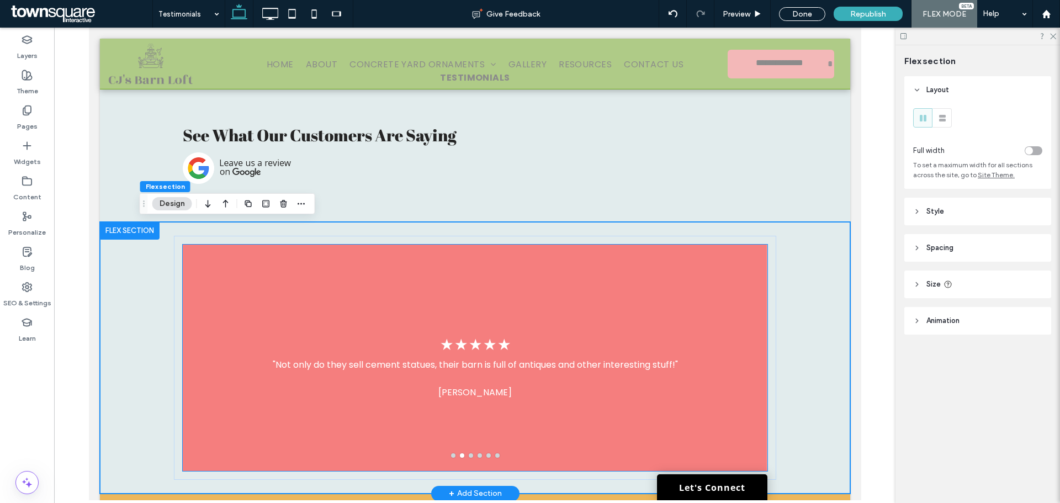
click at [709, 341] on div "★ ★ ★ ★ ★ "Not only do they sell cement statues, their barn is full of antiques…" at bounding box center [474, 358] width 585 height 226
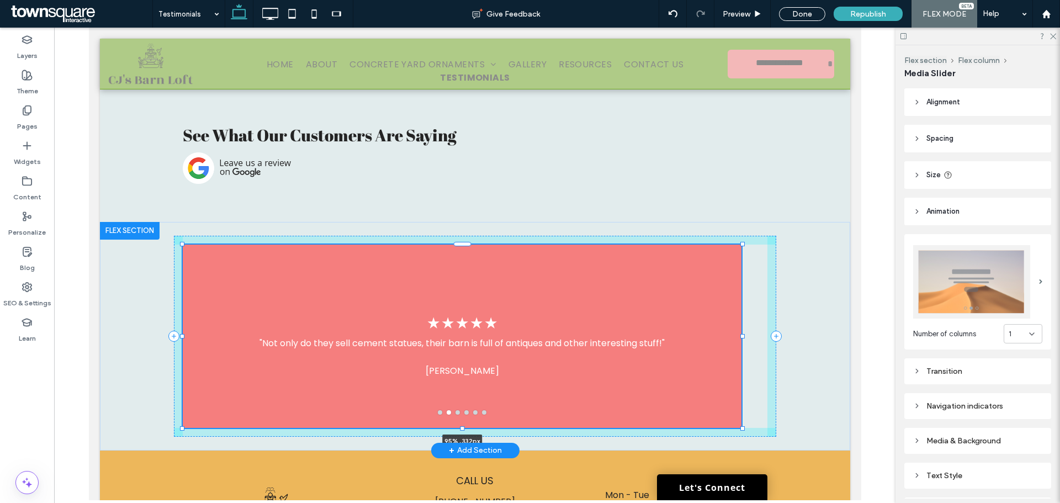
drag, startPoint x: 765, startPoint y: 473, endPoint x: 702, endPoint y: 375, distance: 115.8
click at [738, 450] on div "**********" at bounding box center [474, 376] width 750 height 675
type input "**"
type input "***"
type input "****"
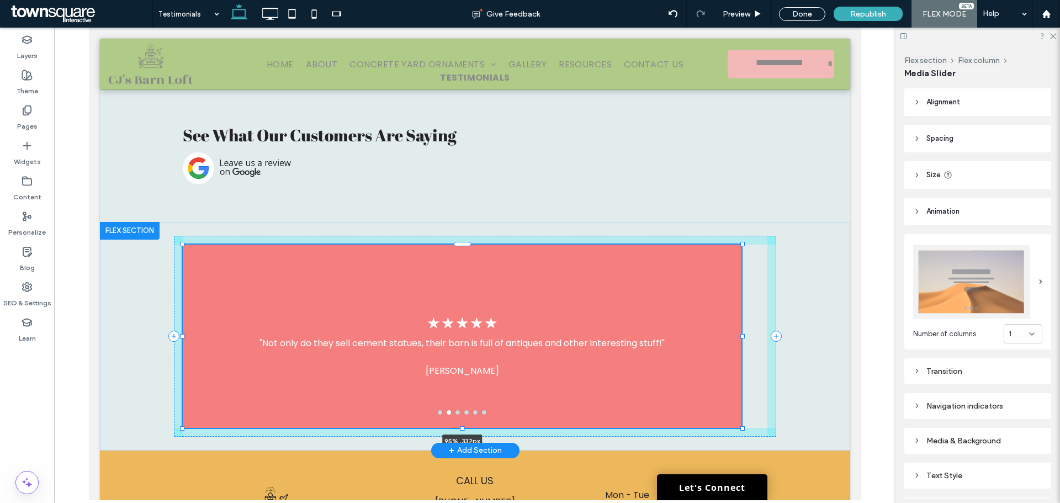
type input "***"
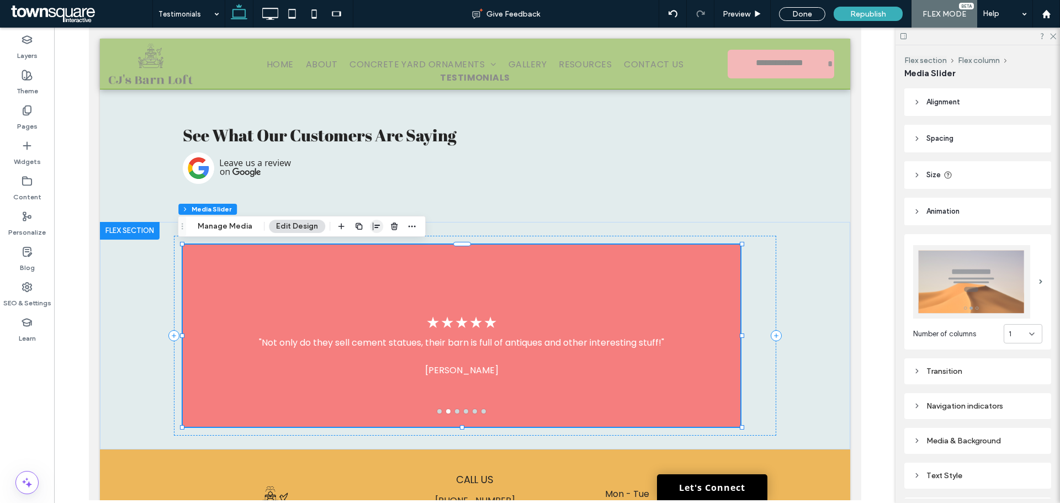
click at [370, 224] on span "button" at bounding box center [376, 226] width 13 height 13
click at [361, 250] on icon "center" at bounding box center [365, 247] width 9 height 9
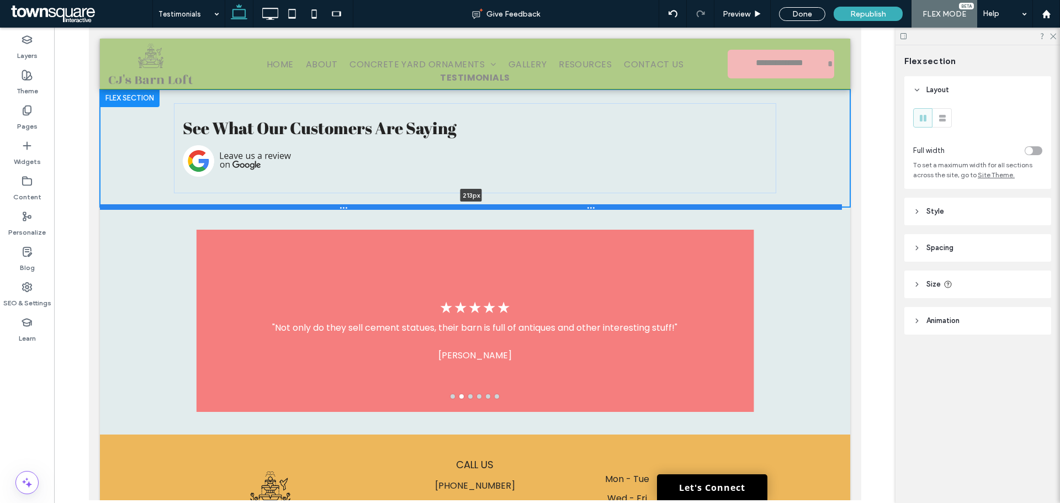
drag, startPoint x: 552, startPoint y: 222, endPoint x: 569, endPoint y: 208, distance: 22.3
click at [569, 208] on div at bounding box center [470, 207] width 742 height 6
type input "***"
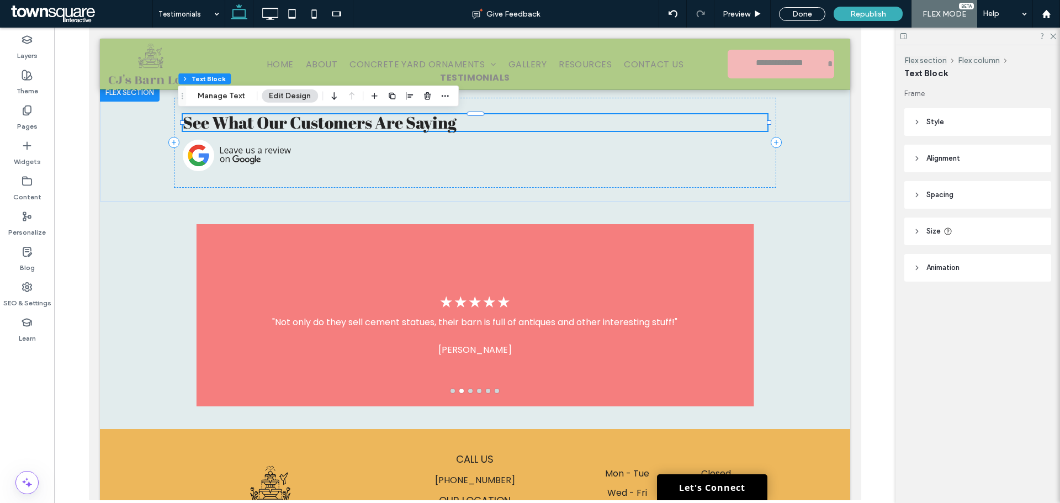
click at [459, 123] on h1 "See What Our Customers Are Saying" at bounding box center [474, 122] width 585 height 17
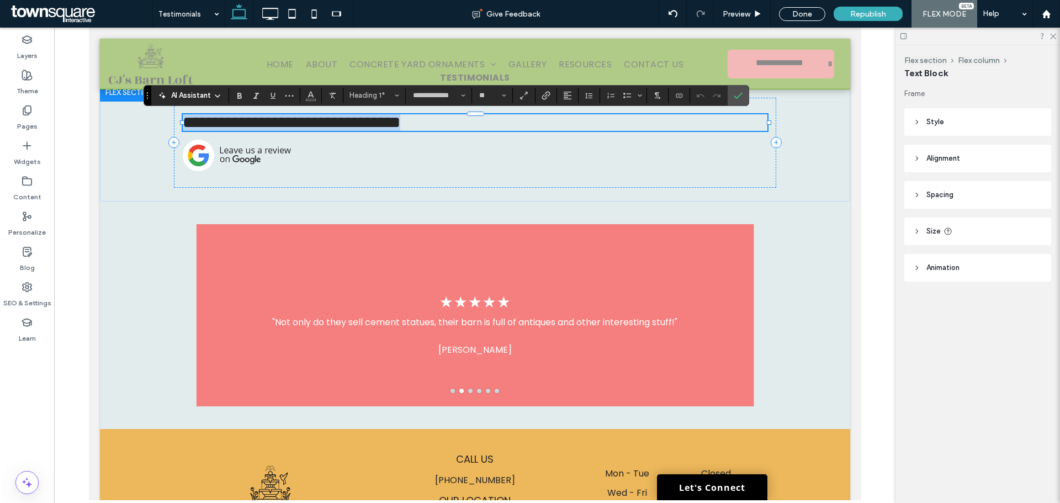
click at [459, 123] on h1 "**********" at bounding box center [474, 122] width 585 height 17
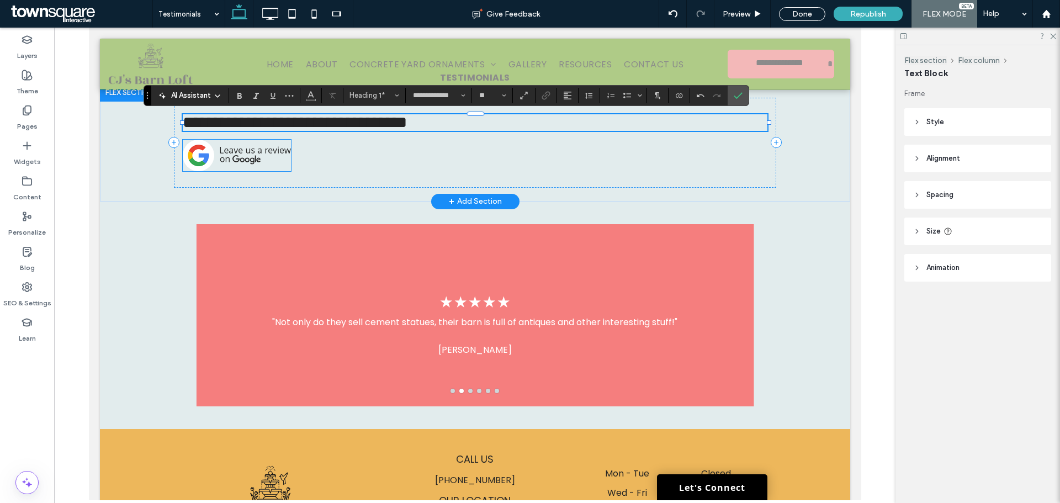
click at [245, 160] on img at bounding box center [236, 155] width 108 height 31
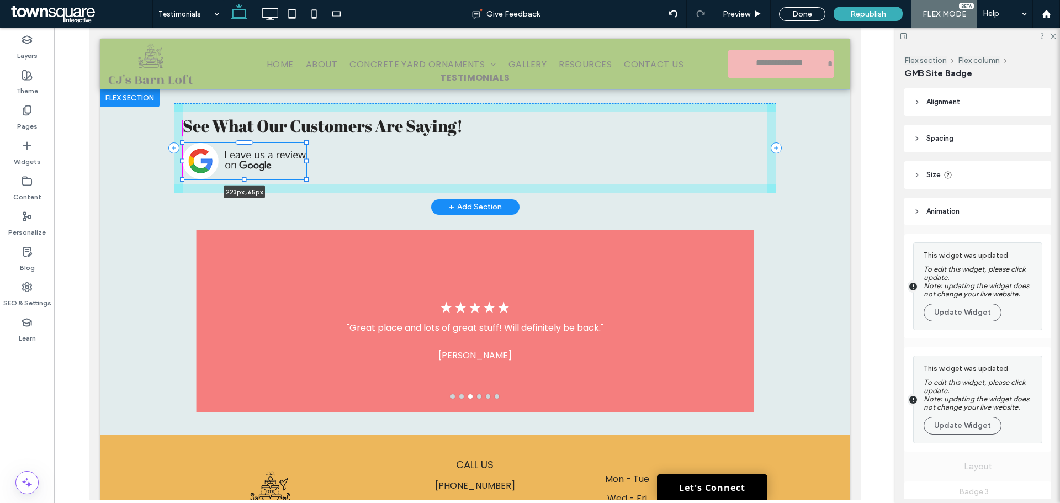
drag, startPoint x: 285, startPoint y: 170, endPoint x: 300, endPoint y: 172, distance: 15.1
click at [300, 172] on div "See What Our Customers Are Saying! 223px , 65px" at bounding box center [475, 148] width 662 height 118
type input "***"
type input "**"
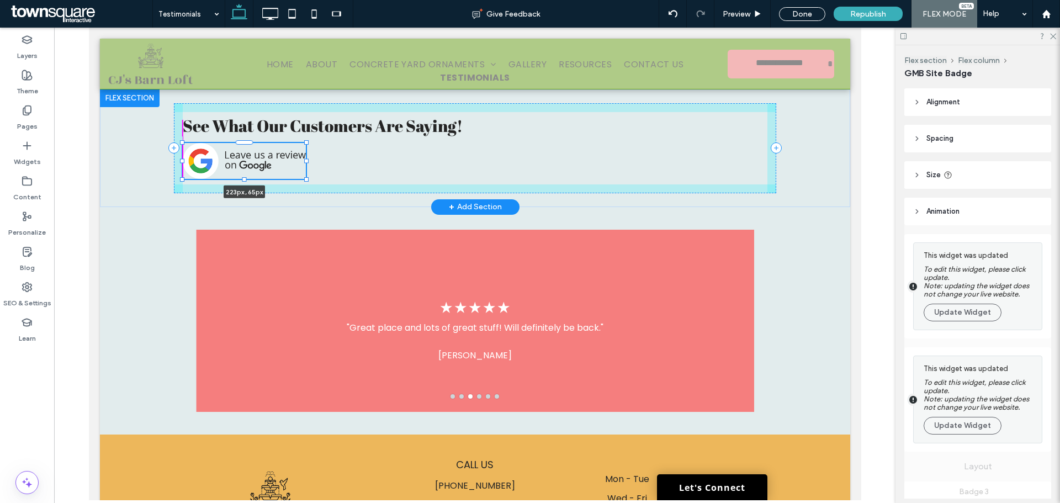
type input "**"
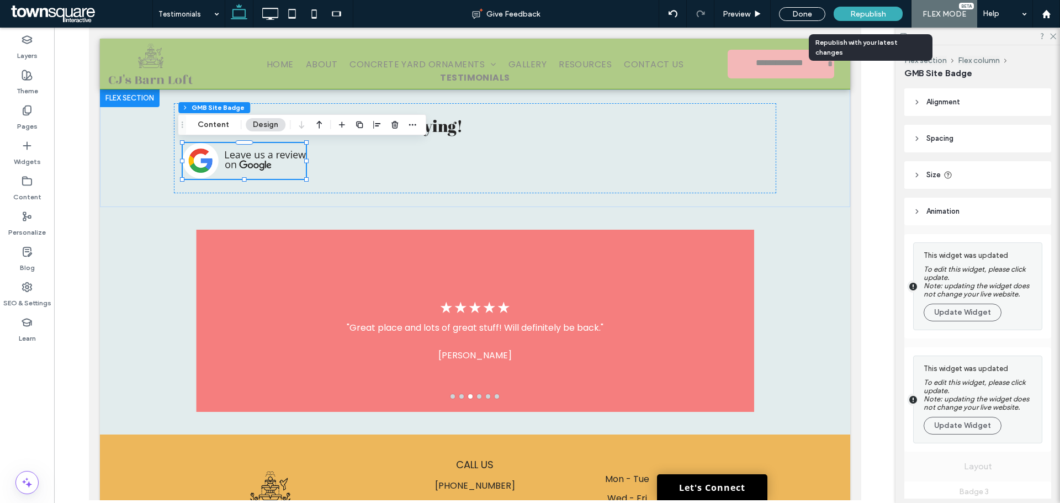
click at [856, 14] on span "Republish" at bounding box center [868, 13] width 36 height 9
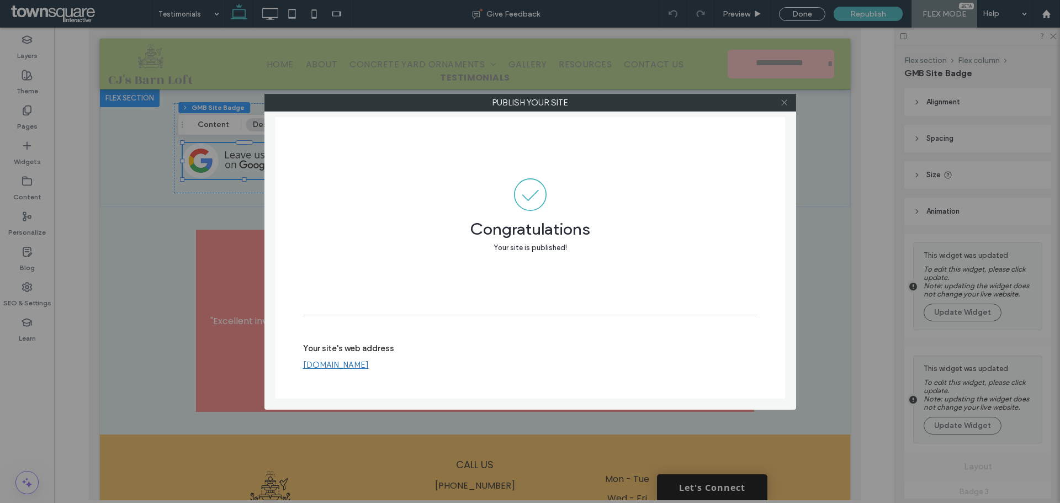
click at [780, 96] on span at bounding box center [784, 102] width 8 height 17
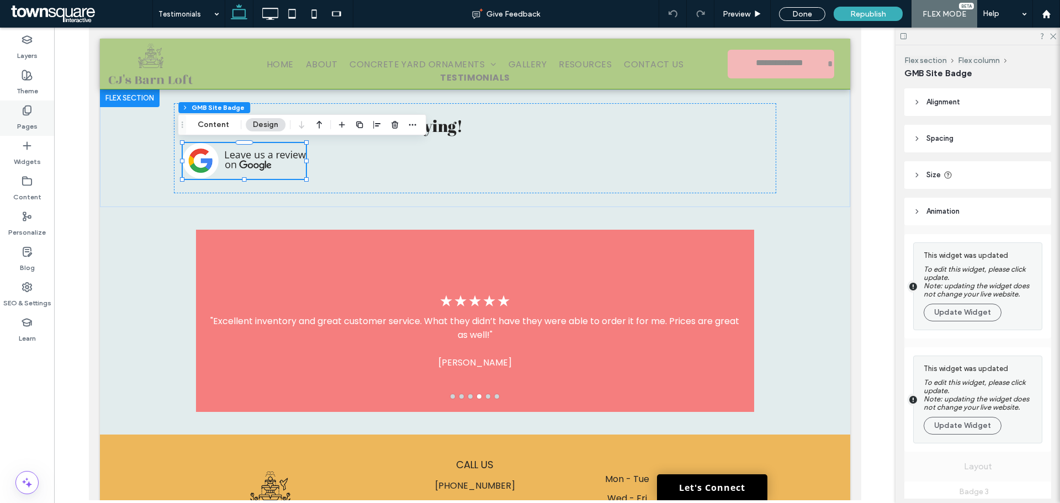
click at [44, 104] on div "Pages" at bounding box center [27, 117] width 54 height 35
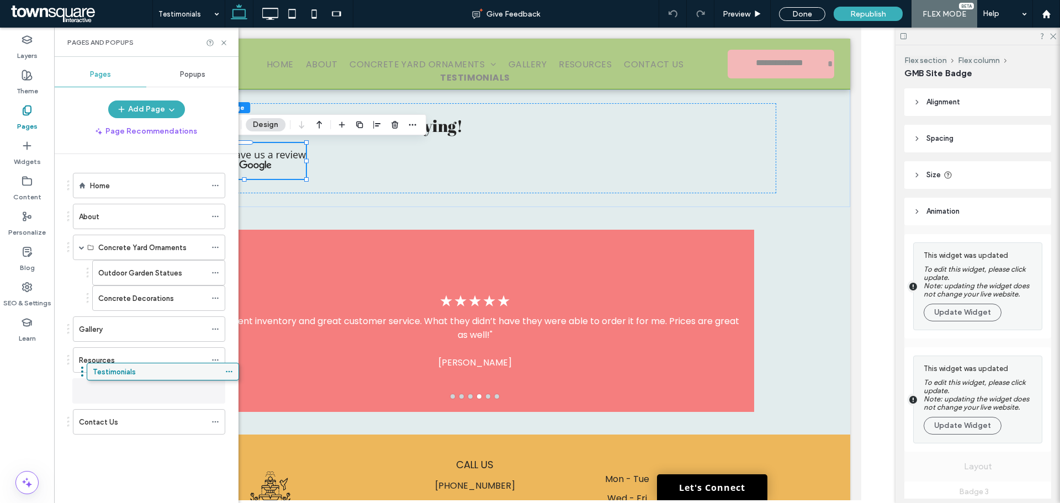
drag, startPoint x: 133, startPoint y: 426, endPoint x: 147, endPoint y: 379, distance: 48.4
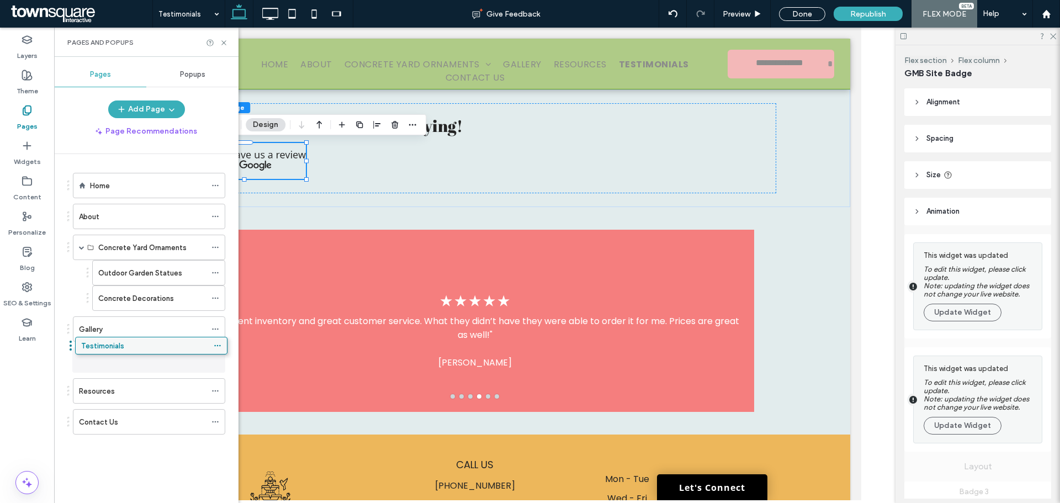
drag, startPoint x: 126, startPoint y: 386, endPoint x: 129, endPoint y: 344, distance: 41.5
click at [214, 357] on icon at bounding box center [215, 360] width 8 height 8
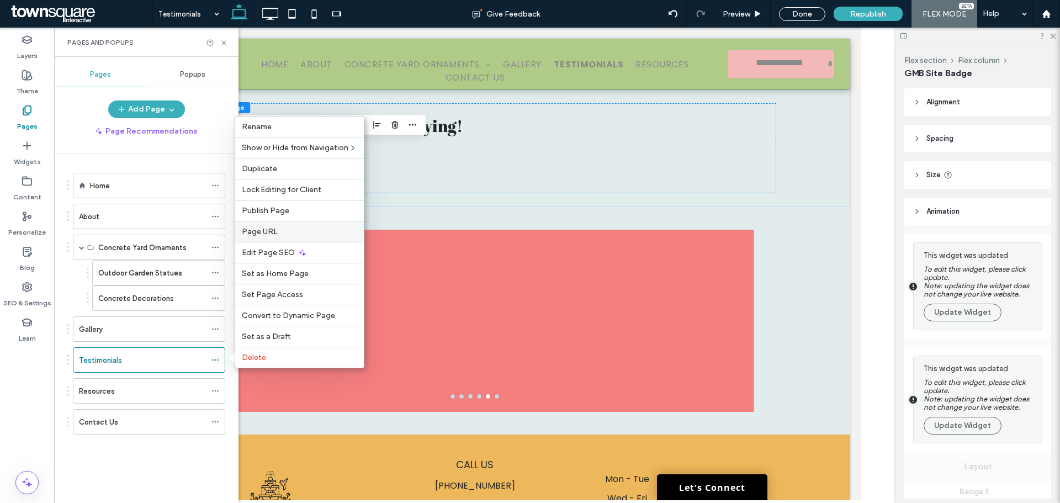
click at [263, 228] on span "Page URL" at bounding box center [260, 231] width 36 height 9
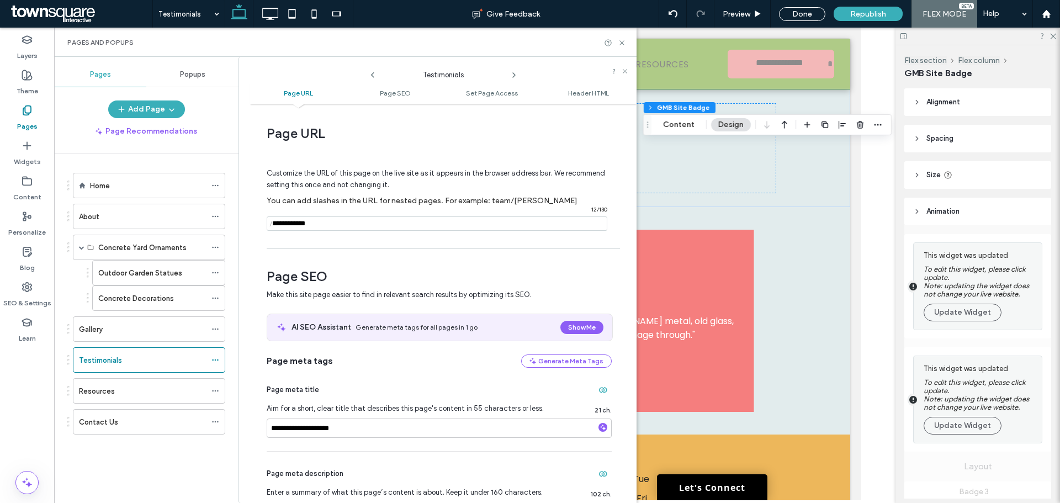
scroll to position [55, 0]
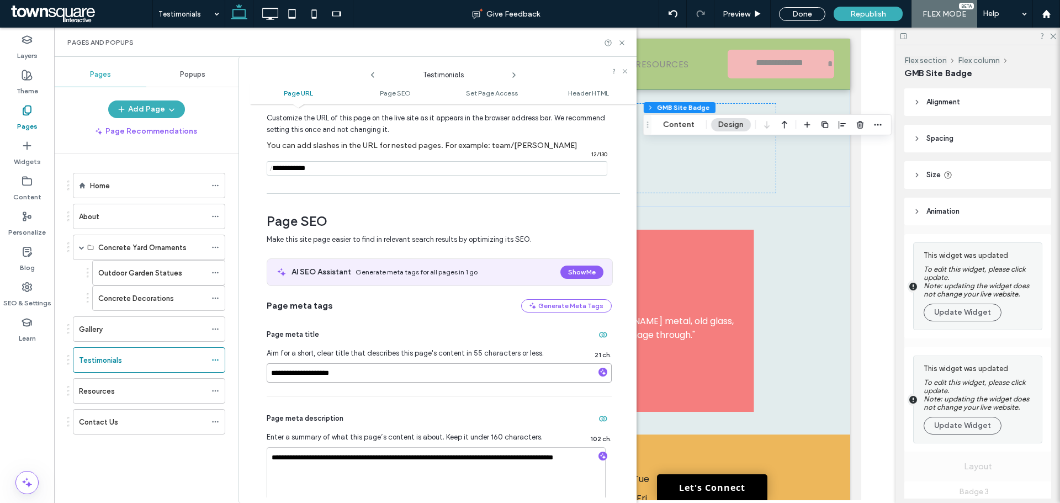
drag, startPoint x: 292, startPoint y: 376, endPoint x: 252, endPoint y: 374, distance: 39.8
click at [254, 378] on div "**********" at bounding box center [443, 303] width 386 height 388
type input "**********"
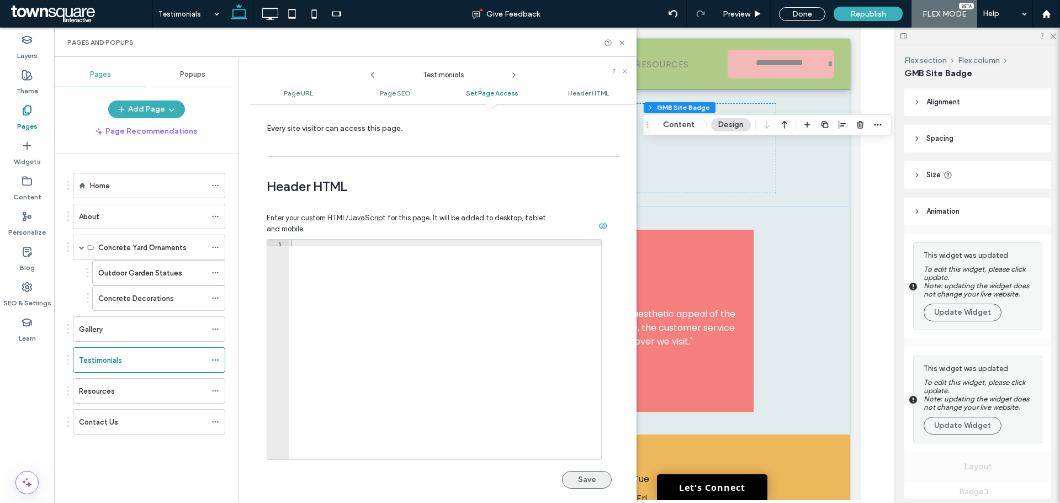
scroll to position [994, 0]
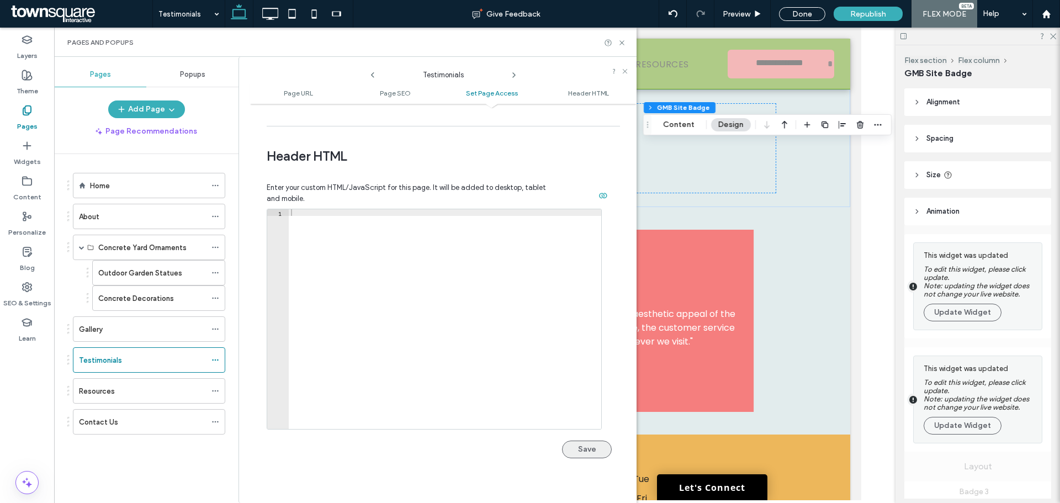
click at [590, 456] on button "Save" at bounding box center [587, 450] width 50 height 18
click at [850, 15] on div "Republish" at bounding box center [868, 14] width 69 height 14
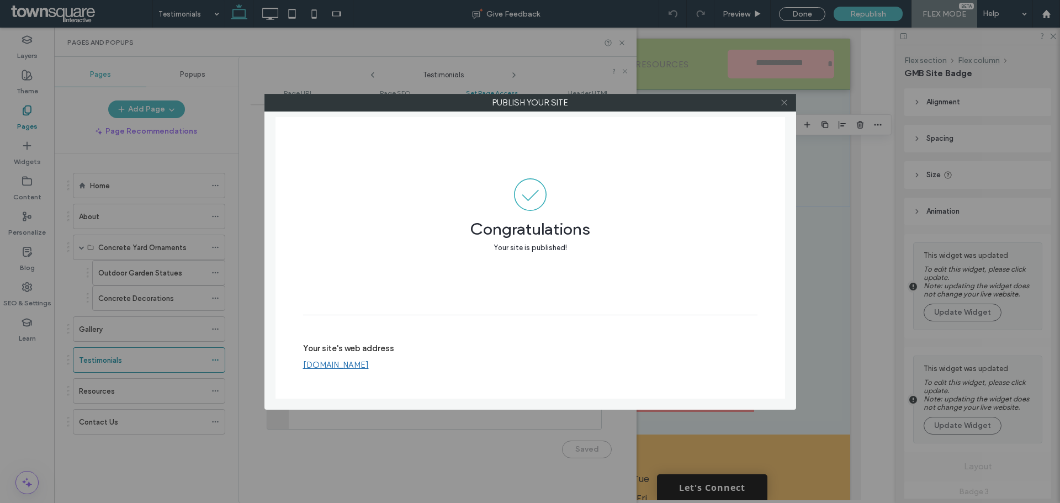
click at [782, 104] on icon at bounding box center [784, 102] width 8 height 8
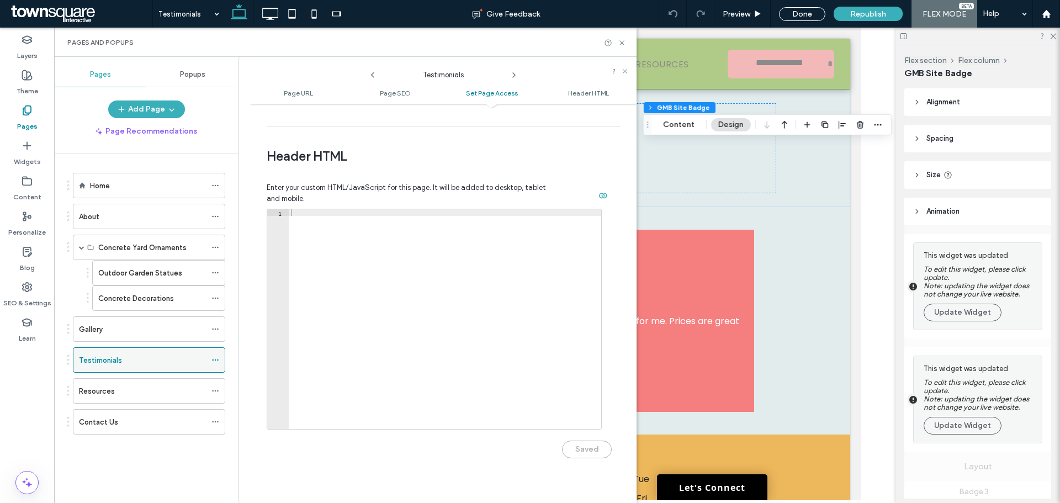
click at [163, 364] on div "Testimonials" at bounding box center [142, 360] width 127 height 12
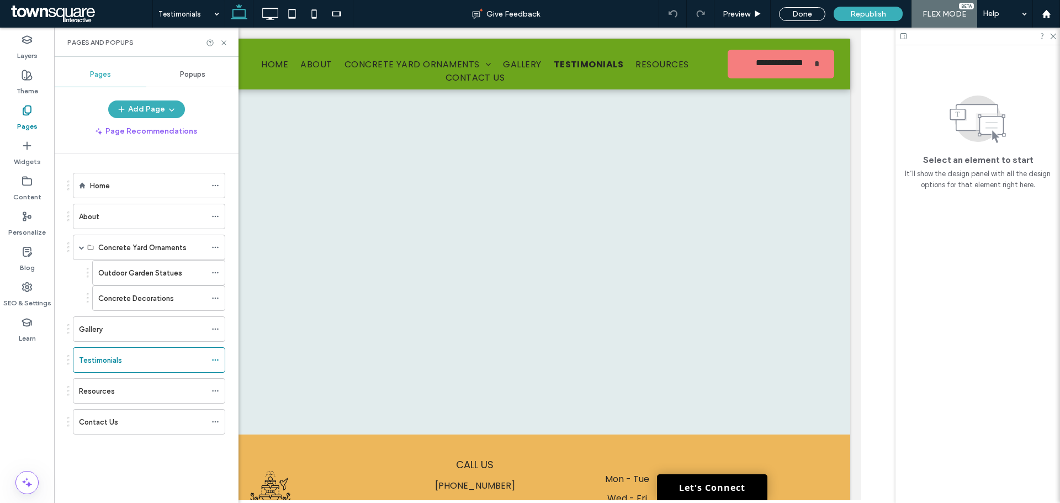
scroll to position [0, 0]
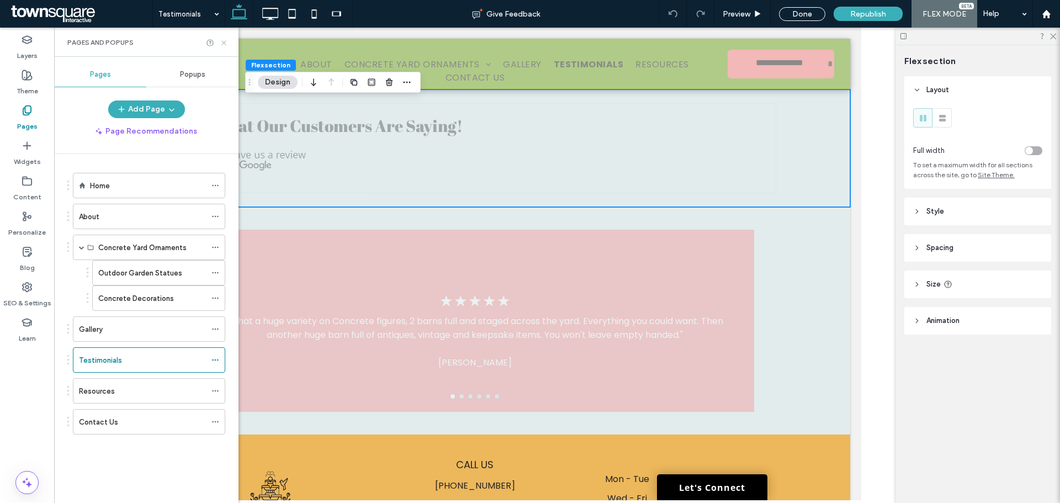
click at [224, 43] on use at bounding box center [223, 42] width 4 height 4
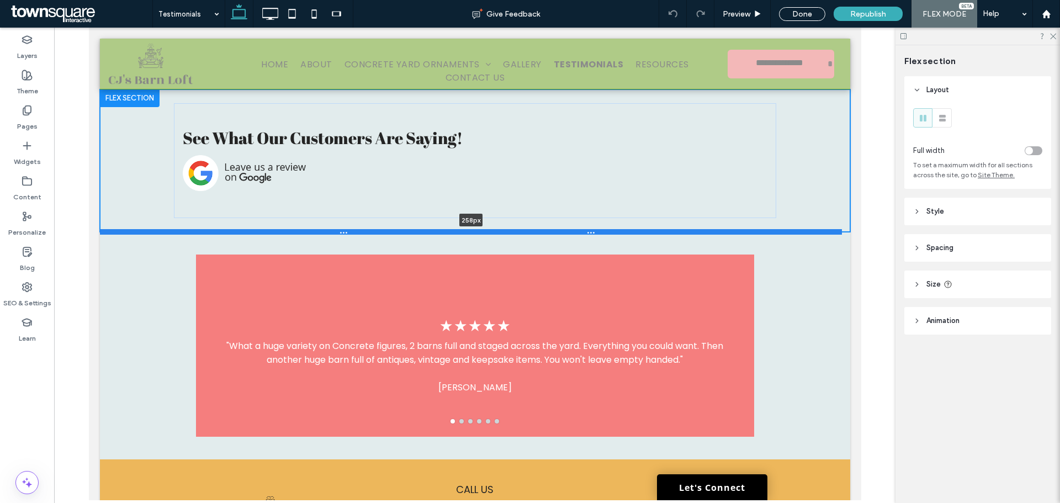
drag, startPoint x: 564, startPoint y: 205, endPoint x: 566, endPoint y: 230, distance: 24.9
click at [566, 230] on div at bounding box center [470, 232] width 742 height 6
type input "***"
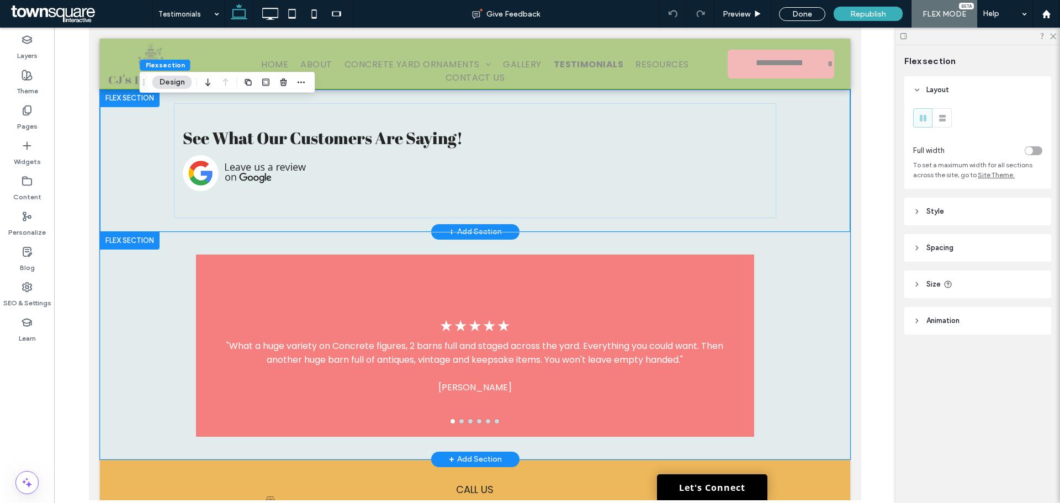
click at [592, 243] on div "★ ★ ★ ★ ★ "What a huge variety on Concrete figures, 2 barns full and staged acr…" at bounding box center [475, 345] width 662 height 227
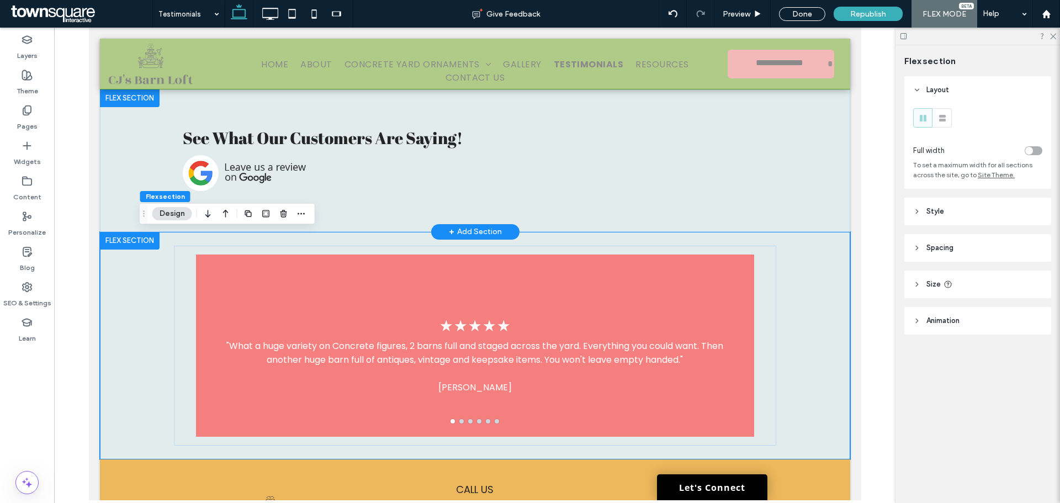
click at [940, 242] on span "Spacing" at bounding box center [939, 247] width 27 height 11
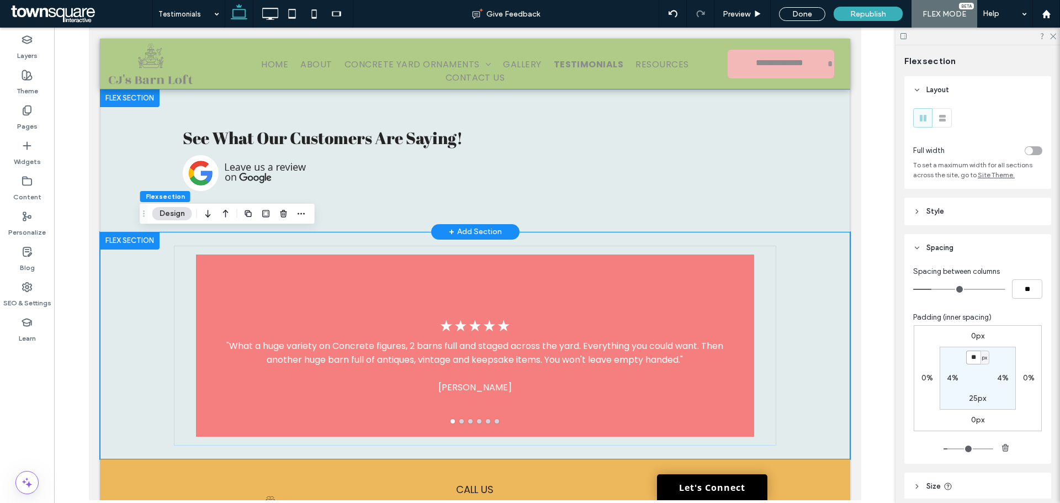
click at [972, 352] on input "**" at bounding box center [973, 358] width 14 height 14
type input "*"
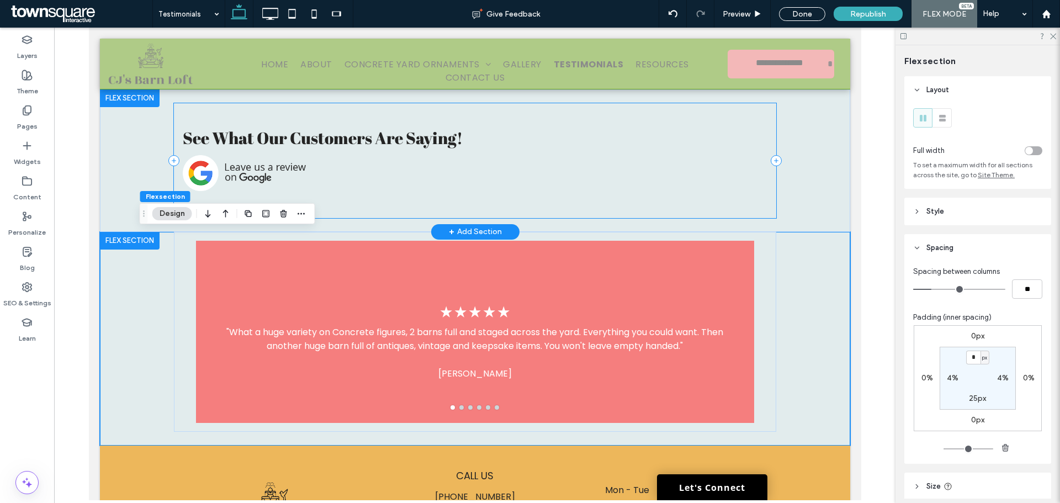
click at [554, 209] on div "See What Our Customers Are Saying!" at bounding box center [474, 160] width 602 height 115
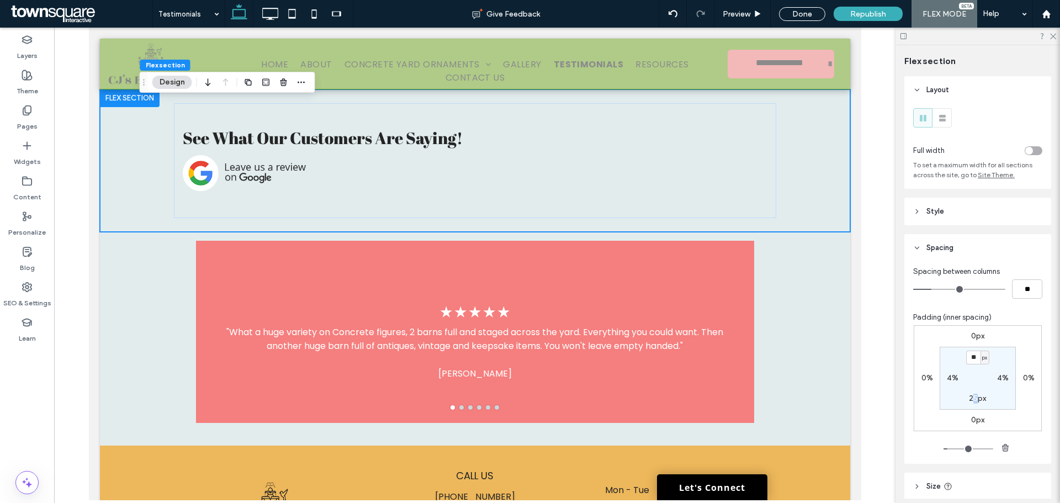
click at [974, 392] on section "** px 4% 25px 4%" at bounding box center [978, 378] width 76 height 63
click at [965, 402] on div "25px" at bounding box center [977, 399] width 25 height 10
click at [974, 399] on label "25px" at bounding box center [977, 398] width 17 height 9
type input "*"
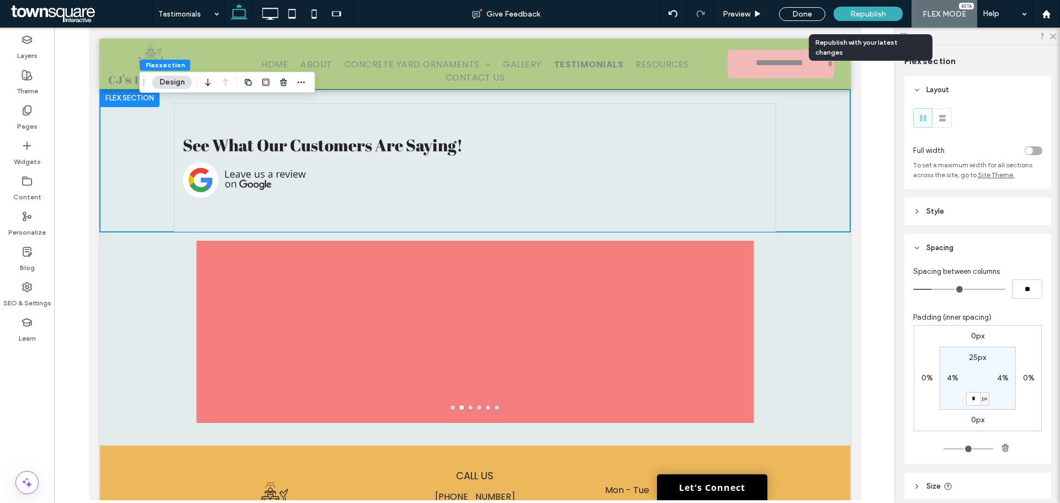
click at [888, 13] on div "Republish" at bounding box center [868, 14] width 69 height 14
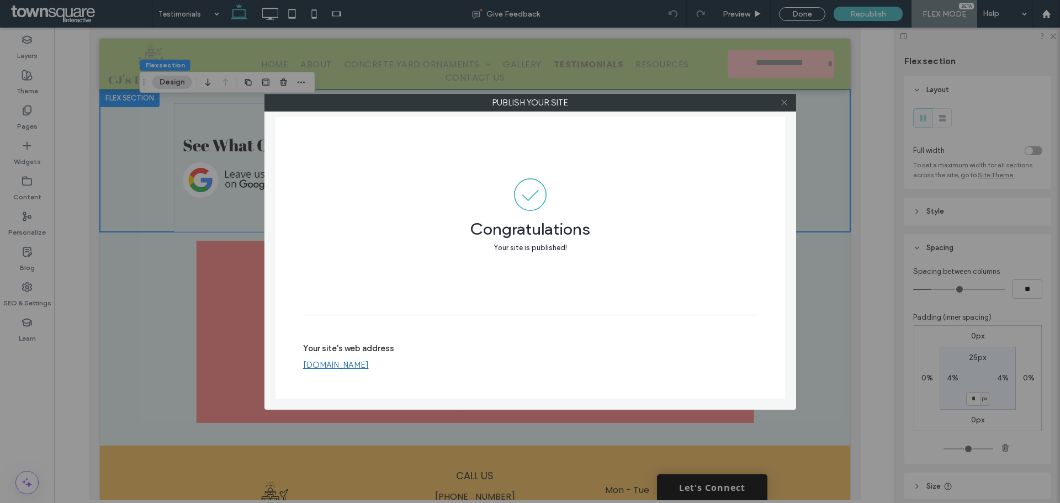
click at [783, 100] on icon at bounding box center [784, 102] width 8 height 8
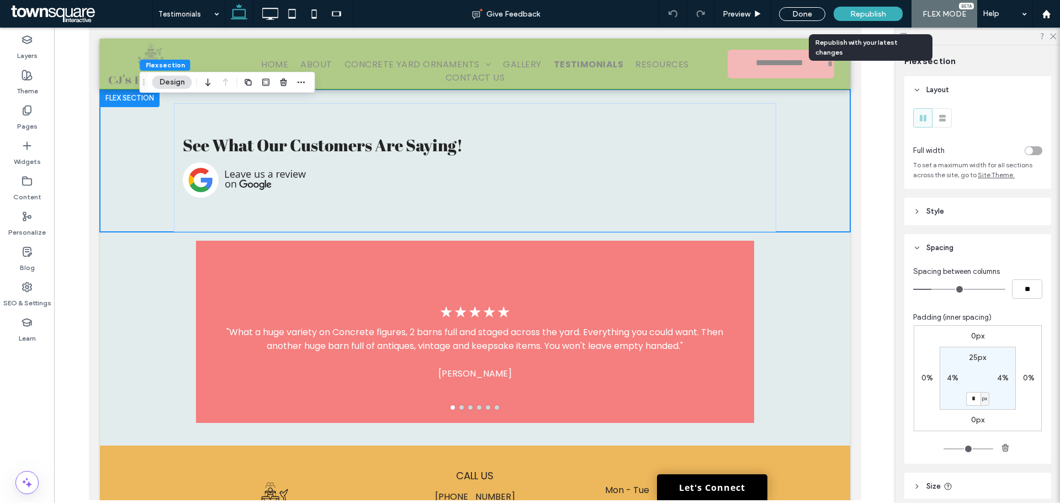
click at [855, 5] on div "Republish" at bounding box center [868, 14] width 69 height 28
click at [852, 10] on span "Republish" at bounding box center [868, 13] width 36 height 9
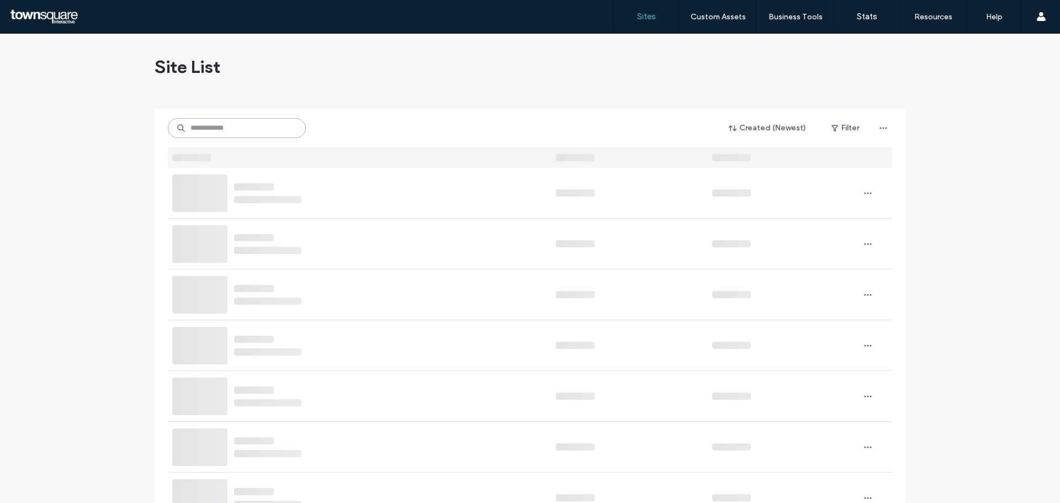
click at [205, 128] on input at bounding box center [237, 128] width 138 height 20
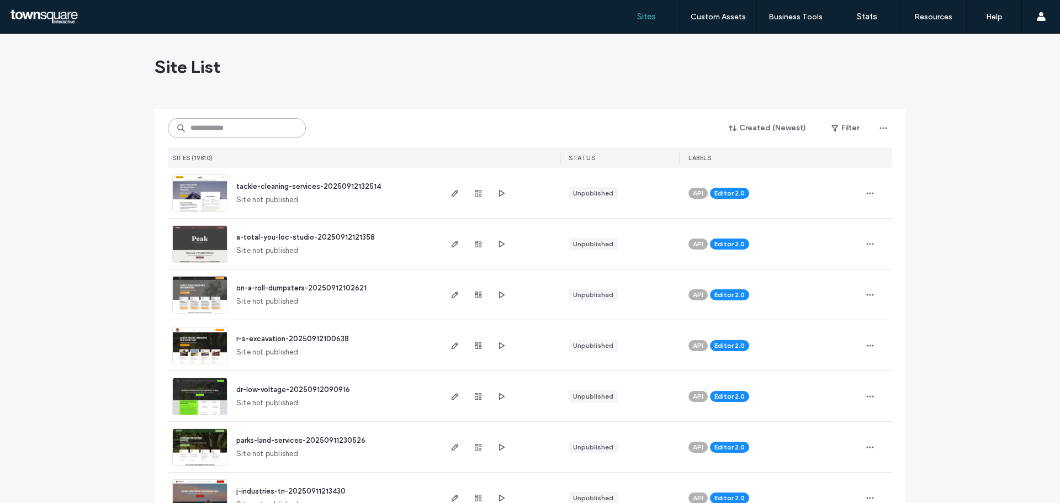
paste input "**********"
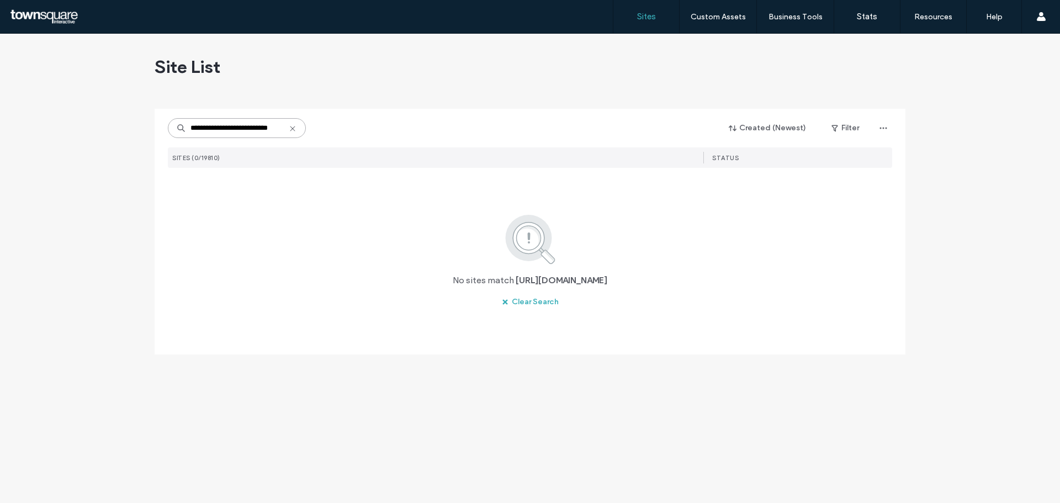
drag, startPoint x: 215, startPoint y: 132, endPoint x: 164, endPoint y: 124, distance: 51.5
click at [164, 124] on div "**********" at bounding box center [530, 232] width 751 height 246
drag, startPoint x: 277, startPoint y: 125, endPoint x: 247, endPoint y: 132, distance: 31.1
click at [247, 132] on input "**********" at bounding box center [237, 128] width 138 height 20
drag, startPoint x: 271, startPoint y: 129, endPoint x: 176, endPoint y: 136, distance: 95.7
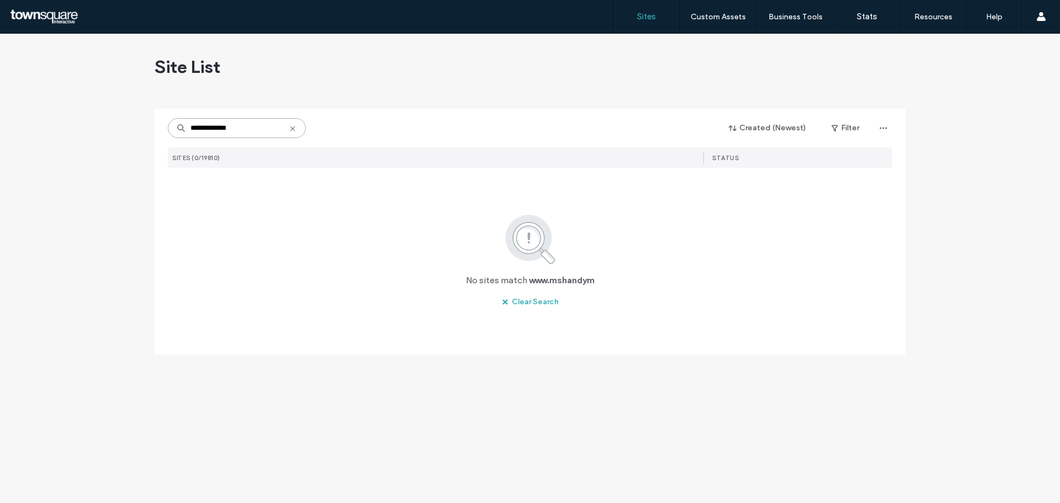
click at [176, 136] on input "**********" at bounding box center [237, 128] width 138 height 20
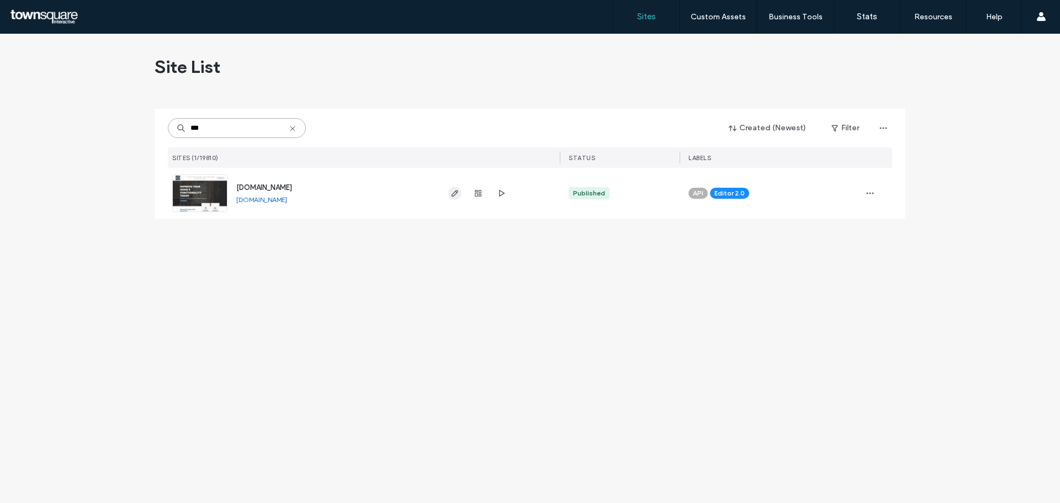
type input "***"
click at [457, 195] on icon "button" at bounding box center [454, 193] width 9 height 9
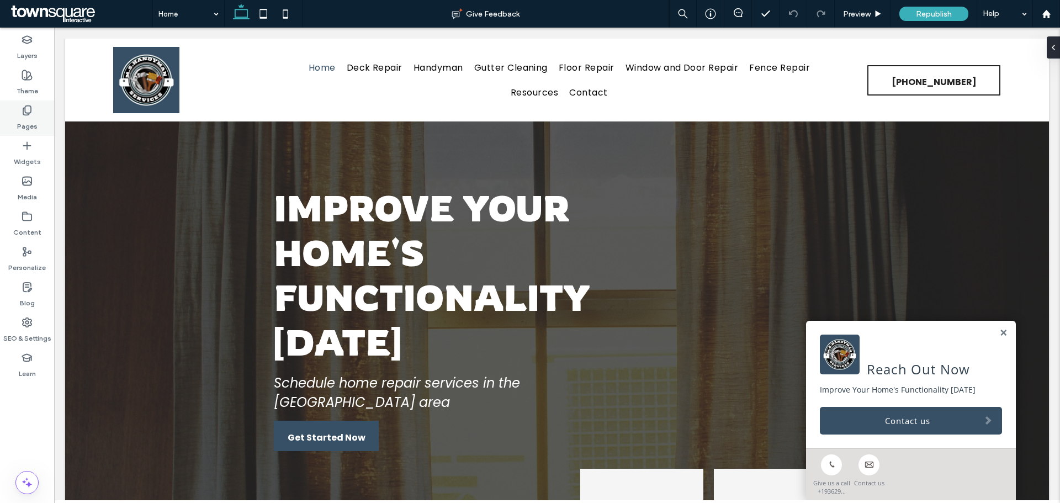
click at [18, 105] on div "Pages" at bounding box center [27, 117] width 54 height 35
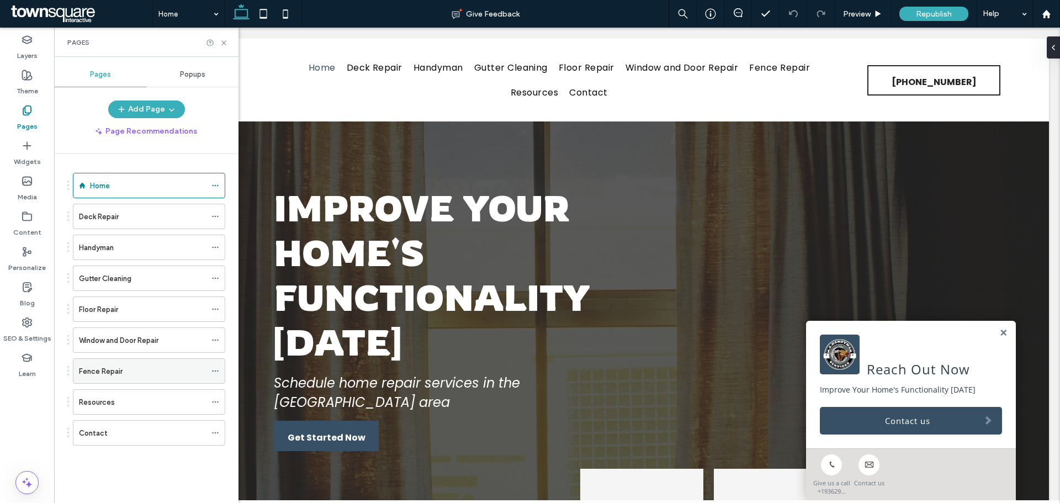
click at [213, 374] on icon at bounding box center [215, 371] width 8 height 8
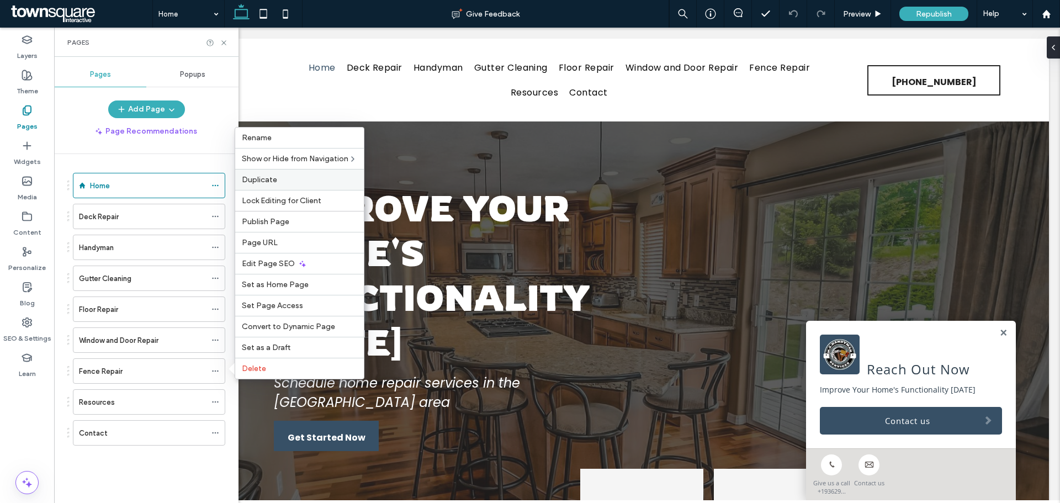
click at [268, 178] on span "Duplicate" at bounding box center [259, 179] width 35 height 9
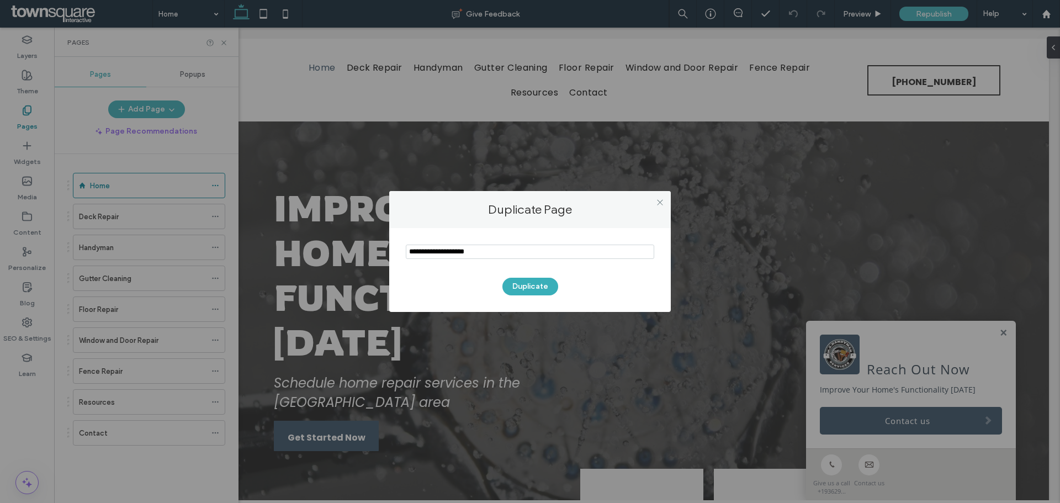
drag, startPoint x: 521, startPoint y: 257, endPoint x: 385, endPoint y: 245, distance: 136.4
click at [385, 245] on div "Duplicate Page Duplicate" at bounding box center [530, 251] width 1060 height 503
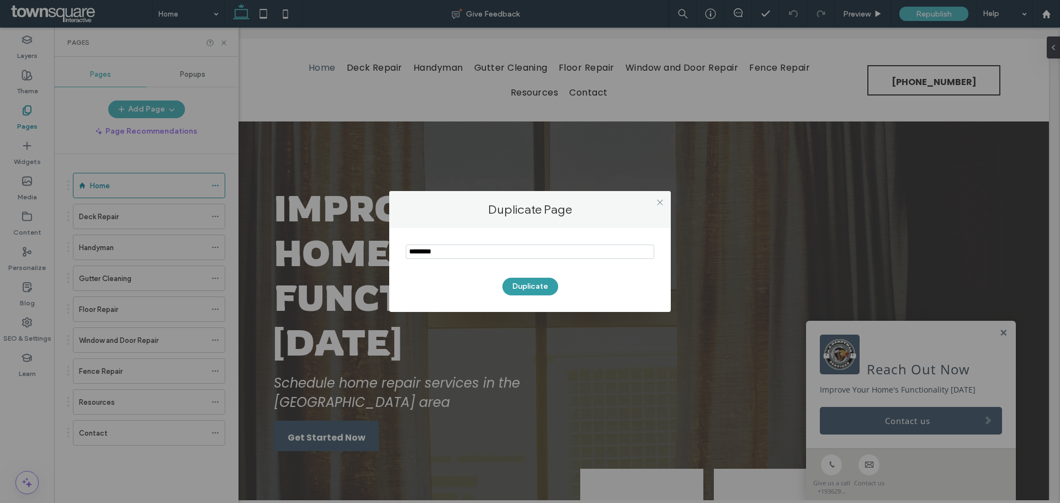
type input "********"
click at [527, 291] on button "Duplicate" at bounding box center [530, 287] width 56 height 18
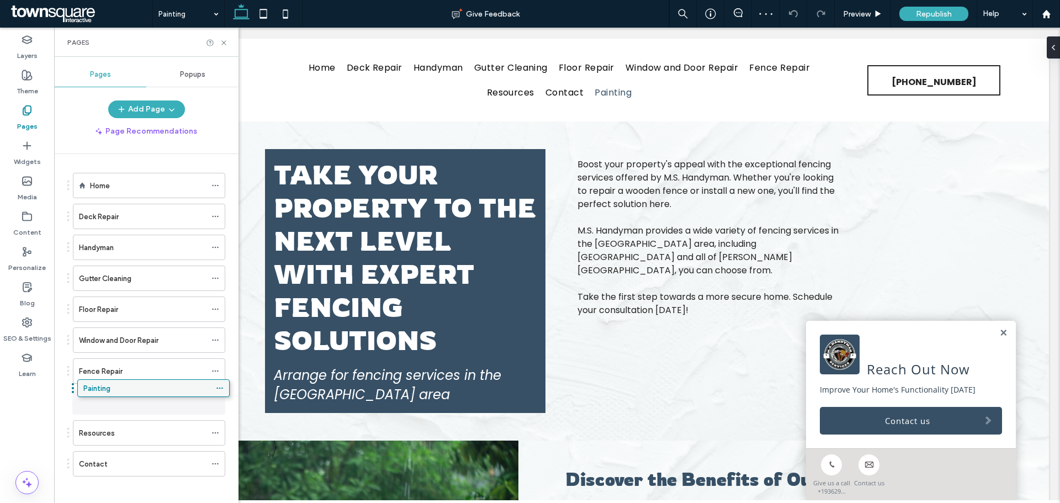
drag, startPoint x: 90, startPoint y: 466, endPoint x: 94, endPoint y: 394, distance: 71.9
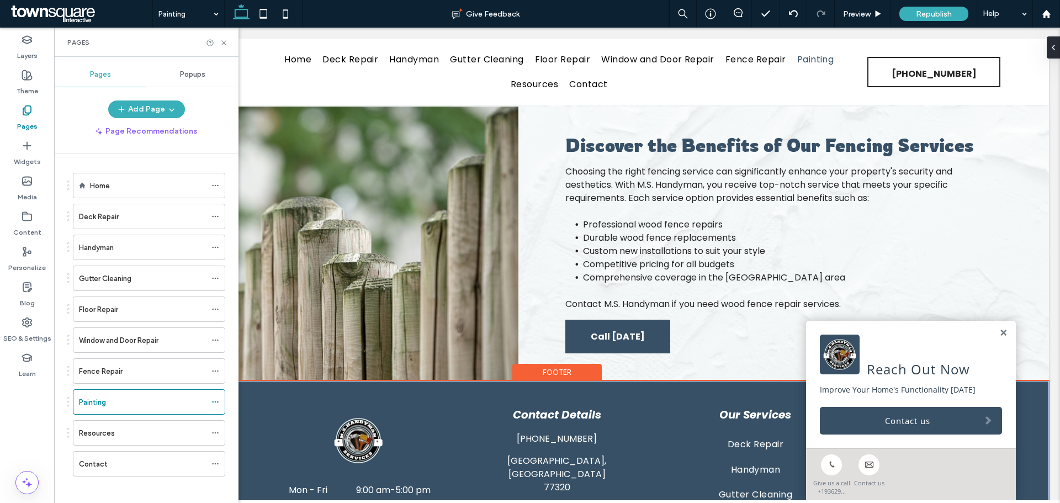
scroll to position [386, 0]
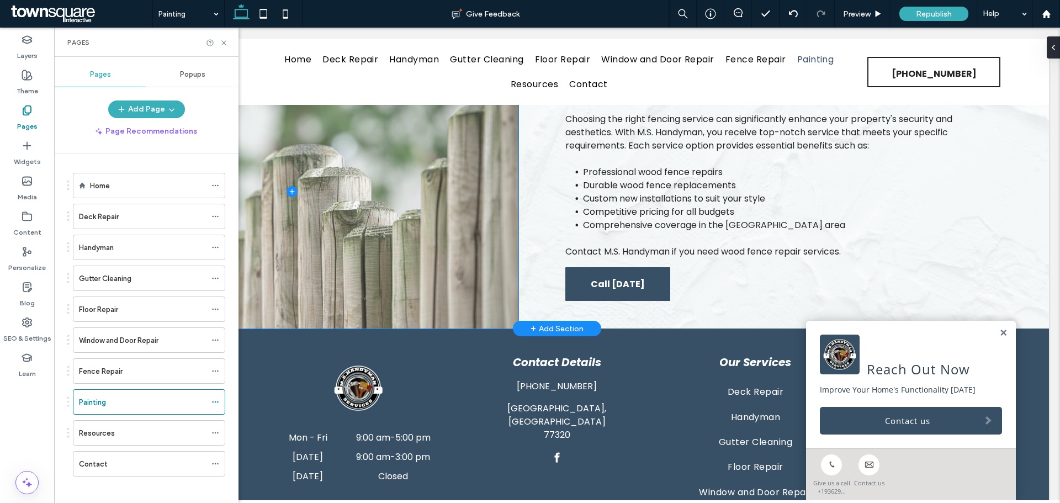
click at [393, 251] on span at bounding box center [291, 191] width 453 height 274
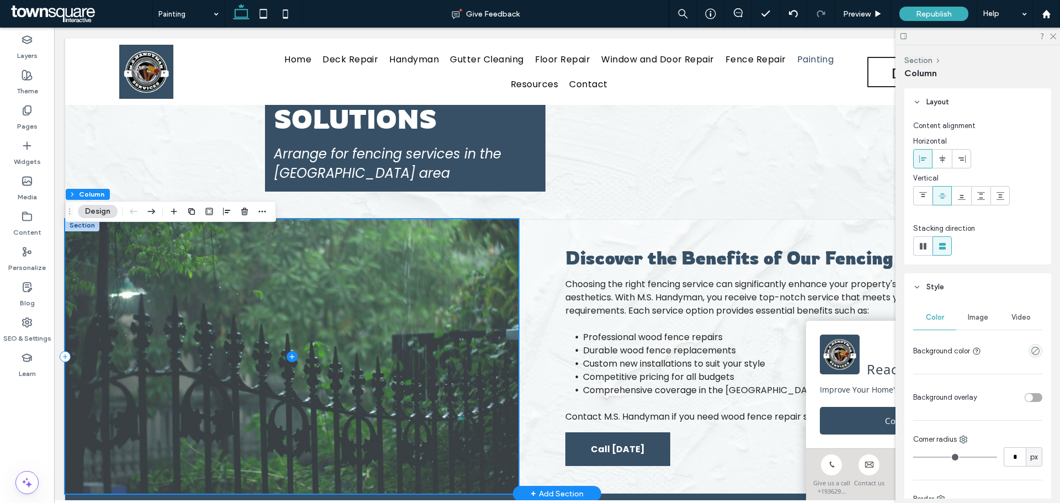
scroll to position [149, 0]
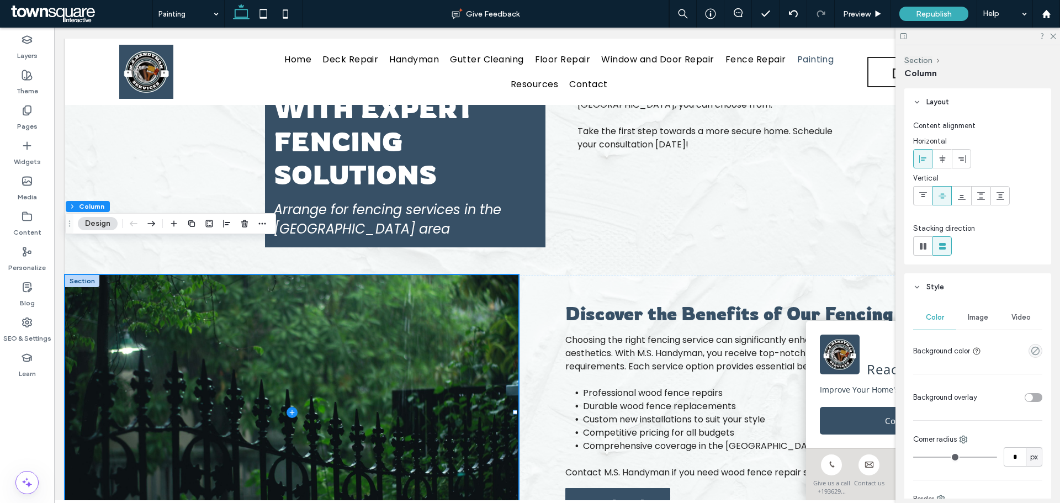
click at [95, 220] on button "Design" at bounding box center [98, 223] width 40 height 13
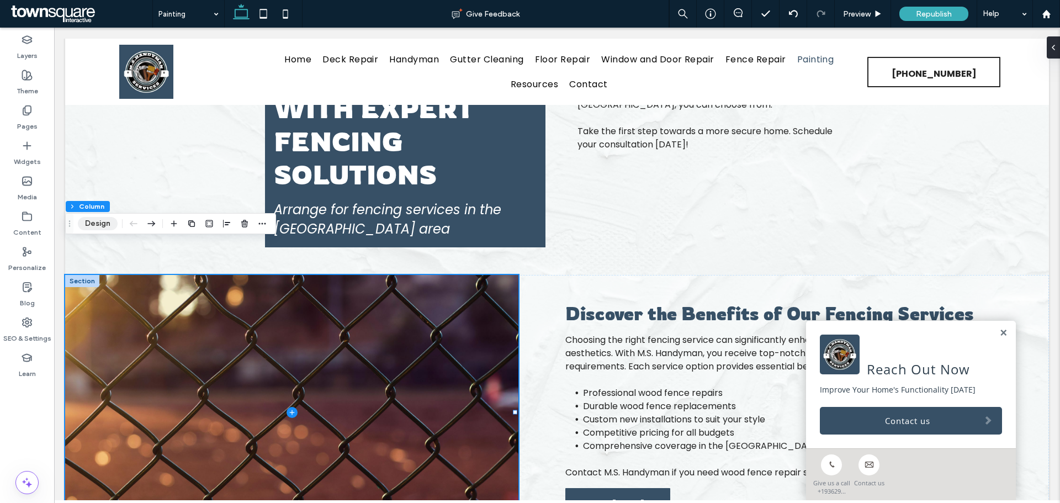
click at [87, 222] on button "Design" at bounding box center [98, 223] width 40 height 13
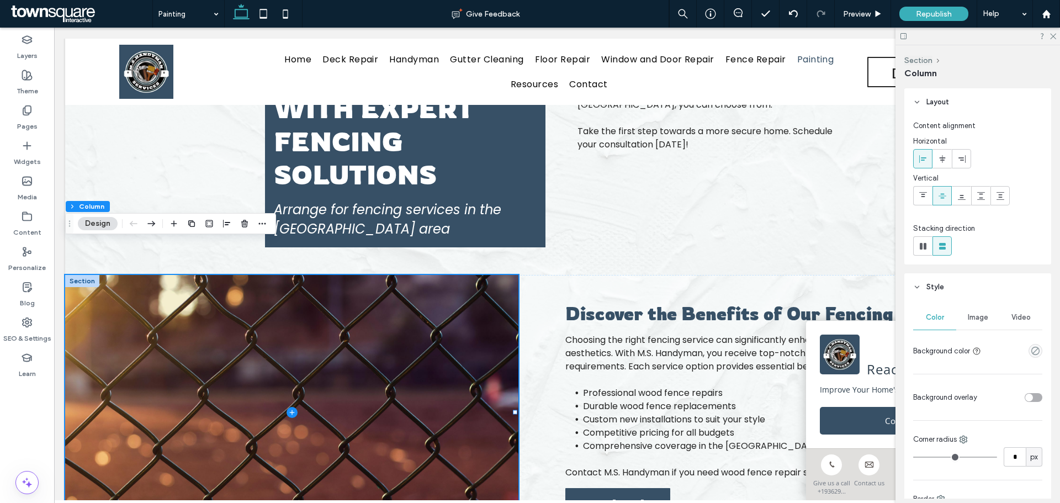
click at [968, 314] on span "Image" at bounding box center [978, 317] width 20 height 9
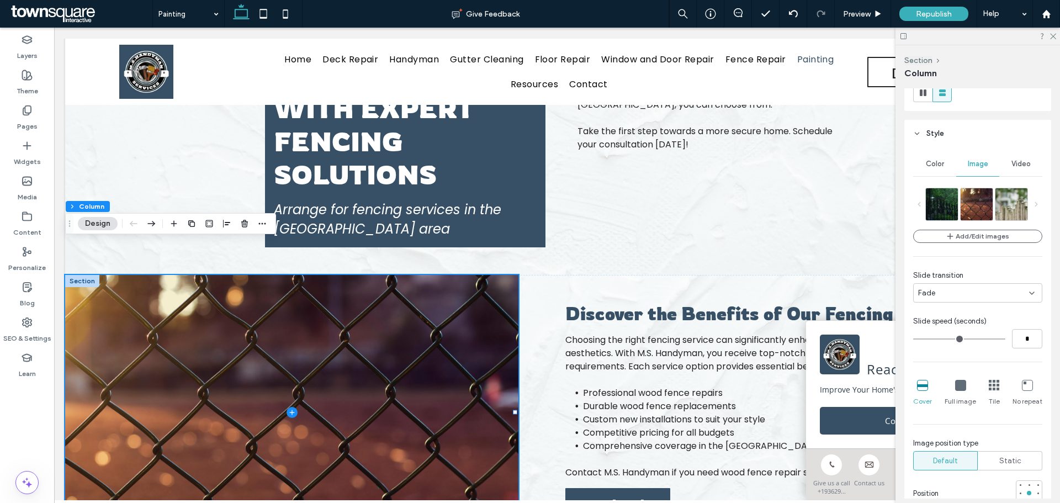
scroll to position [166, 0]
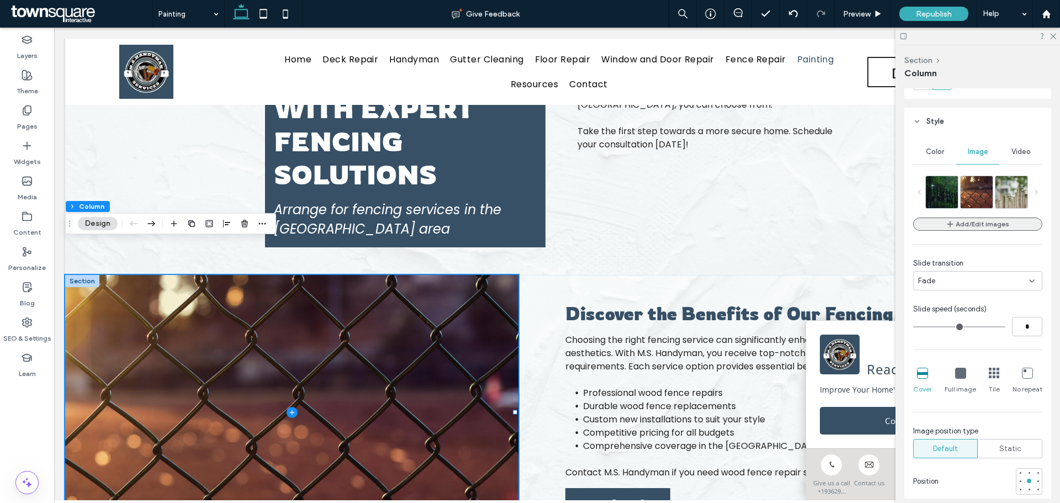
click at [941, 220] on button "Add/Edit images" at bounding box center [977, 223] width 129 height 13
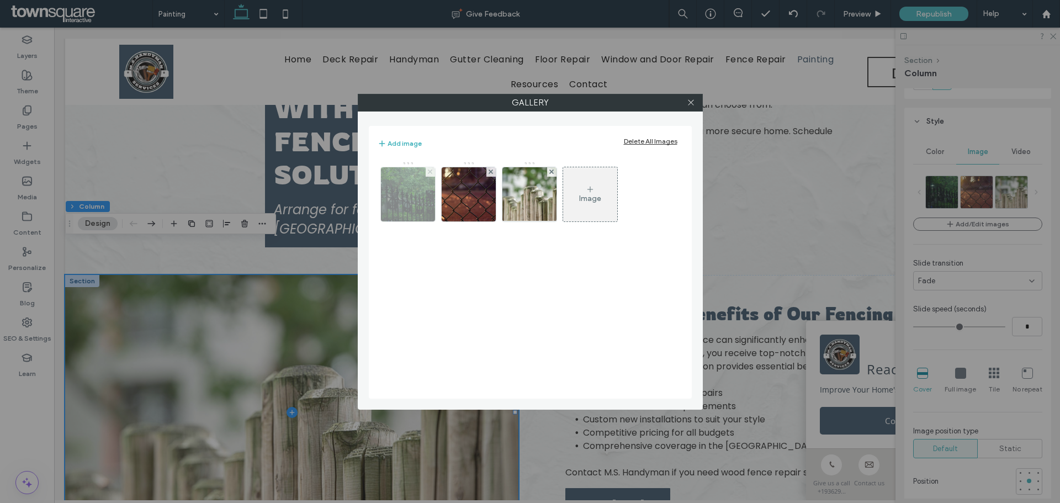
click at [429, 168] on span at bounding box center [430, 171] width 4 height 9
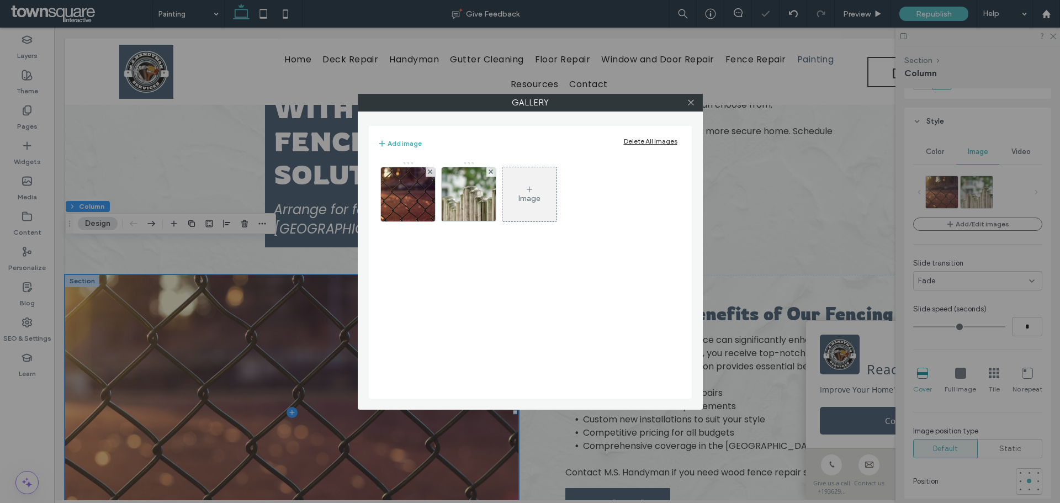
click at [429, 168] on span at bounding box center [430, 171] width 4 height 9
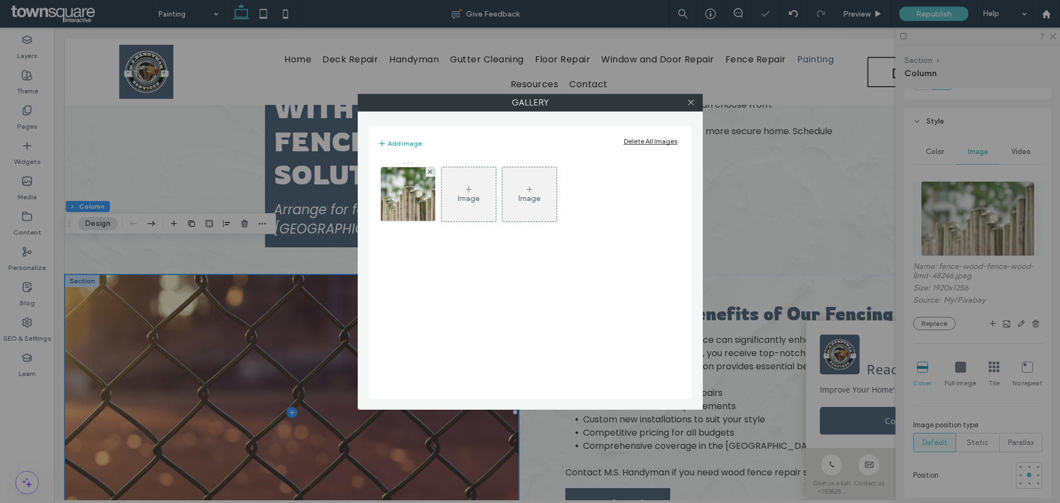
click at [429, 168] on span at bounding box center [430, 171] width 4 height 9
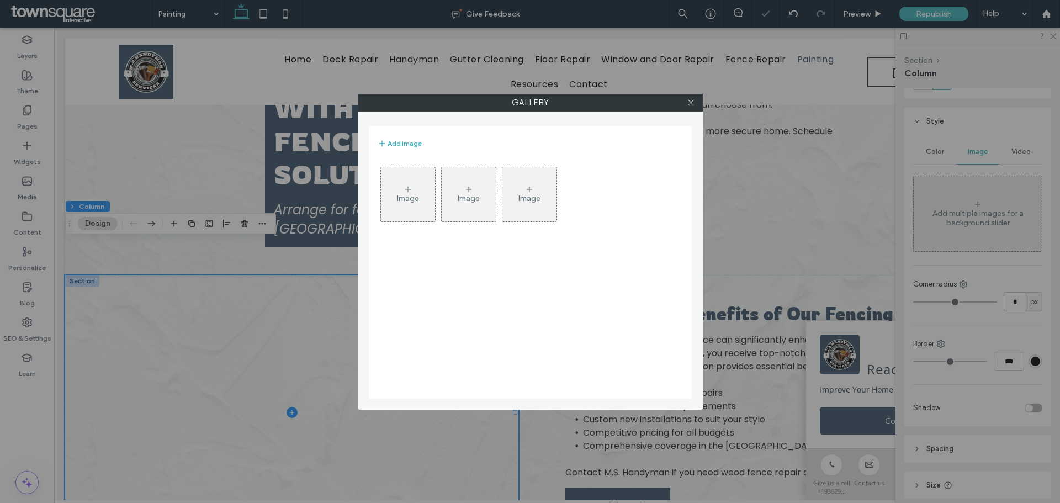
click at [420, 189] on div "Image" at bounding box center [408, 194] width 54 height 52
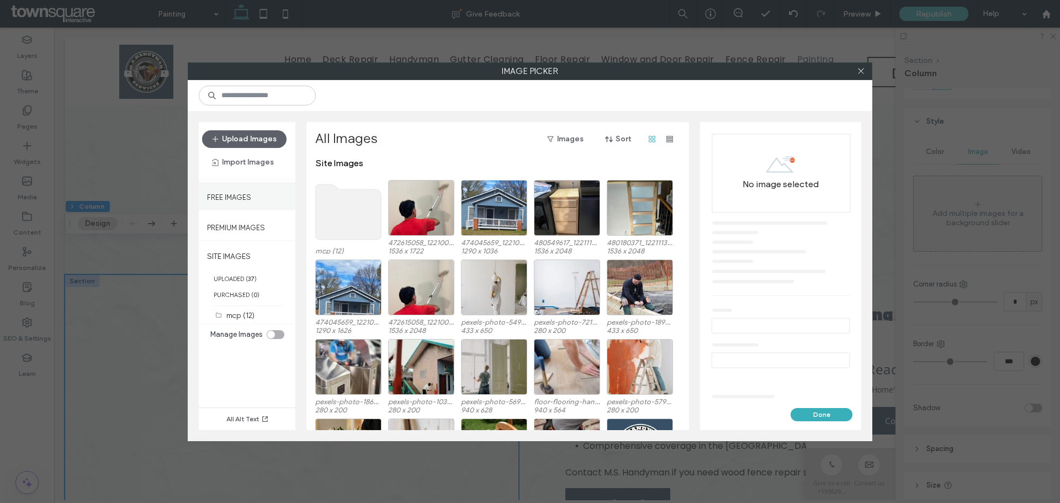
click at [261, 190] on div "Free Images" at bounding box center [247, 196] width 97 height 28
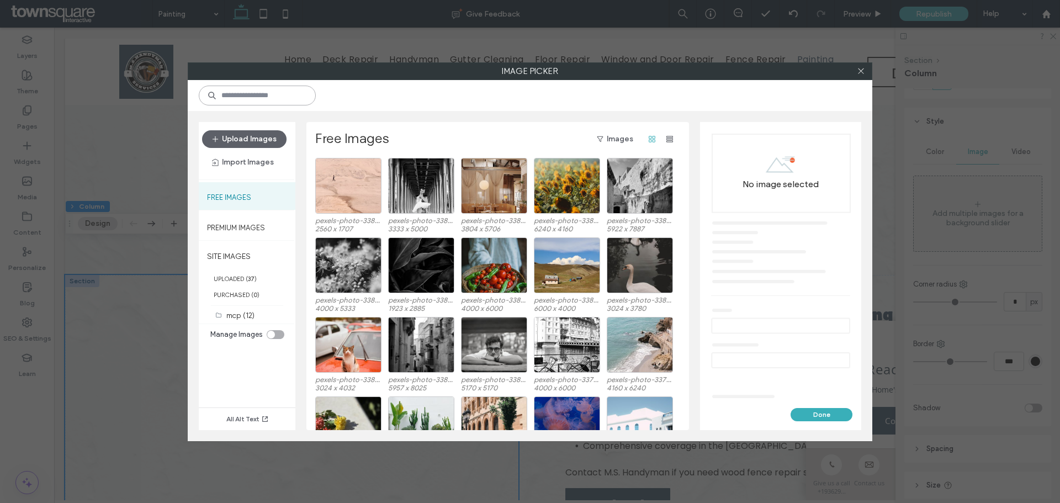
click at [279, 94] on input at bounding box center [257, 96] width 117 height 20
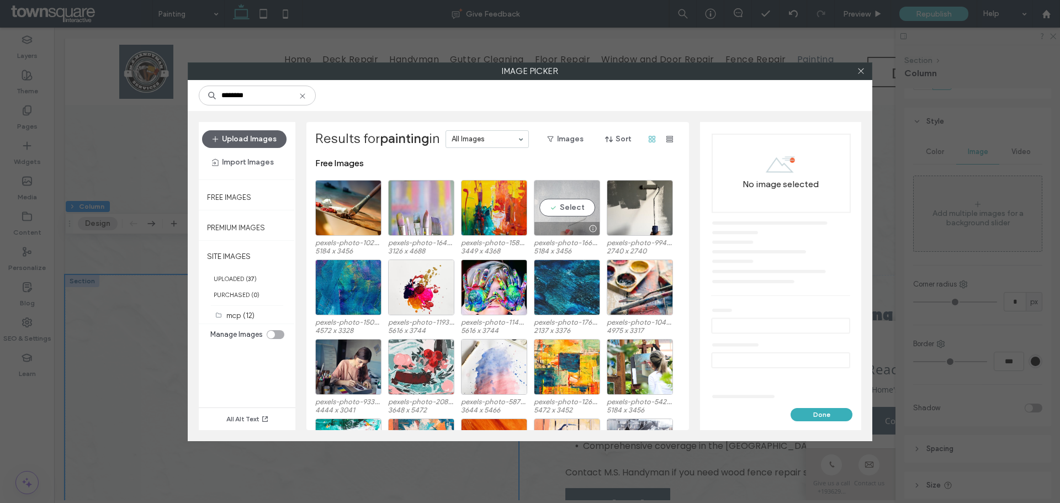
click at [559, 209] on div "Select" at bounding box center [567, 208] width 66 height 56
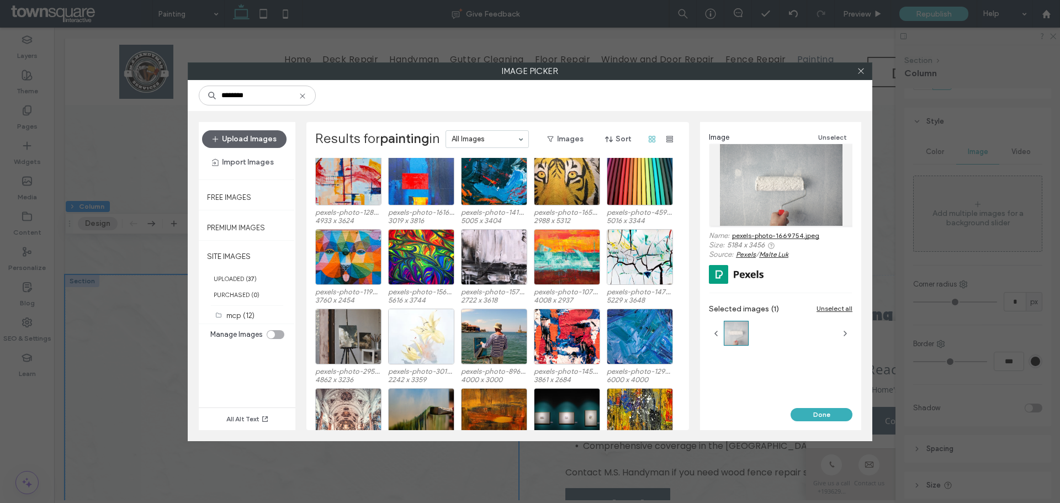
scroll to position [1658, 0]
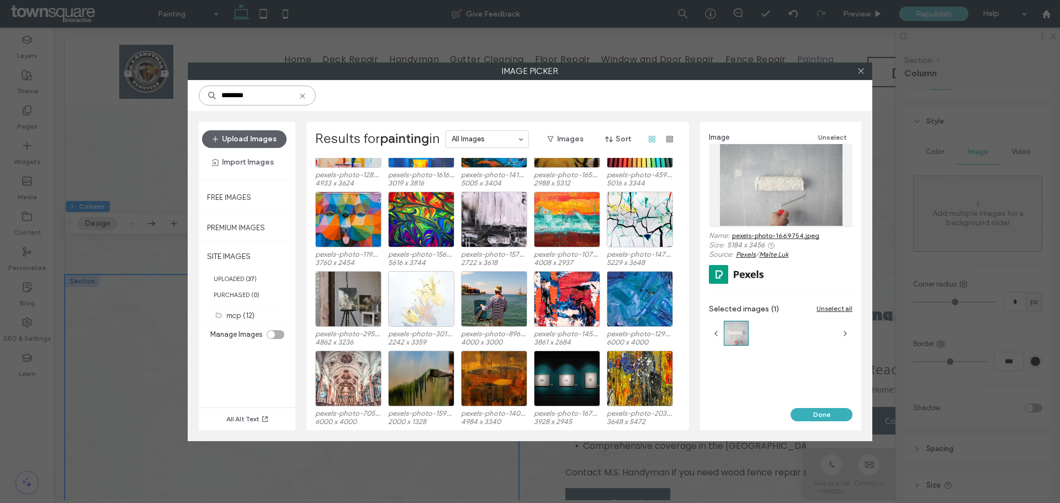
drag, startPoint x: 257, startPoint y: 92, endPoint x: 222, endPoint y: 100, distance: 35.1
click at [222, 100] on input "********" at bounding box center [257, 96] width 117 height 20
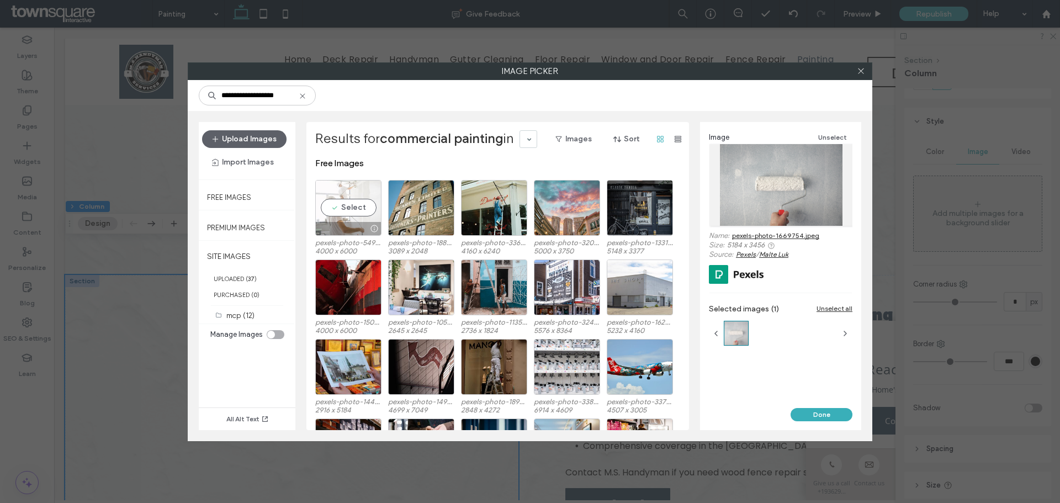
click at [358, 210] on div "Select" at bounding box center [348, 208] width 66 height 56
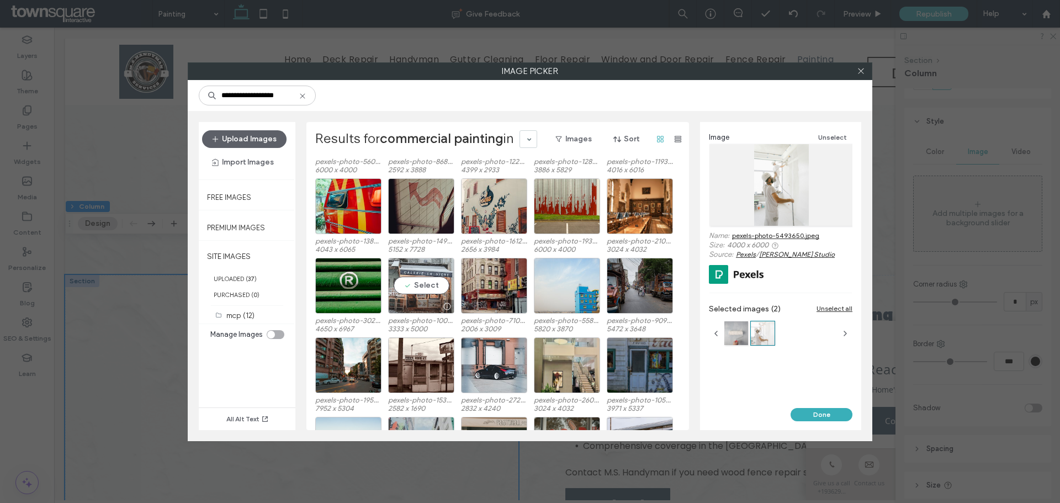
scroll to position [863, 0]
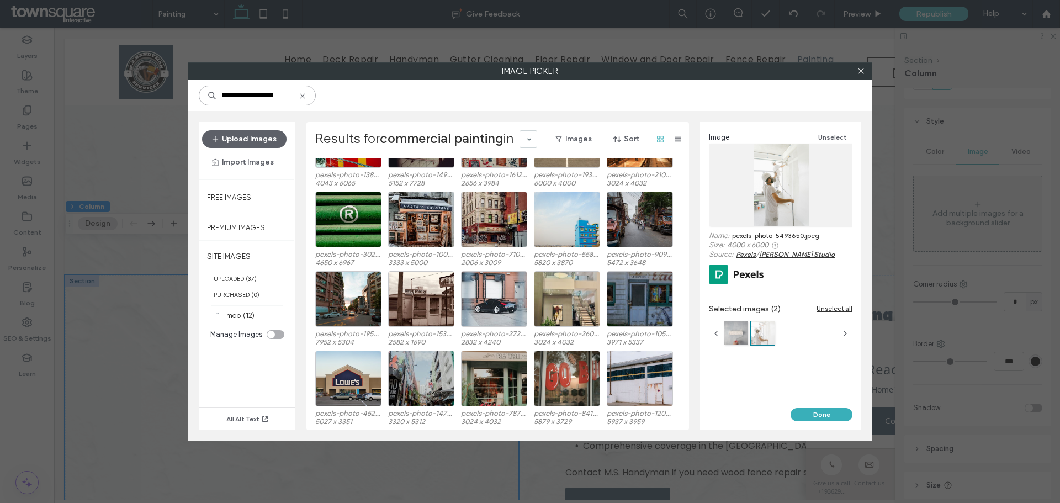
drag, startPoint x: 298, startPoint y: 95, endPoint x: 210, endPoint y: 98, distance: 88.4
click at [210, 98] on div "**********" at bounding box center [257, 96] width 117 height 20
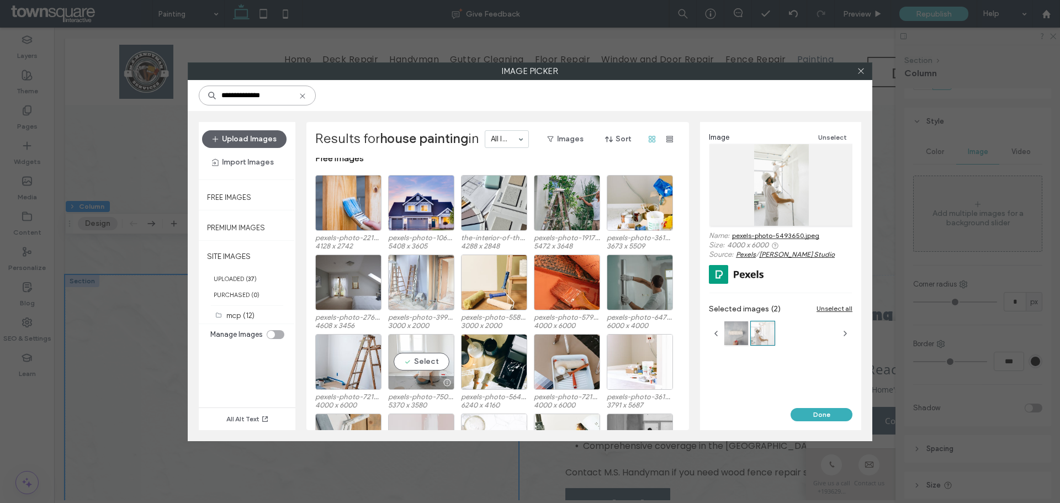
scroll to position [0, 0]
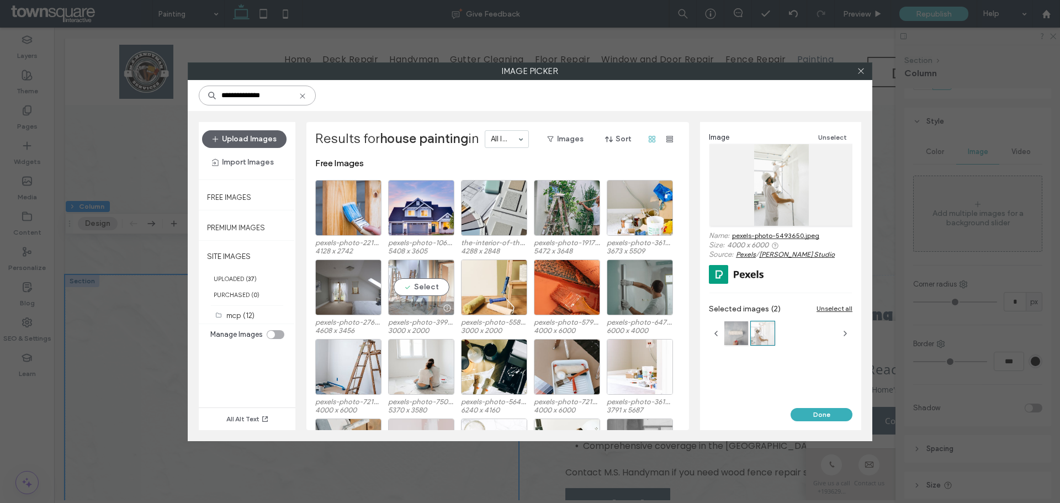
type input "**********"
click at [410, 287] on div "Select" at bounding box center [421, 287] width 66 height 56
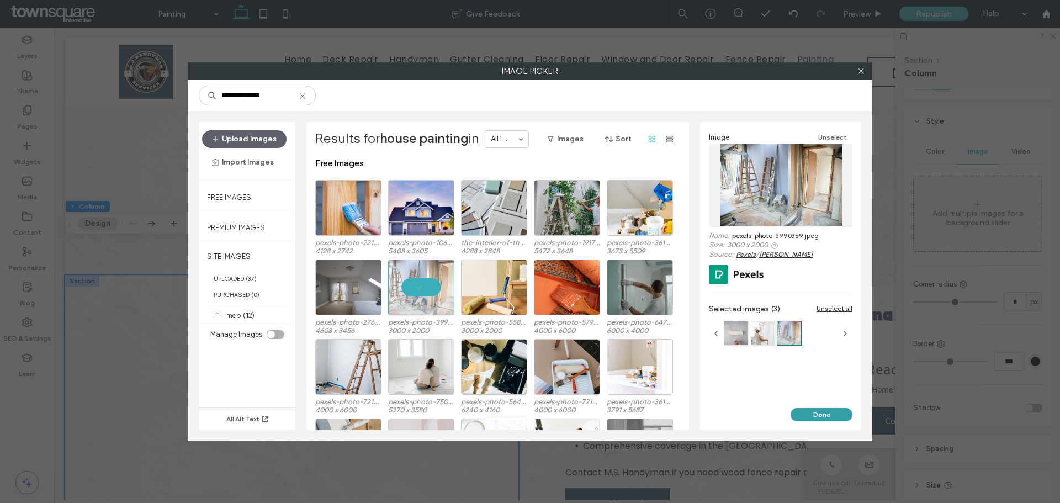
click at [833, 412] on button "Done" at bounding box center [821, 414] width 62 height 13
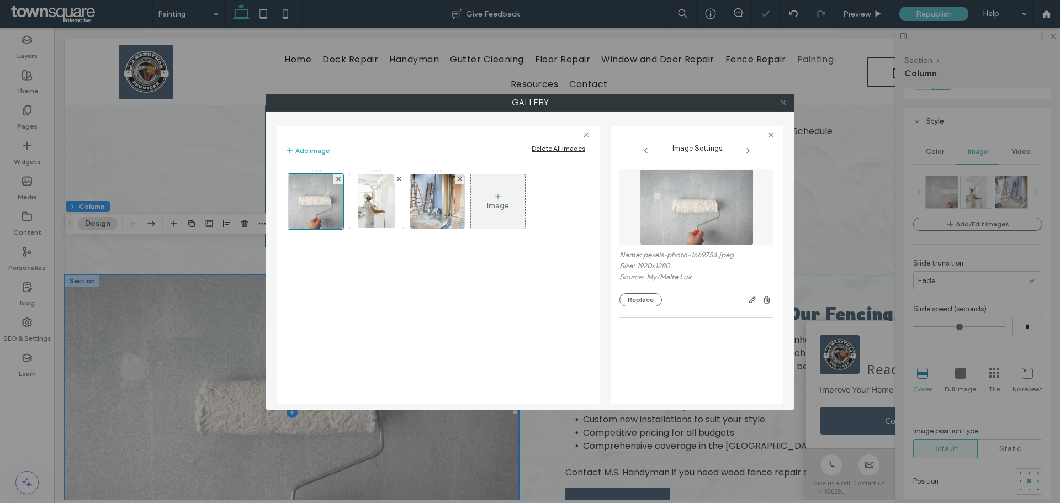
click at [786, 98] on span at bounding box center [783, 102] width 8 height 17
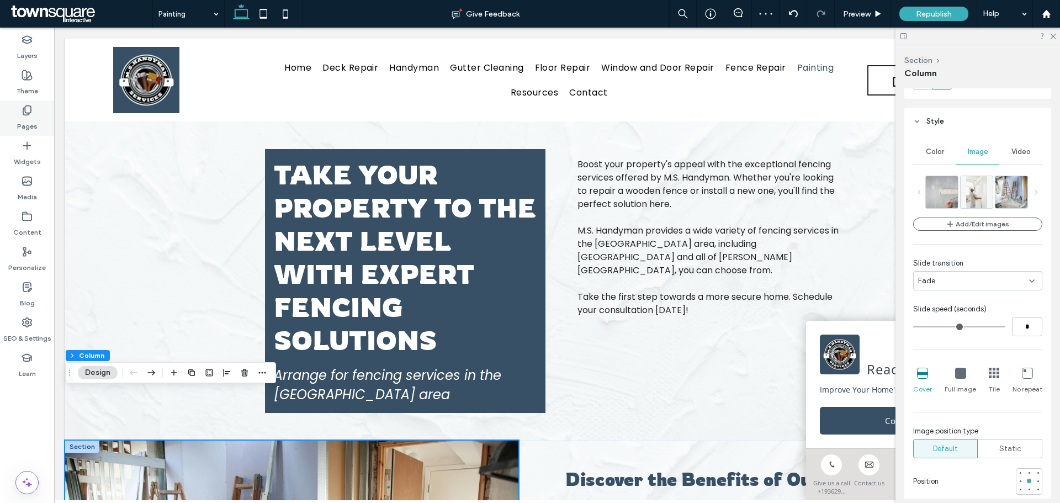
click at [30, 115] on icon at bounding box center [27, 110] width 11 height 11
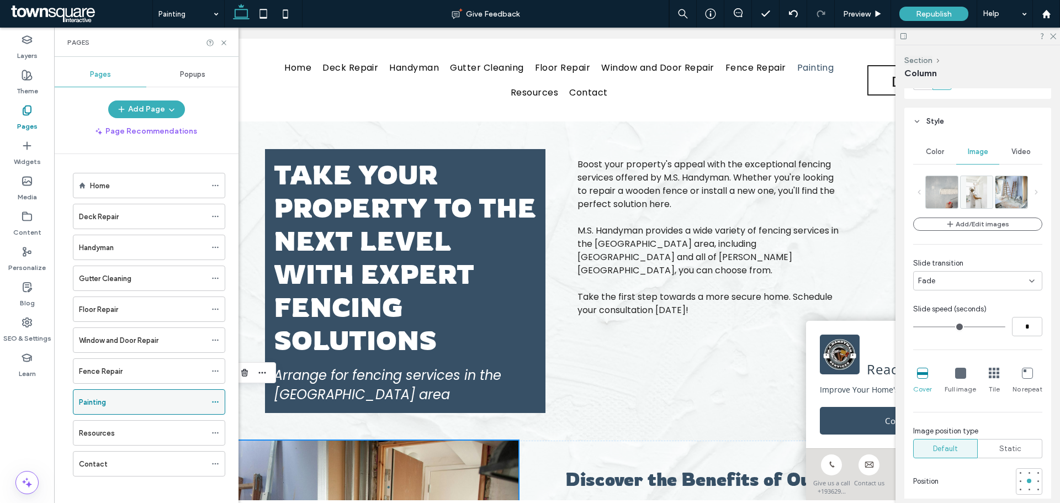
click at [213, 401] on use at bounding box center [215, 402] width 6 height 2
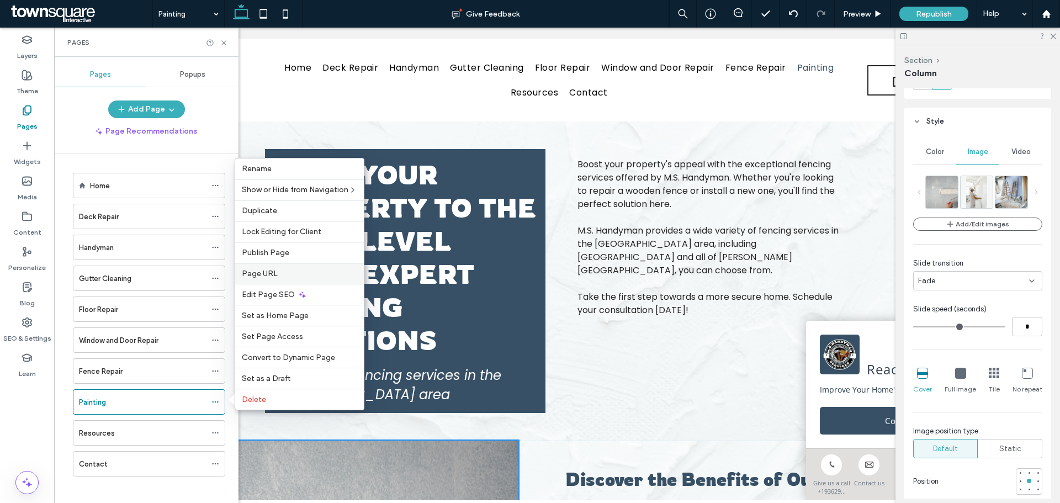
click at [259, 273] on span "Page URL" at bounding box center [260, 273] width 36 height 9
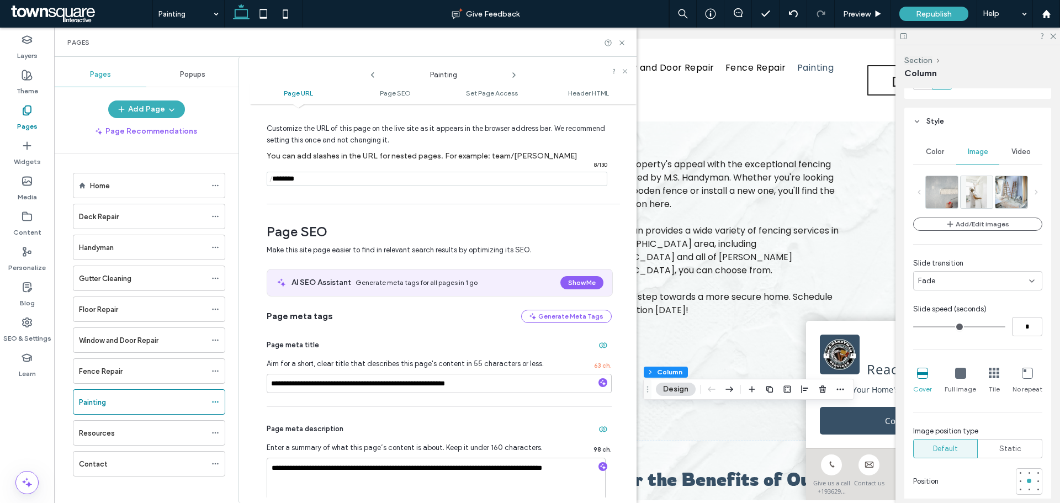
scroll to position [110, 0]
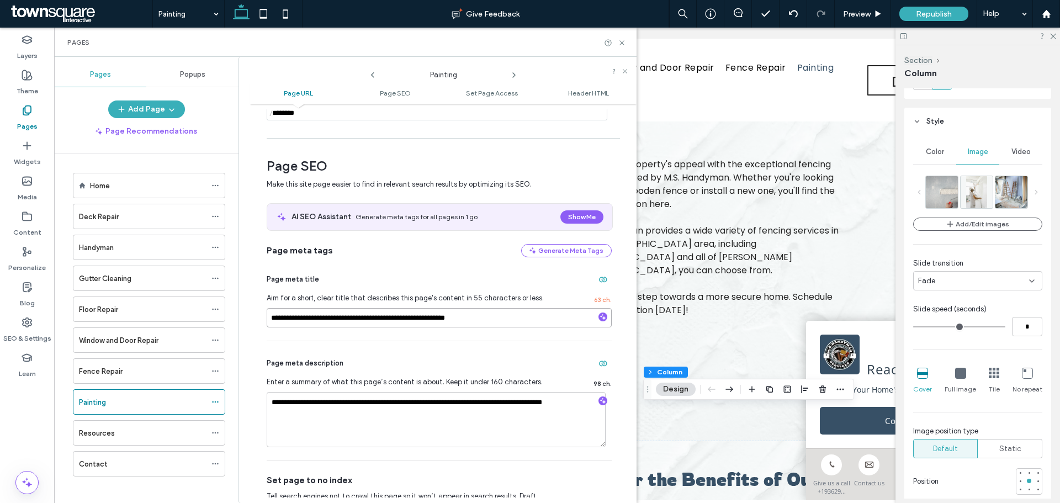
drag, startPoint x: 316, startPoint y: 319, endPoint x: 243, endPoint y: 315, distance: 73.0
click at [243, 315] on div "**********" at bounding box center [437, 280] width 398 height 446
type input "**********"
drag, startPoint x: 390, startPoint y: 405, endPoint x: 308, endPoint y: 402, distance: 81.7
drag, startPoint x: 332, startPoint y: 415, endPoint x: 305, endPoint y: 417, distance: 27.2
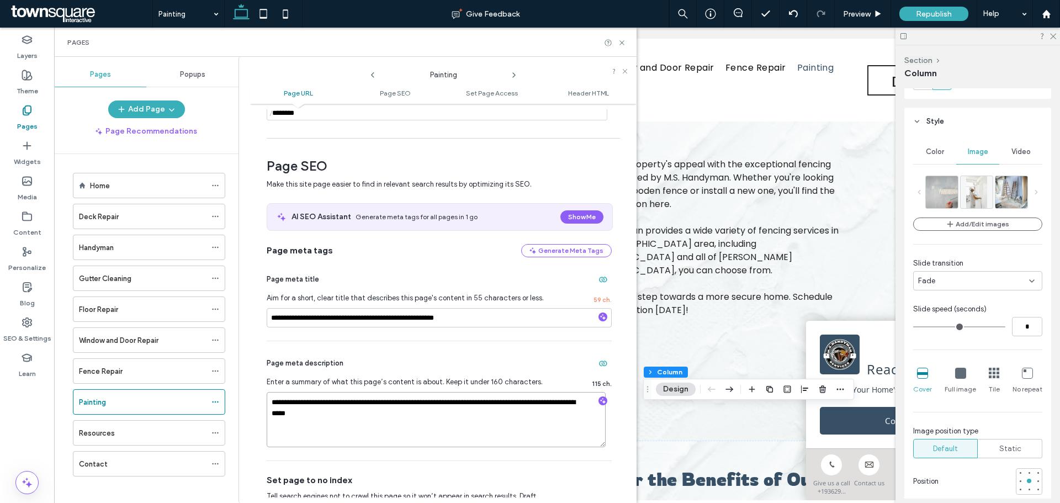
click at [305, 417] on textarea "**********" at bounding box center [436, 419] width 339 height 55
type textarea "**********"
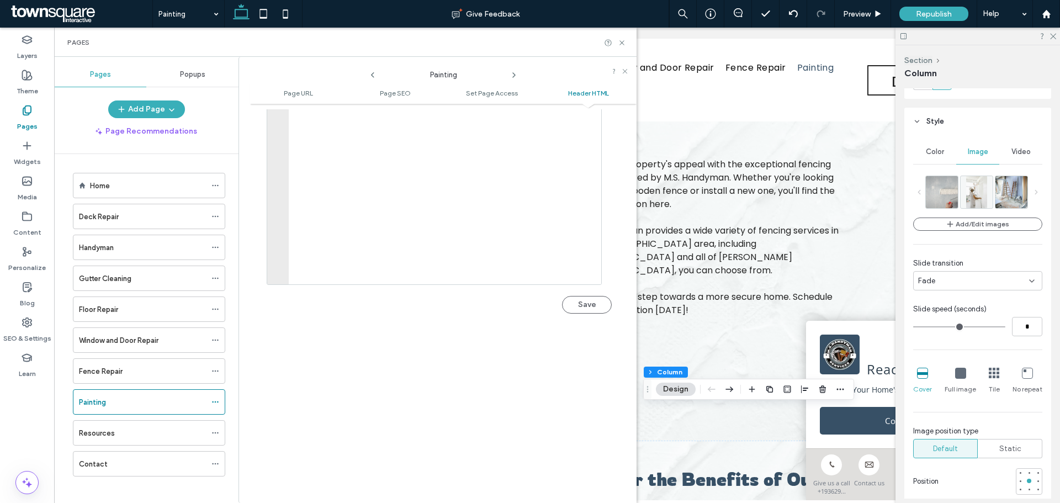
scroll to position [1155, 0]
click at [595, 293] on button "Save" at bounding box center [587, 288] width 50 height 18
click at [622, 44] on icon at bounding box center [622, 43] width 8 height 8
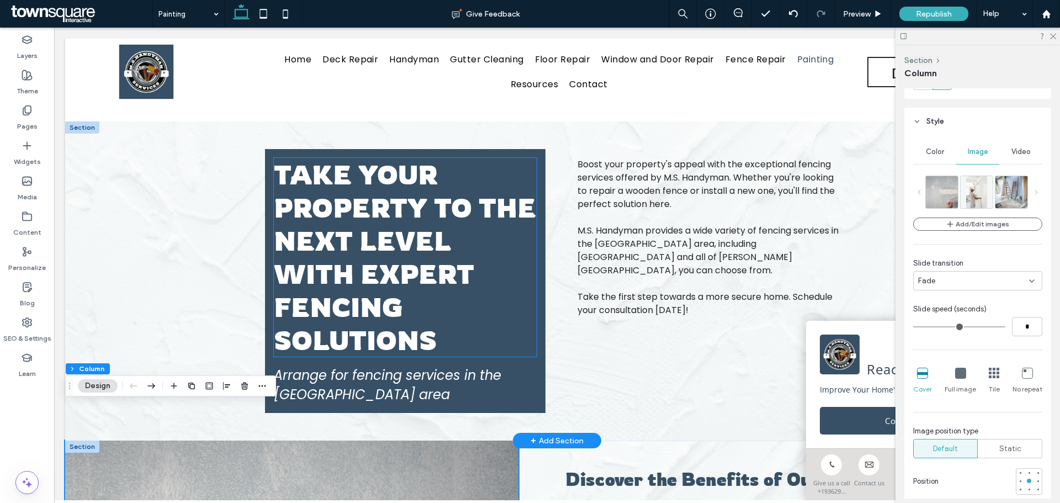
scroll to position [55, 0]
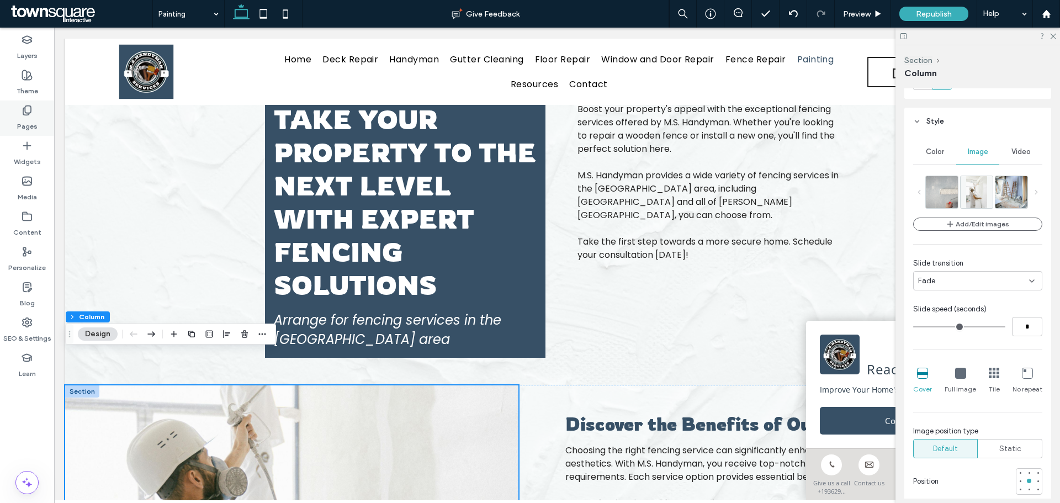
click at [35, 114] on div "Pages" at bounding box center [27, 117] width 54 height 35
